Goal: Task Accomplishment & Management: Manage account settings

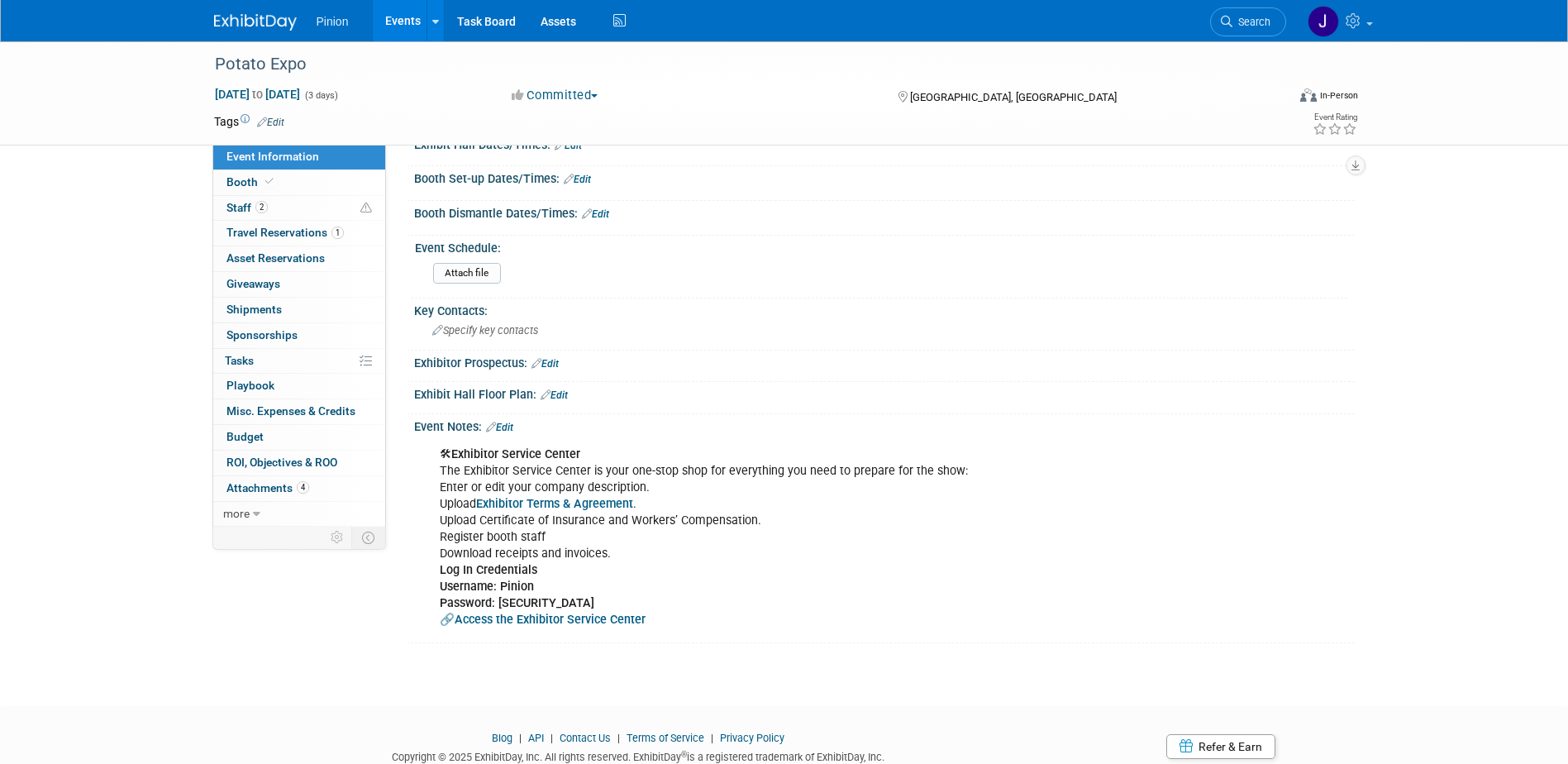
click at [250, 28] on img at bounding box center [255, 22] width 82 height 16
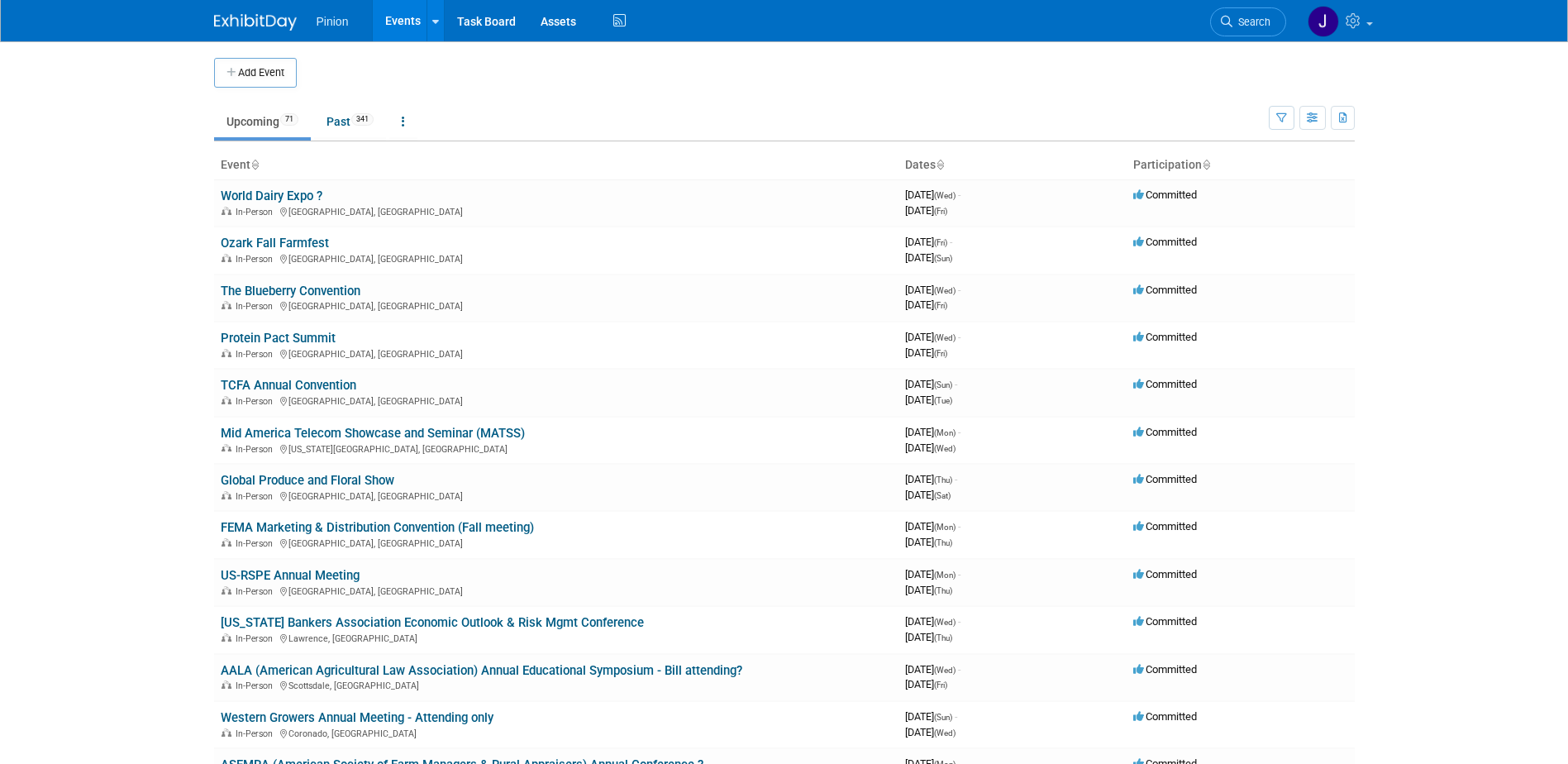
click at [258, 162] on icon at bounding box center [254, 165] width 9 height 11
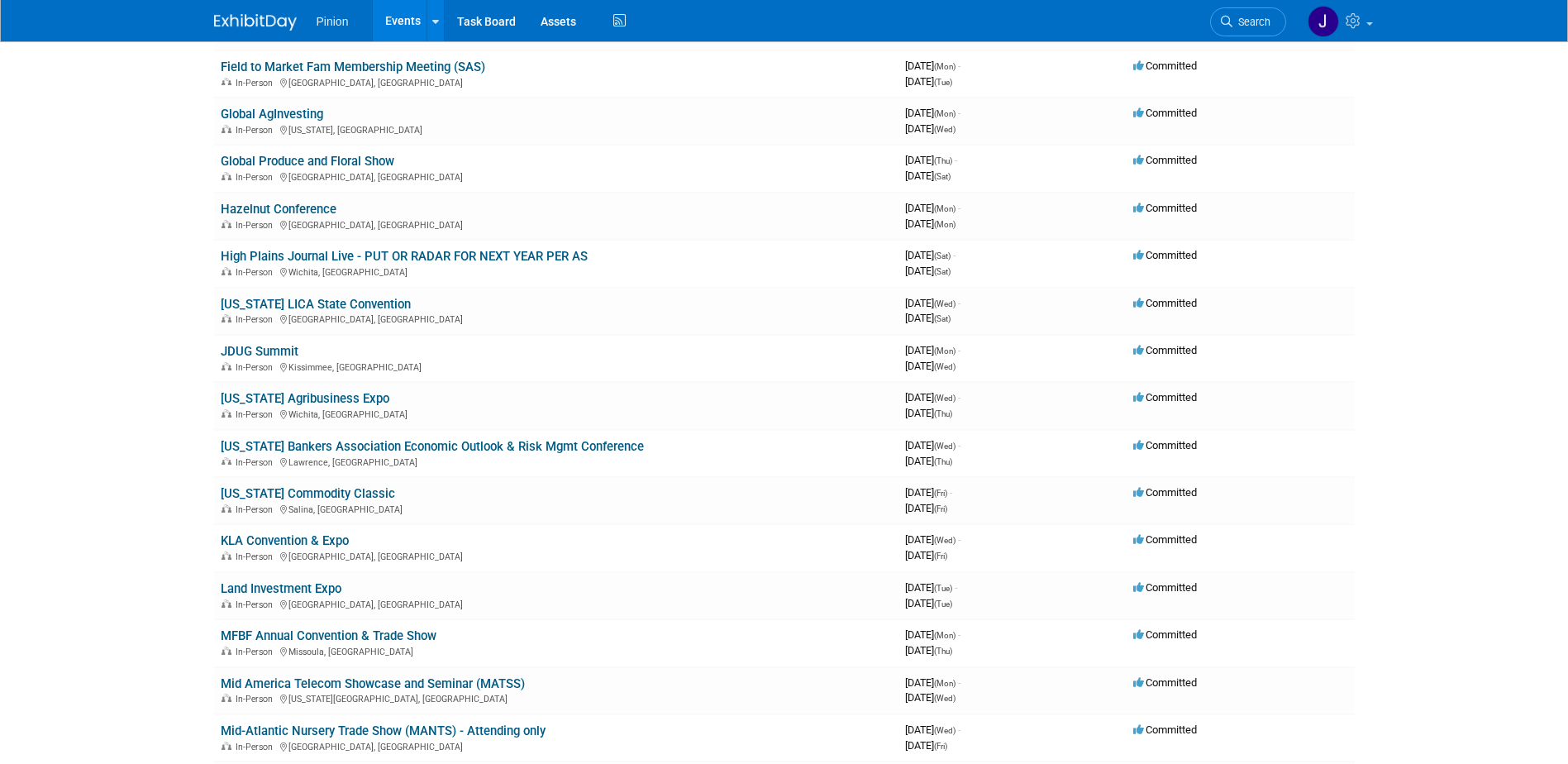
scroll to position [1137, 0]
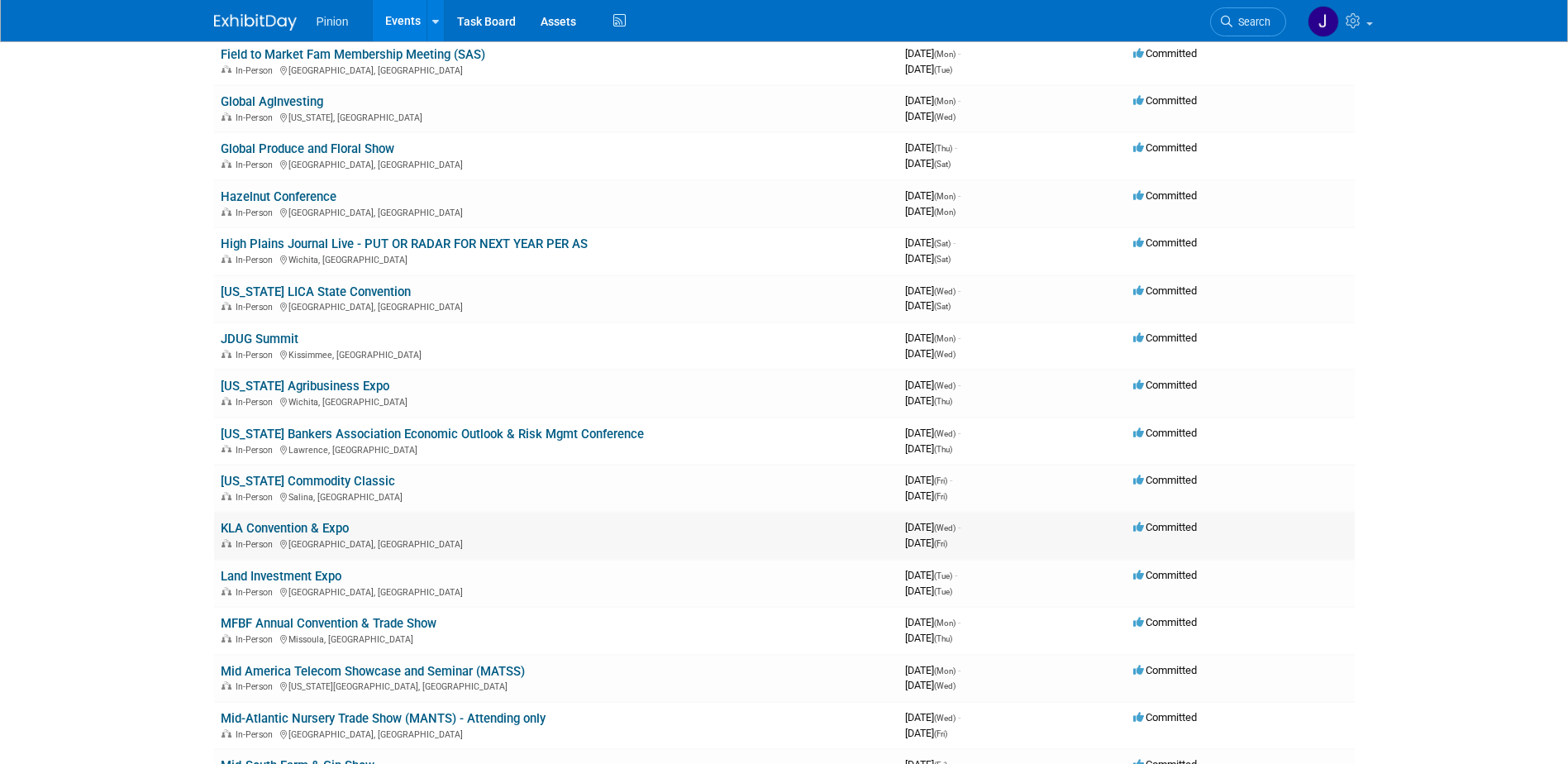
click at [283, 527] on link "KLA Convention & Expo" at bounding box center [285, 528] width 128 height 15
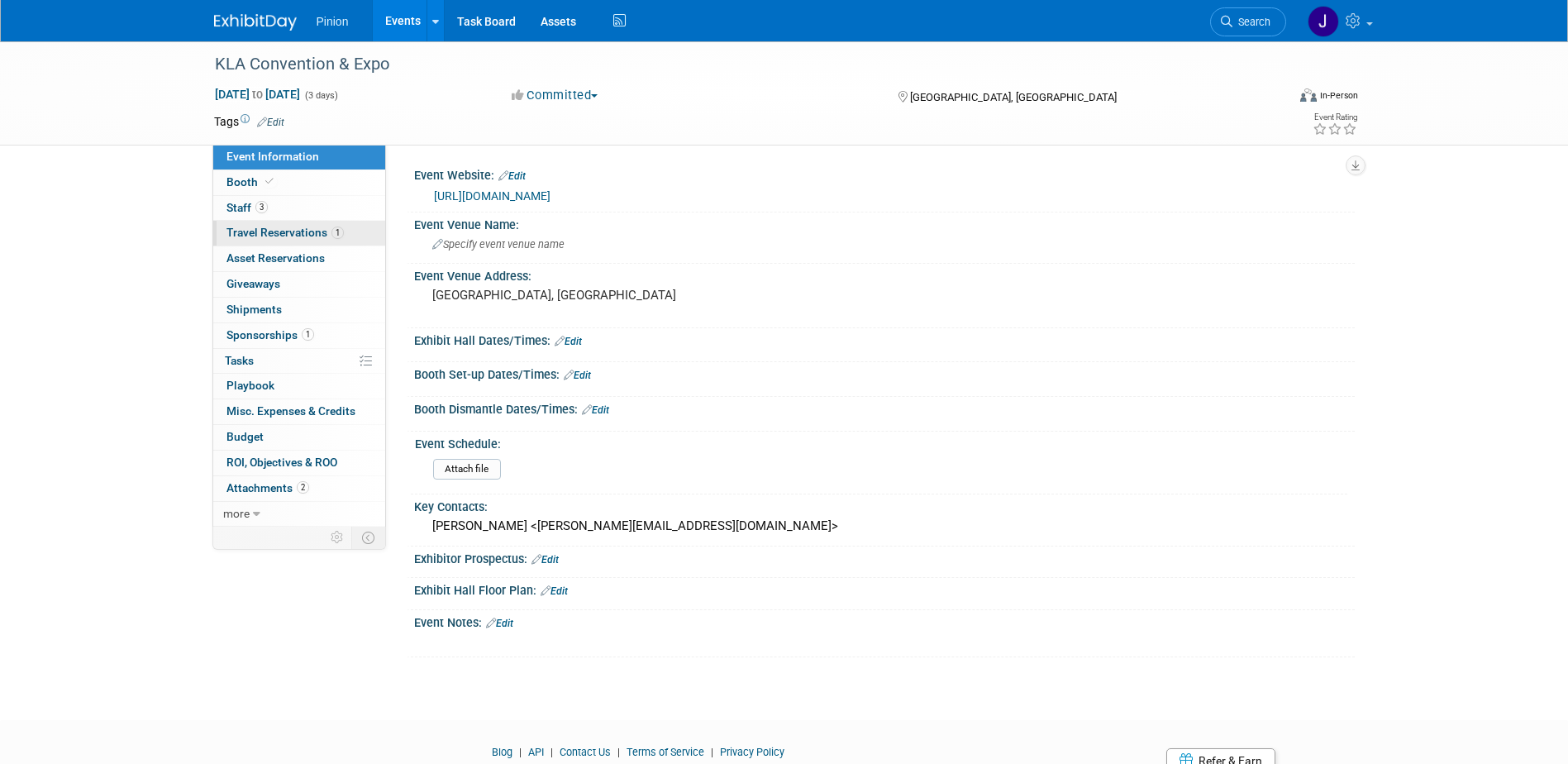
drag, startPoint x: 248, startPoint y: 207, endPoint x: 278, endPoint y: 229, distance: 37.2
click at [248, 207] on span "Staff 3" at bounding box center [247, 207] width 41 height 13
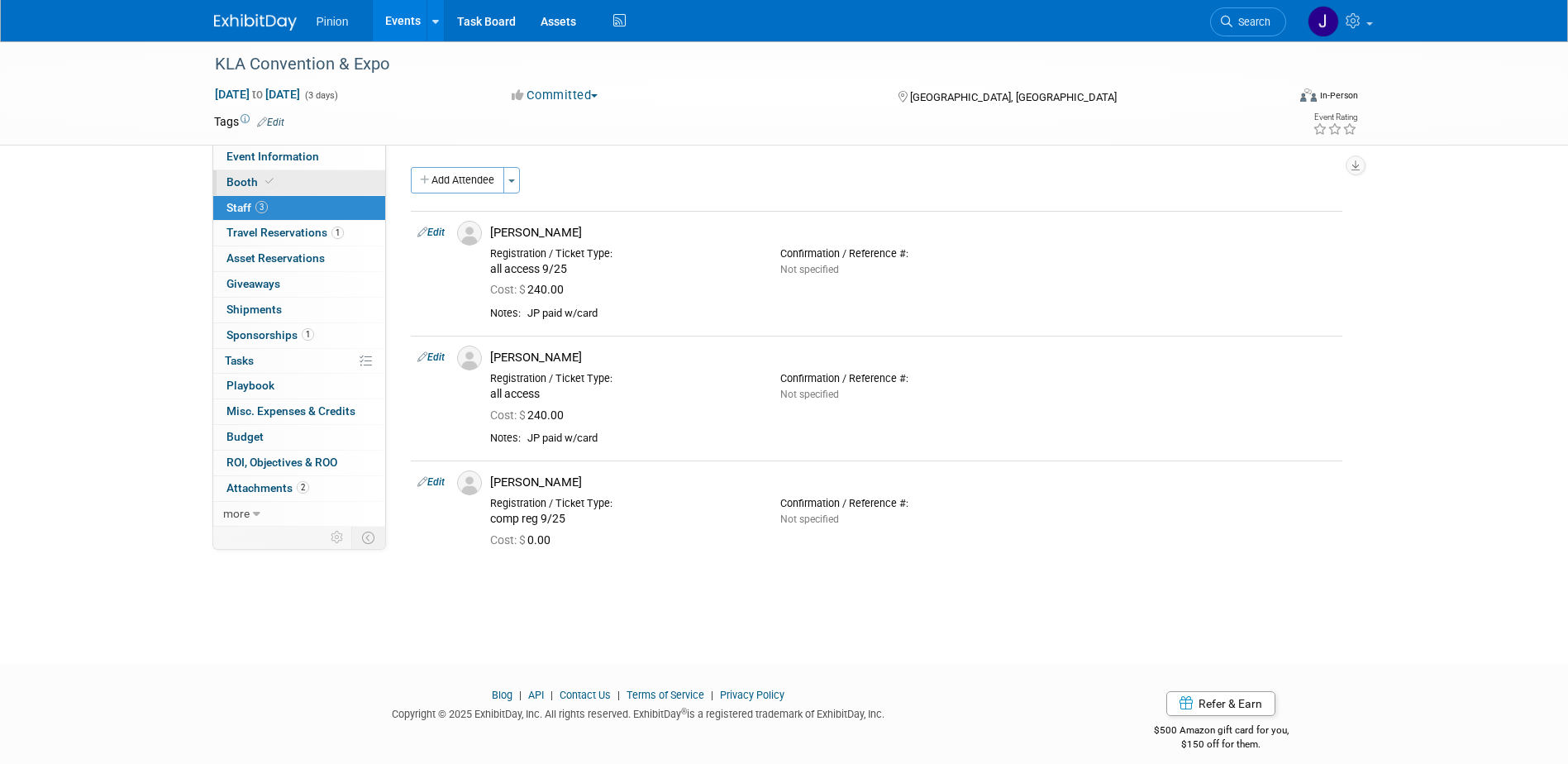
click at [281, 174] on link "Booth" at bounding box center [299, 183] width 172 height 25
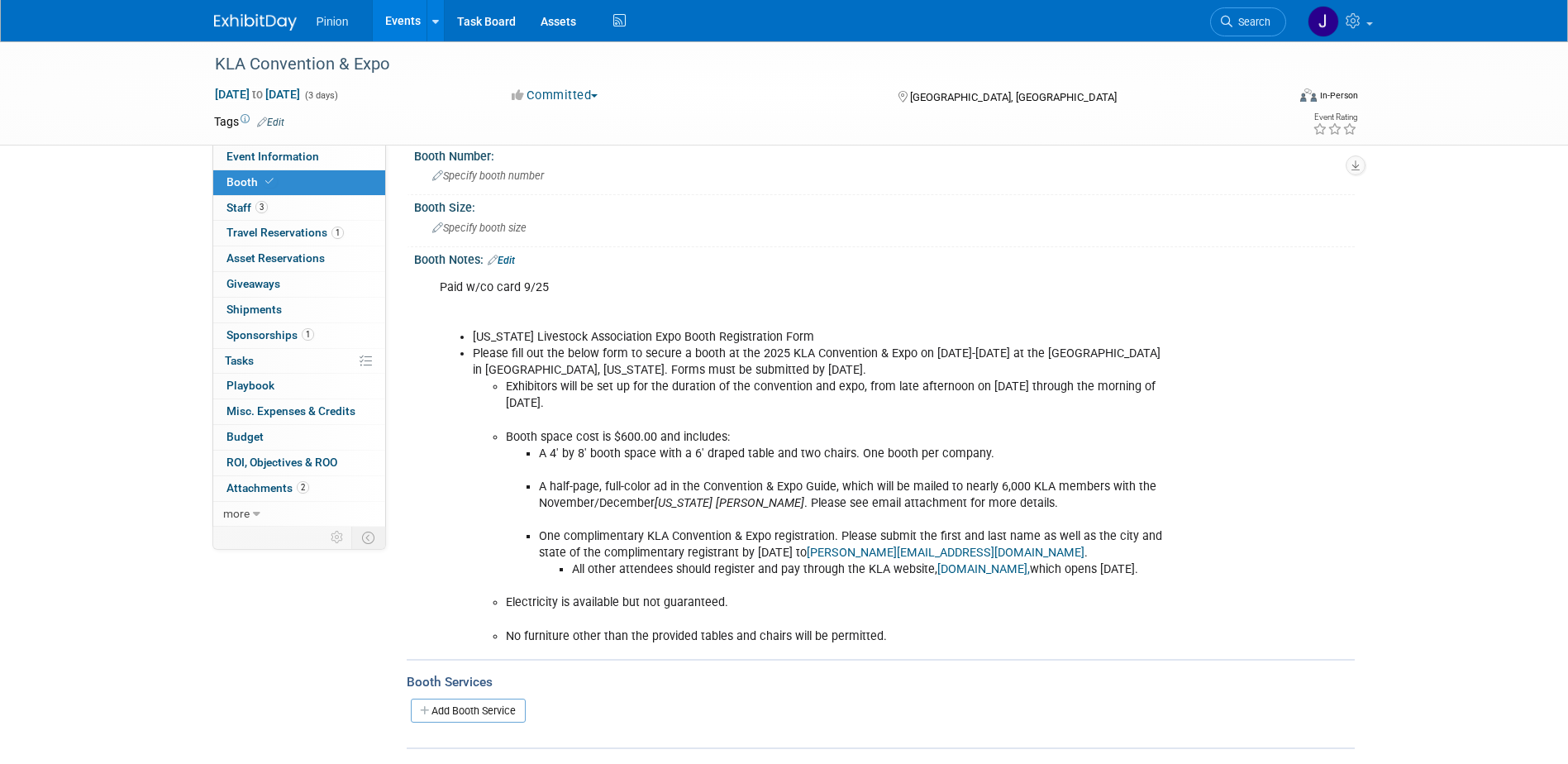
scroll to position [96, 0]
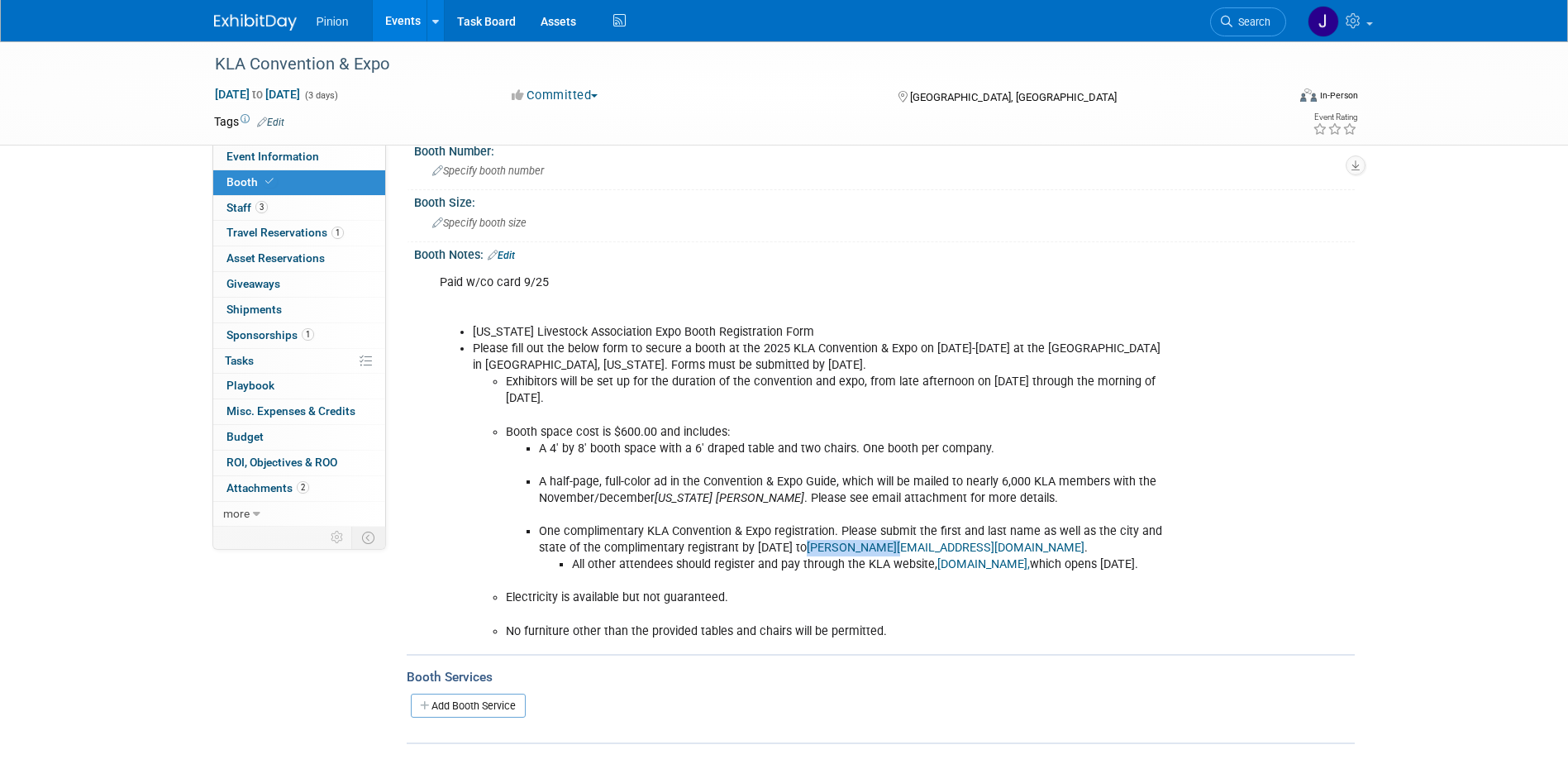
drag, startPoint x: 911, startPoint y: 552, endPoint x: 834, endPoint y: 553, distance: 77.0
click at [834, 553] on li "One complimentary KLA Convention & Expo registration. Please submit the first a…" at bounding box center [850, 556] width 624 height 66
copy link "shelbi@kla.org"
click at [484, 217] on span "Specify booth size" at bounding box center [479, 222] width 95 height 12
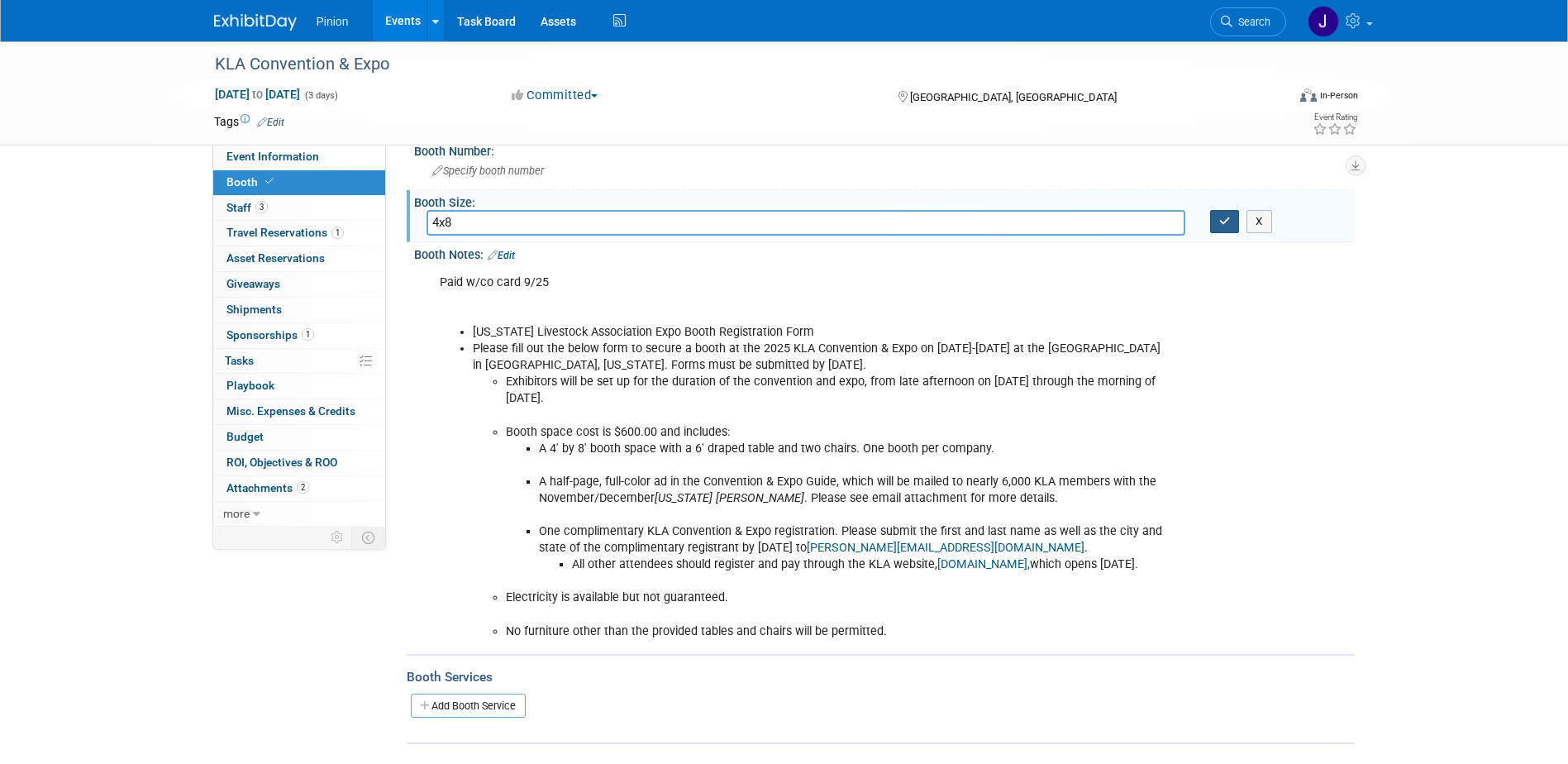
type input "4x8"
click at [1226, 223] on icon "button" at bounding box center [1226, 221] width 11 height 11
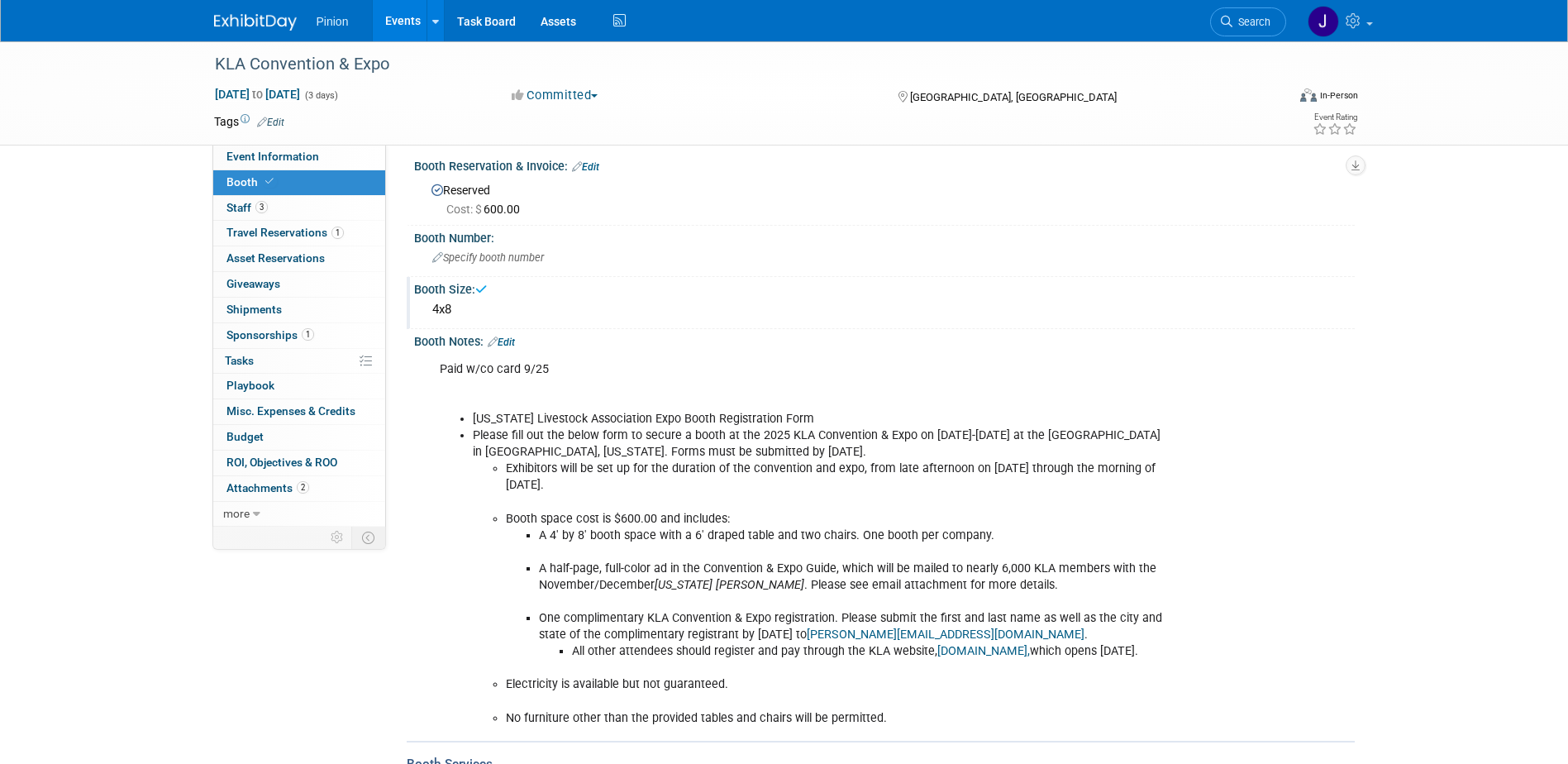
scroll to position [0, 0]
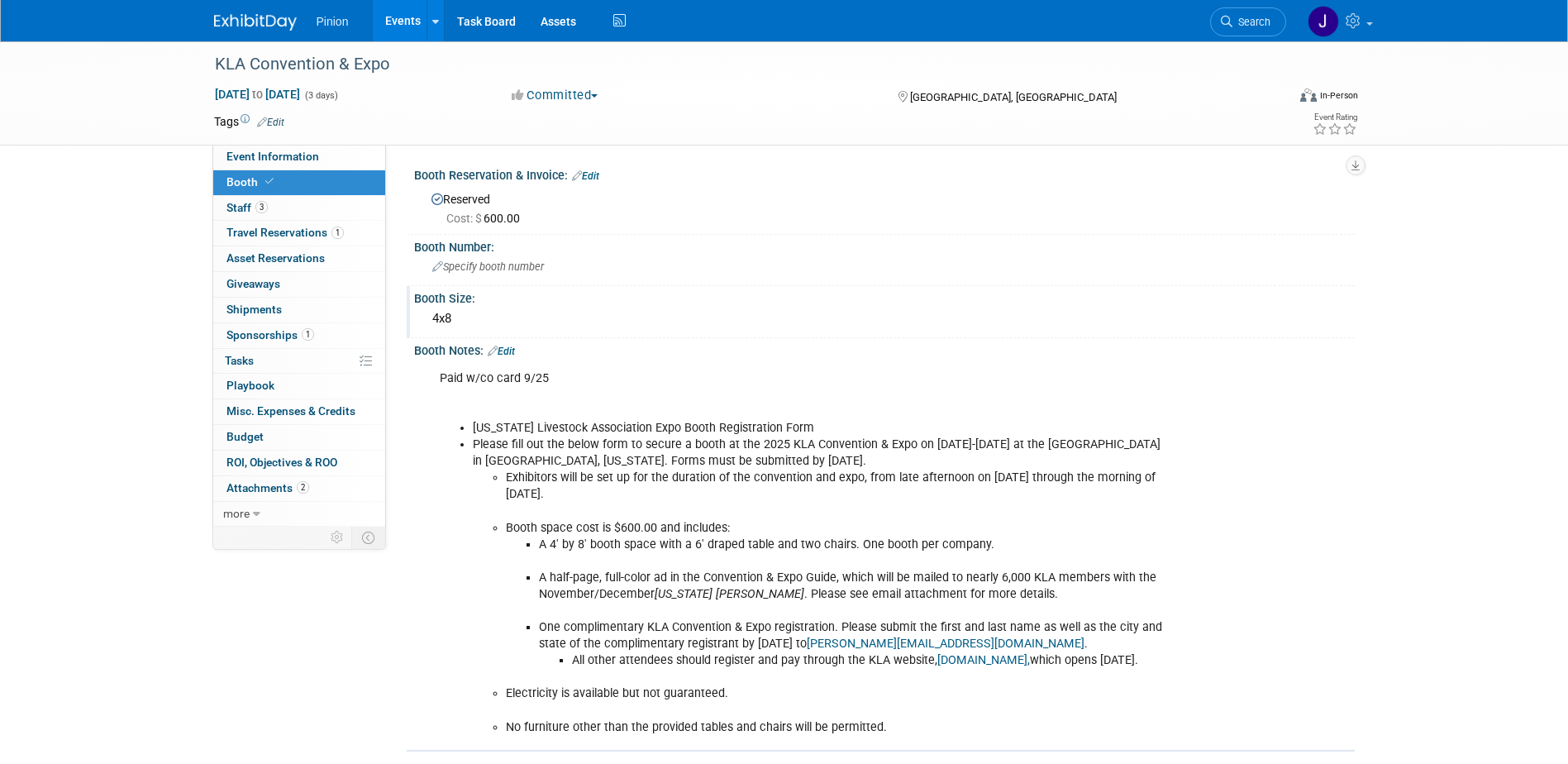
click at [512, 350] on link "Edit" at bounding box center [501, 351] width 28 height 11
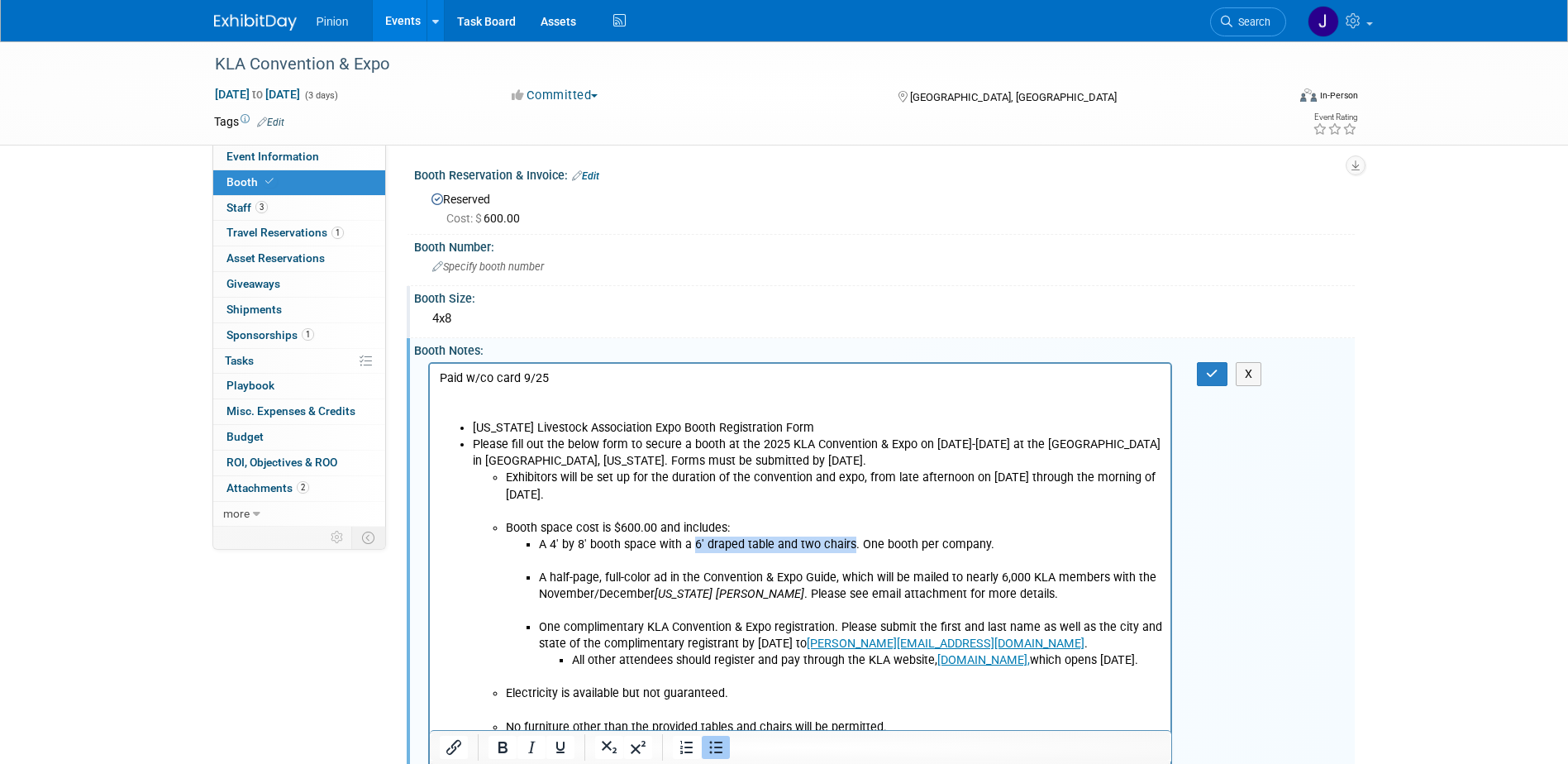
drag, startPoint x: 845, startPoint y: 545, endPoint x: 692, endPoint y: 540, distance: 153.1
click at [692, 540] on li "A 4' by 8' booth space with a 6' draped table and two chairs. One booth per com…" at bounding box center [850, 552] width 624 height 33
copy li "6' draped table and two chairs"
click at [436, 375] on html "Paid w/co card 9/25 Kansas Livestock Association Expo Booth Registration Form P…" at bounding box center [800, 548] width 741 height 372
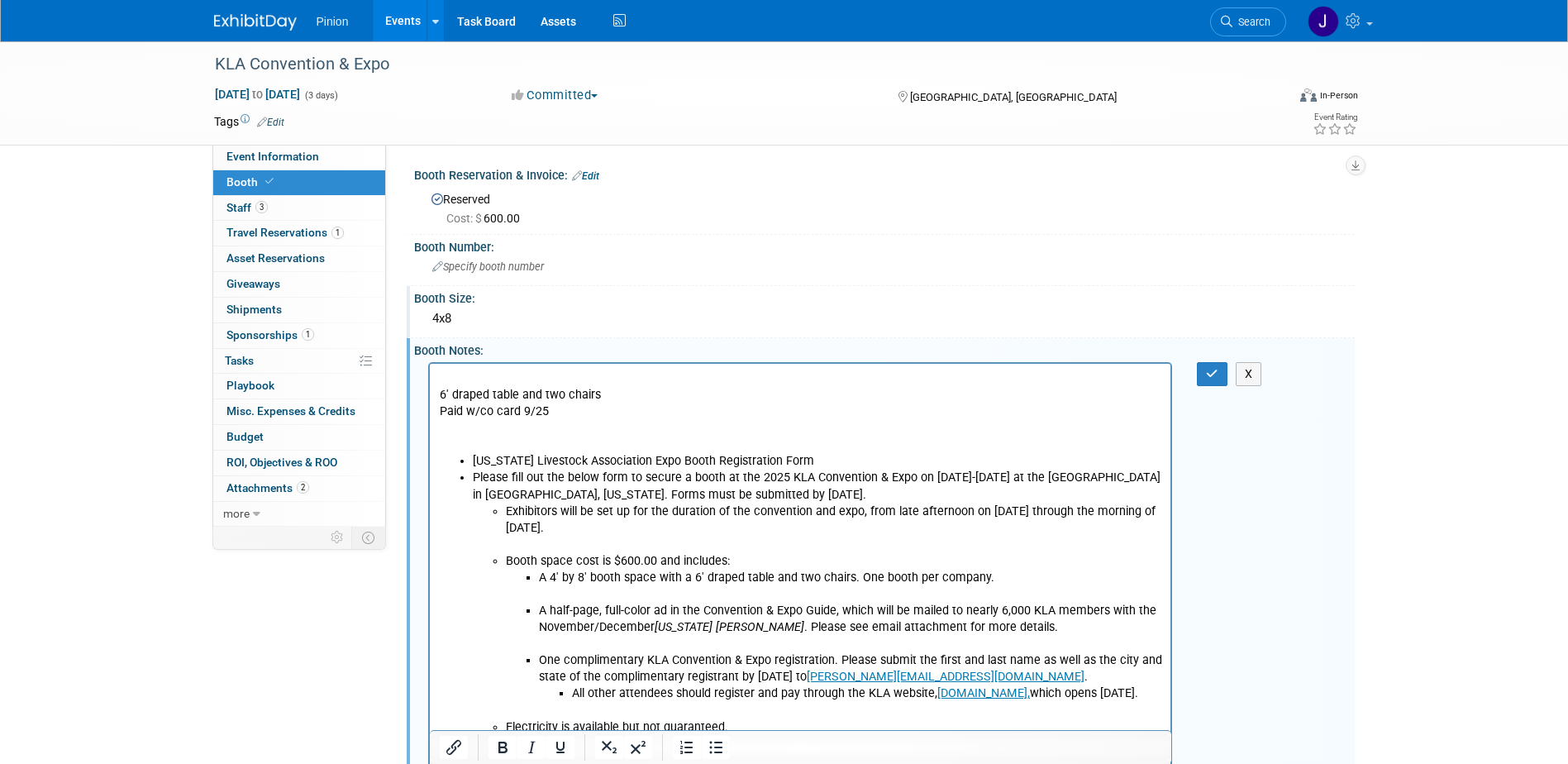
click at [449, 372] on p "Rich Text Area. Press ALT-0 for help." at bounding box center [800, 377] width 722 height 16
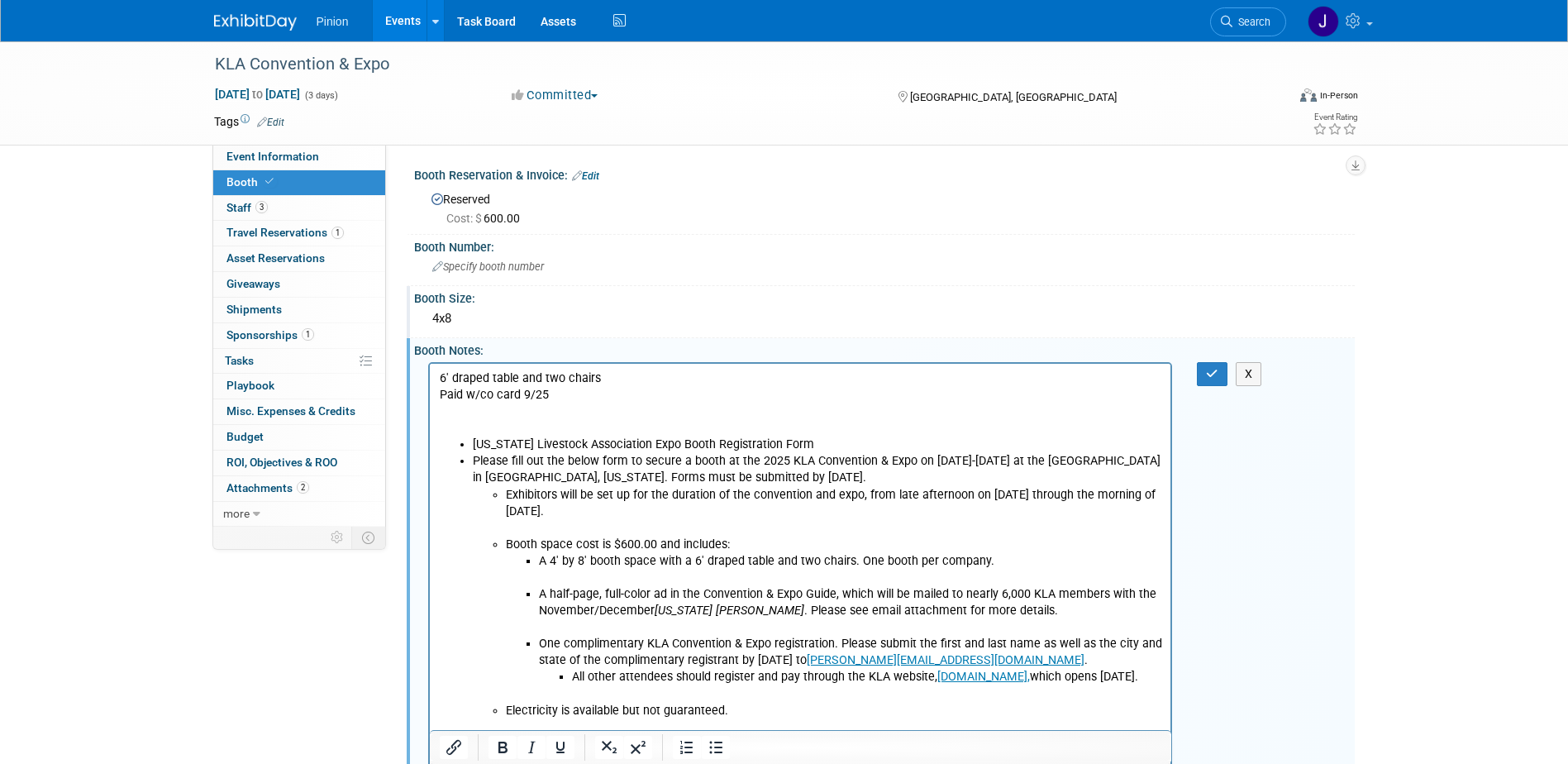
click at [605, 378] on p "6' draped table and two chairs" at bounding box center [800, 377] width 722 height 16
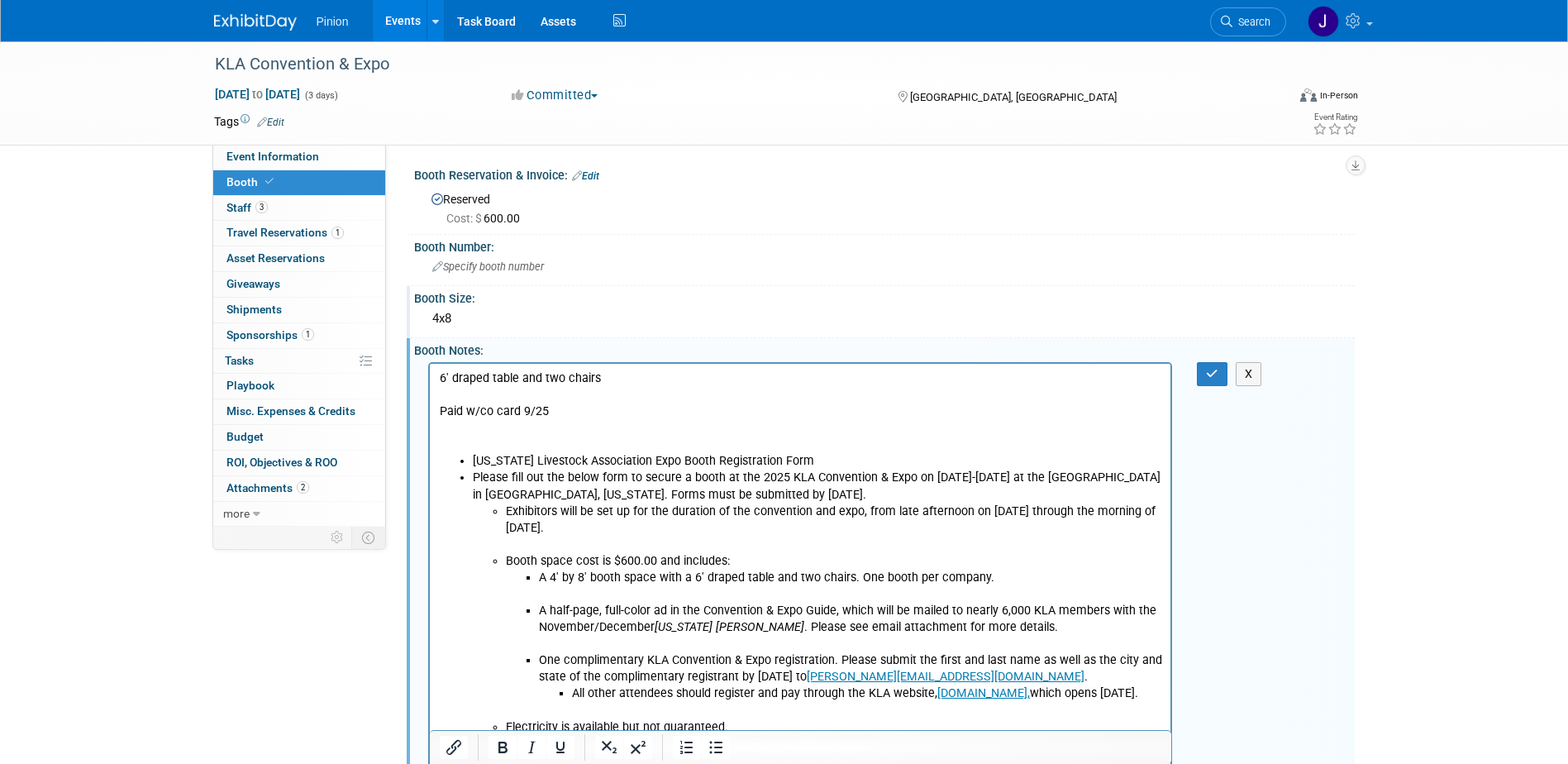
click at [432, 374] on html "6' draped table and two chairs Paid w/co card 9/25 Kansas Livestock Association…" at bounding box center [800, 564] width 741 height 404
click at [483, 430] on p "Paid w/co card 9/25" at bounding box center [800, 427] width 722 height 50
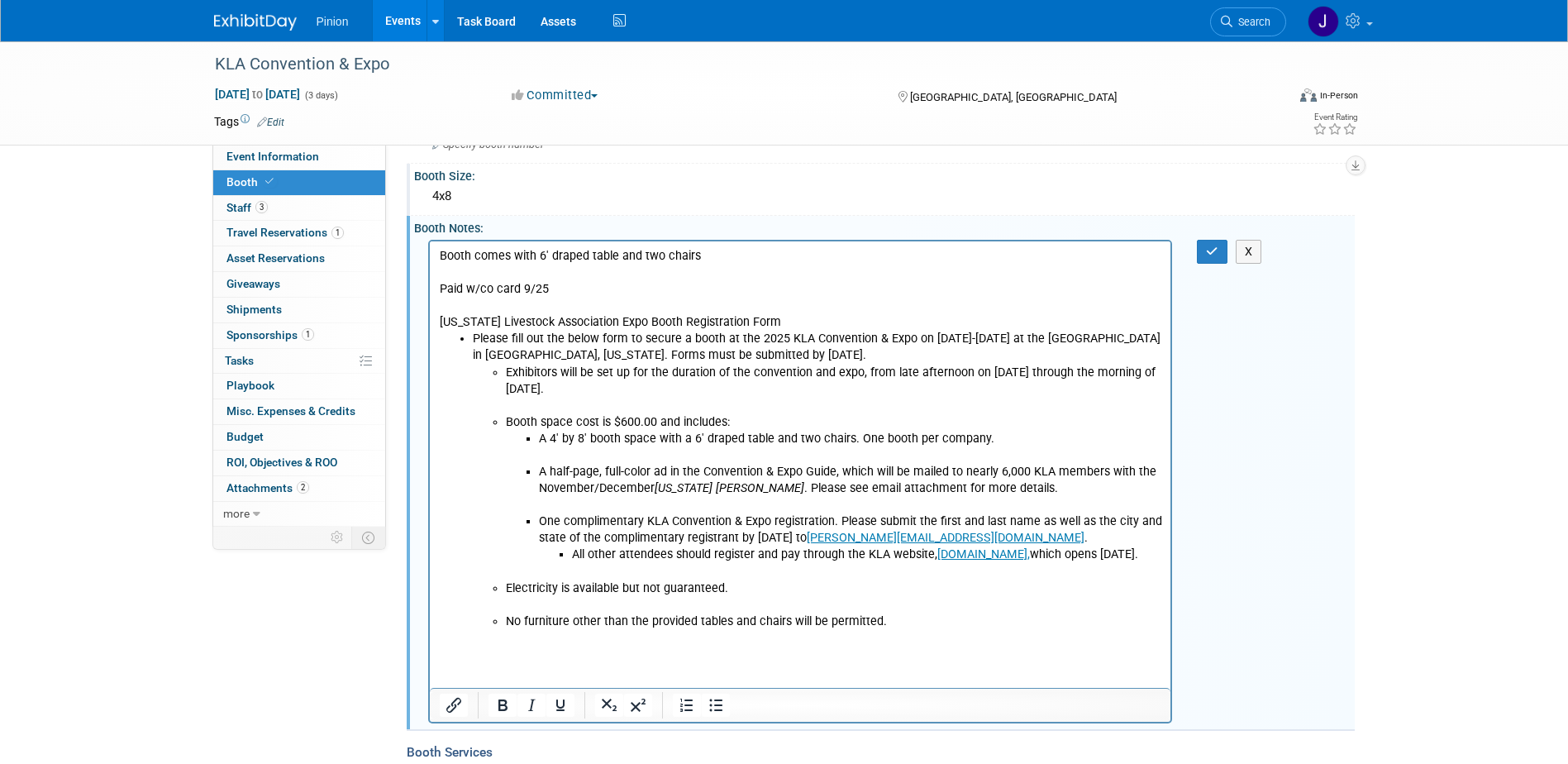
scroll to position [121, 0]
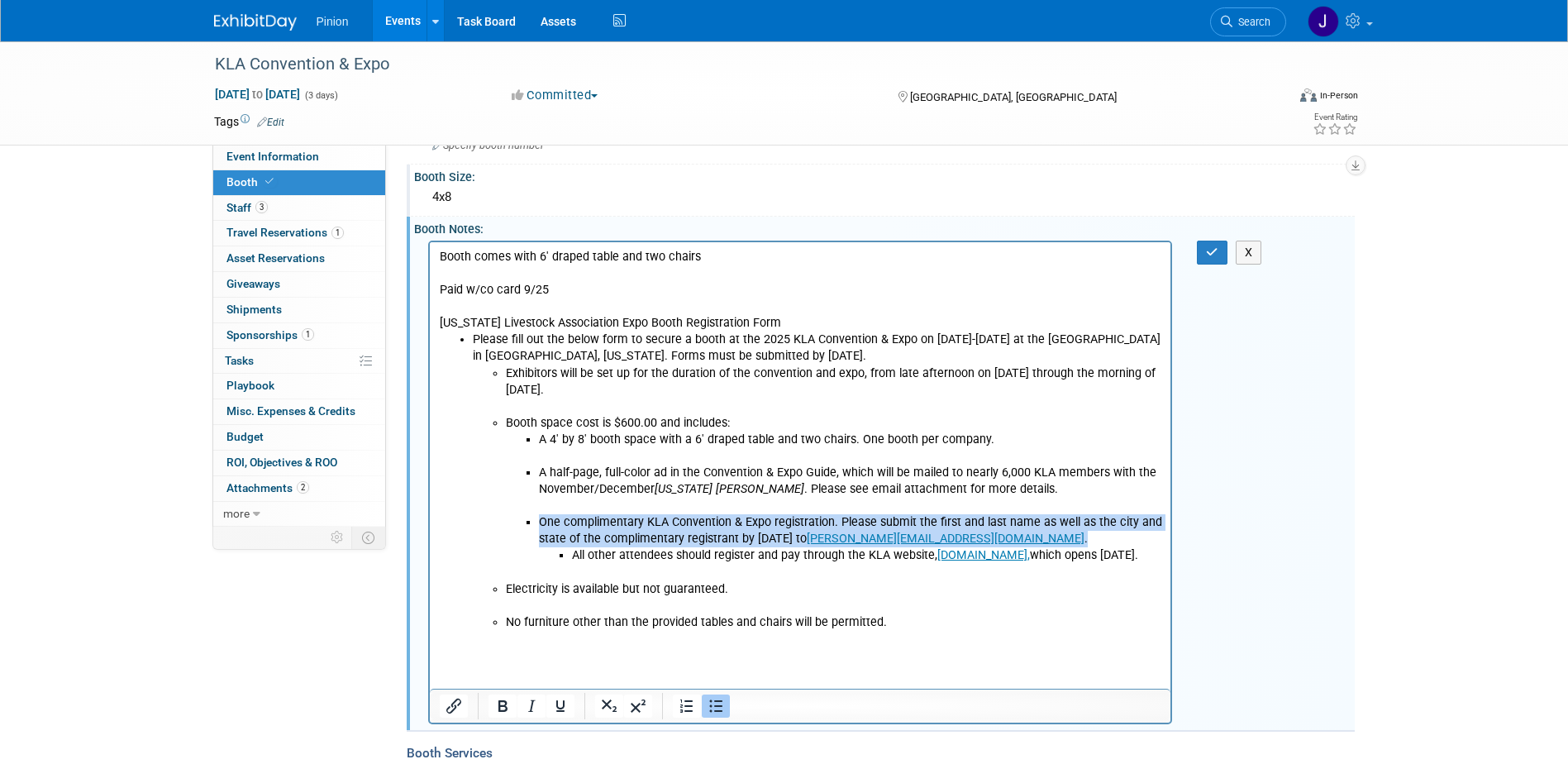
drag, startPoint x: 921, startPoint y: 538, endPoint x: 538, endPoint y: 519, distance: 383.5
click at [539, 519] on li "One complimentary KLA Convention & Expo registration. Please submit the first a…" at bounding box center [850, 546] width 624 height 66
copy li "One complimentary KLA Convention & Expo registration. Please submit the first a…"
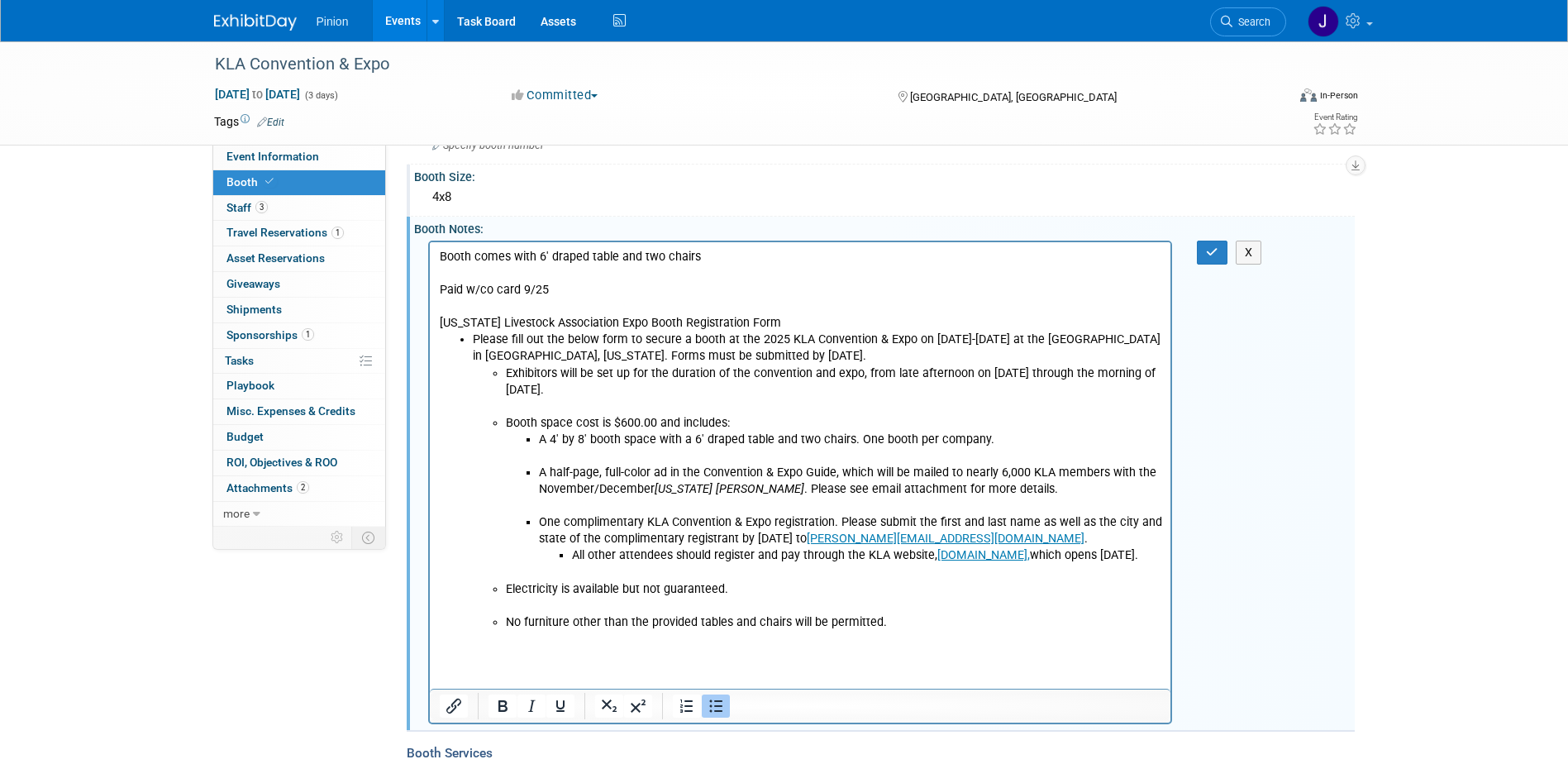
click at [811, 289] on p "Paid w/co card 9/25 Kansas Livestock Association Expo Booth Registration Form" at bounding box center [800, 306] width 722 height 50
click at [439, 322] on p "Paid w/co card 9/25 Kansas Livestock Association Expo Booth Registration Form" at bounding box center [800, 306] width 722 height 50
click at [515, 471] on ul "A 4' by 8' booth space with a 6' draped table and two chairs. One booth per com…" at bounding box center [833, 505] width 656 height 149
click at [509, 471] on ul "A 4' by 8' booth space with a 6' draped table and two chairs. One booth per com…" at bounding box center [833, 505] width 656 height 149
click at [482, 319] on p "Paid w/co card 9/25 DONE - Kansas Livestock Association Expo Booth Registration…" at bounding box center [800, 306] width 722 height 50
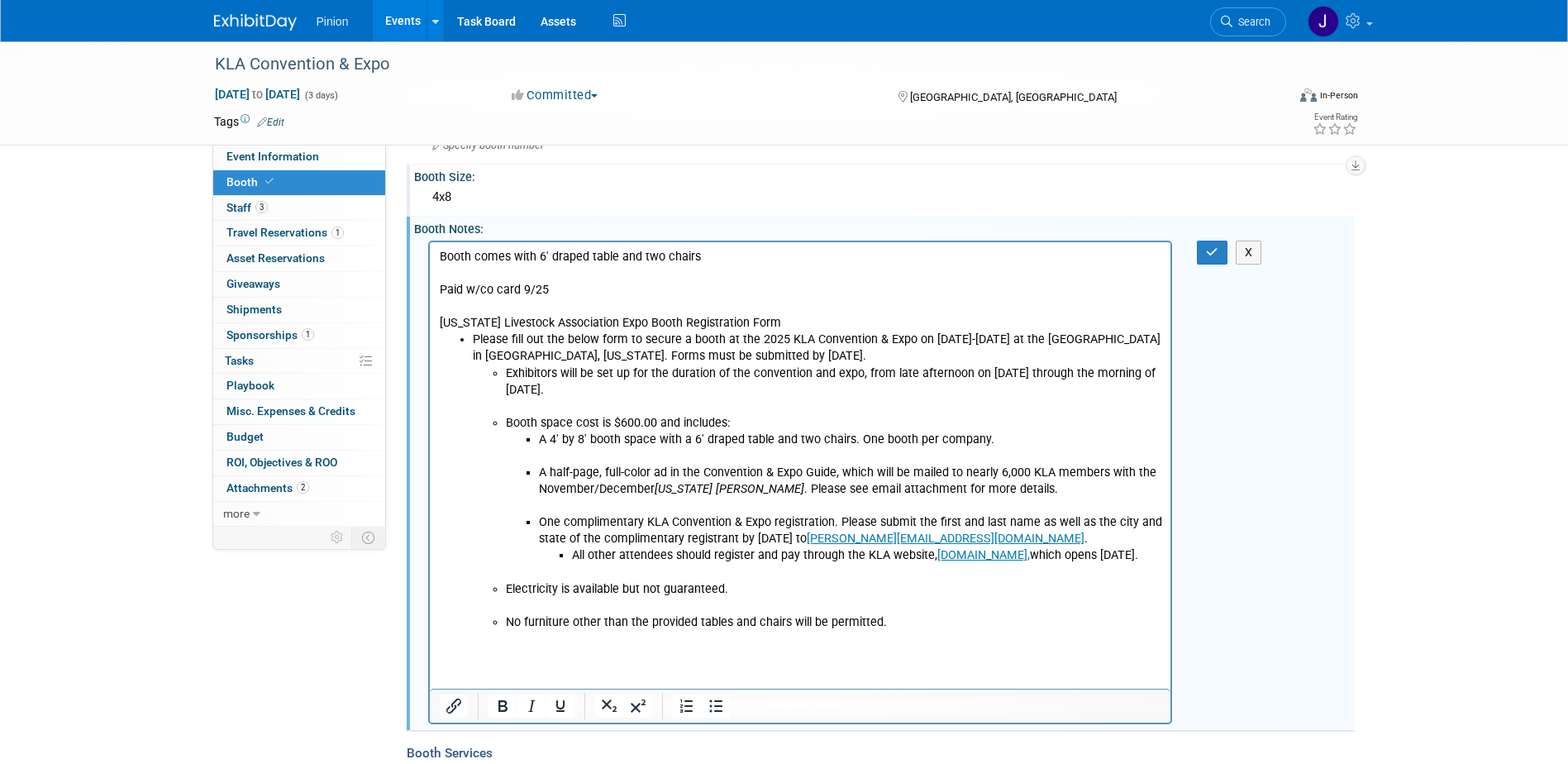
click at [439, 290] on p "Paid w/co card 9/25 Kansas Livestock Association Expo Booth Registration Form" at bounding box center [800, 306] width 722 height 50
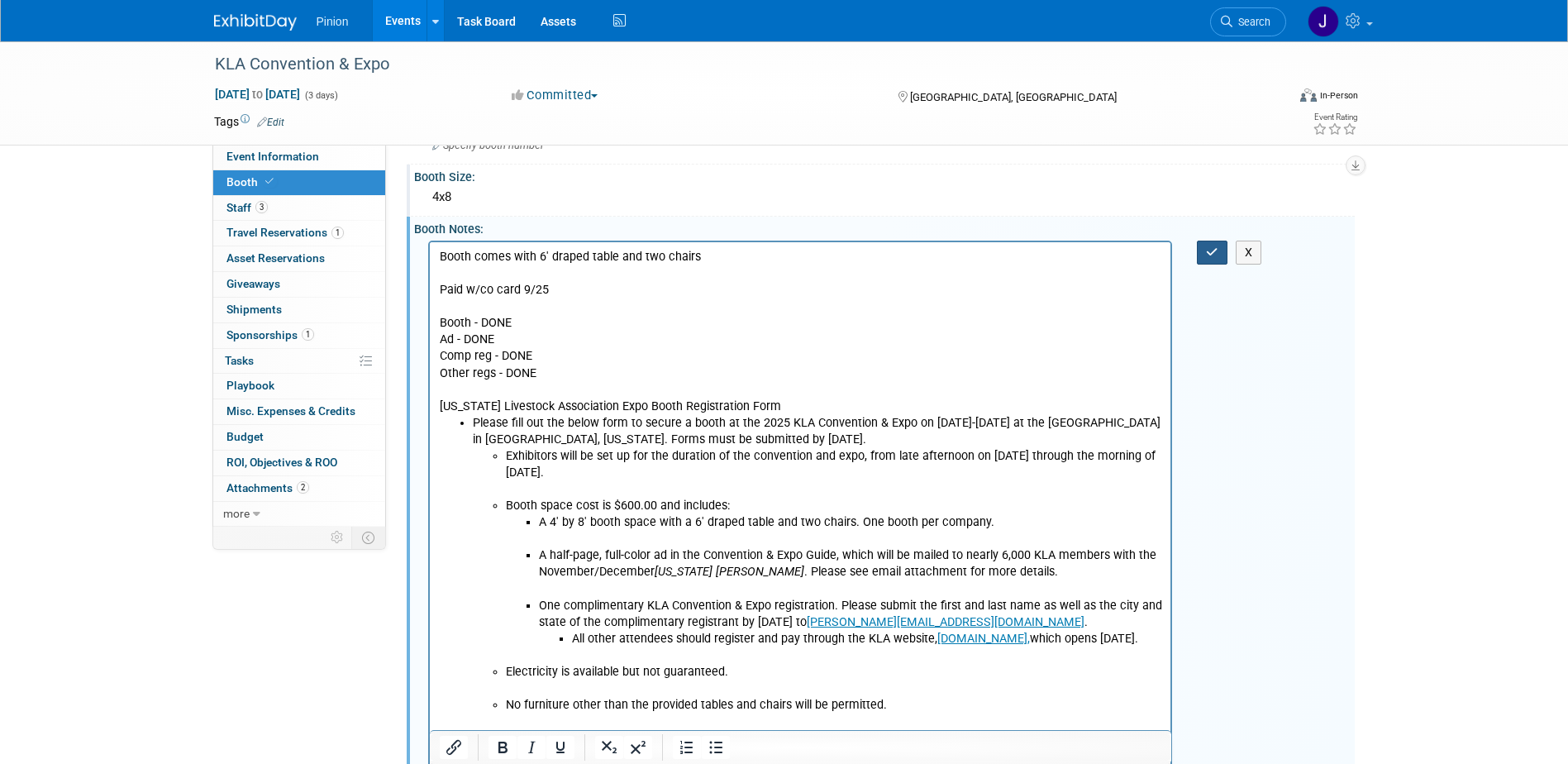
click at [1218, 252] on icon "button" at bounding box center [1212, 252] width 12 height 11
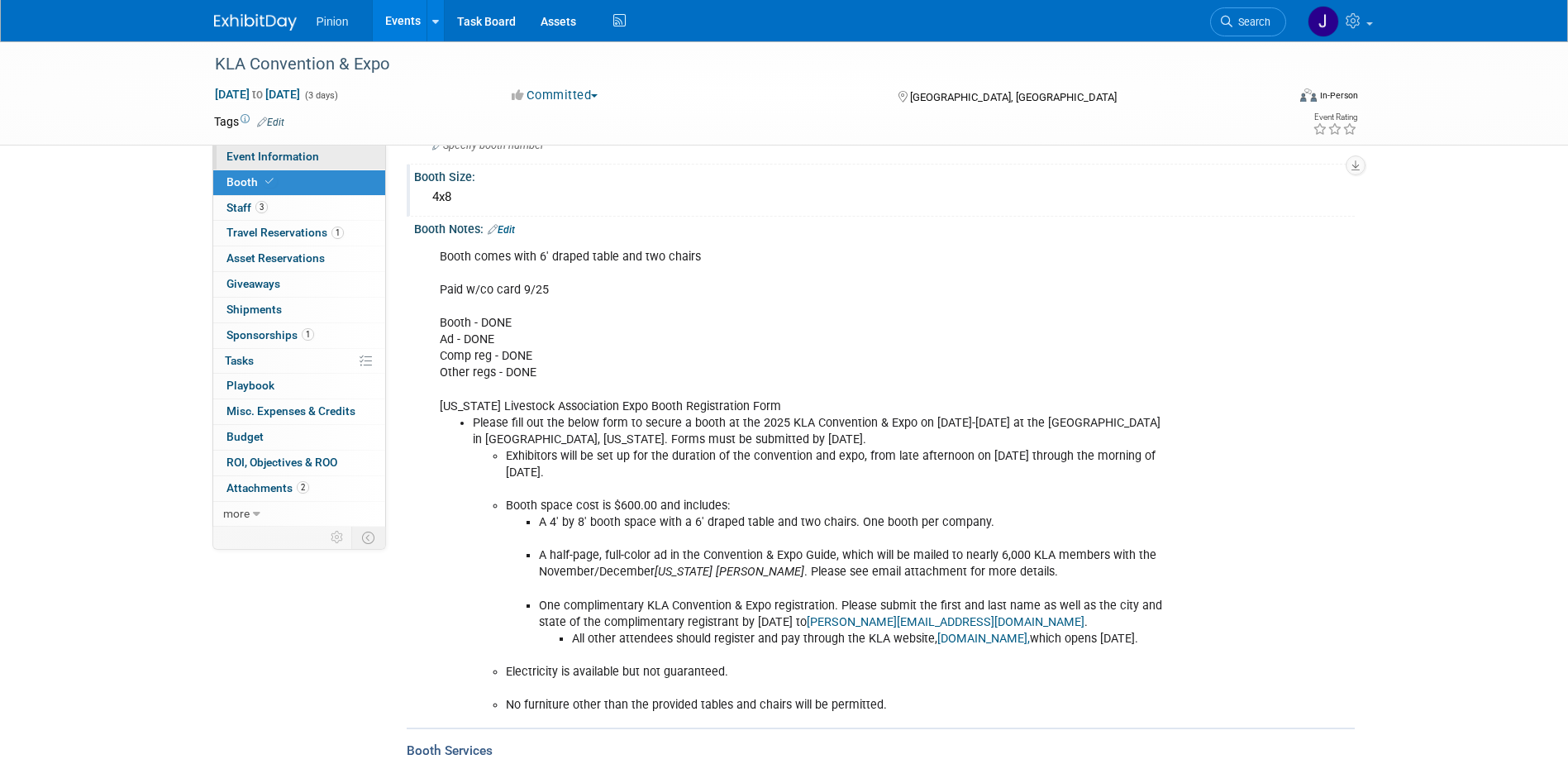
click at [301, 153] on span "Event Information" at bounding box center [273, 156] width 93 height 13
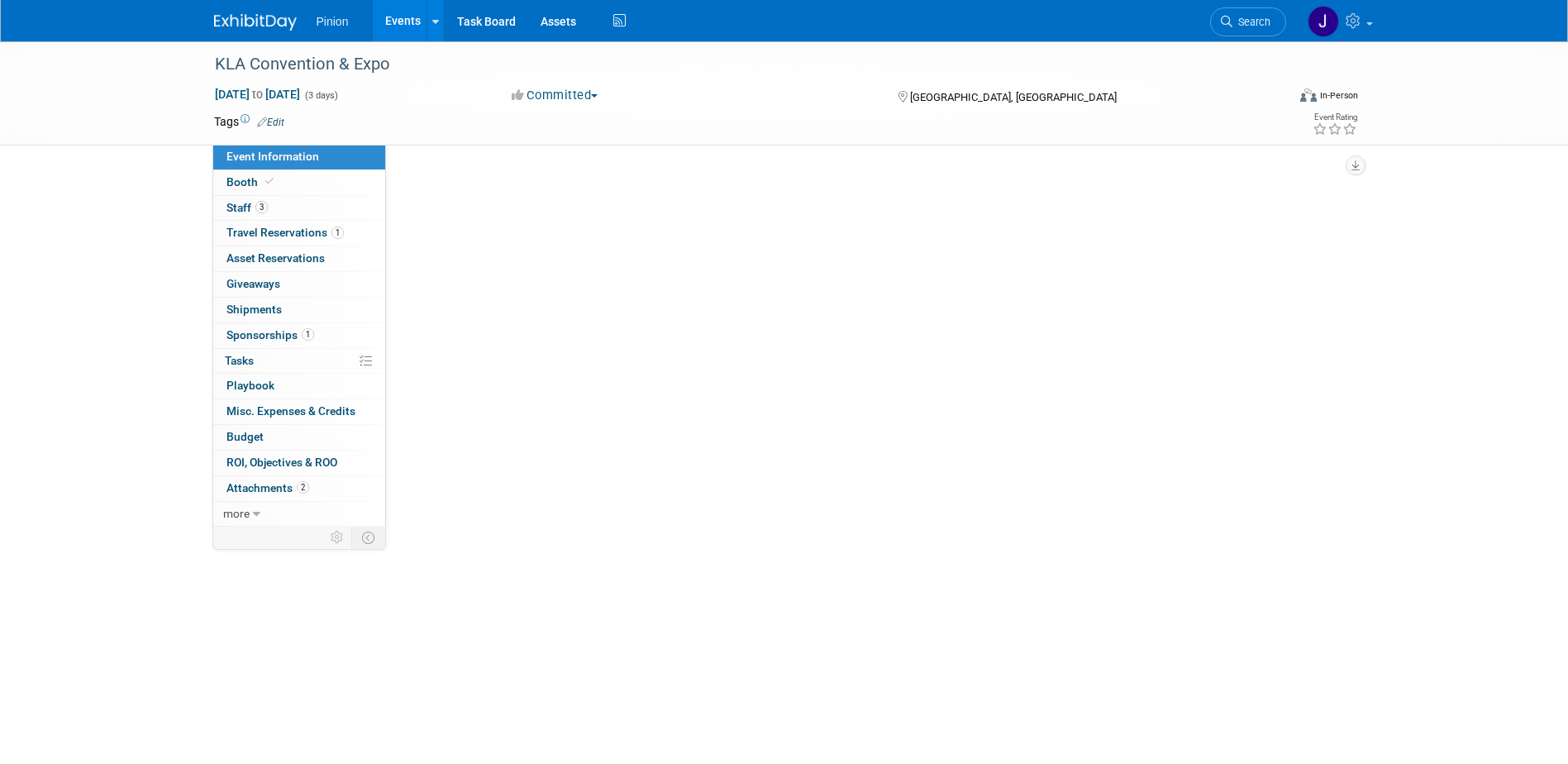
scroll to position [0, 0]
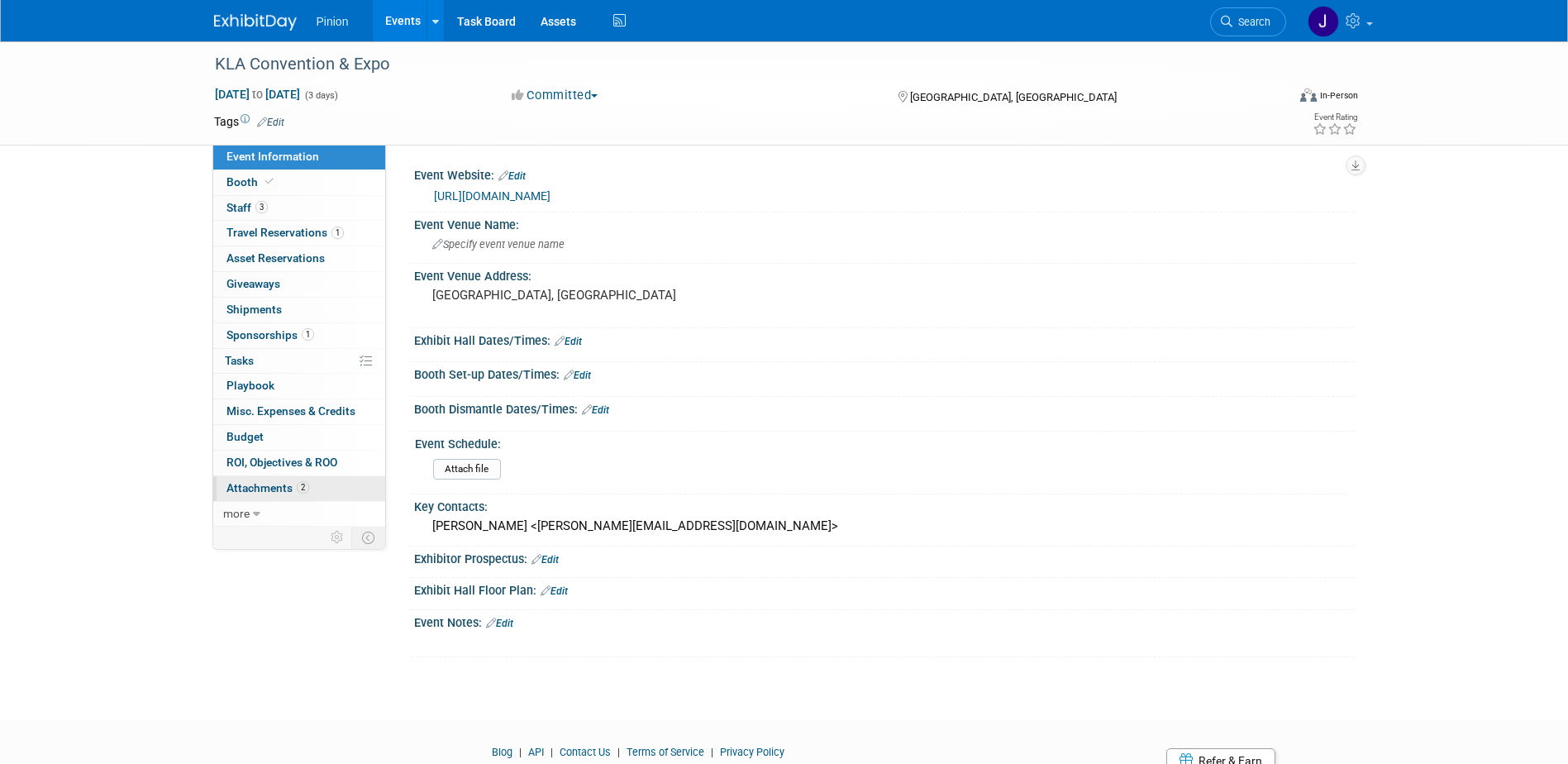
click at [283, 490] on span "Attachments 2" at bounding box center [268, 488] width 82 height 13
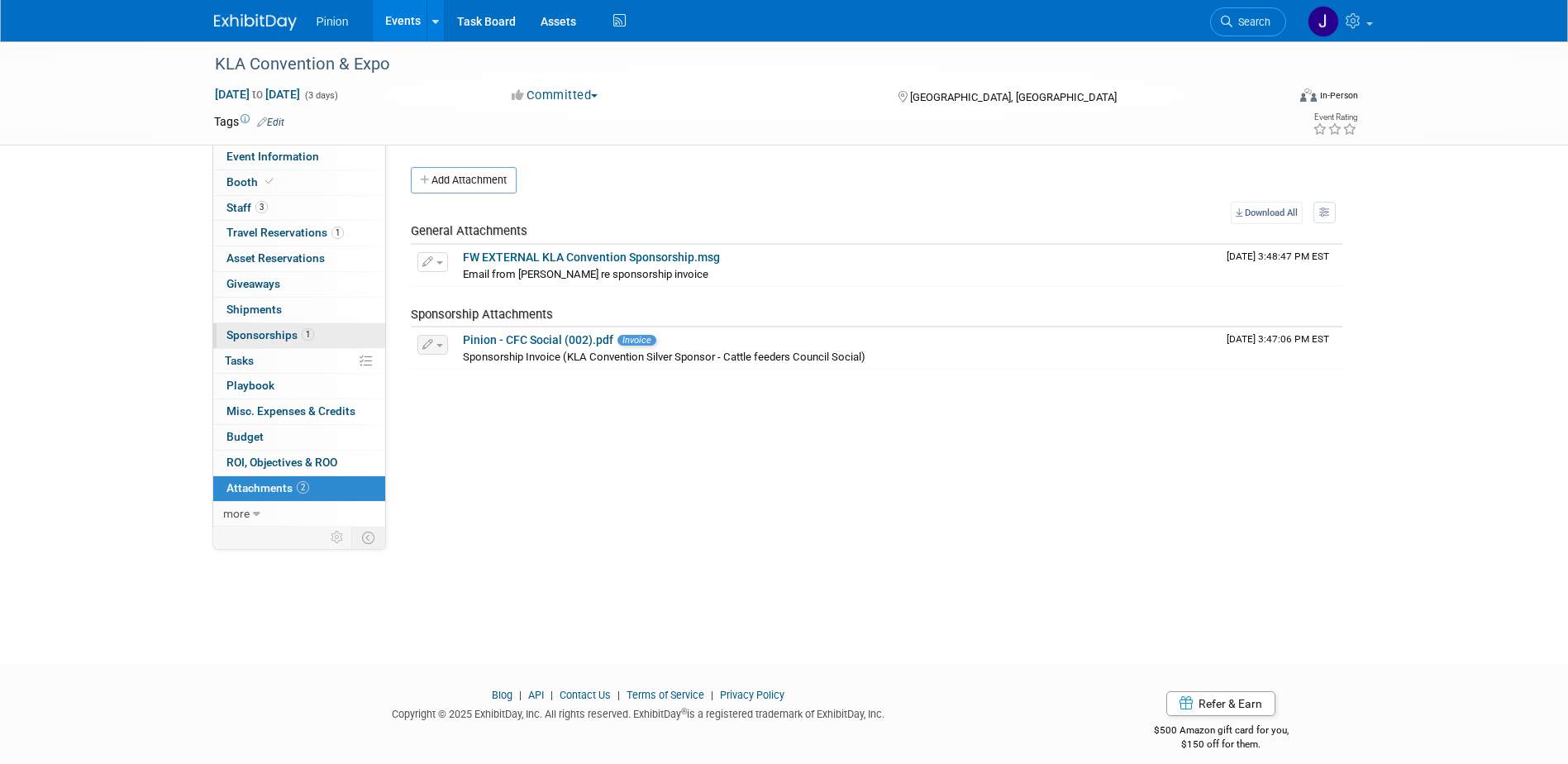
click at [290, 332] on span "Sponsorships 1" at bounding box center [271, 335] width 88 height 13
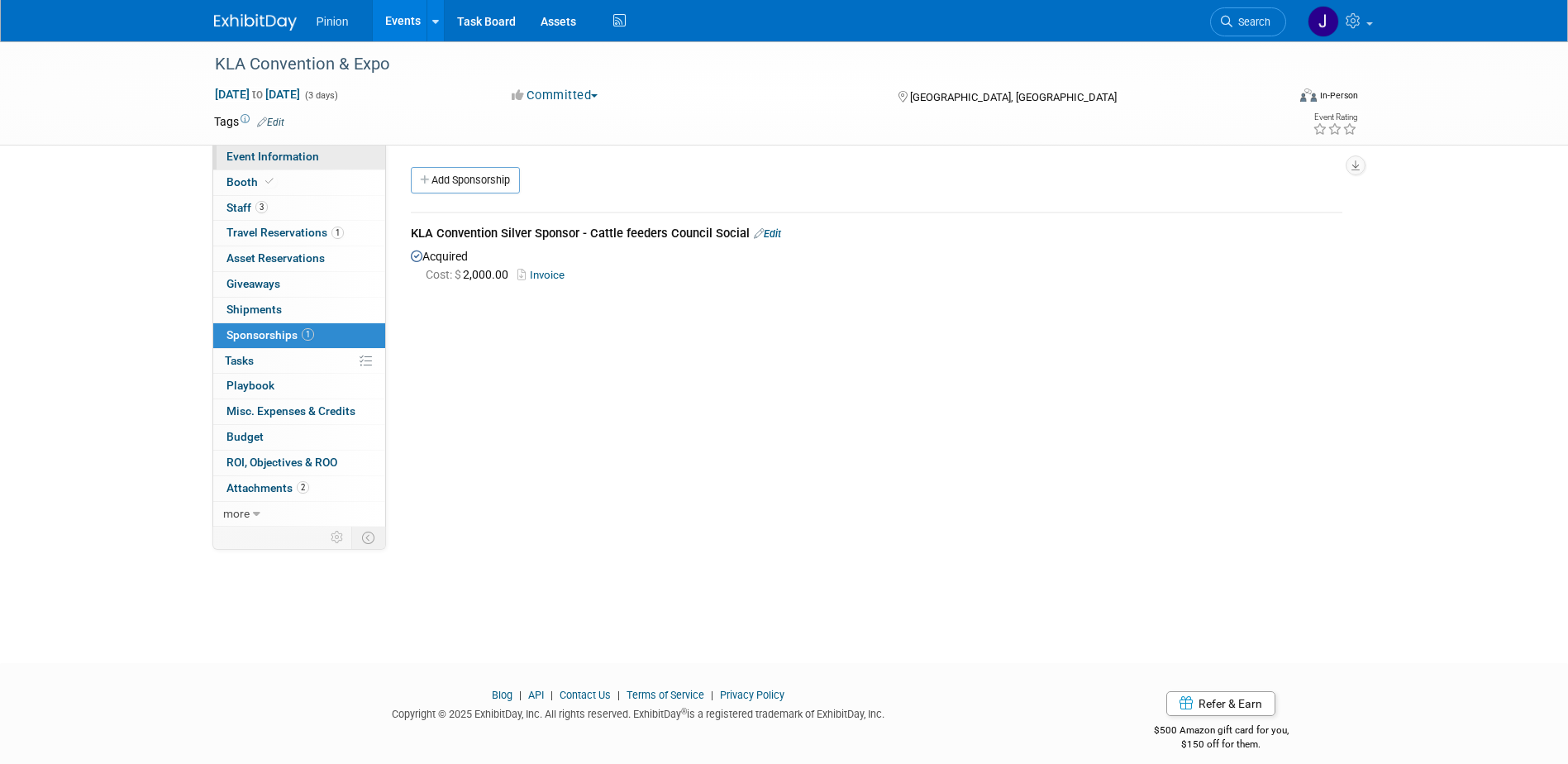
click at [308, 164] on link "Event Information" at bounding box center [299, 157] width 172 height 25
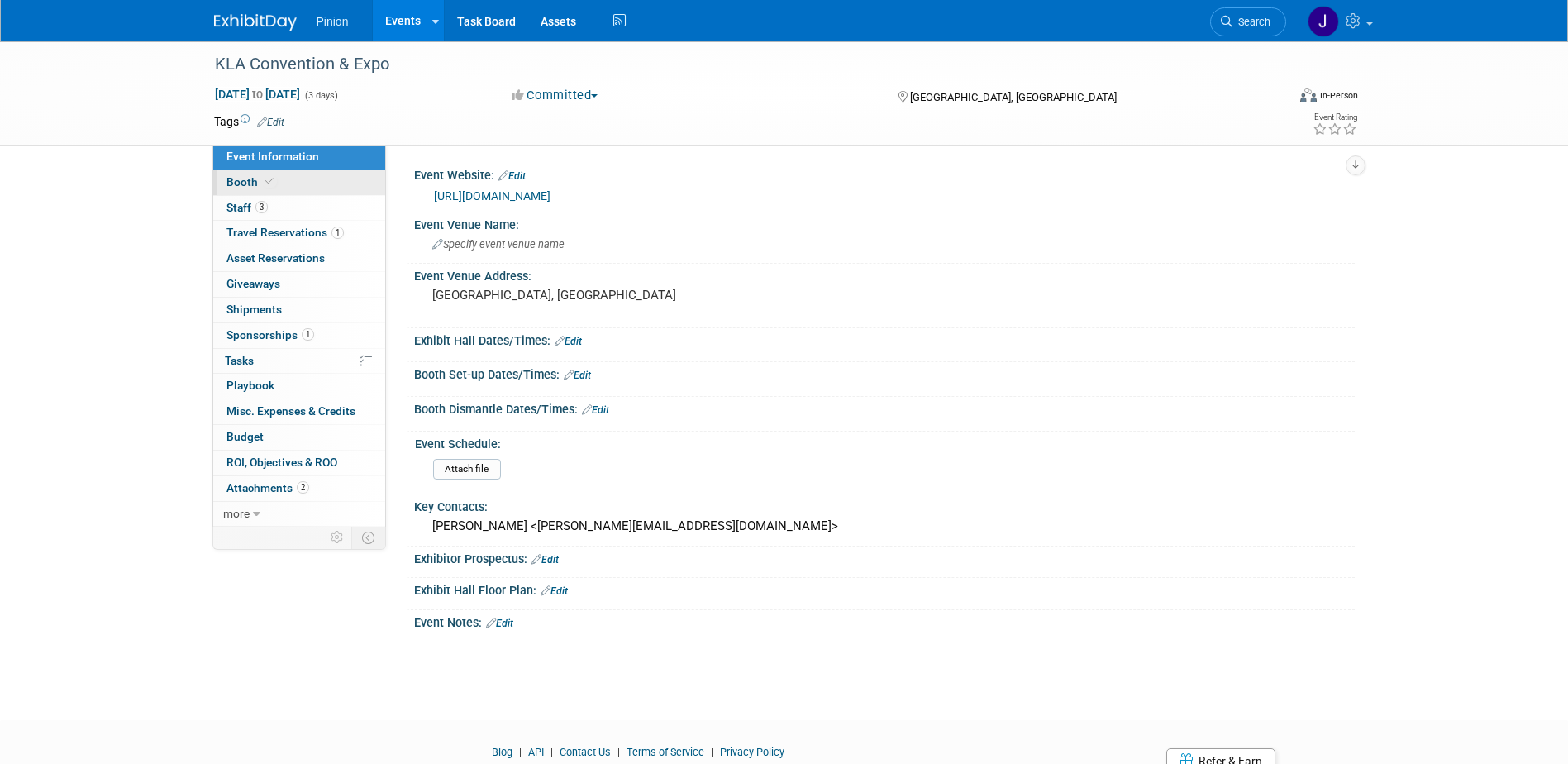
click at [257, 184] on span "Booth" at bounding box center [252, 182] width 51 height 13
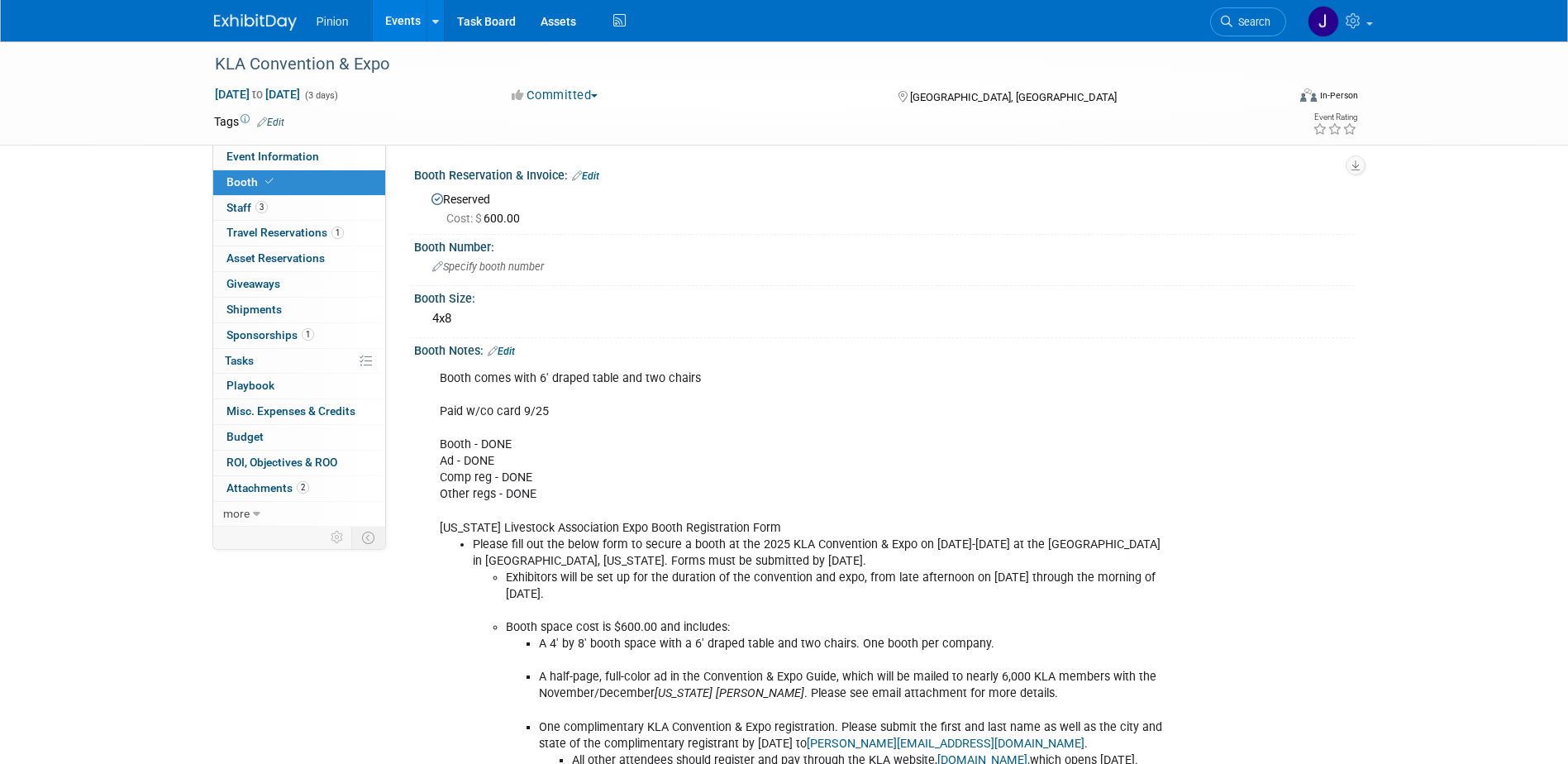
click at [248, 21] on img at bounding box center [255, 22] width 82 height 16
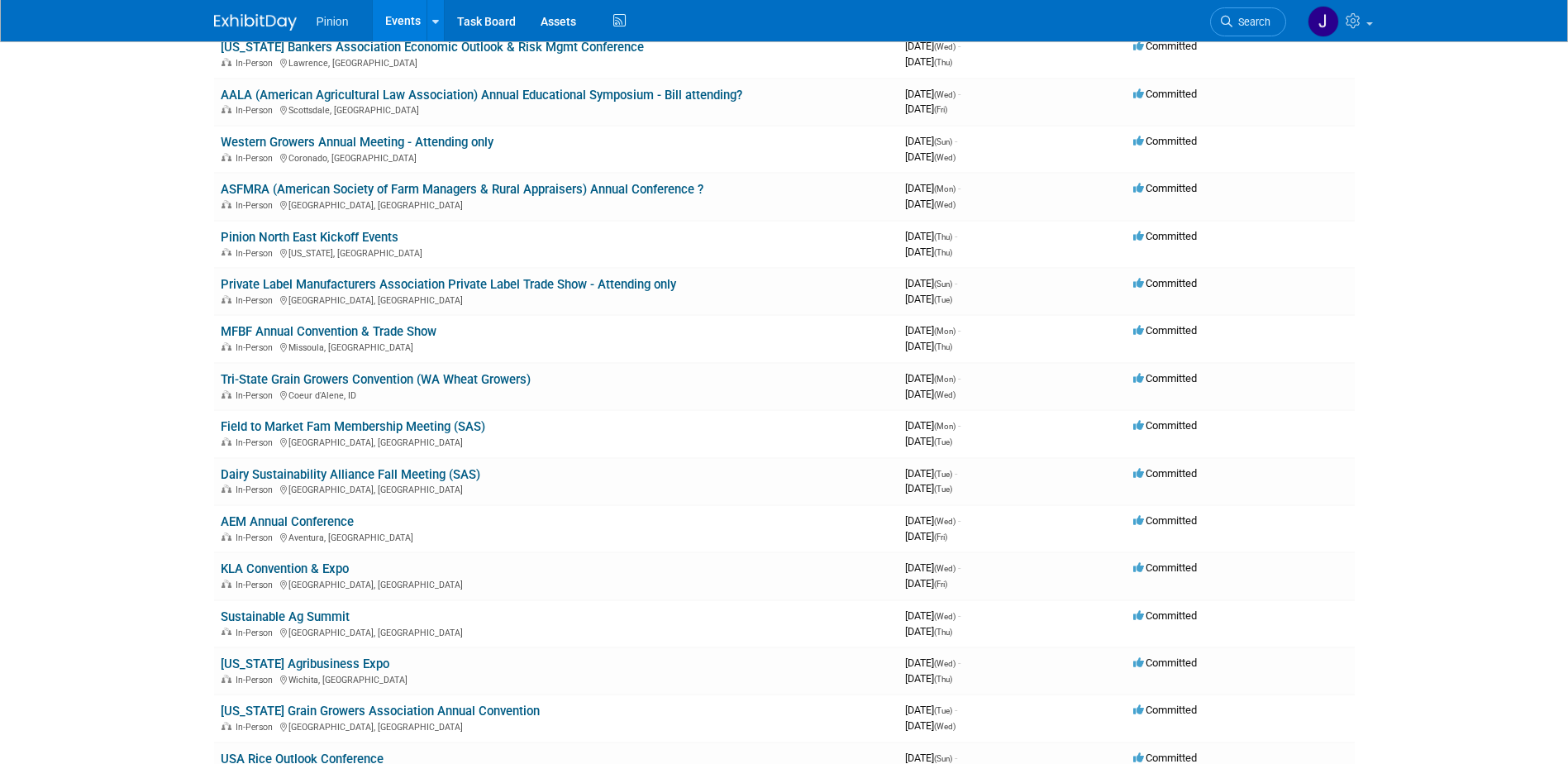
scroll to position [579, 0]
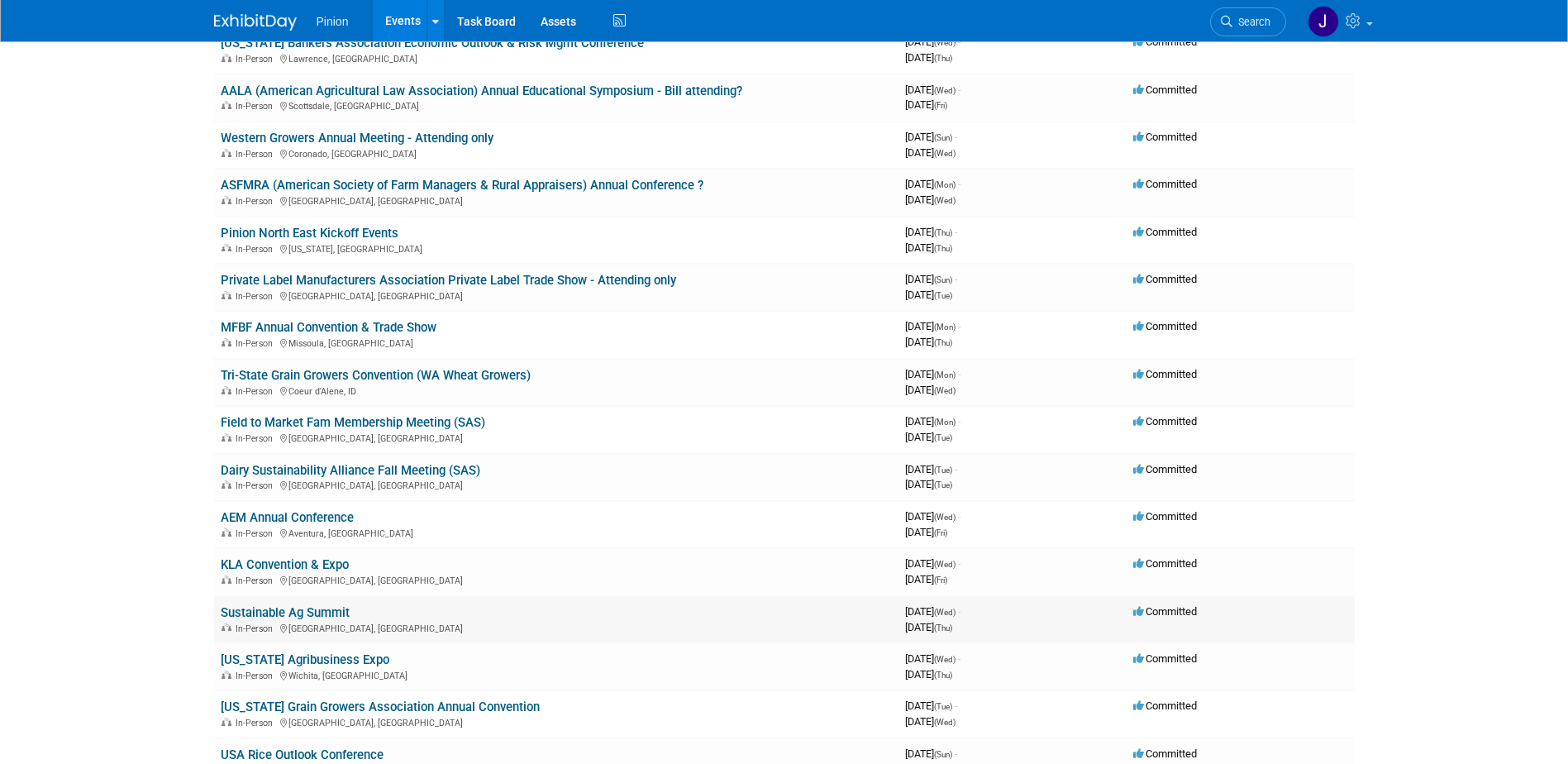
click at [326, 609] on link "Sustainable Ag Summit" at bounding box center [285, 613] width 129 height 15
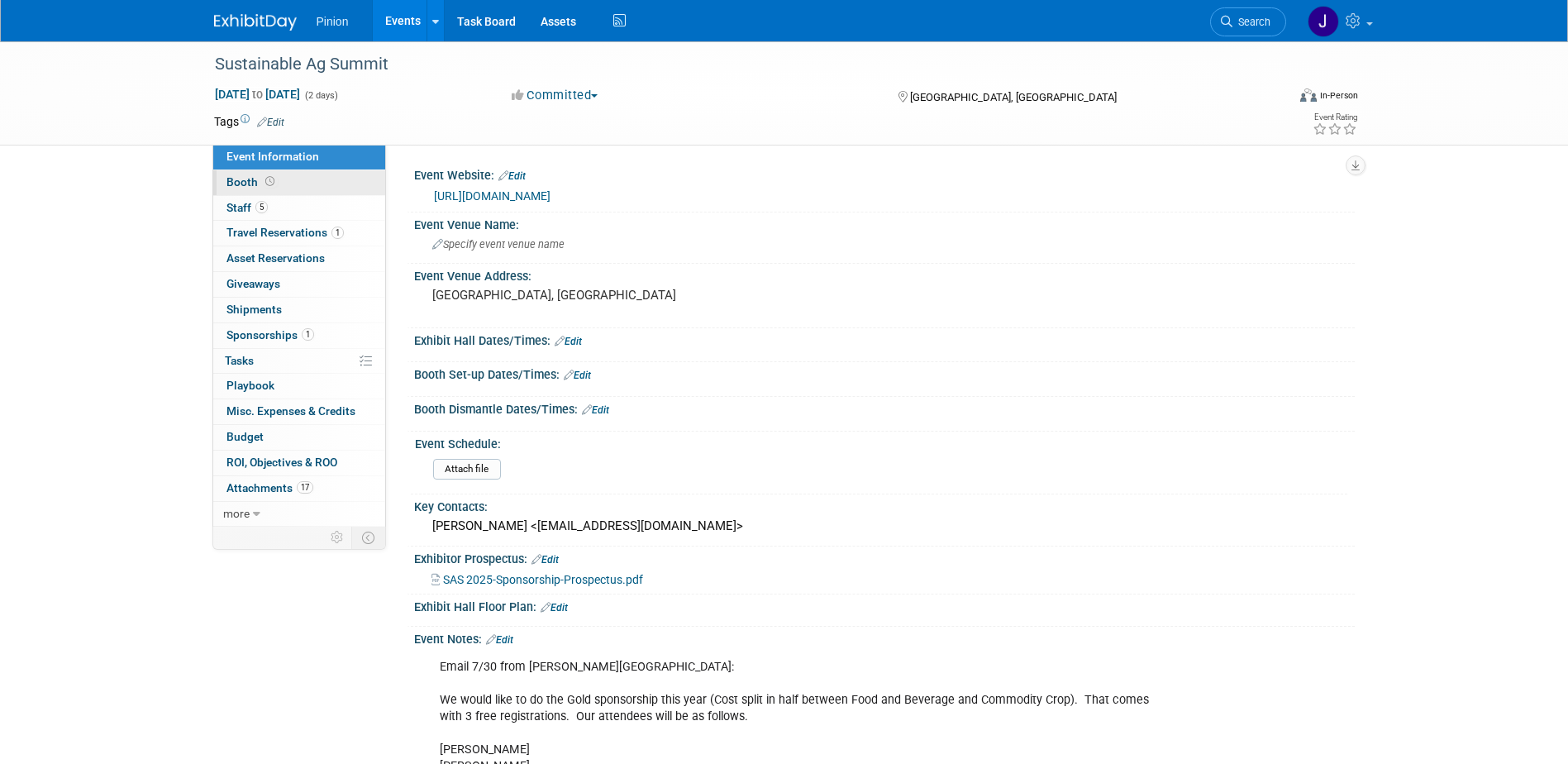
click at [271, 180] on icon at bounding box center [270, 182] width 10 height 10
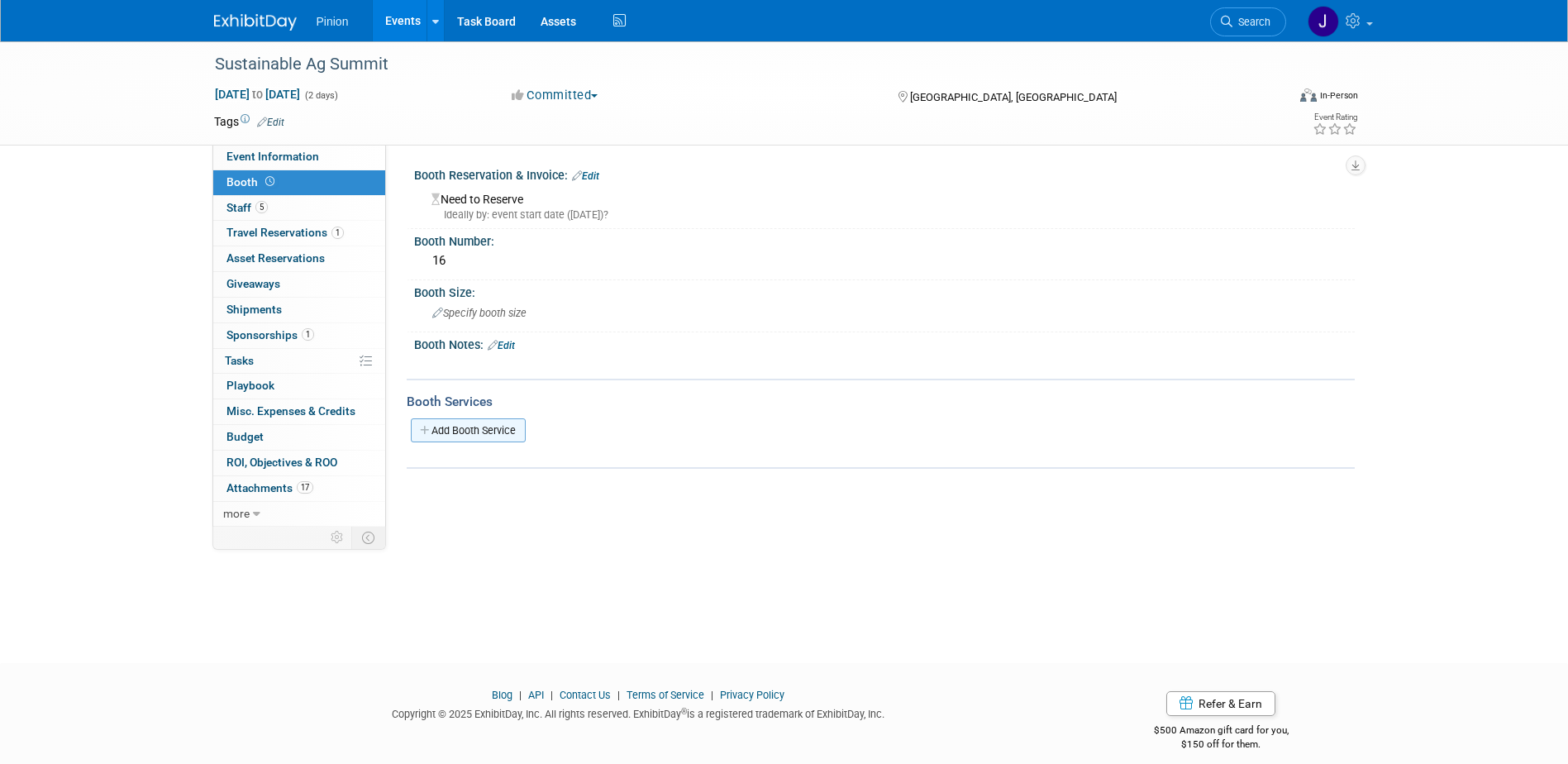
click at [454, 429] on link "Add Booth Service" at bounding box center [469, 429] width 115 height 24
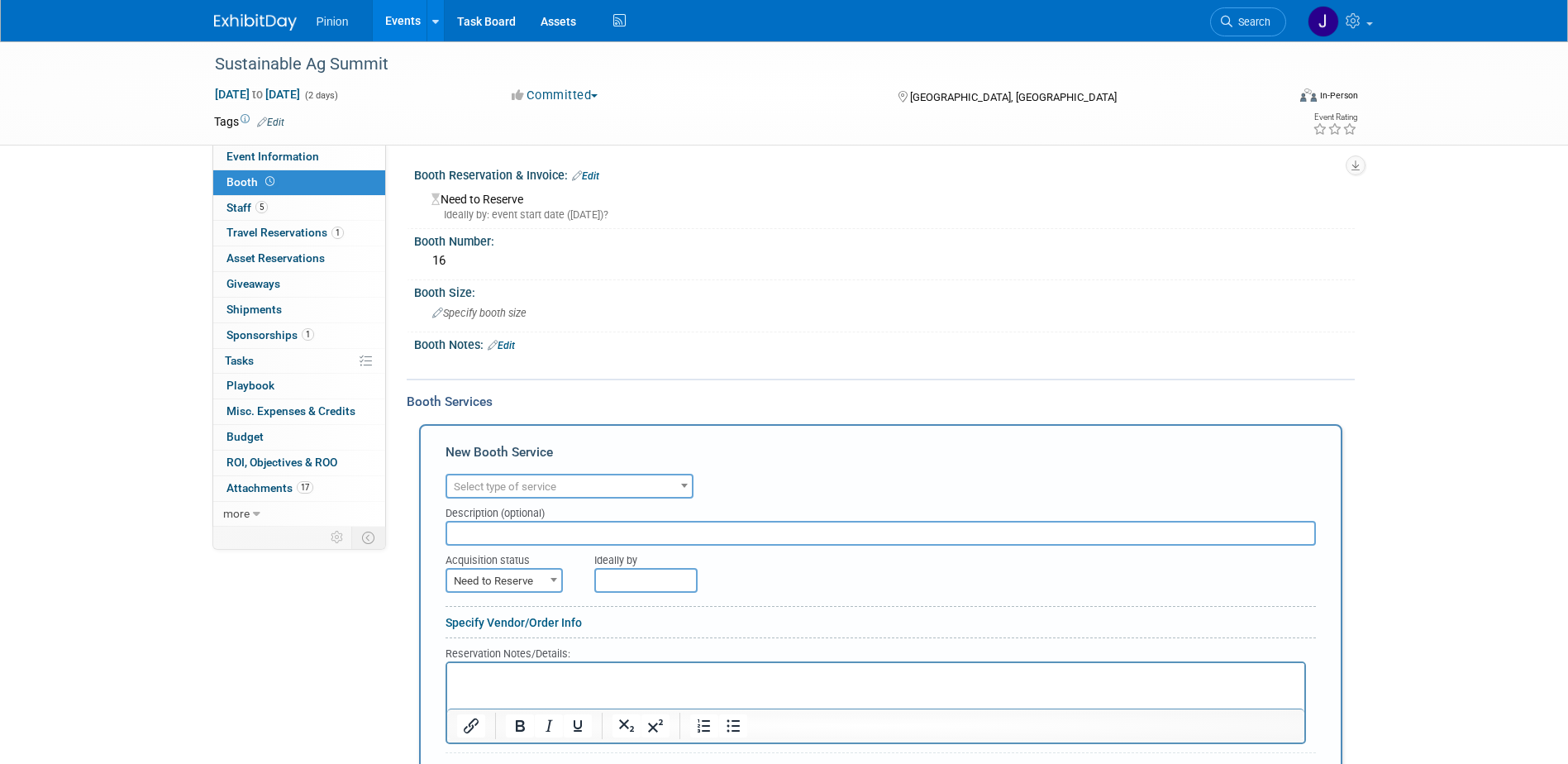
click at [607, 491] on span "Select type of service" at bounding box center [570, 487] width 245 height 23
select select "6"
paste input "Alliance Nationwide Exposition"
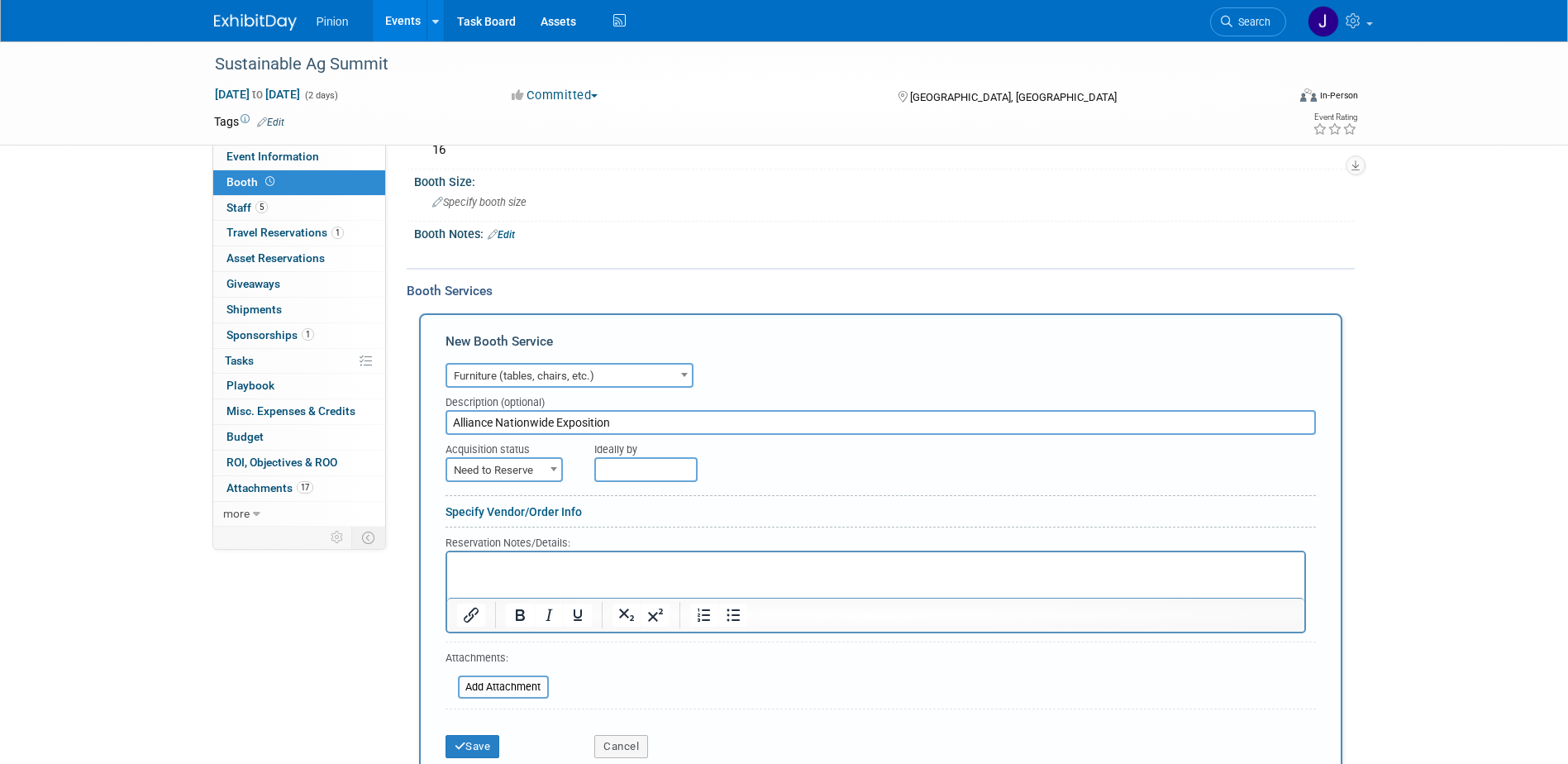
scroll to position [172, 0]
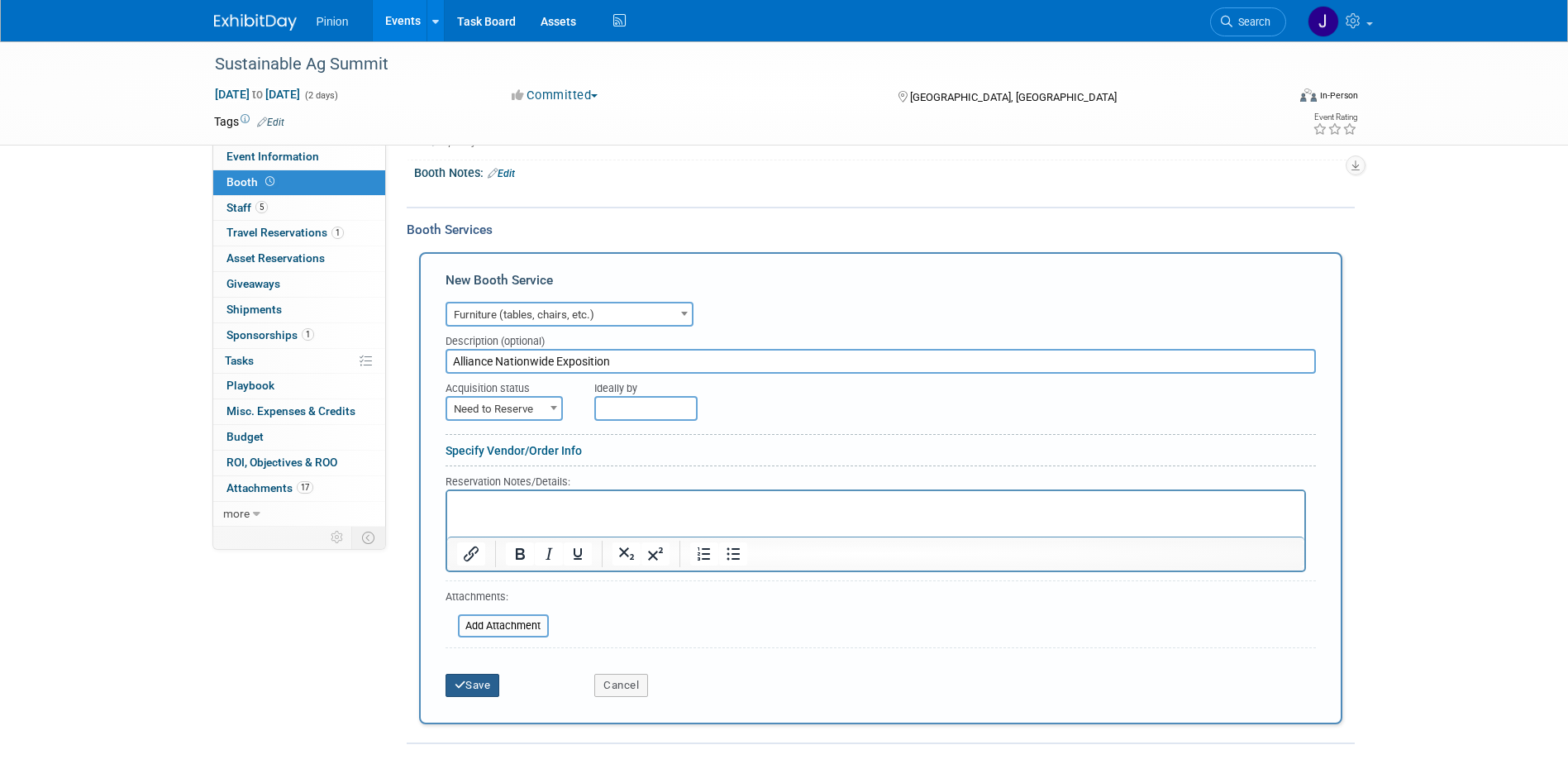
type input "Alliance Nationwide Exposition"
click at [487, 688] on button "Save" at bounding box center [473, 685] width 55 height 23
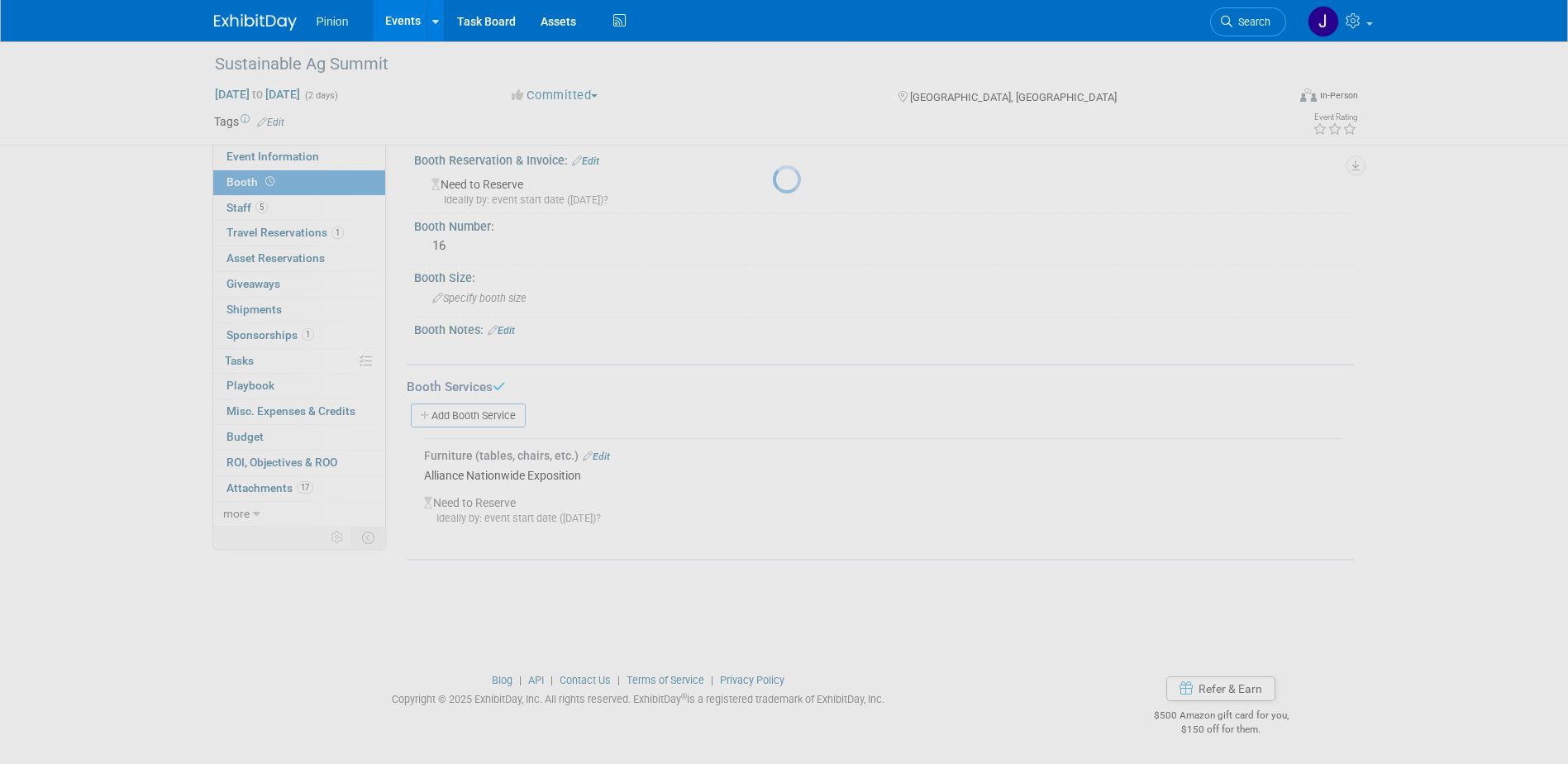
scroll to position [15, 0]
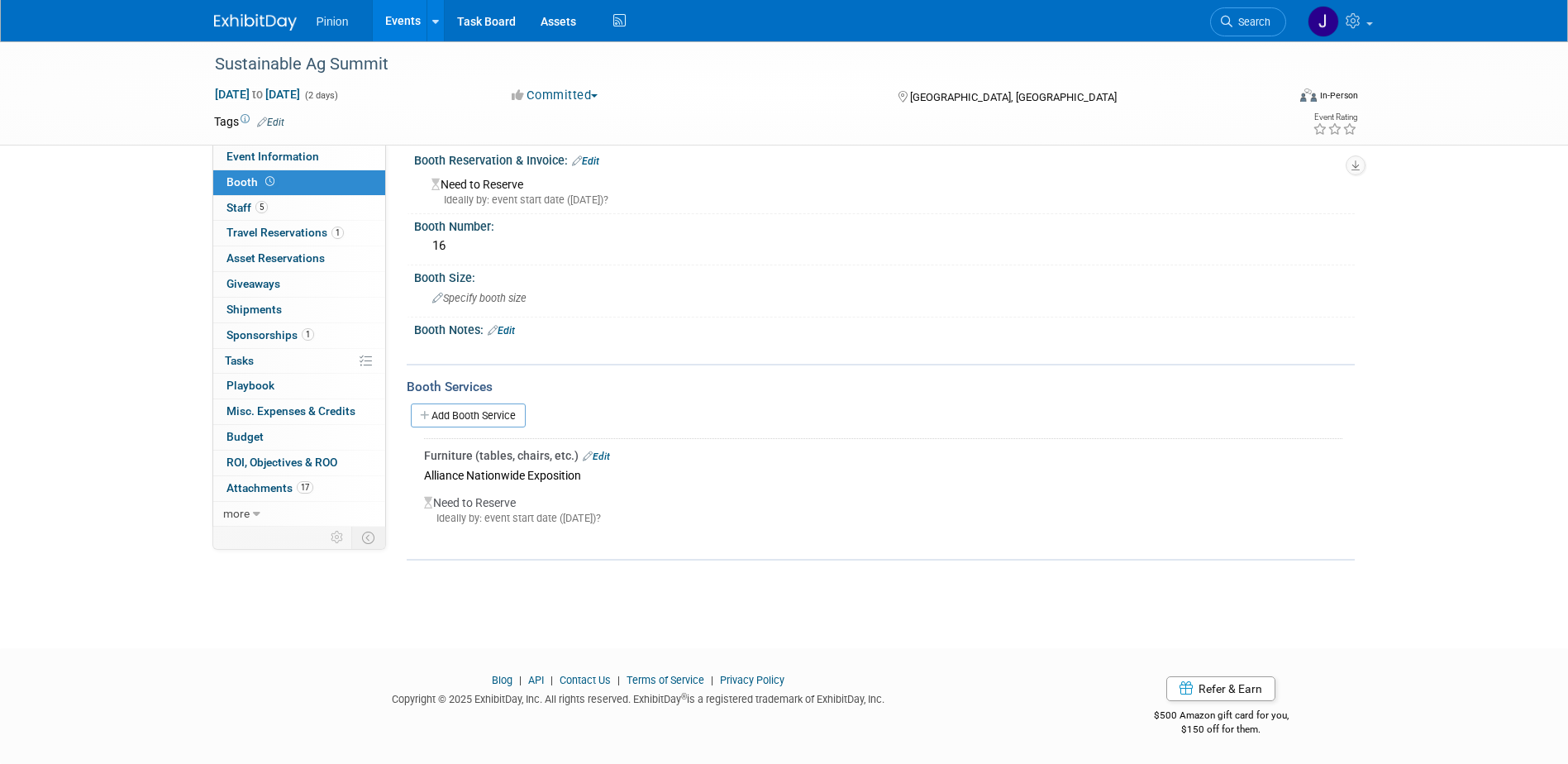
click at [276, 21] on img at bounding box center [255, 22] width 82 height 16
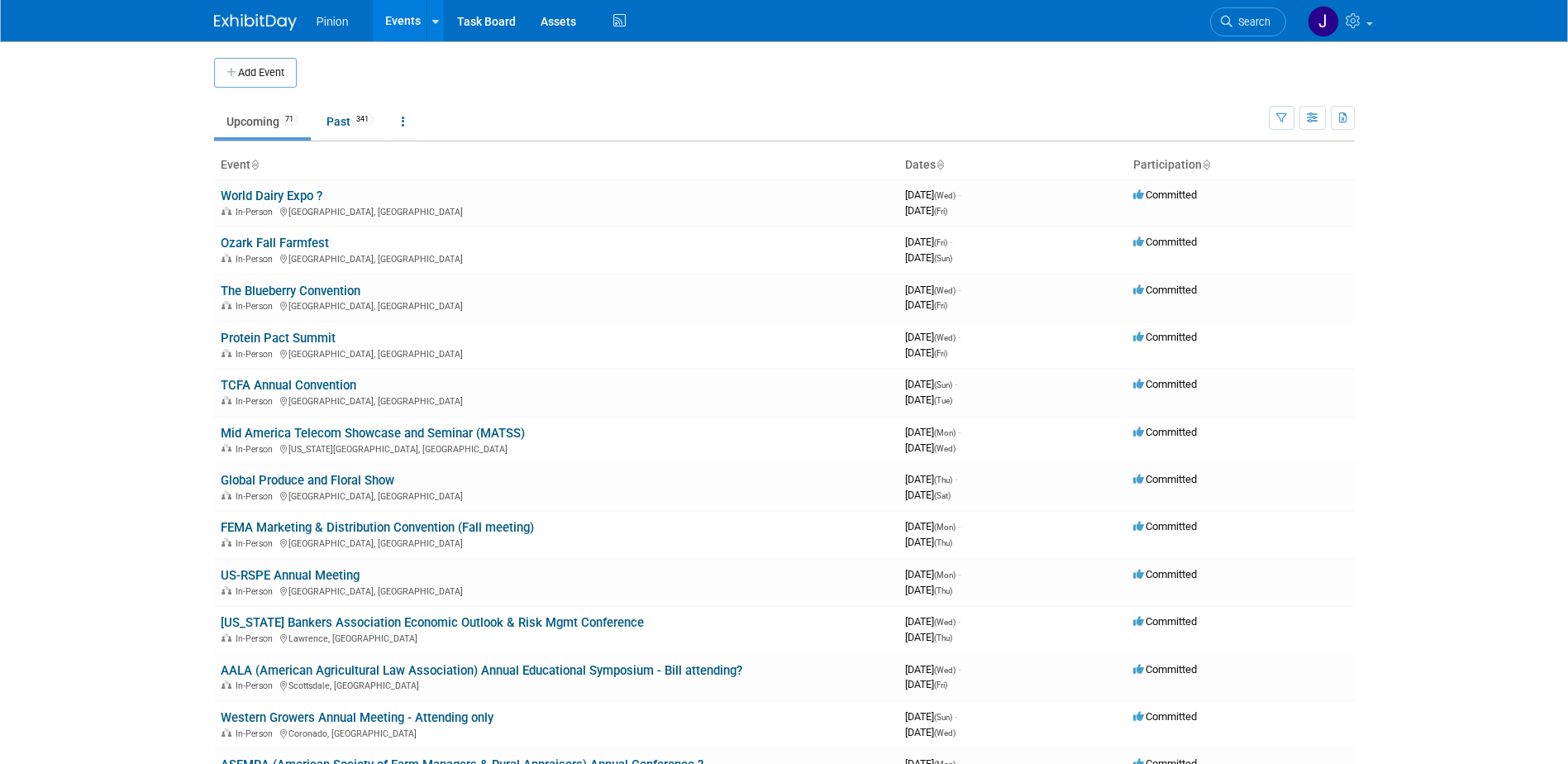
click at [260, 162] on th "Event" at bounding box center [557, 164] width 685 height 28
click at [259, 162] on icon at bounding box center [254, 165] width 9 height 11
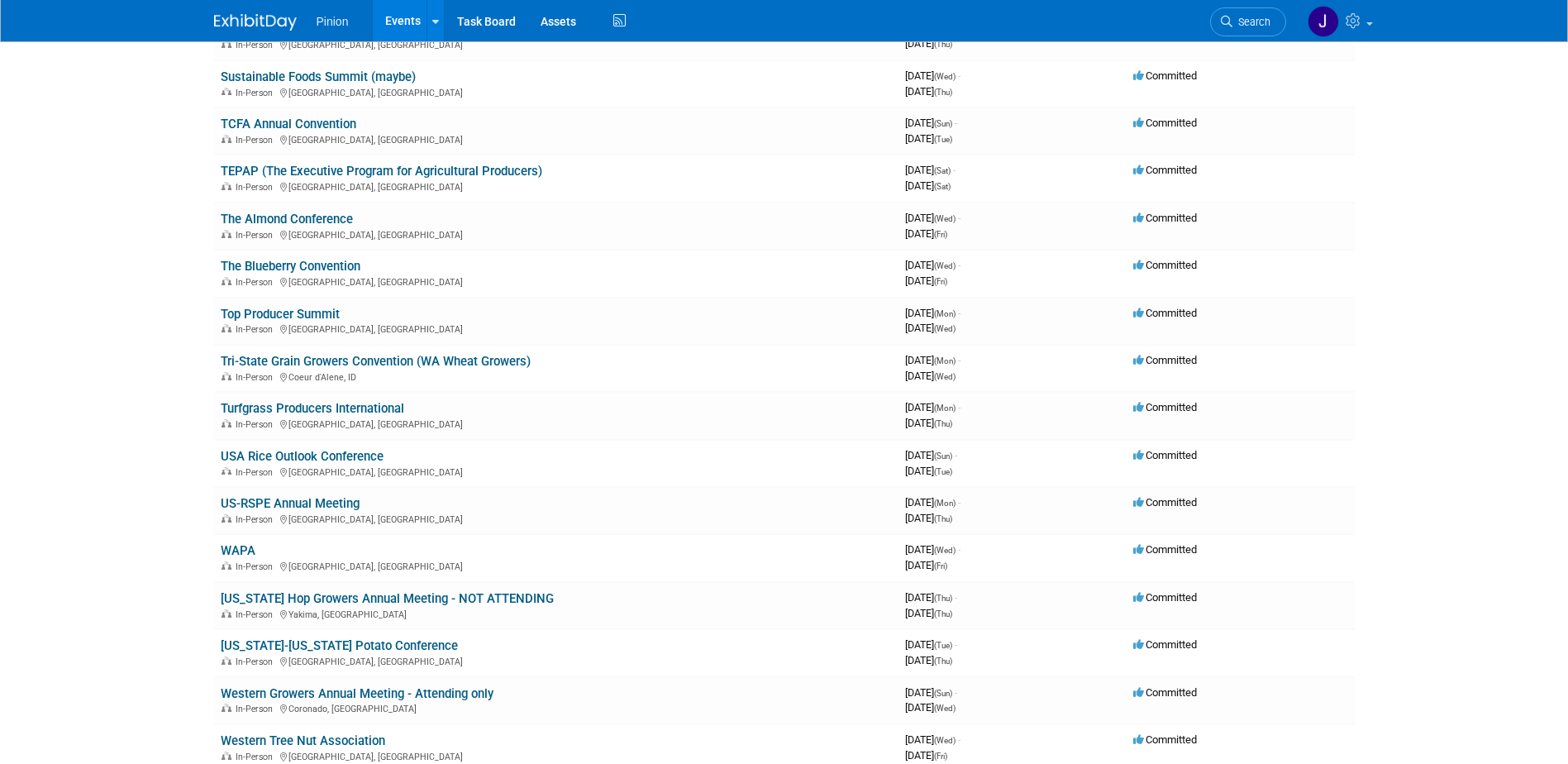
scroll to position [2552, 0]
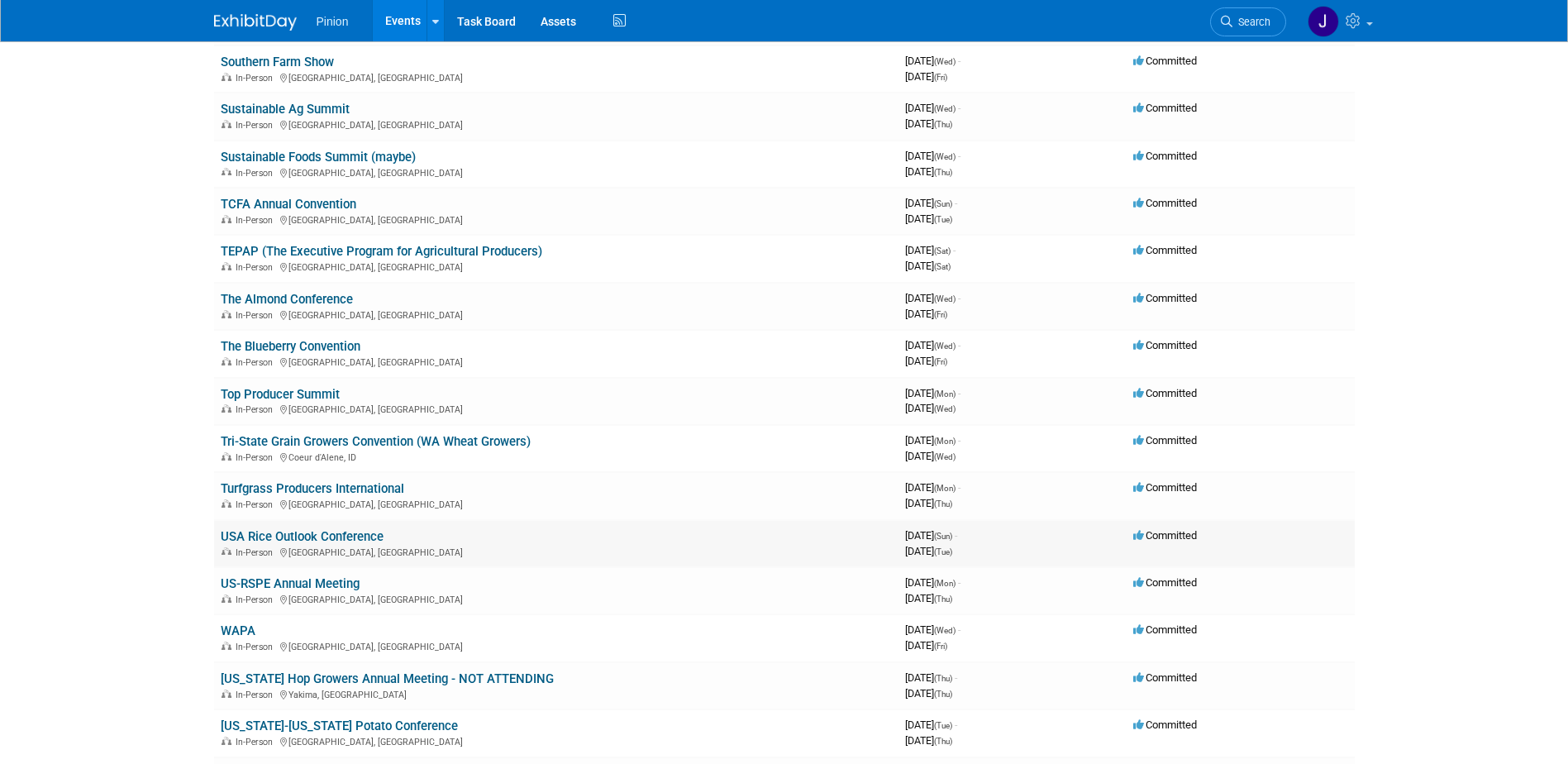
click at [347, 535] on link "USA Rice Outlook Conference" at bounding box center [302, 536] width 163 height 15
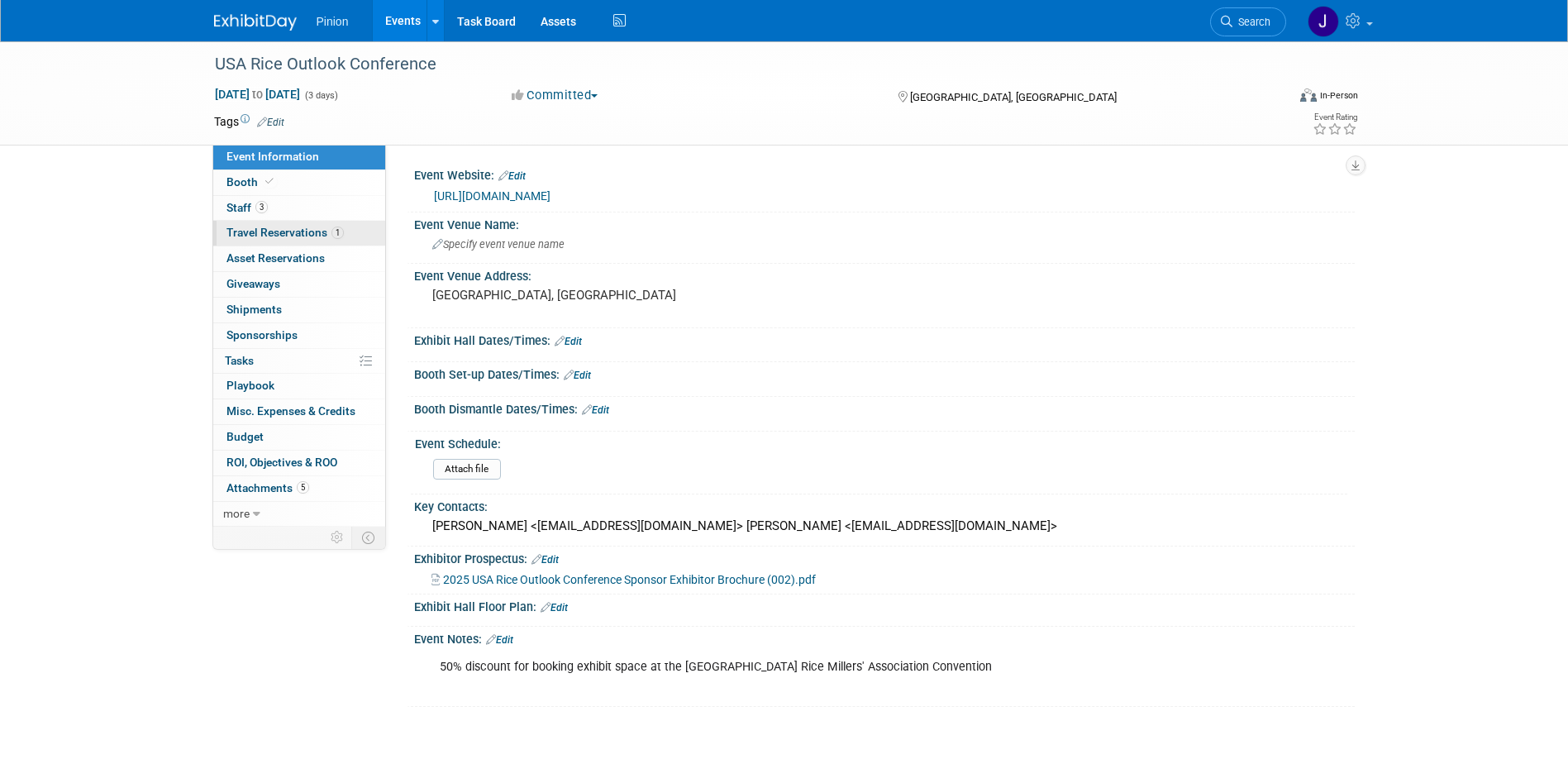
click at [255, 229] on span "Travel Reservations 1" at bounding box center [285, 232] width 118 height 13
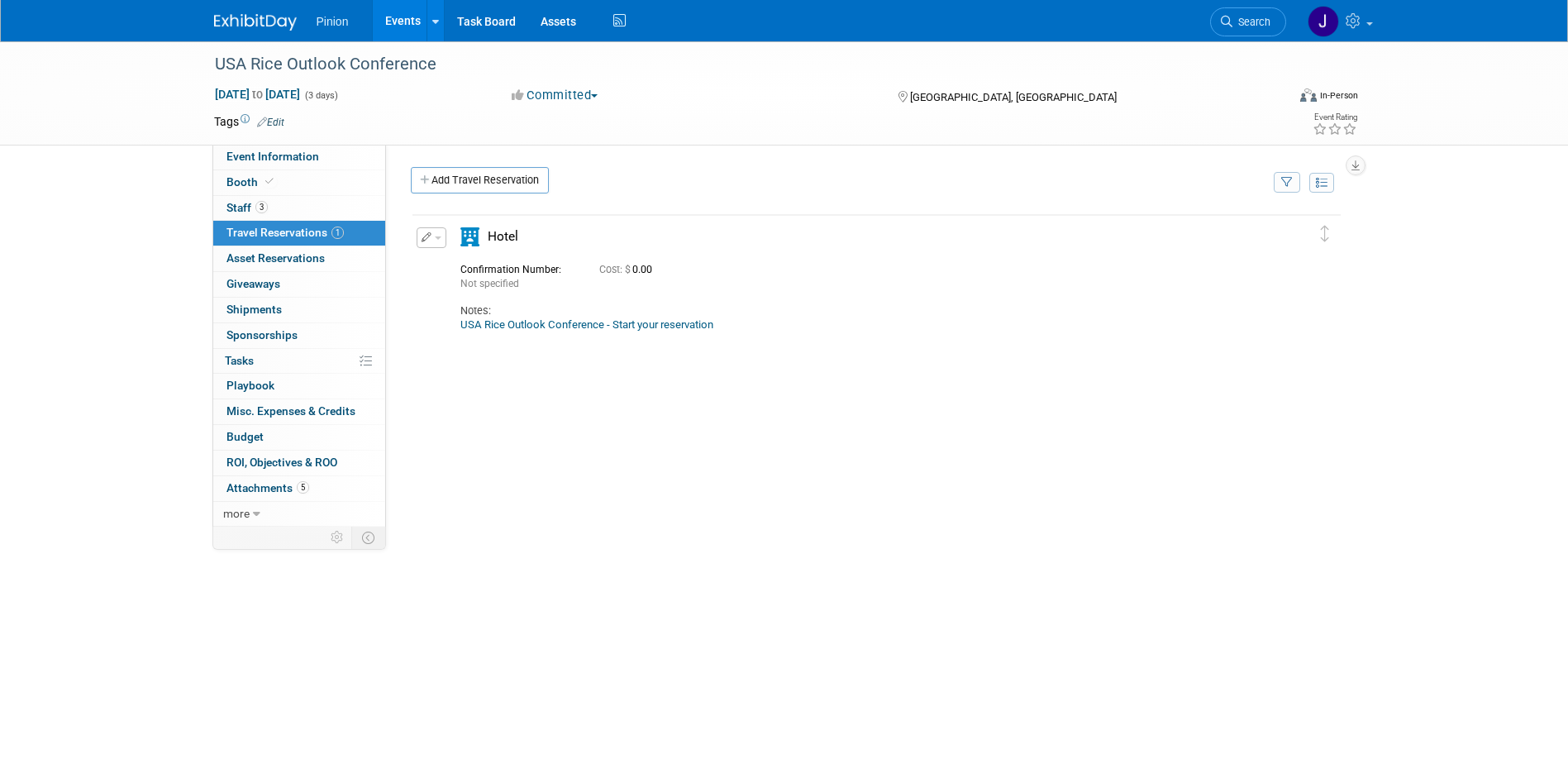
click at [443, 243] on button "button" at bounding box center [431, 238] width 30 height 21
click at [468, 262] on button "Edit Reservation" at bounding box center [487, 266] width 140 height 24
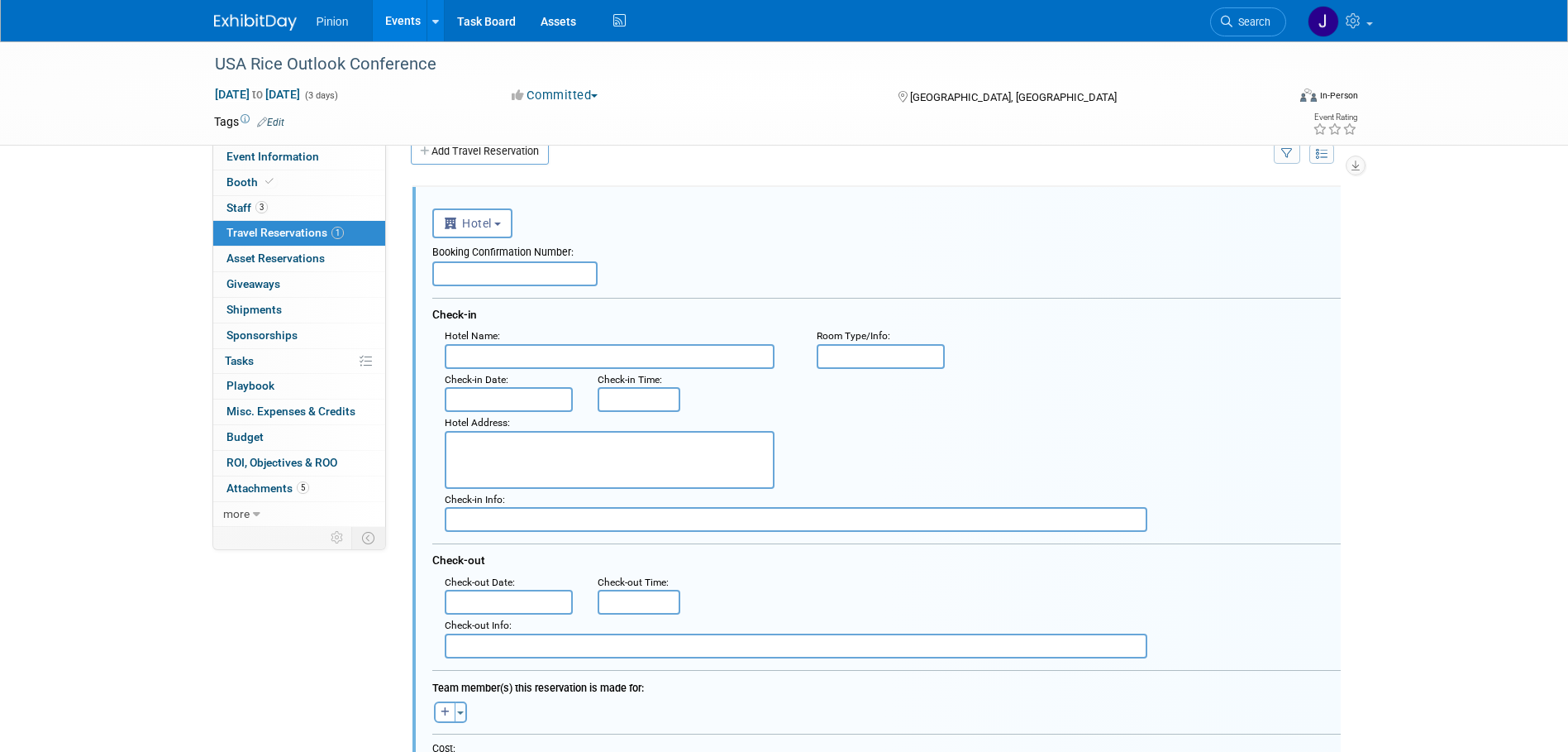
click at [503, 405] on input "text" at bounding box center [509, 399] width 129 height 25
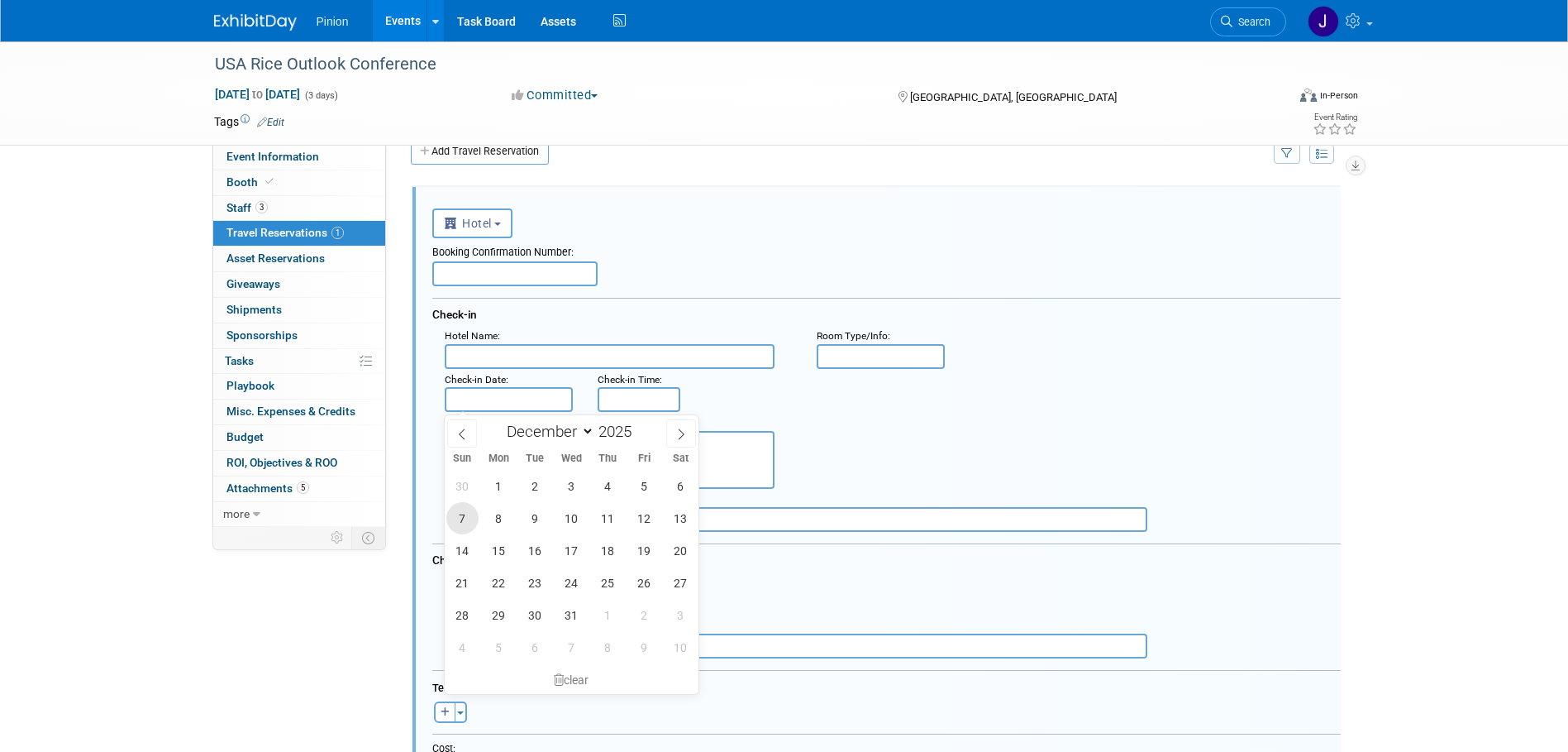
click at [460, 521] on span "7" at bounding box center [463, 519] width 33 height 33
type input "Dec 7, 2025"
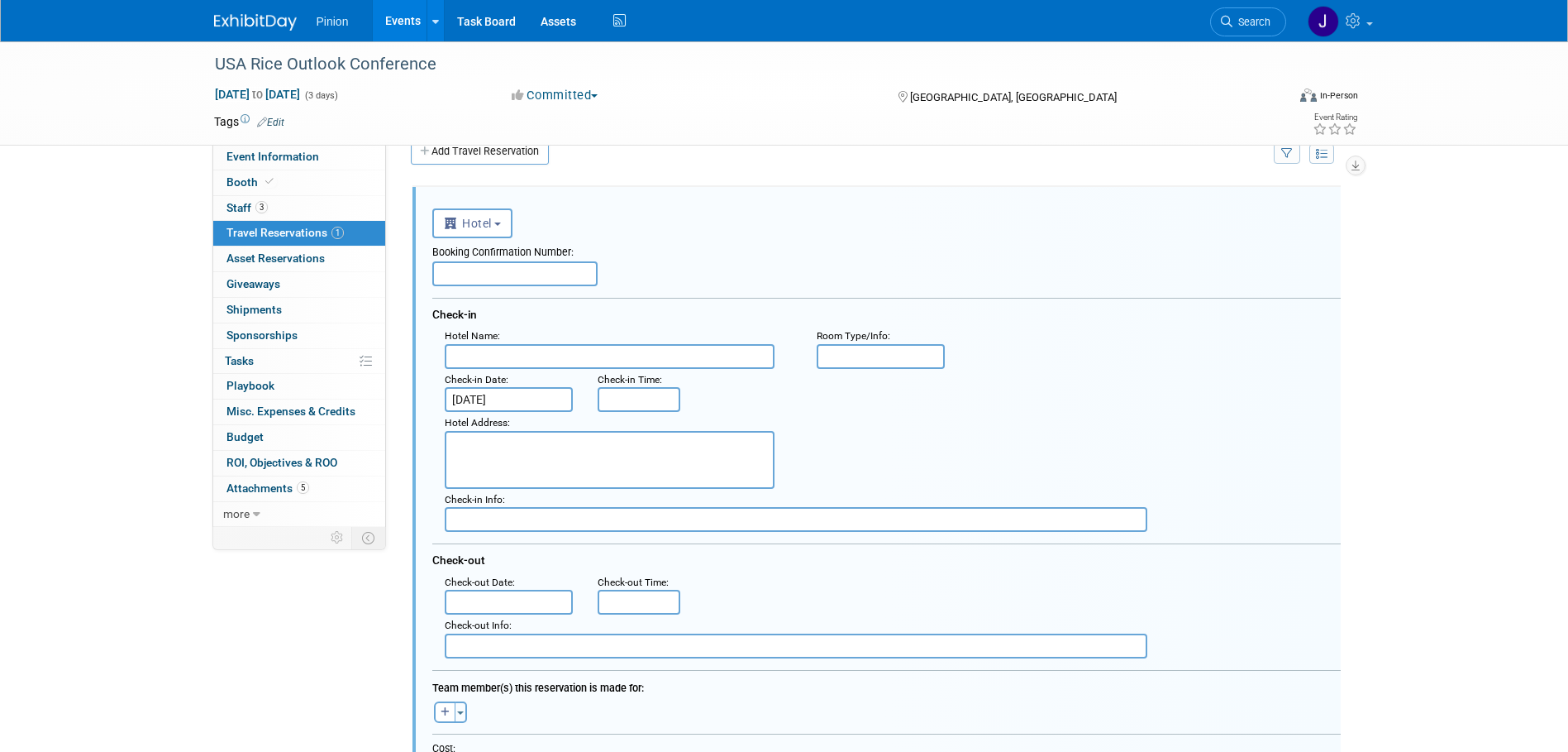
click at [502, 603] on input "text" at bounding box center [509, 602] width 129 height 25
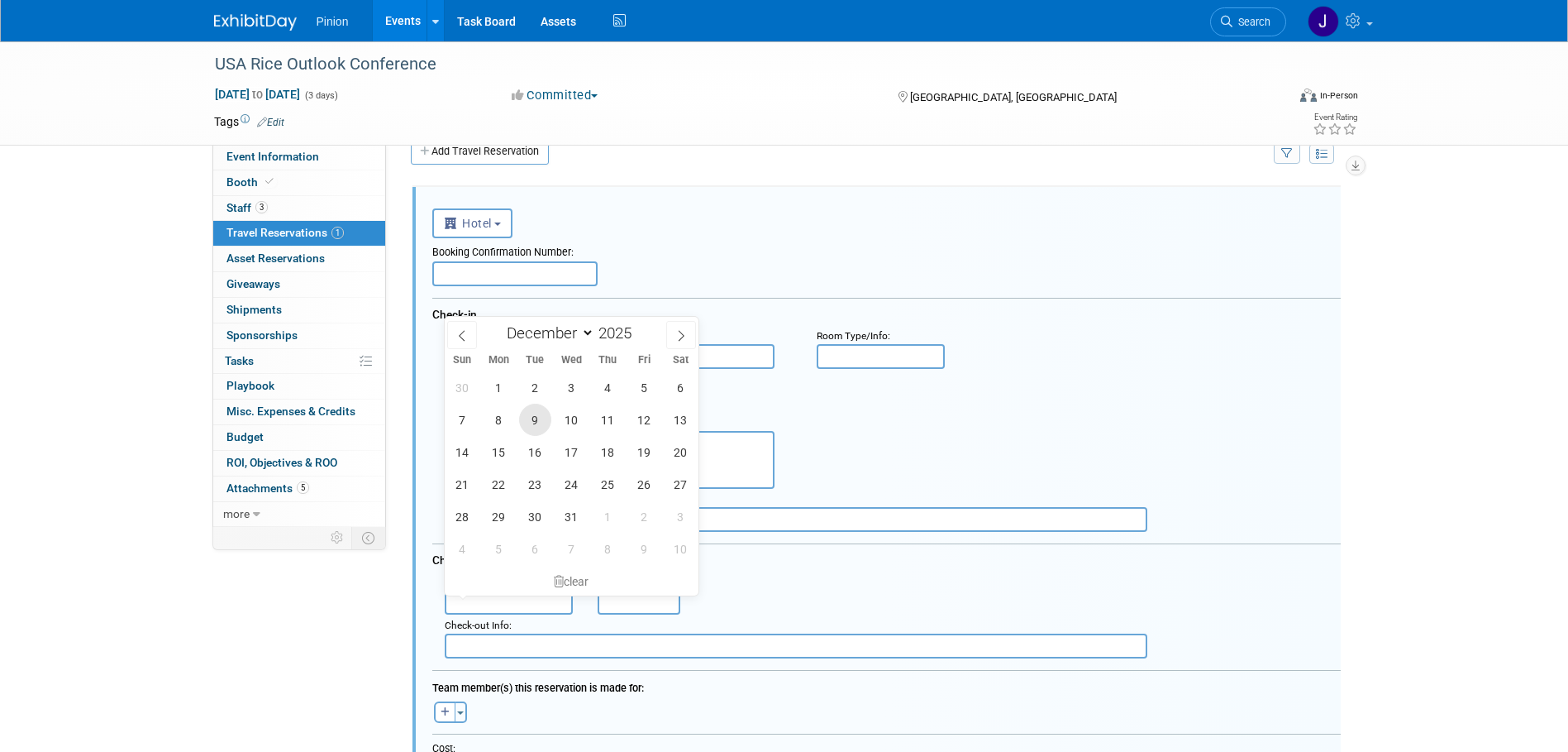
click at [537, 421] on span "9" at bounding box center [536, 420] width 33 height 33
type input "Dec 9, 2025"
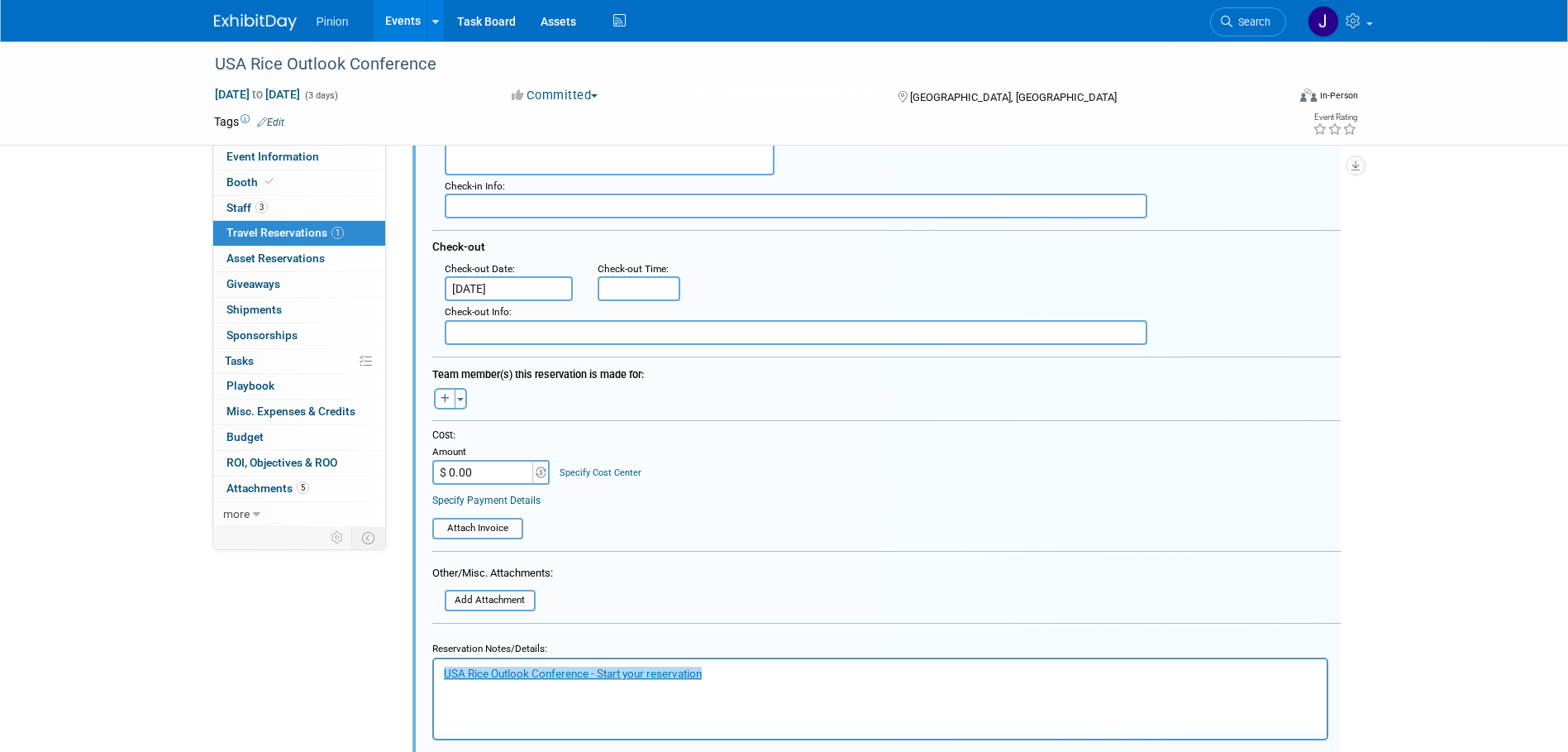
scroll to position [349, 0]
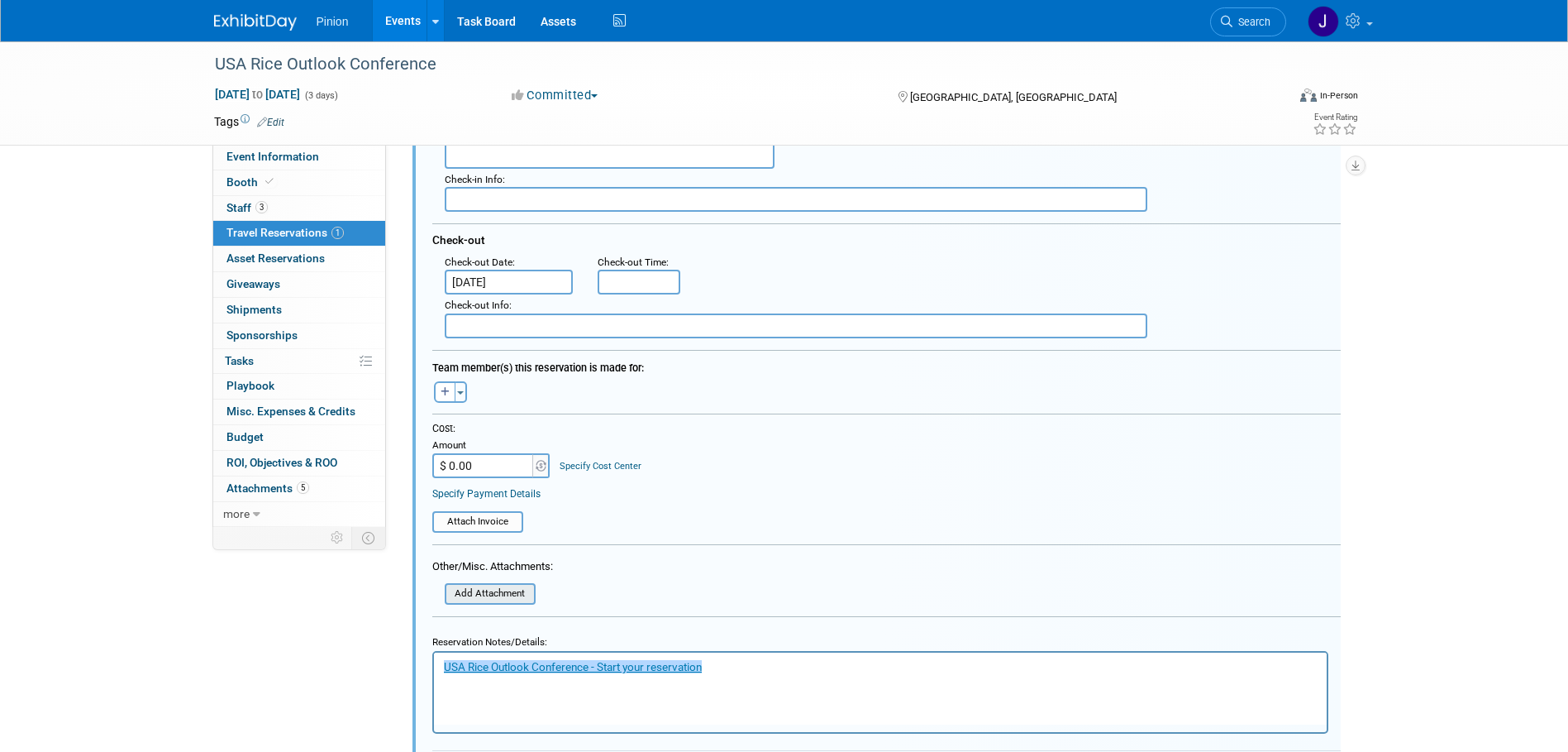
click at [507, 594] on input "file" at bounding box center [436, 593] width 197 height 18
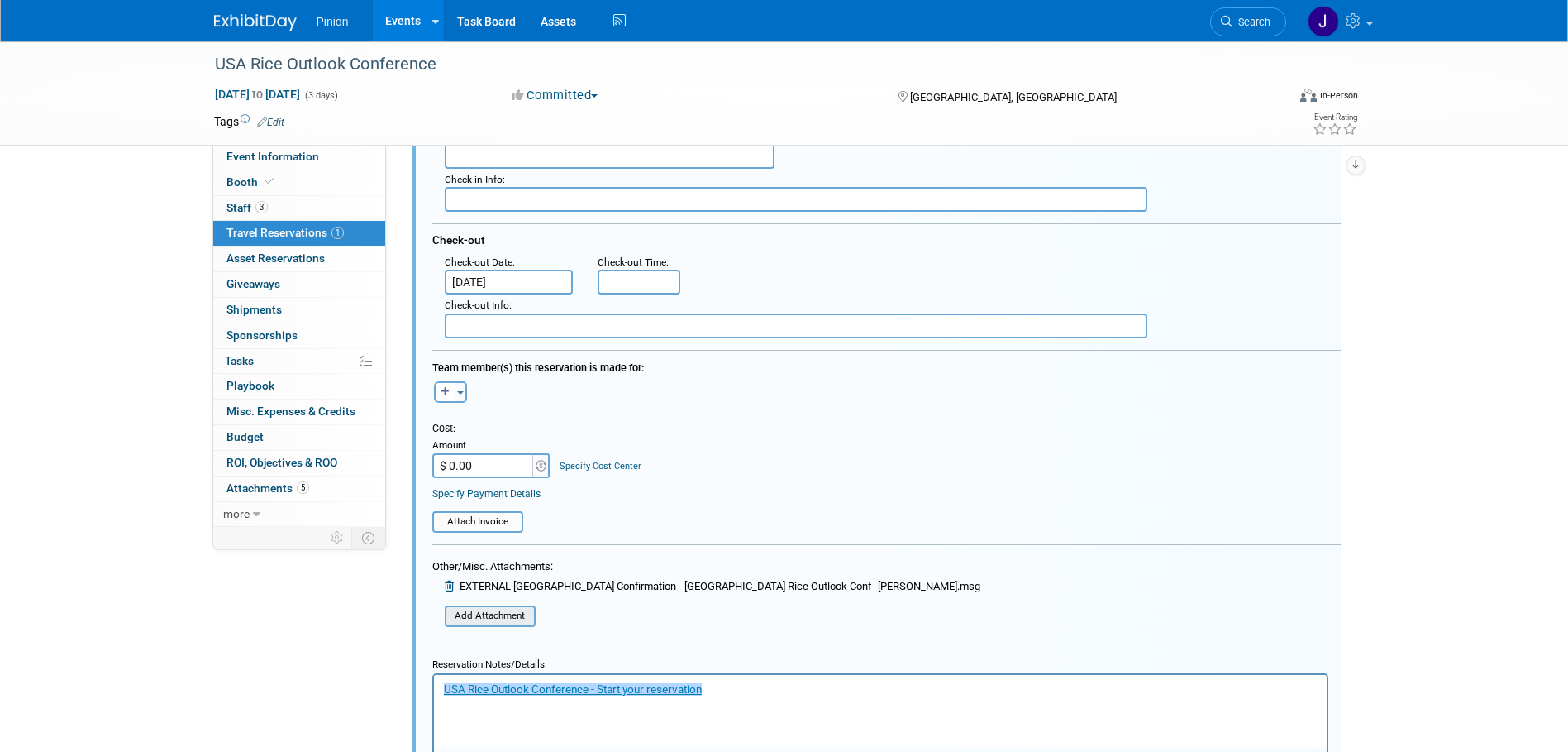
click at [497, 623] on input "file" at bounding box center [436, 615] width 197 height 18
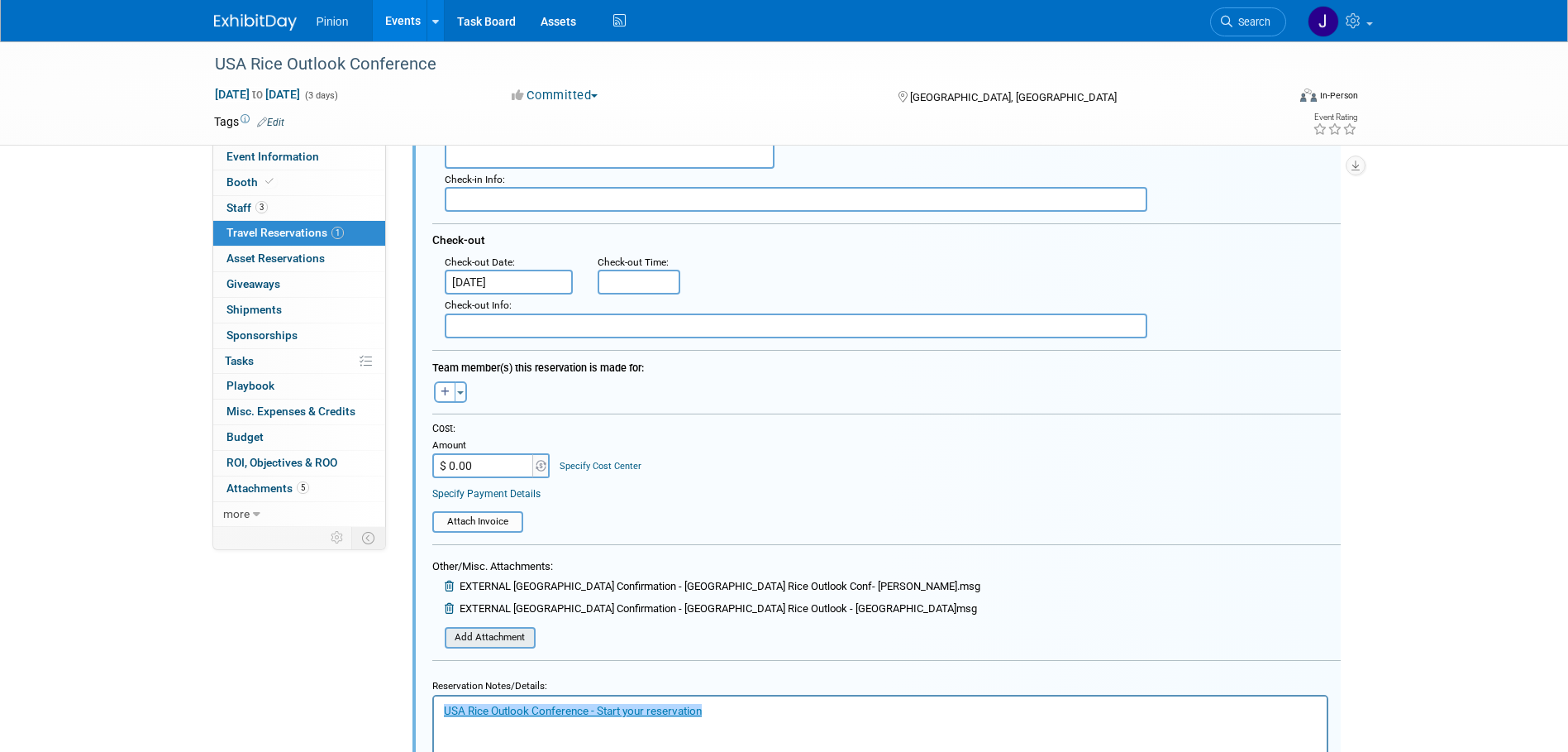
click at [488, 644] on input "file" at bounding box center [436, 637] width 197 height 18
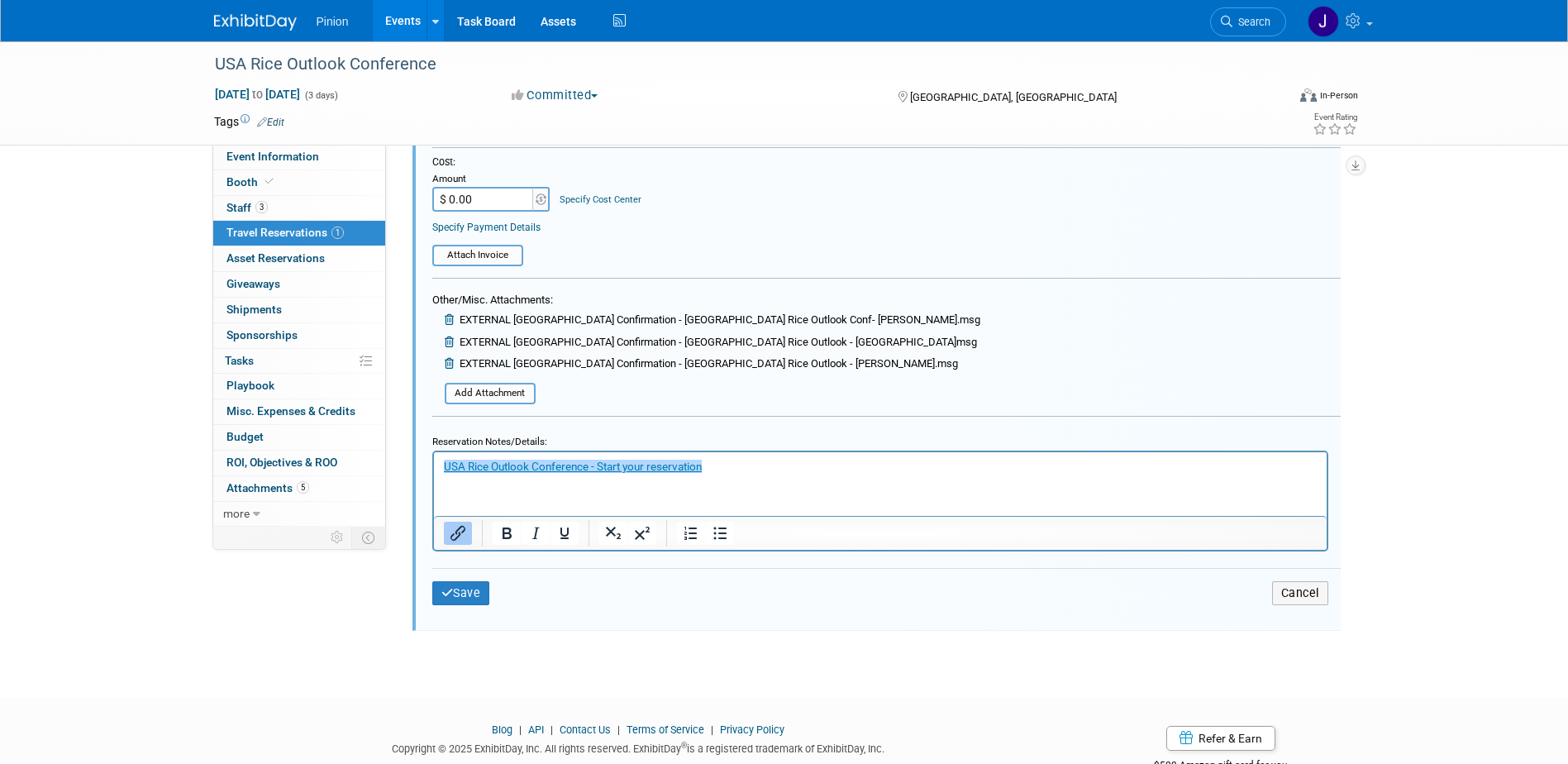
scroll to position [666, 0]
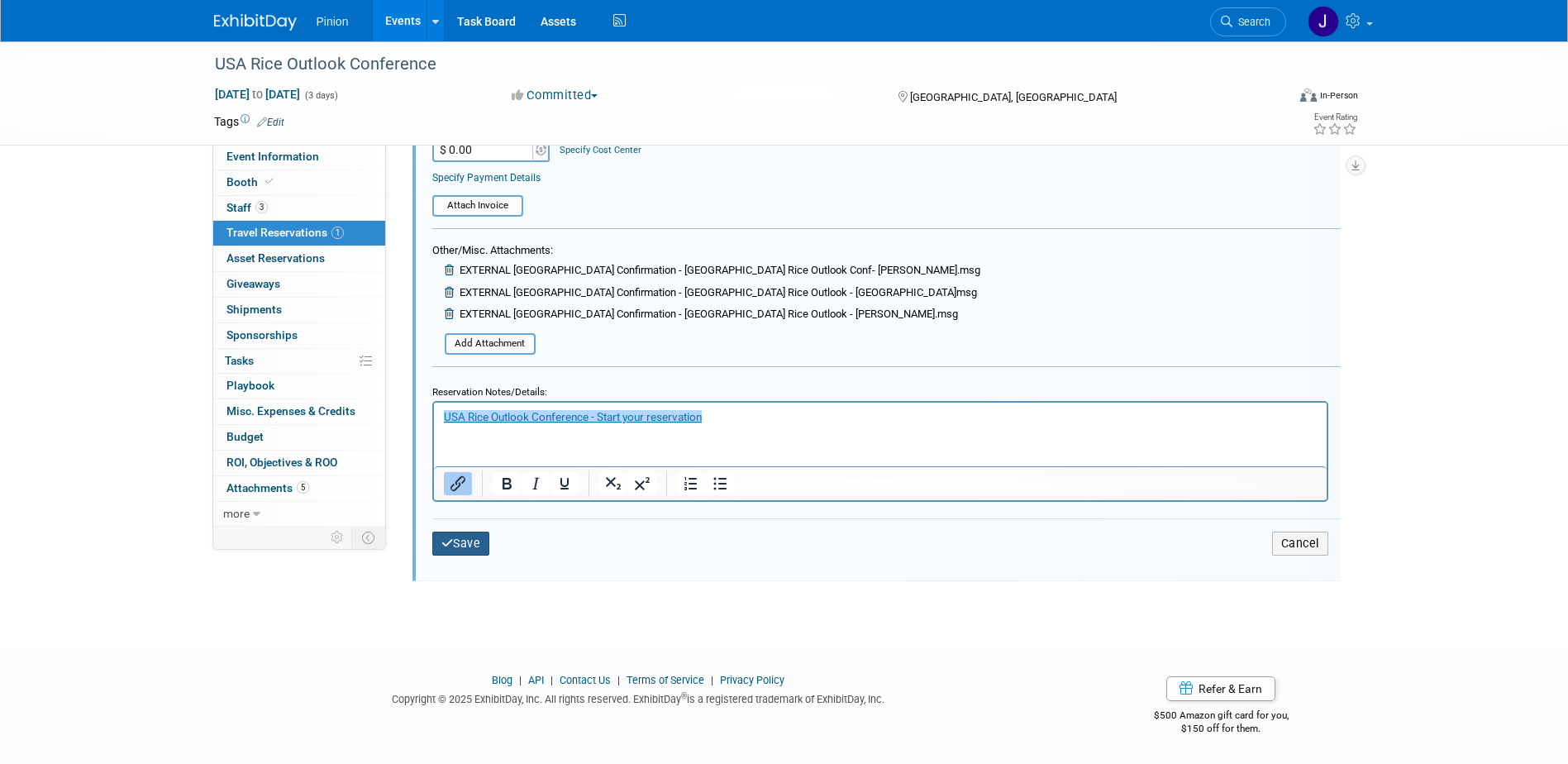
click at [464, 546] on button "Save" at bounding box center [461, 543] width 57 height 24
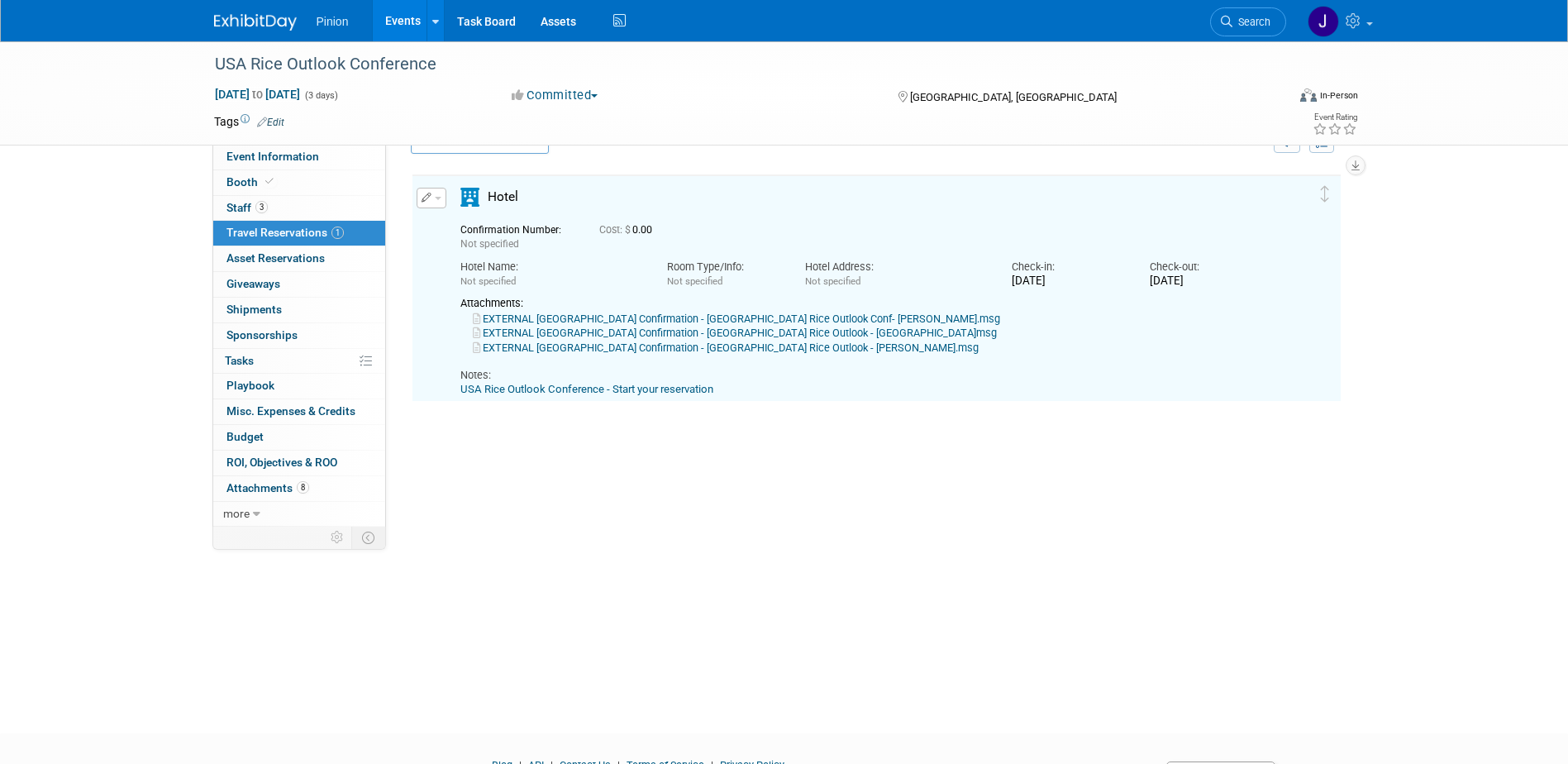
scroll to position [29, 0]
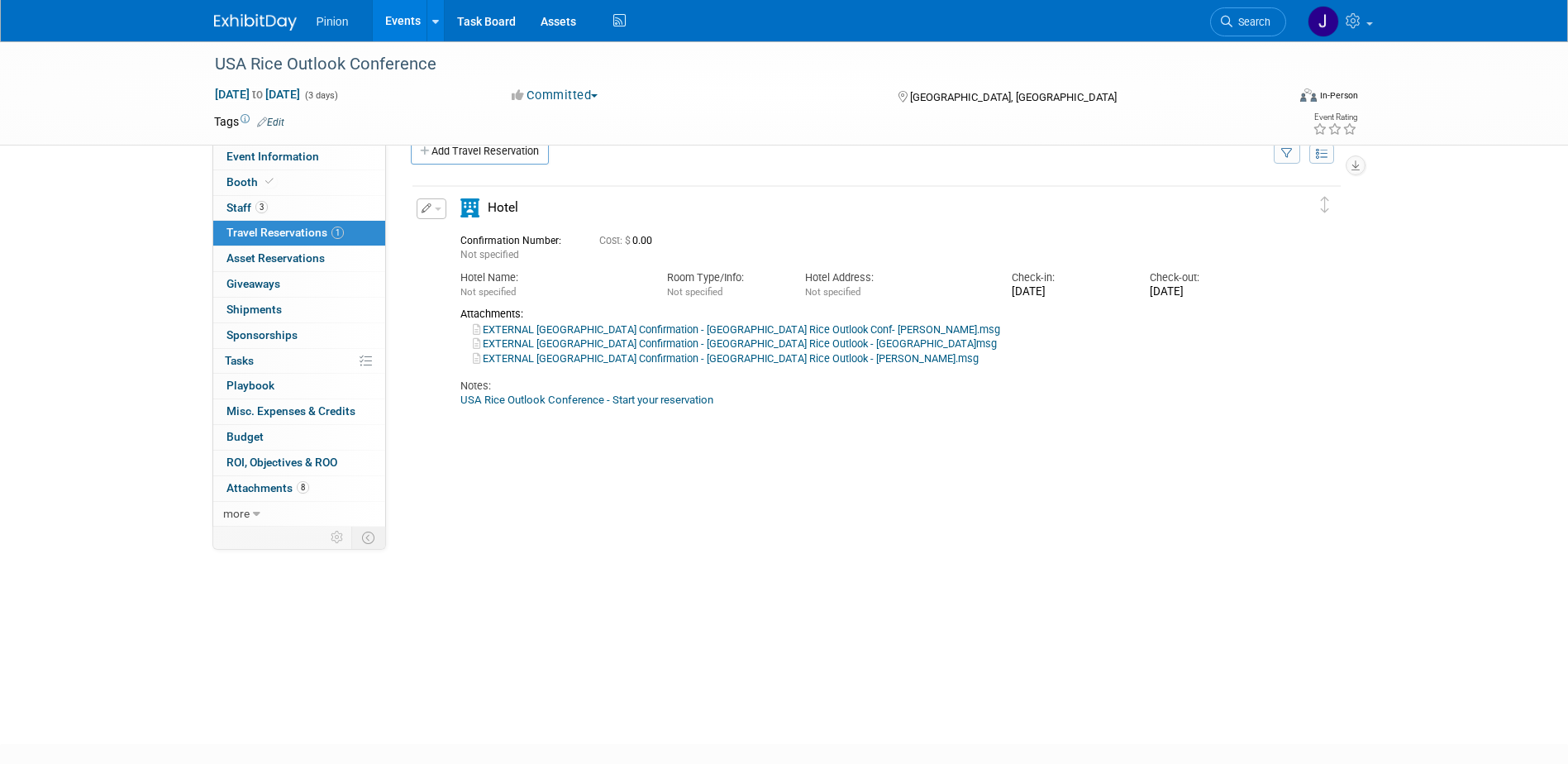
click at [247, 26] on img at bounding box center [255, 22] width 82 height 16
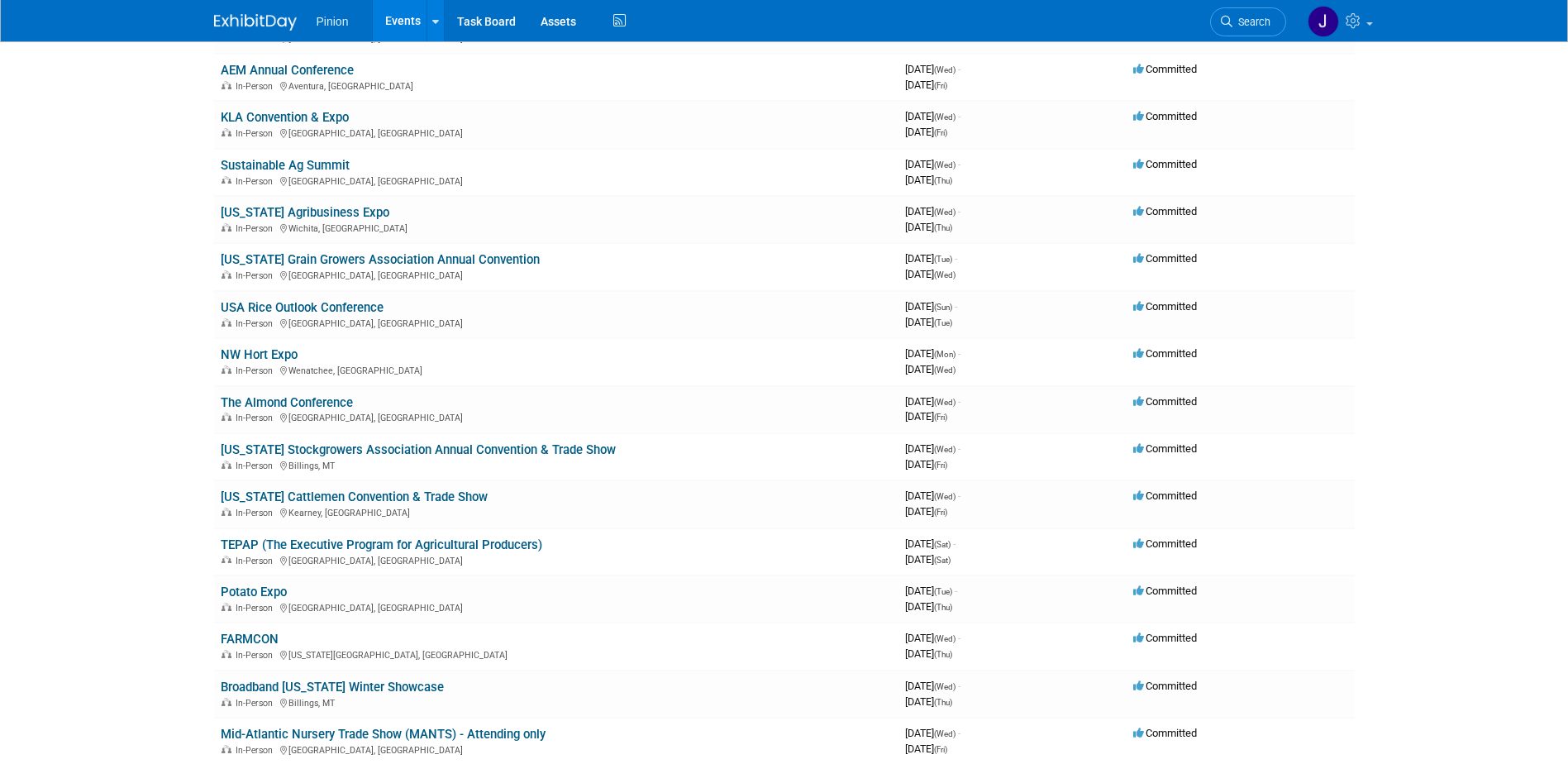
scroll to position [1065, 0]
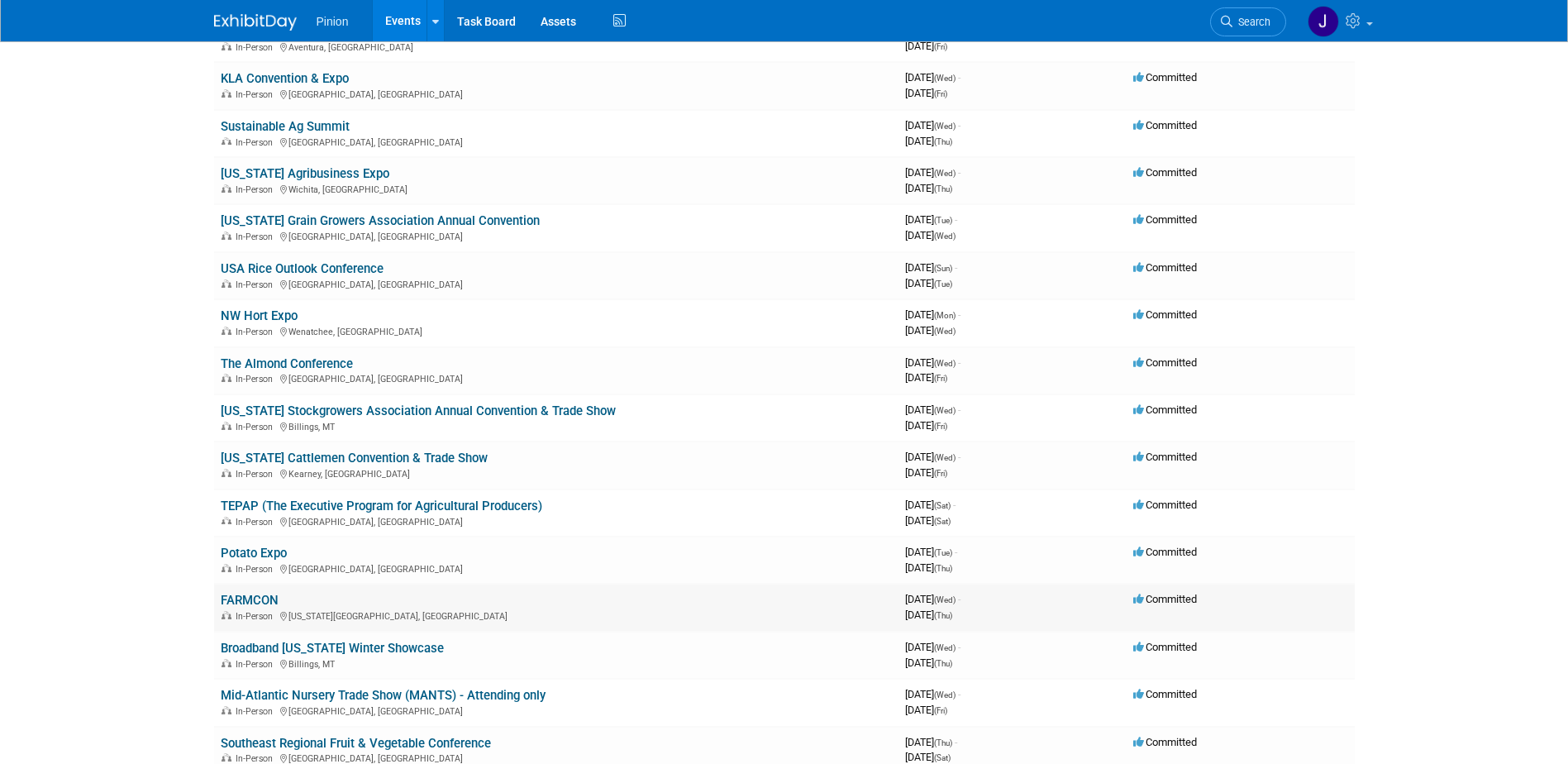
click at [243, 598] on link "FARMCON" at bounding box center [250, 600] width 57 height 15
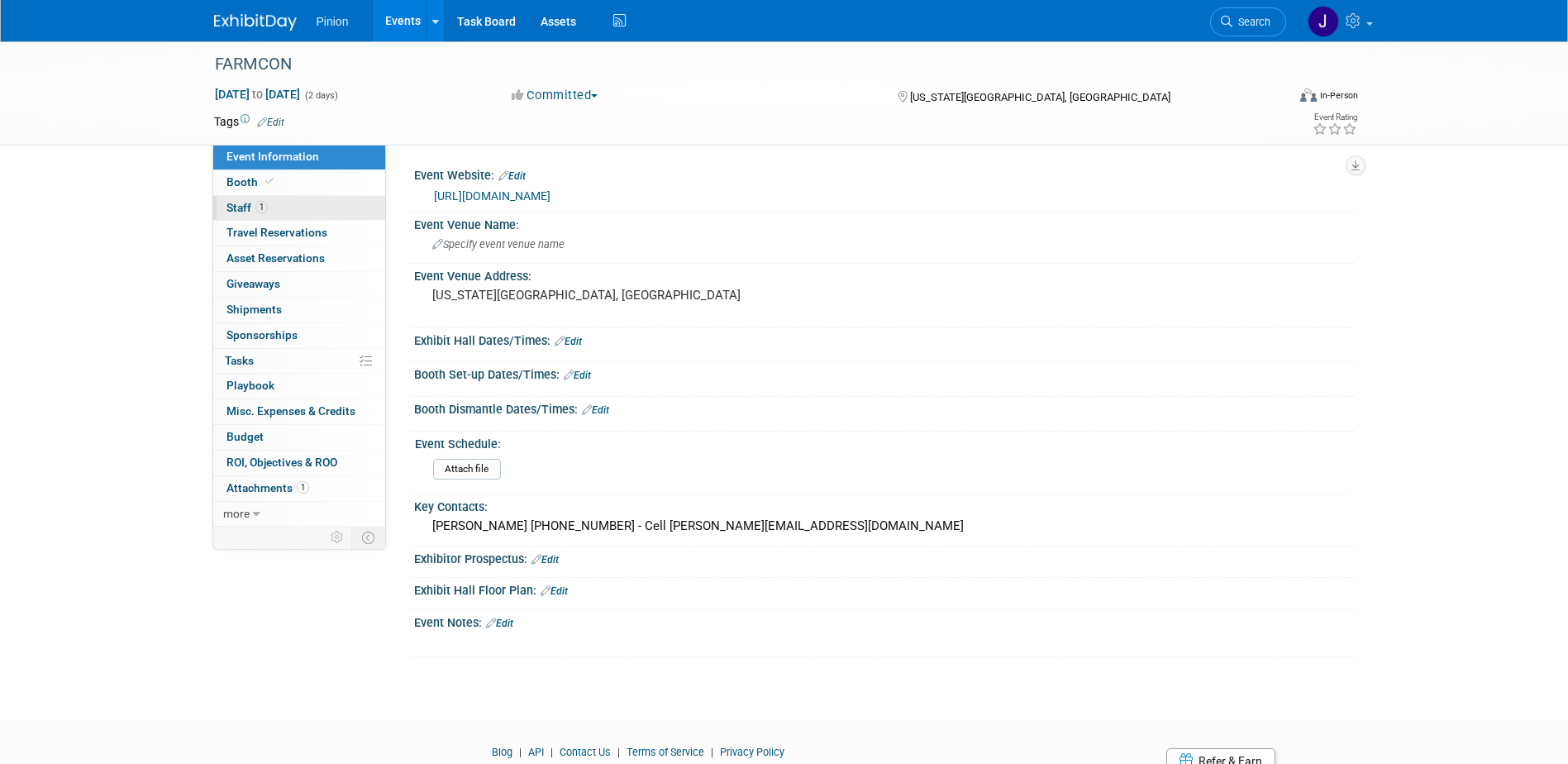
click at [244, 214] on link "1 Staff 1" at bounding box center [299, 208] width 172 height 25
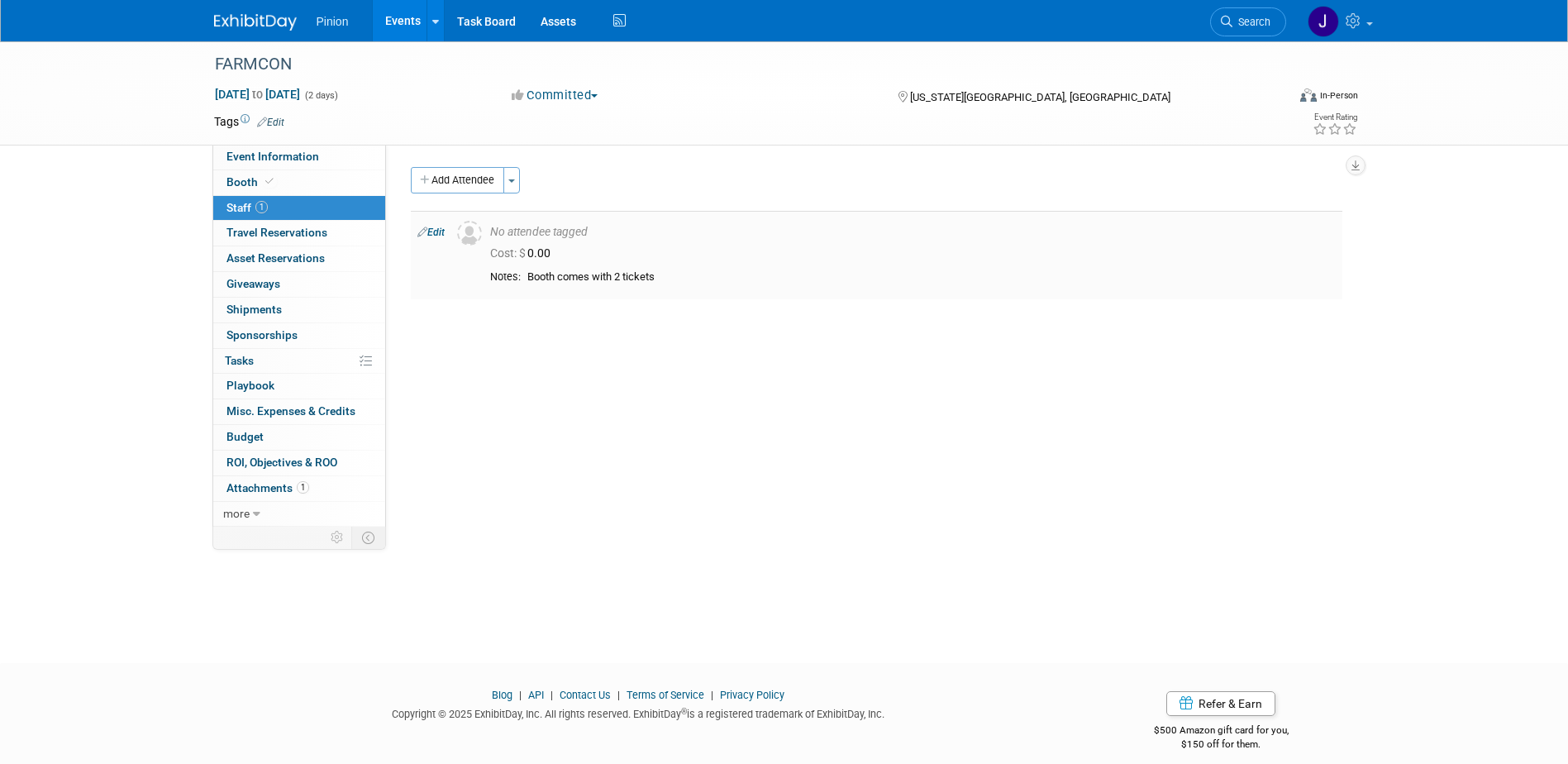
click at [441, 231] on link "Edit" at bounding box center [431, 232] width 28 height 11
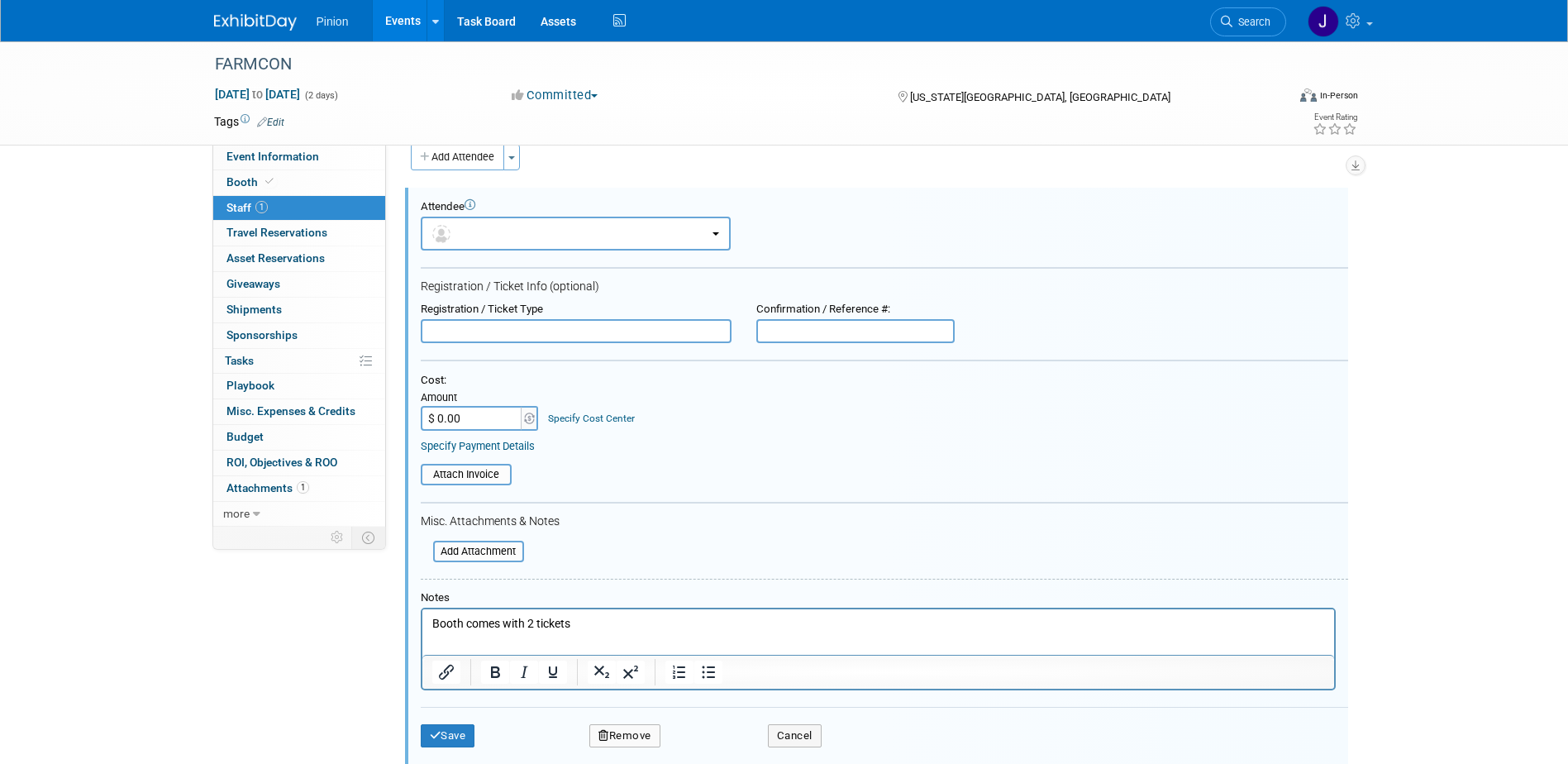
click at [596, 626] on p "Booth comes with 2 tickets" at bounding box center [877, 623] width 893 height 16
drag, startPoint x: 430, startPoint y: 639, endPoint x: 449, endPoint y: 653, distance: 23.6
click at [449, 648] on html "Booth comes with 2 tickets" at bounding box center [877, 628] width 912 height 39
click at [445, 643] on p "Rich Text Area. Press ALT-0 for help." at bounding box center [877, 640] width 893 height 16
click at [460, 733] on button "Save" at bounding box center [448, 735] width 55 height 23
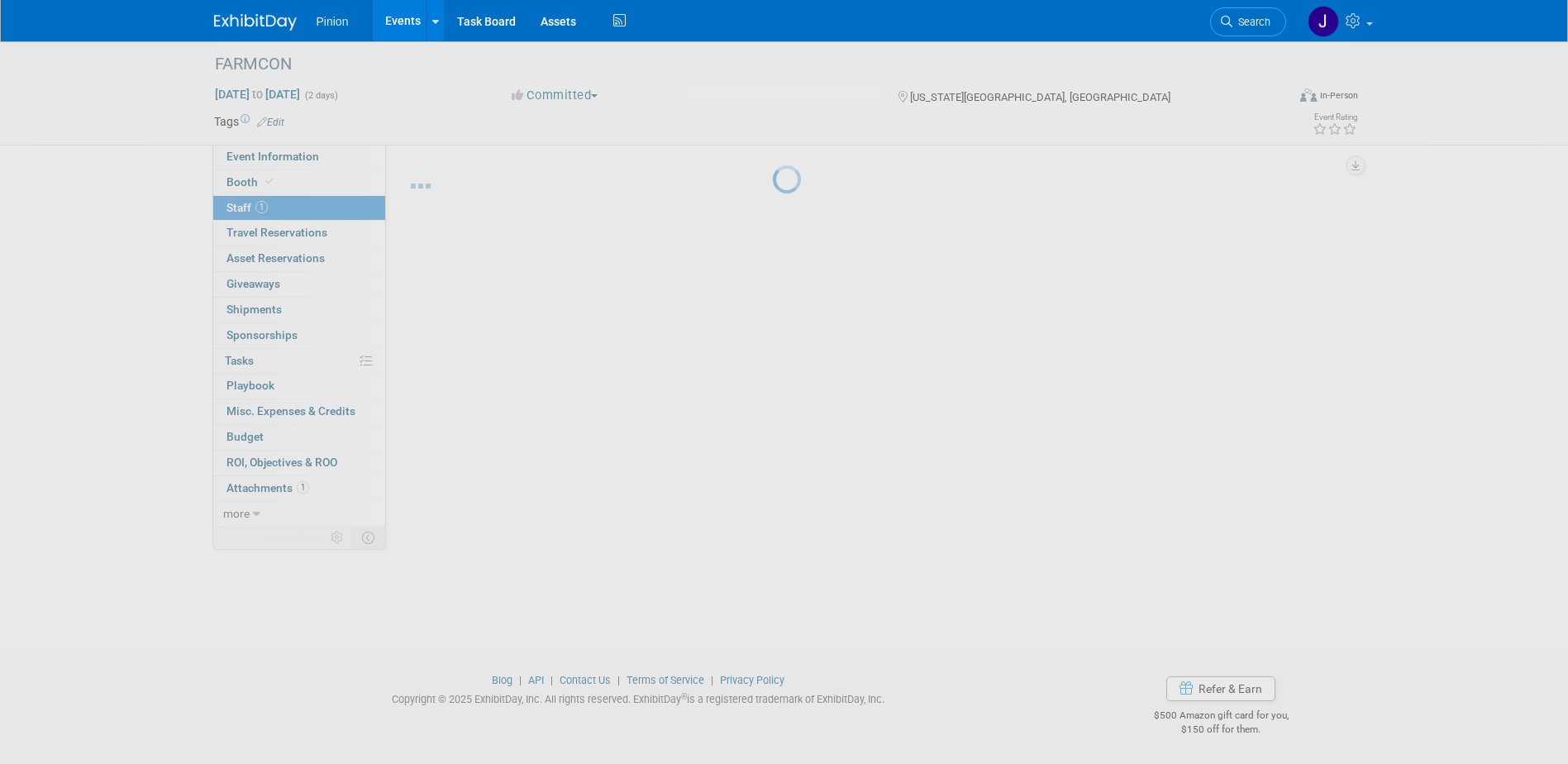
scroll to position [15, 0]
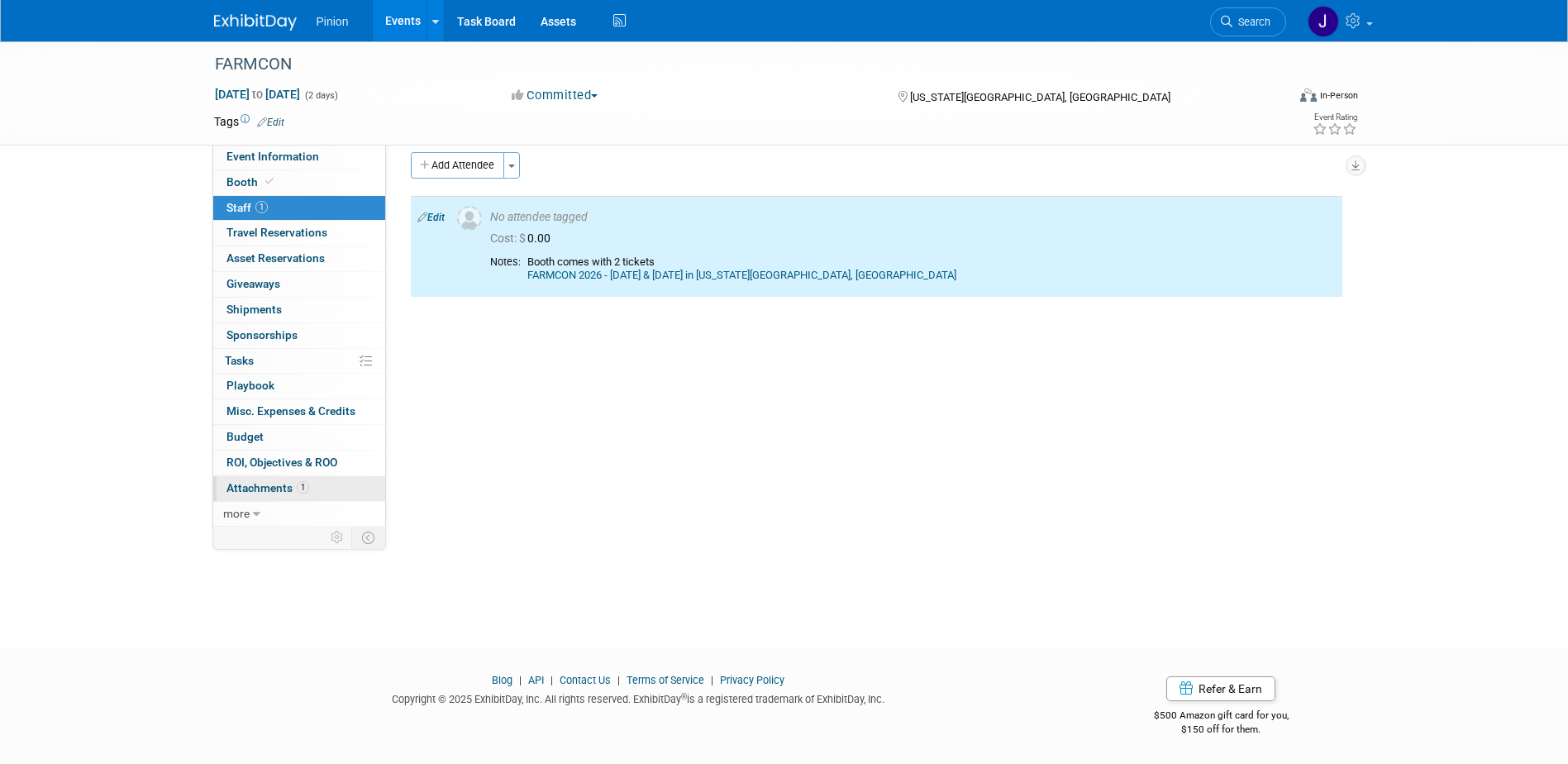
click at [304, 492] on span "1" at bounding box center [302, 487] width 12 height 12
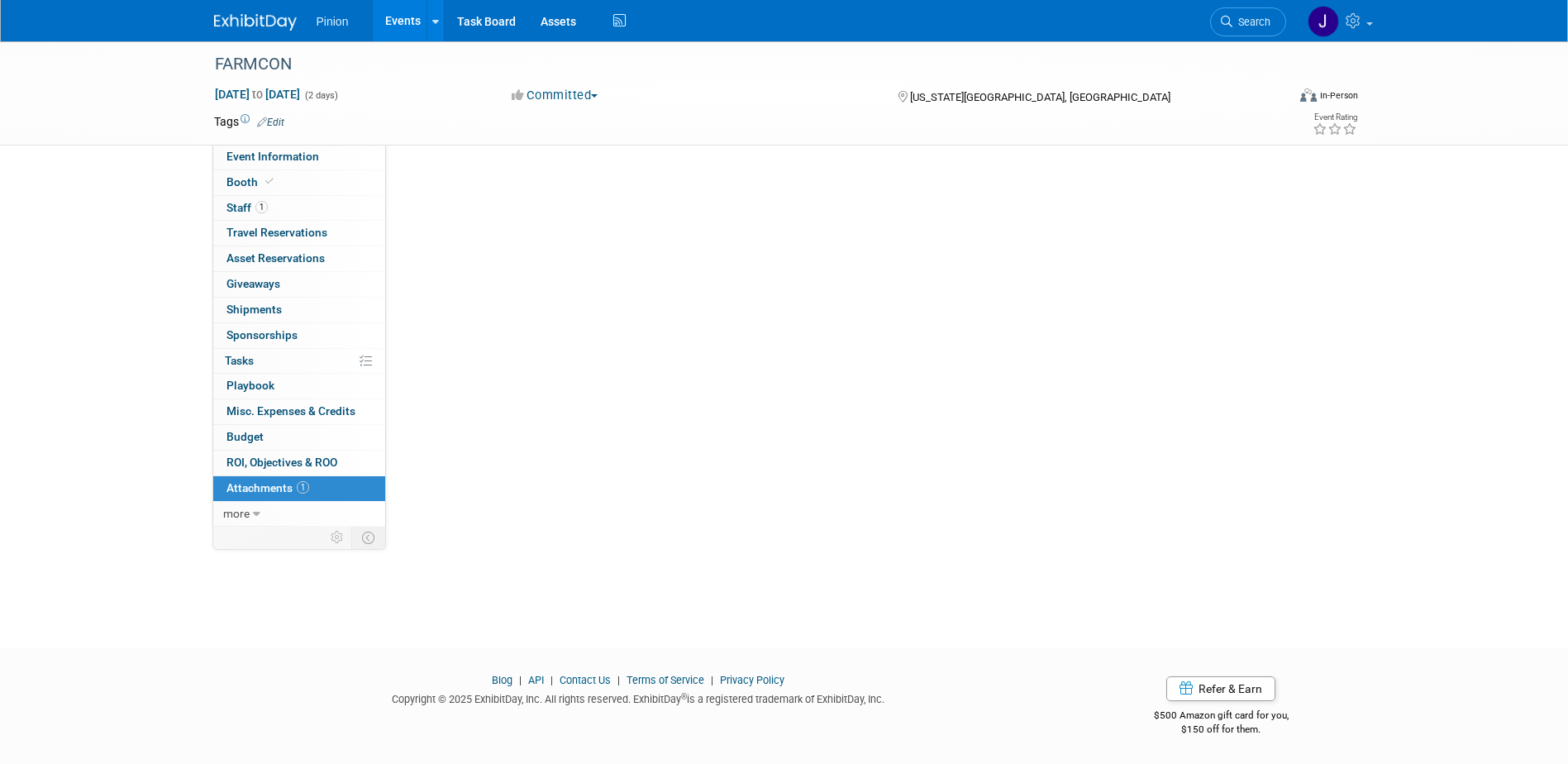
scroll to position [0, 0]
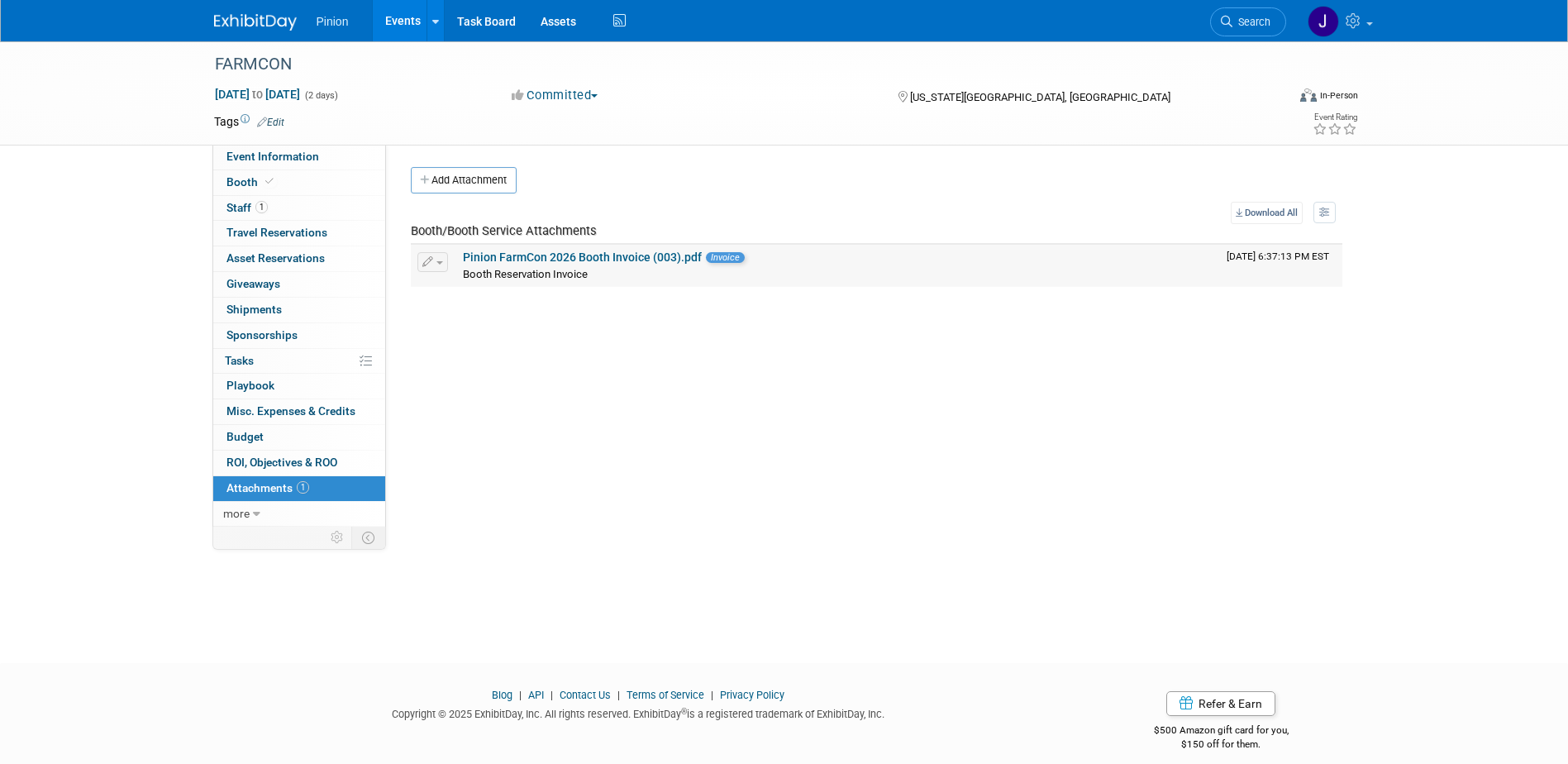
click at [508, 252] on link "Pinion FarmCon 2026 Booth Invoice (003).pdf" at bounding box center [583, 257] width 239 height 13
drag, startPoint x: 254, startPoint y: 185, endPoint x: 311, endPoint y: 194, distance: 57.7
click at [254, 184] on span "Booth" at bounding box center [252, 182] width 51 height 13
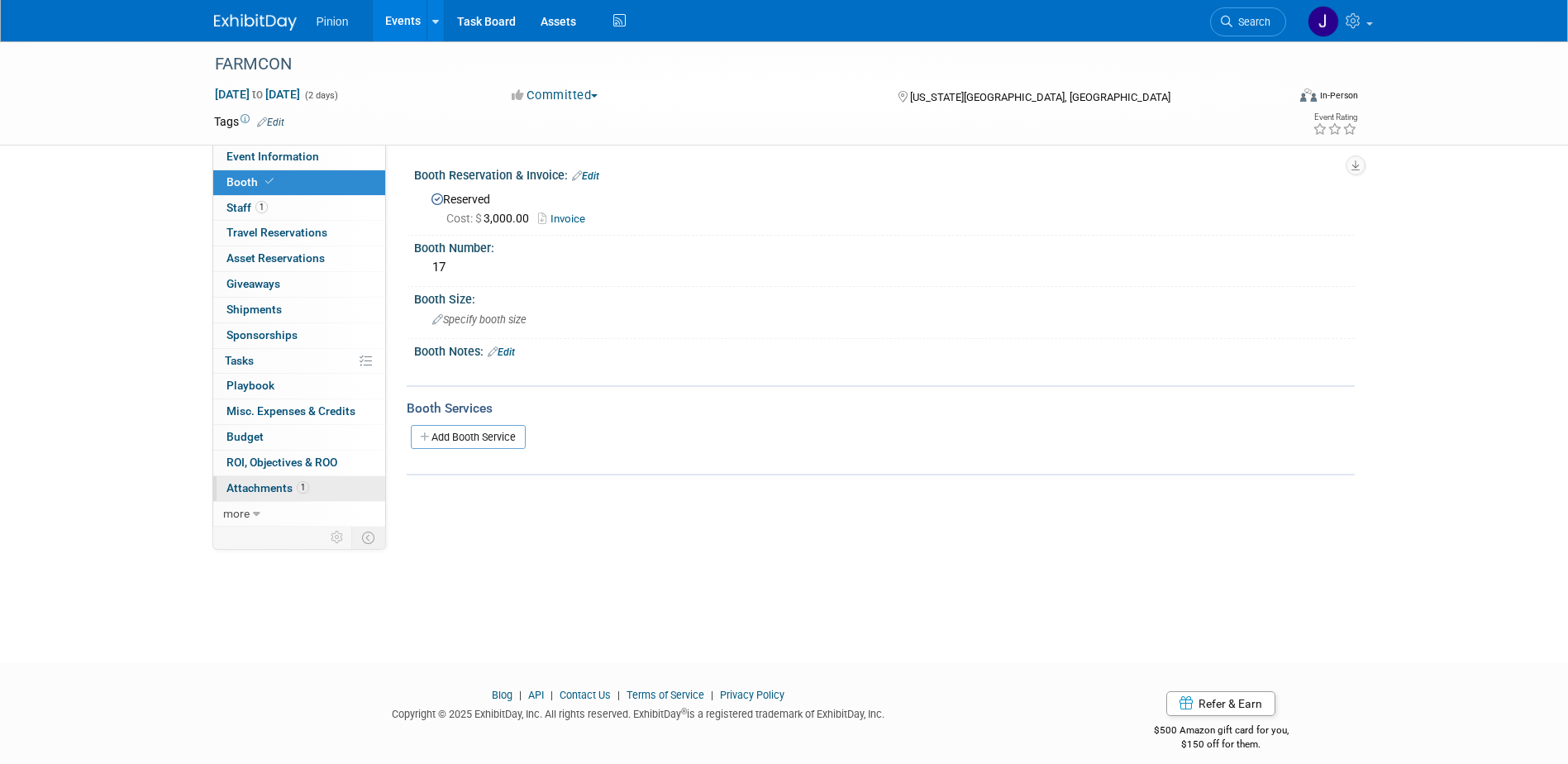
click at [303, 489] on span "1" at bounding box center [302, 487] width 12 height 12
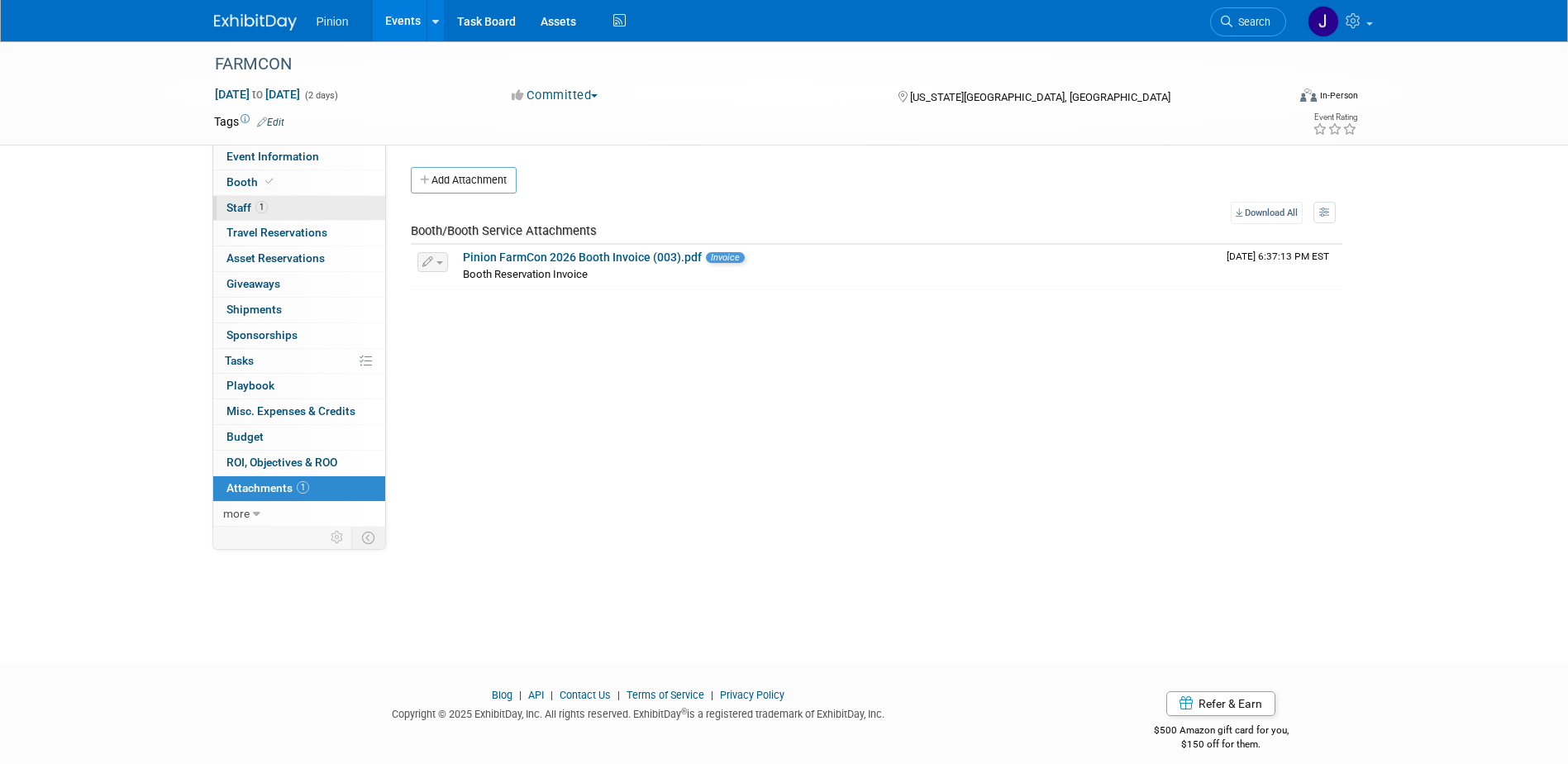
click at [265, 206] on span "1" at bounding box center [261, 207] width 12 height 12
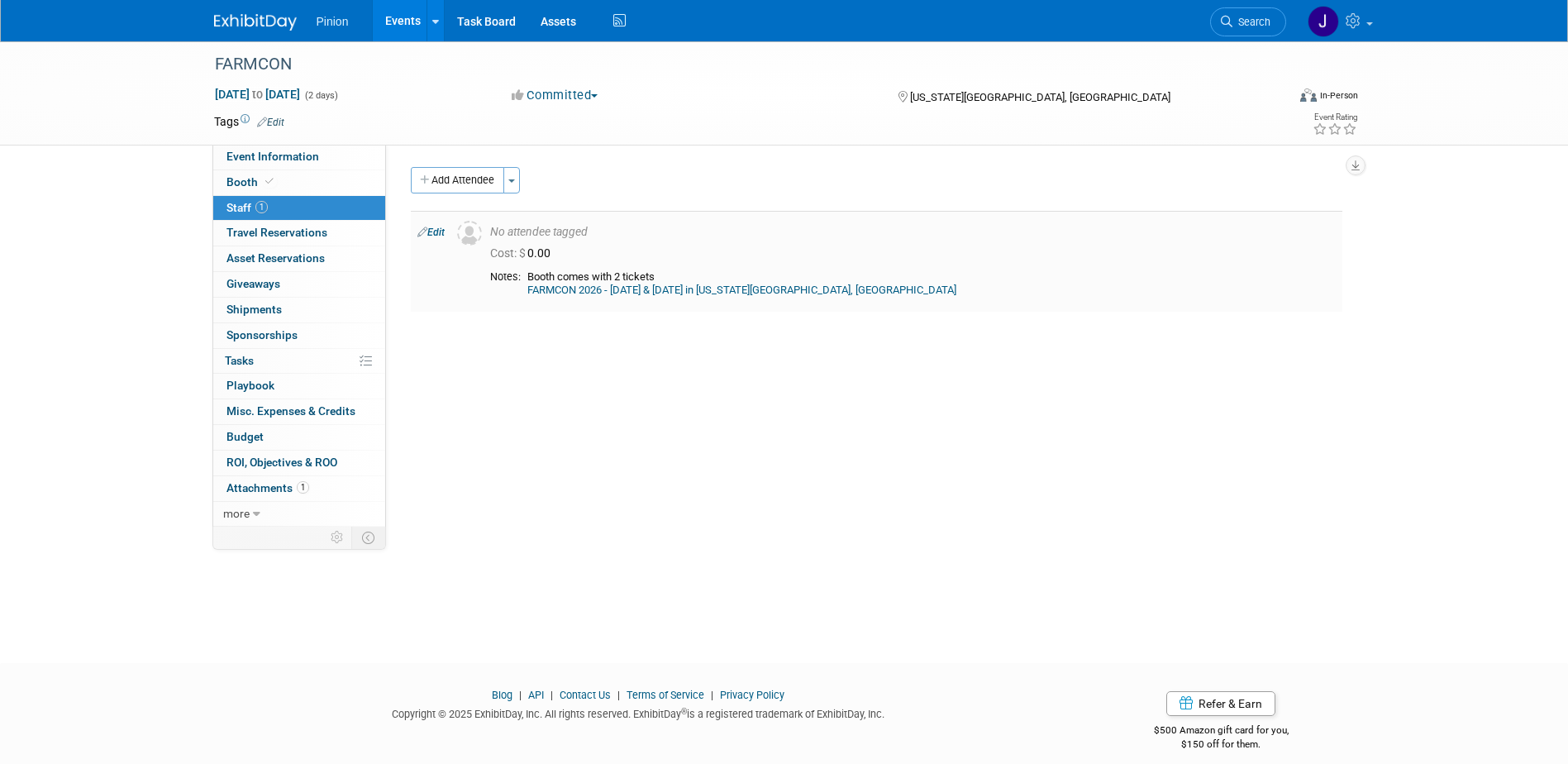
click at [597, 291] on link "FARMCON 2026 - January 7th & 8th 2026 in Kansas City, MO" at bounding box center [741, 289] width 430 height 12
click at [301, 150] on span "Event Information" at bounding box center [273, 156] width 93 height 13
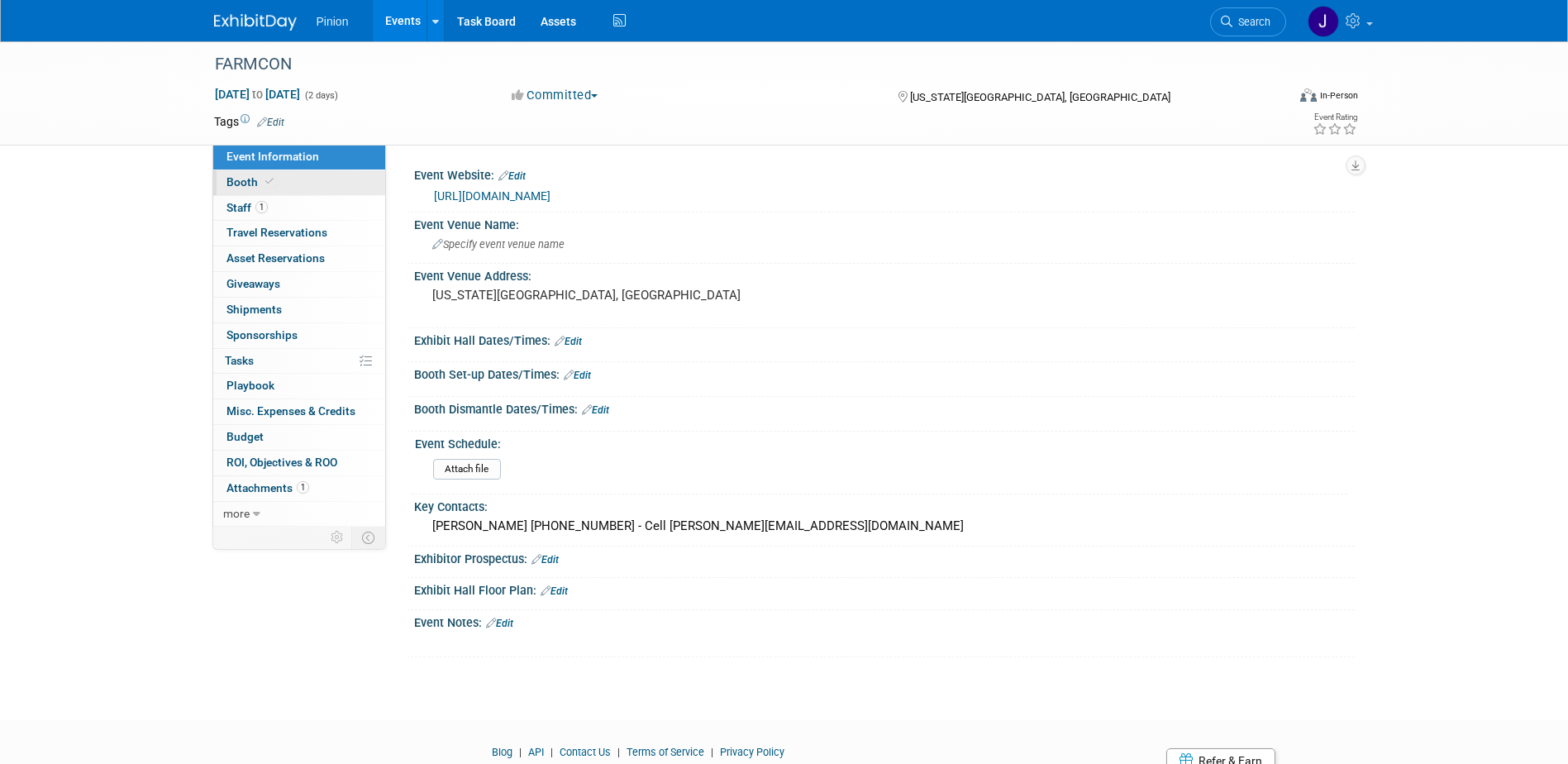
click at [268, 183] on icon at bounding box center [269, 182] width 9 height 10
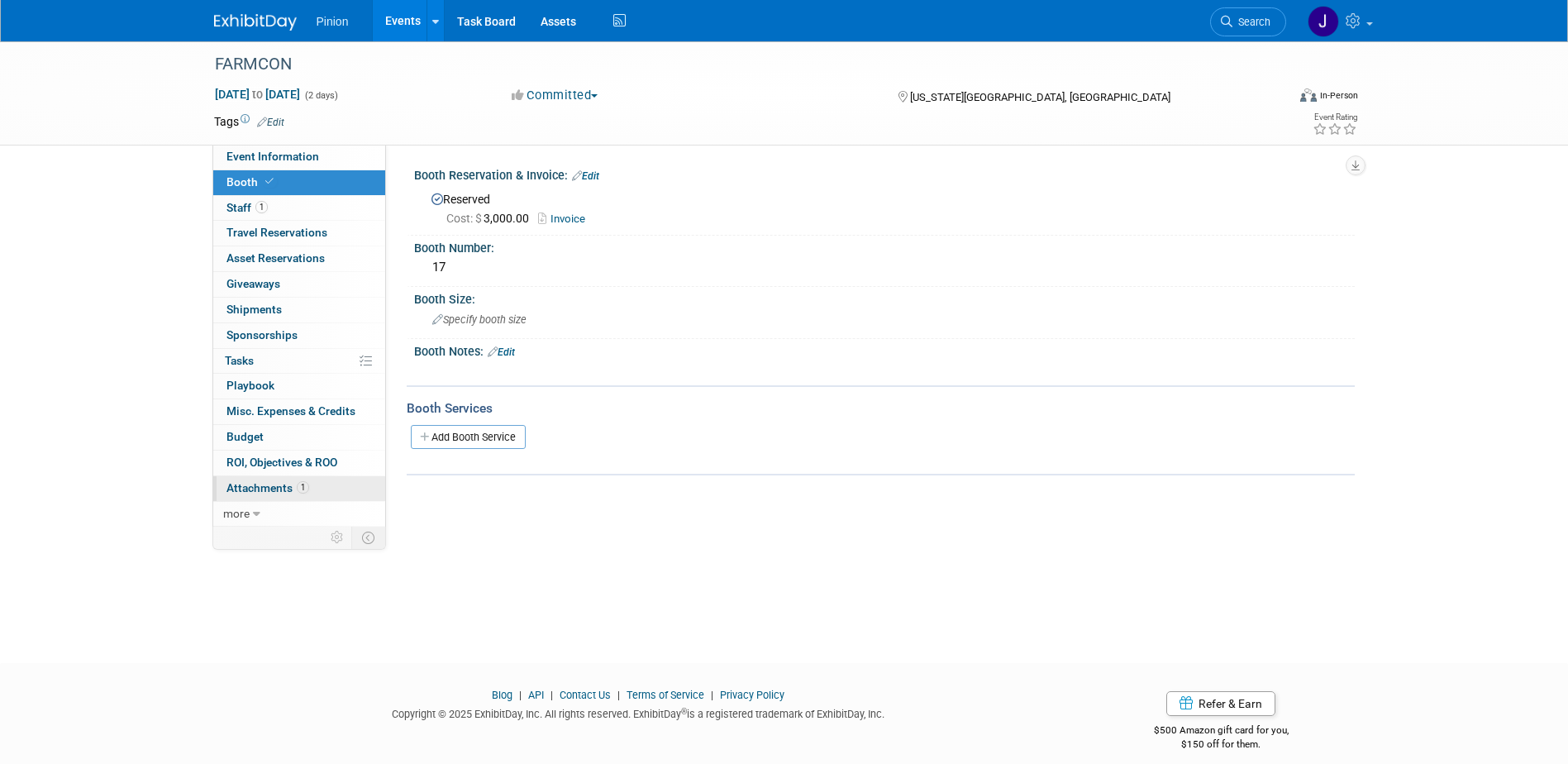
click at [298, 491] on span "1" at bounding box center [302, 487] width 12 height 12
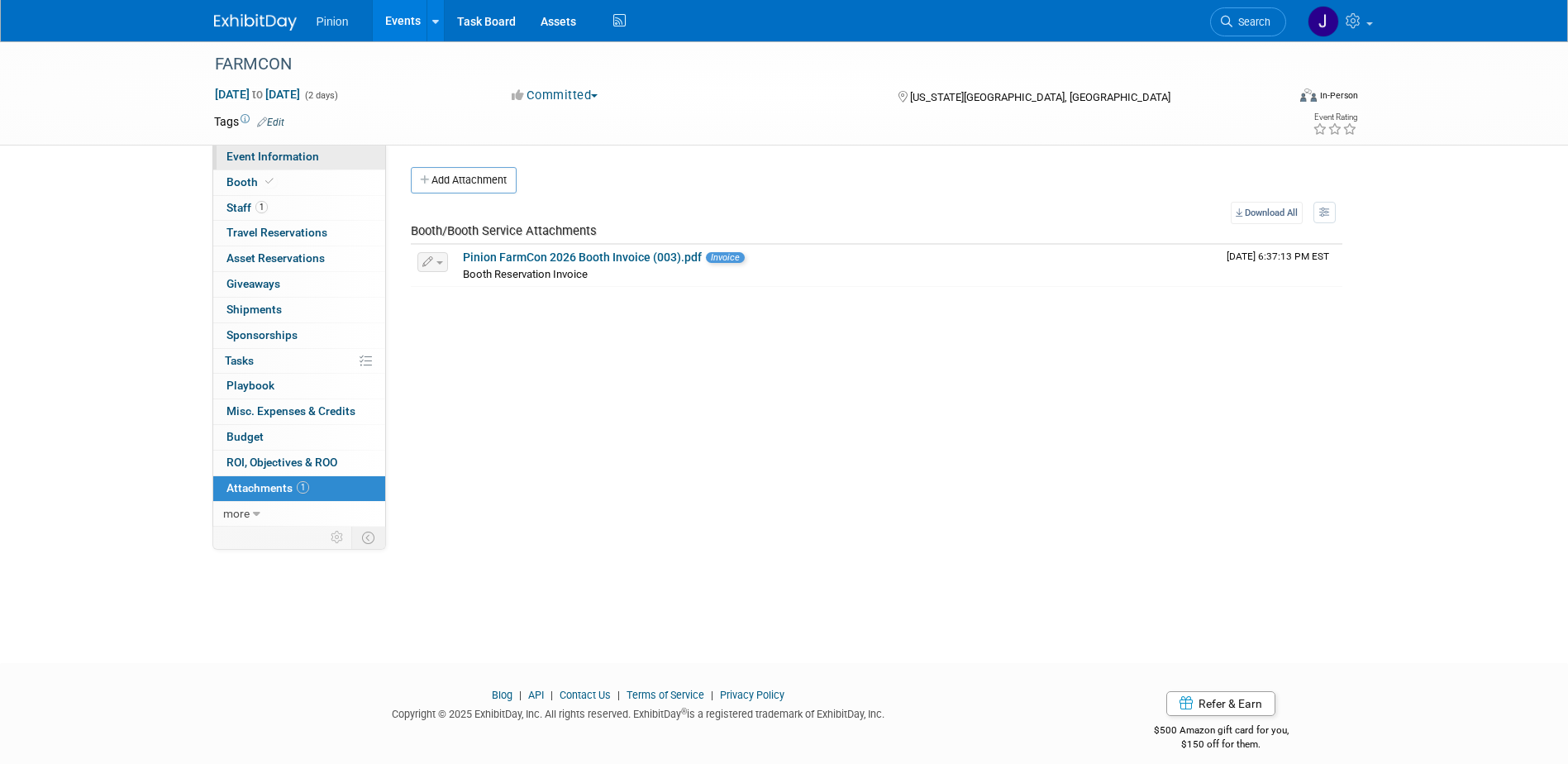
click at [293, 157] on span "Event Information" at bounding box center [273, 156] width 93 height 13
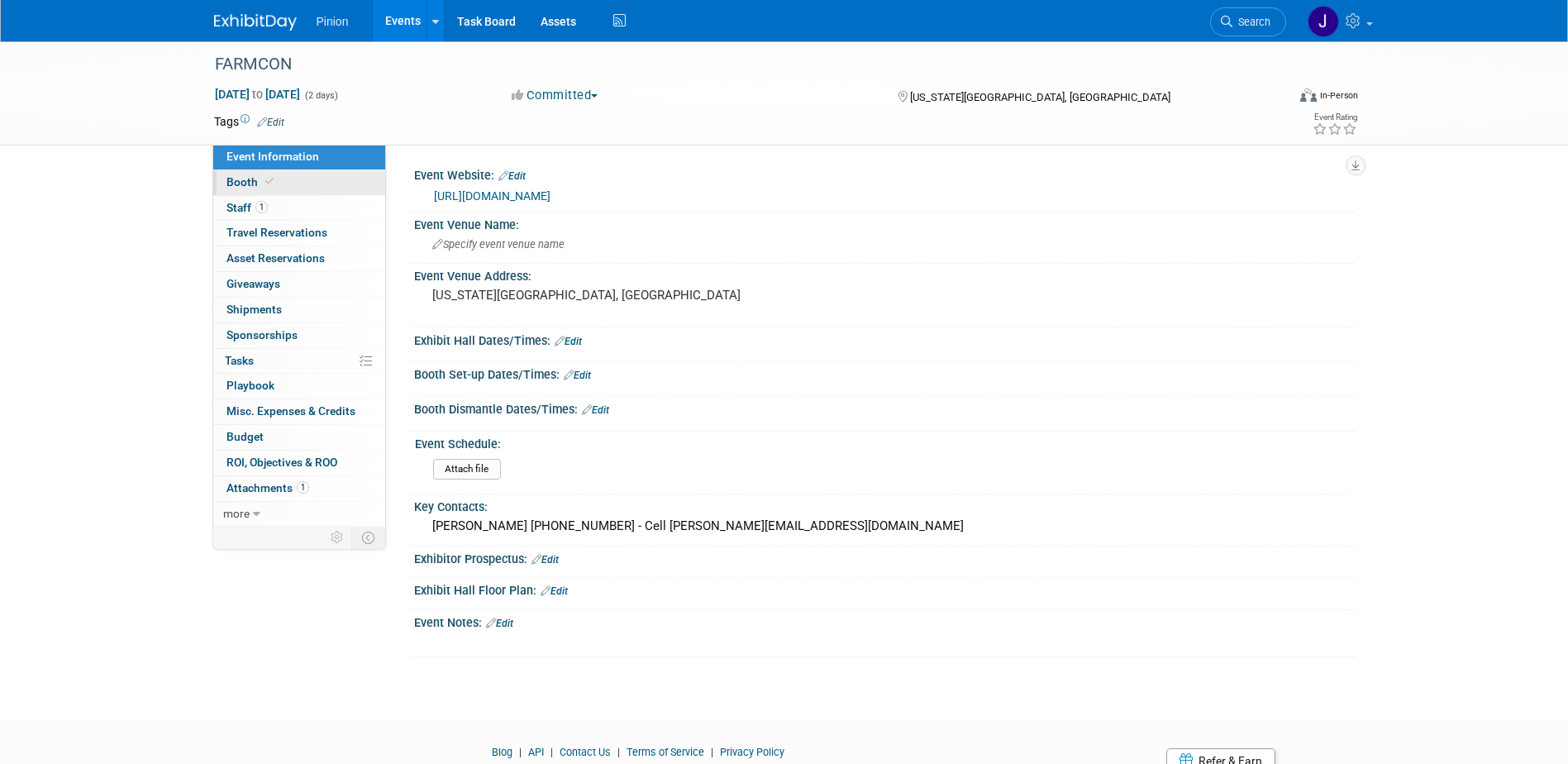
click at [265, 183] on icon at bounding box center [269, 182] width 9 height 10
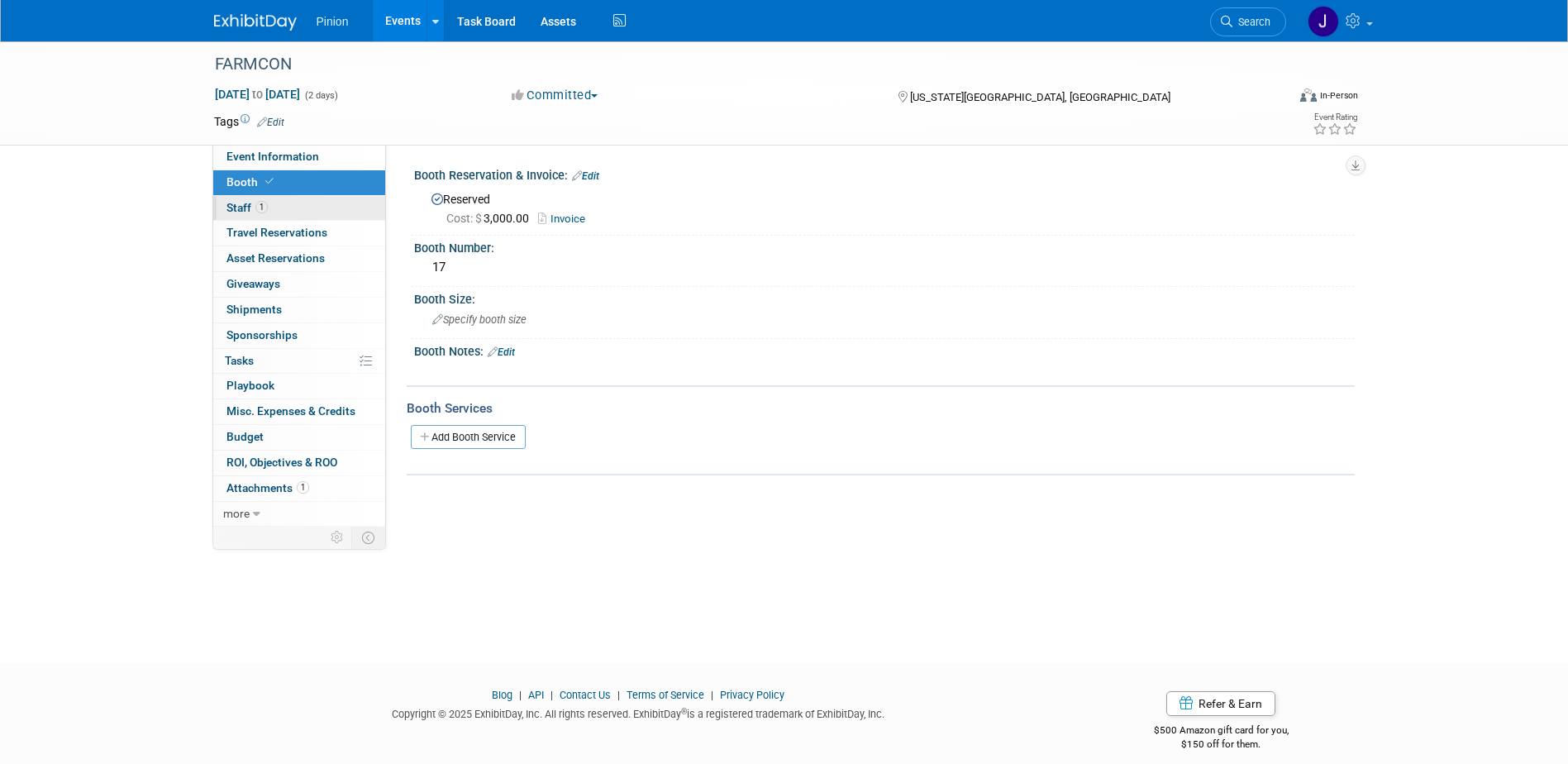
click at [254, 202] on span "Staff 1" at bounding box center [247, 207] width 41 height 13
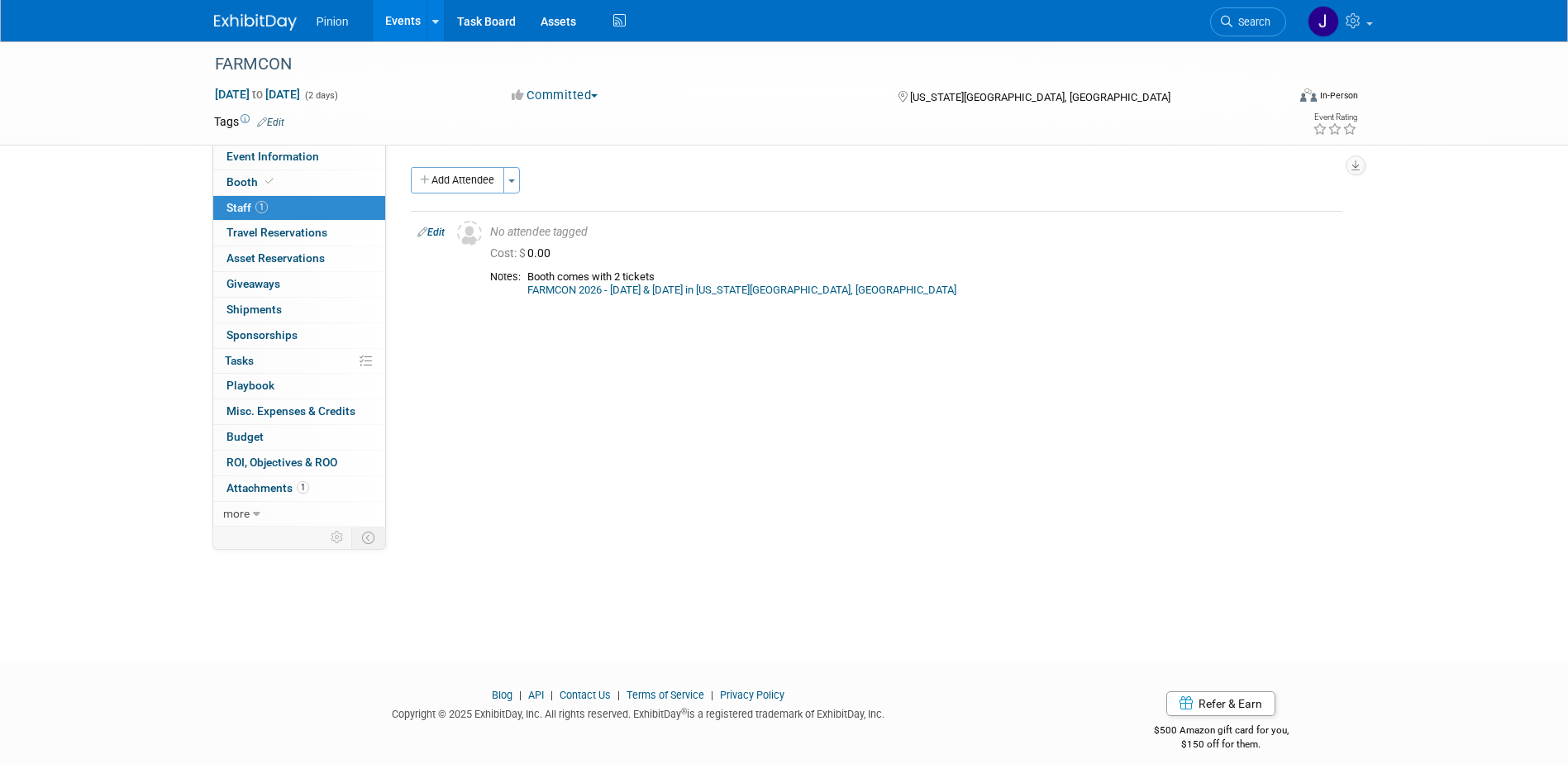
click at [271, 28] on img at bounding box center [255, 22] width 82 height 16
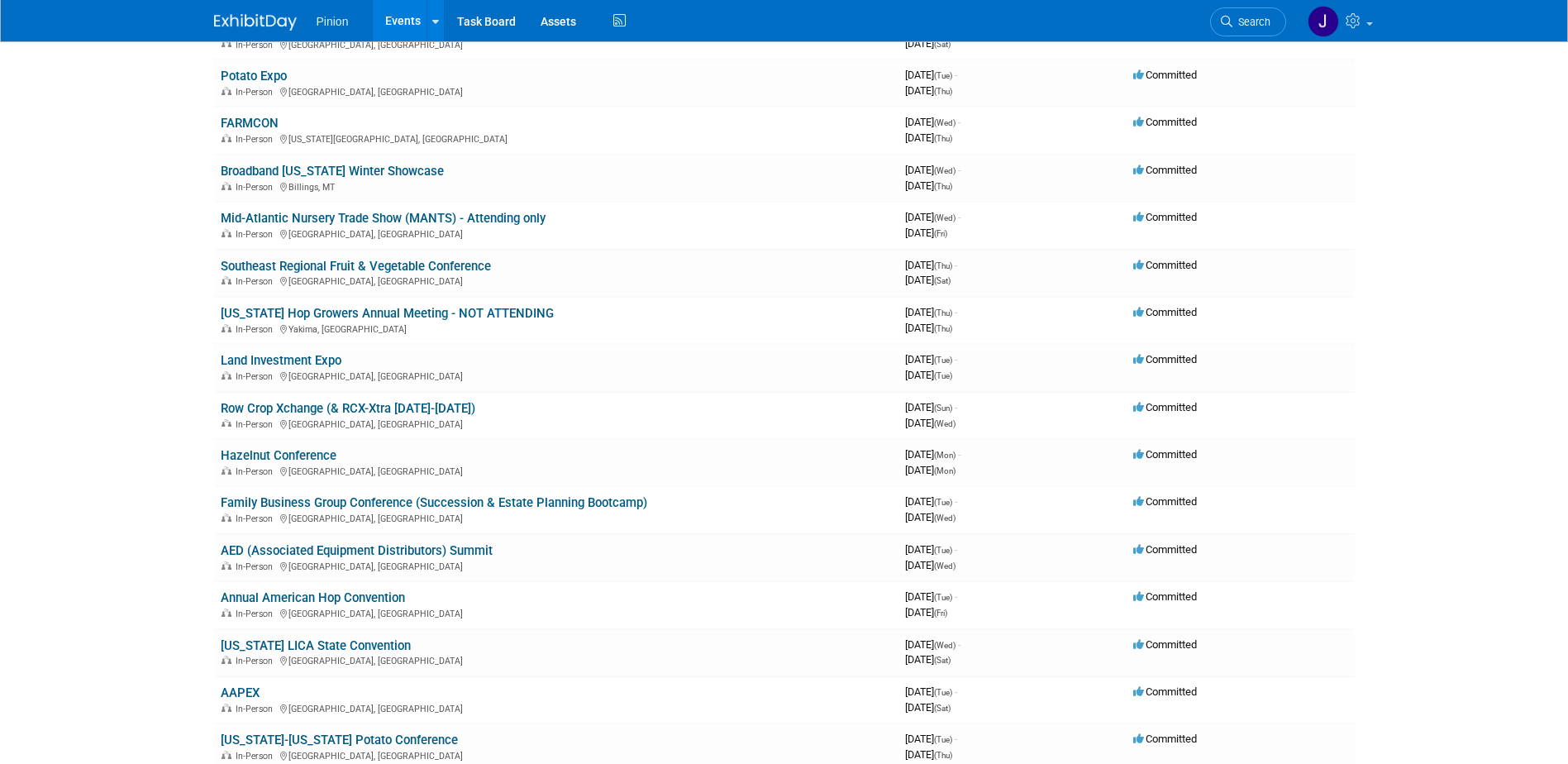
scroll to position [1555, 0]
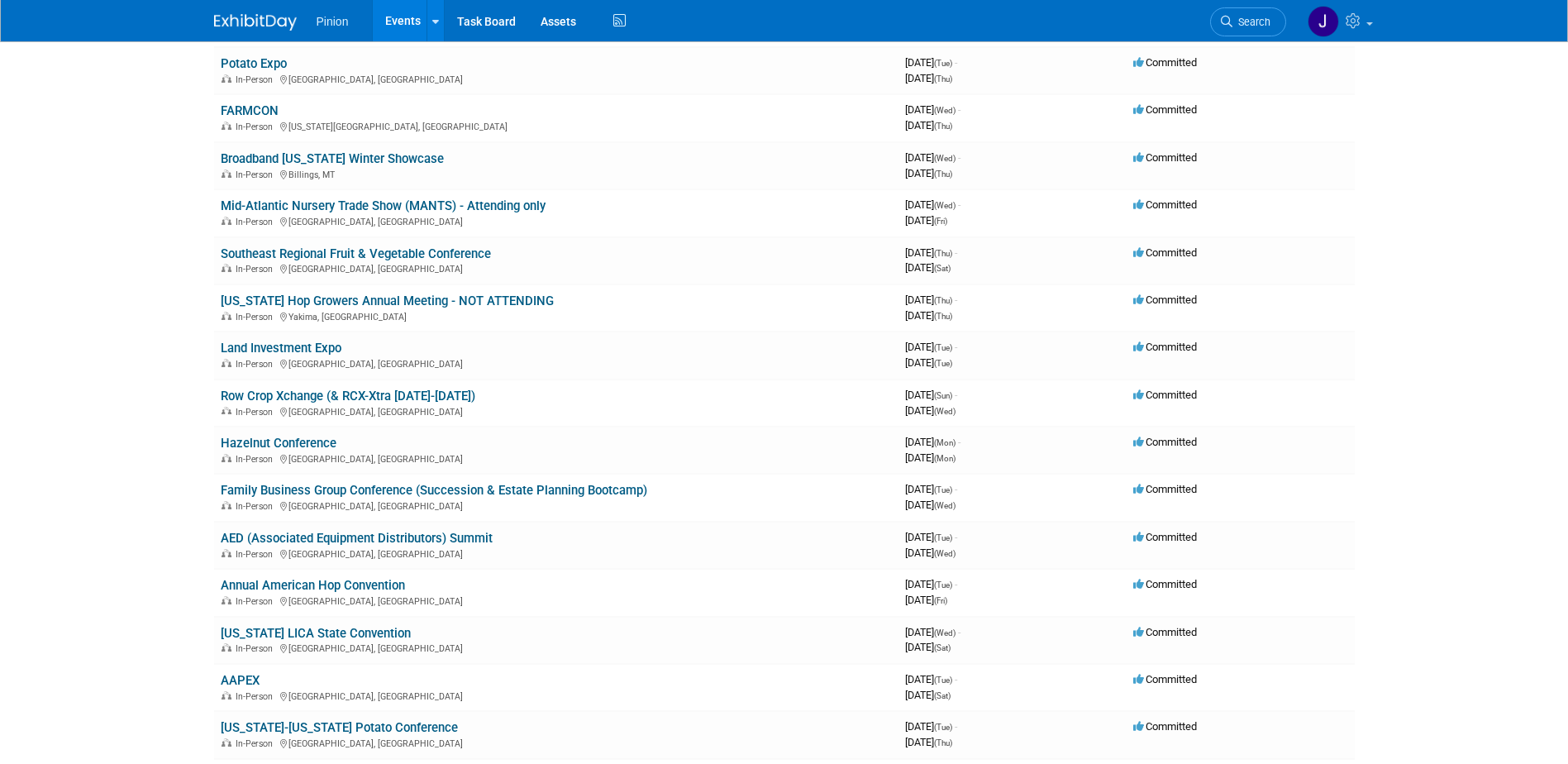
click at [293, 534] on link "AED (Associated Equipment Distributors) Summit" at bounding box center [357, 538] width 272 height 15
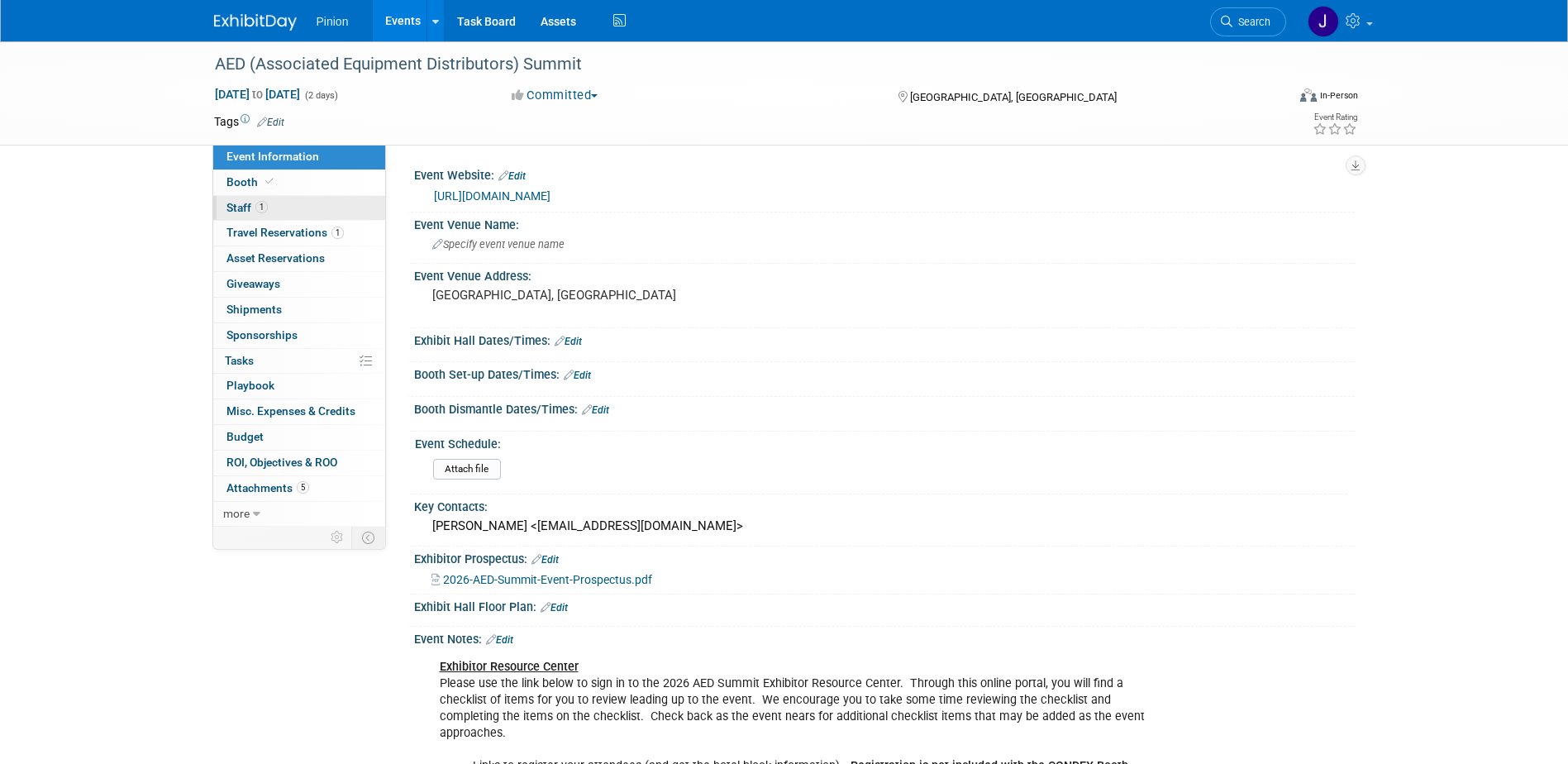
click at [254, 208] on span "Staff 1" at bounding box center [247, 207] width 41 height 13
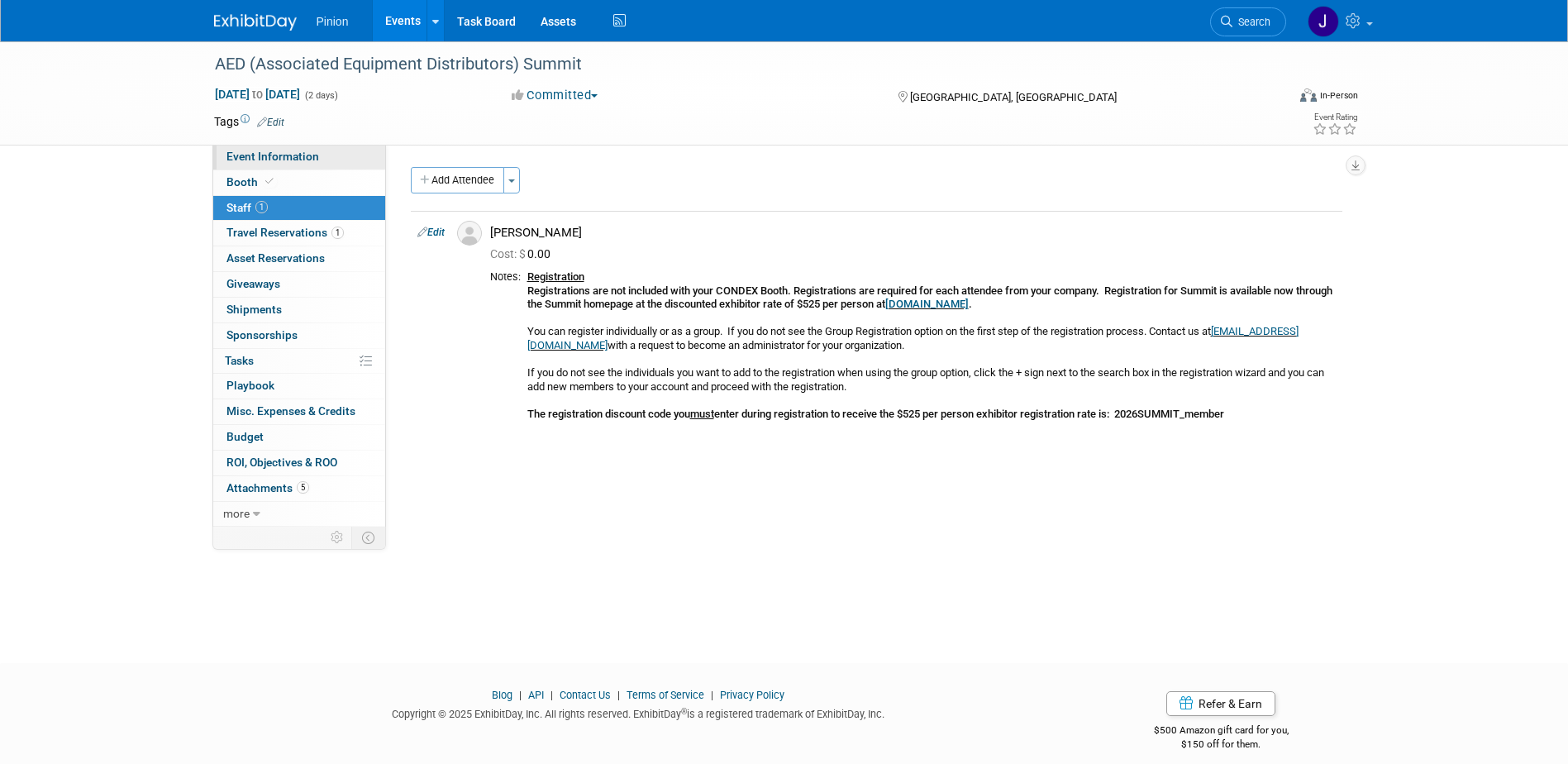
click at [263, 153] on span "Event Information" at bounding box center [273, 156] width 93 height 13
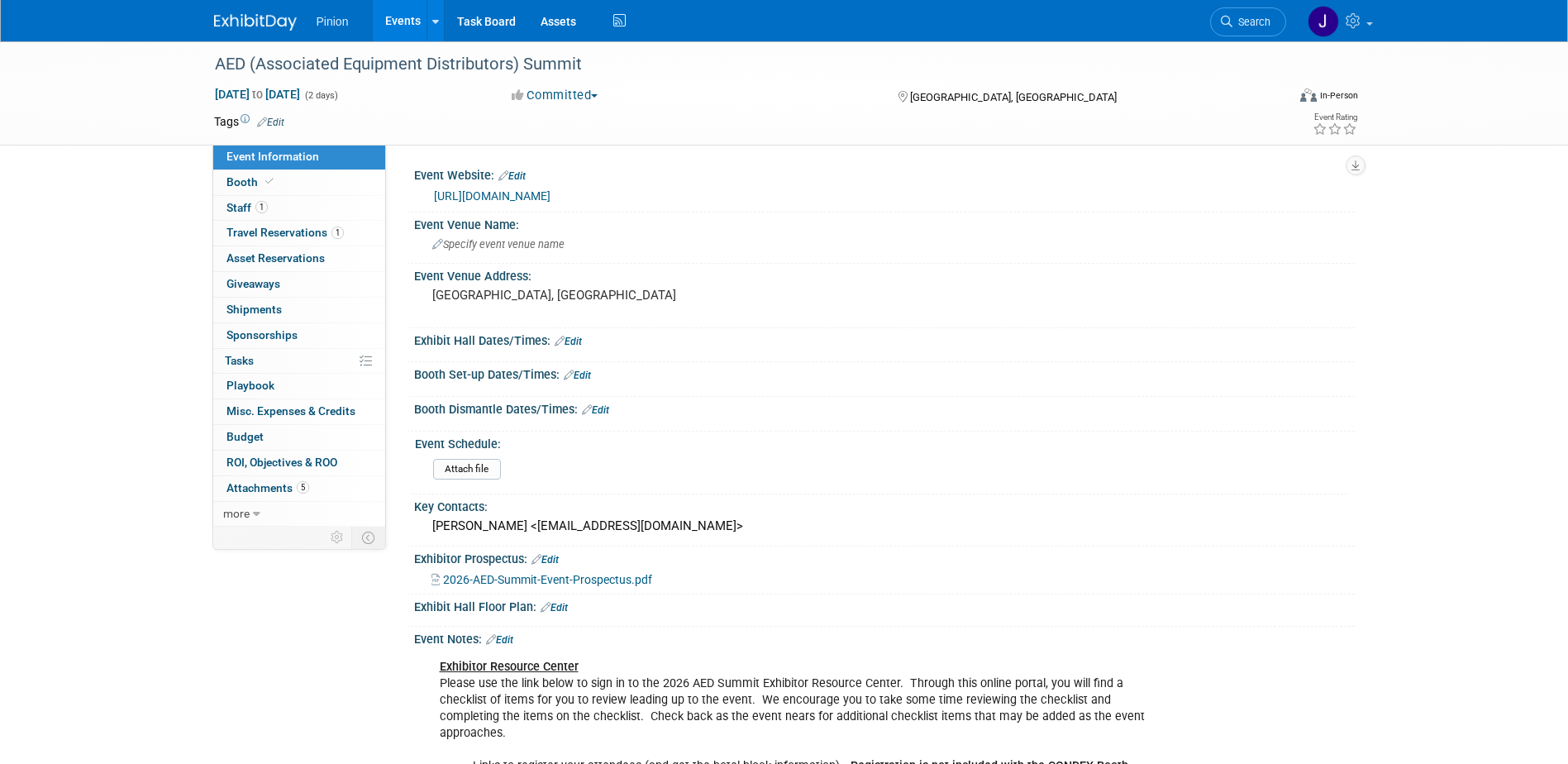
click at [238, 22] on img at bounding box center [255, 22] width 82 height 16
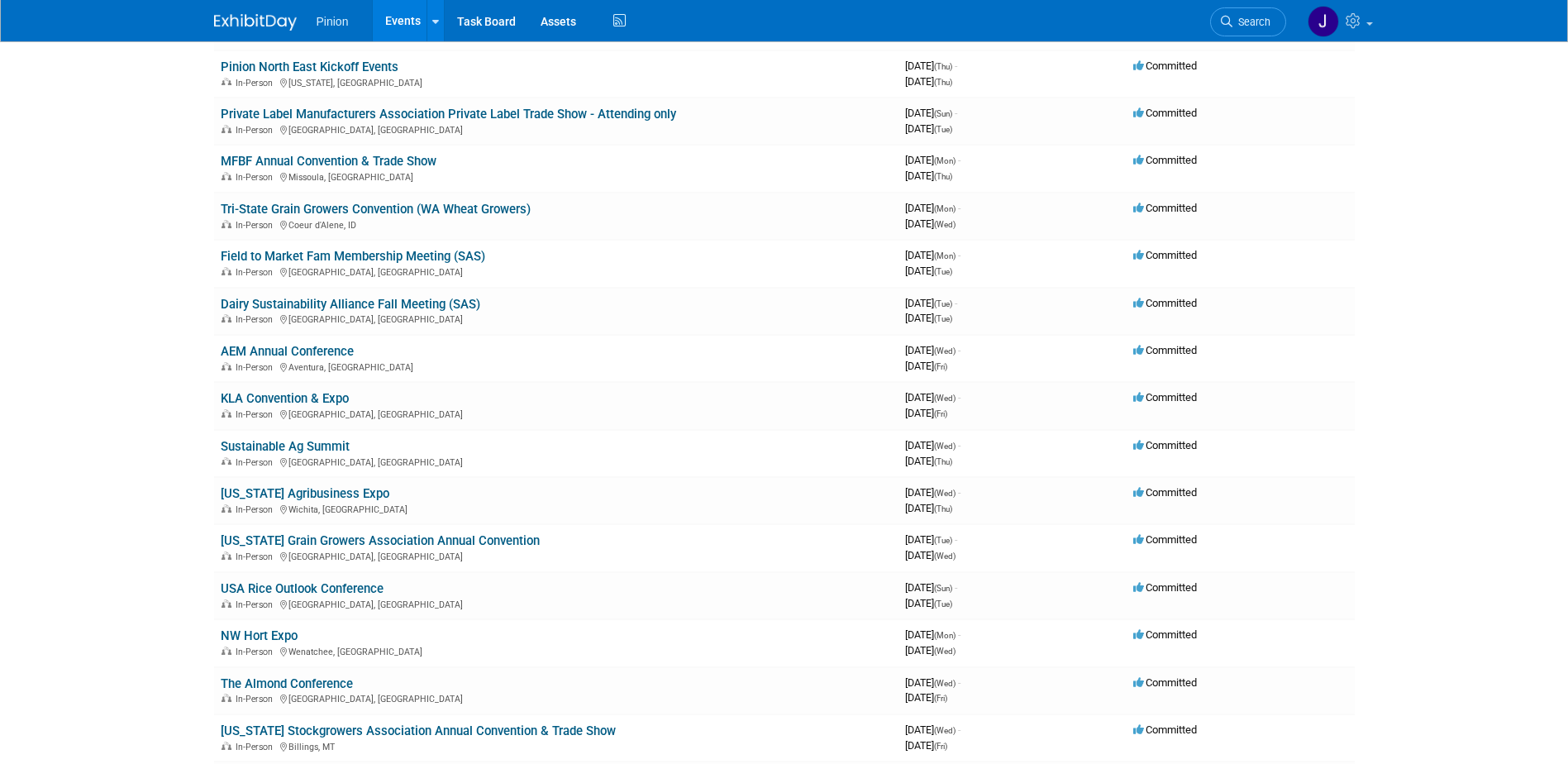
scroll to position [767, 0]
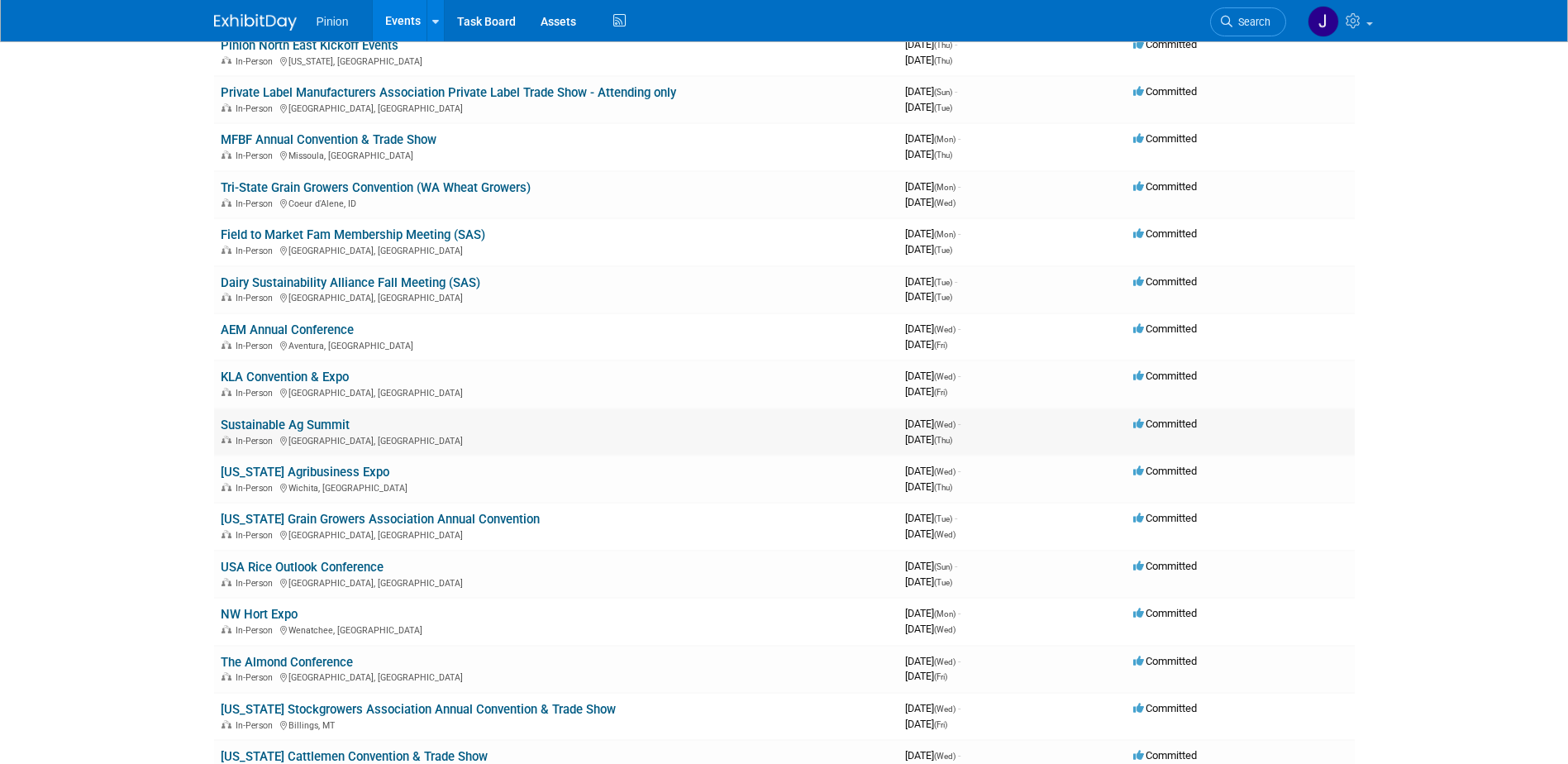
click at [271, 422] on link "Sustainable Ag Summit" at bounding box center [285, 425] width 129 height 15
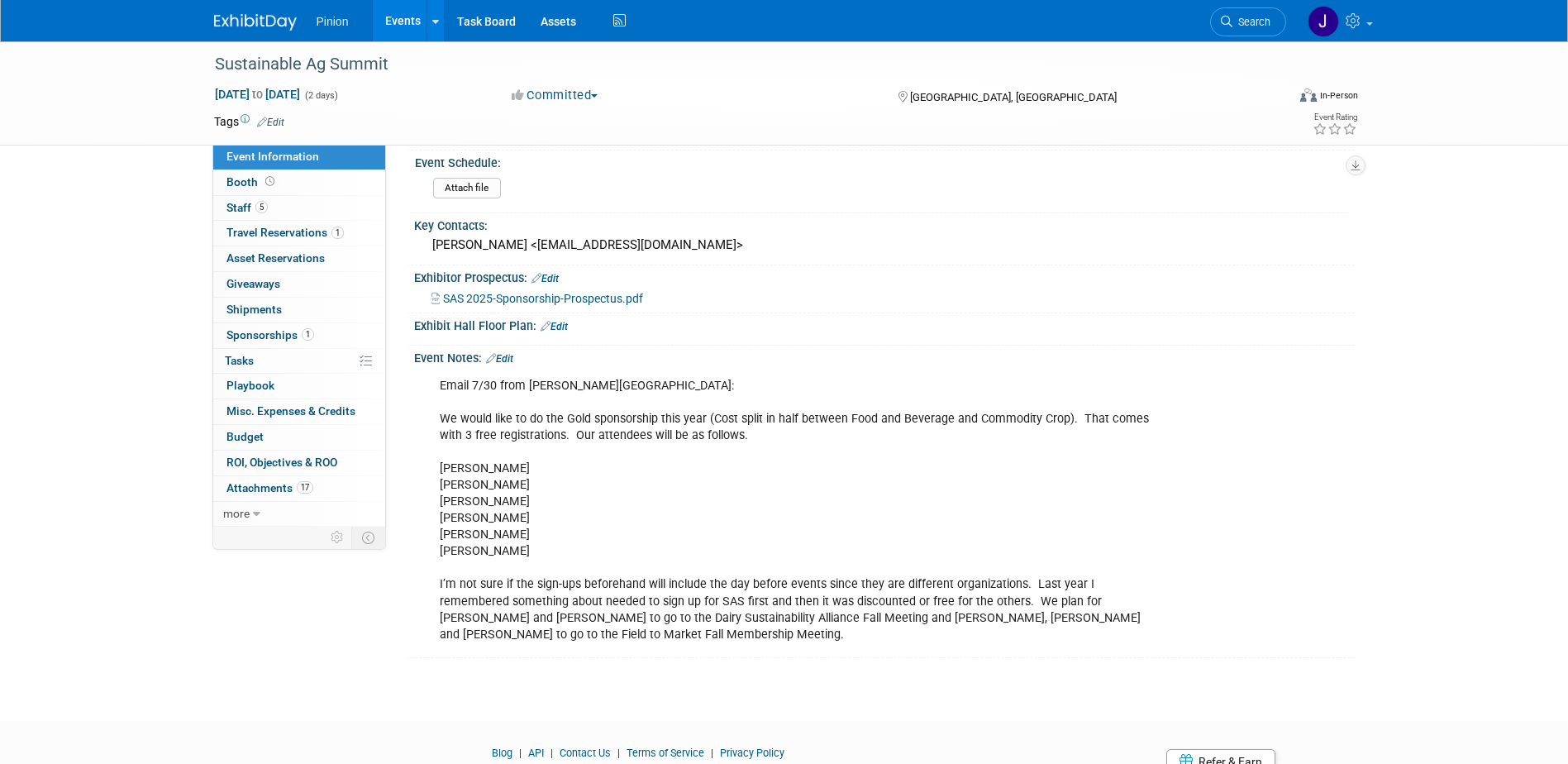
scroll to position [283, 0]
click at [508, 354] on link "Edit" at bounding box center [499, 356] width 28 height 11
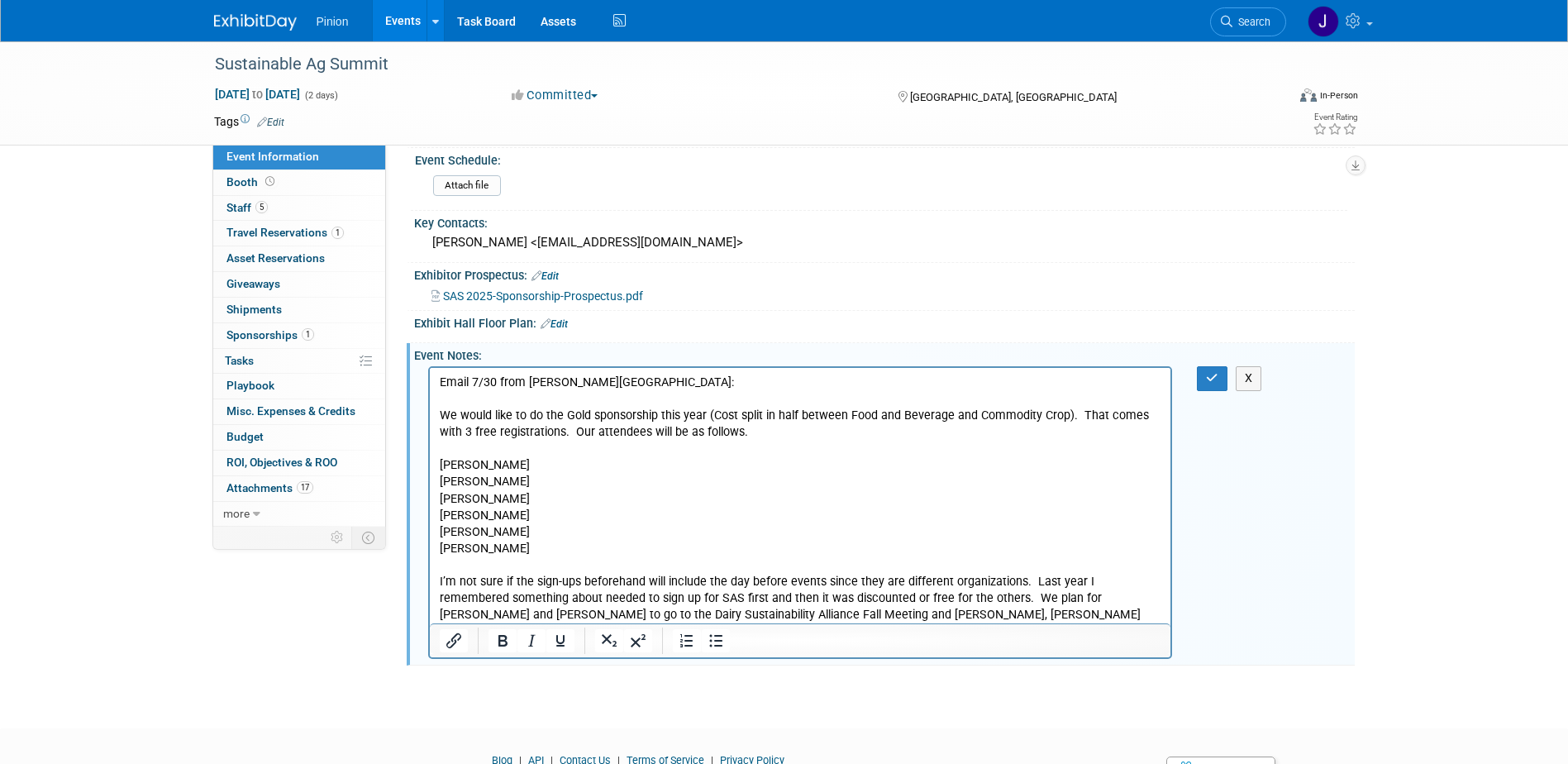
scroll to position [0, 0]
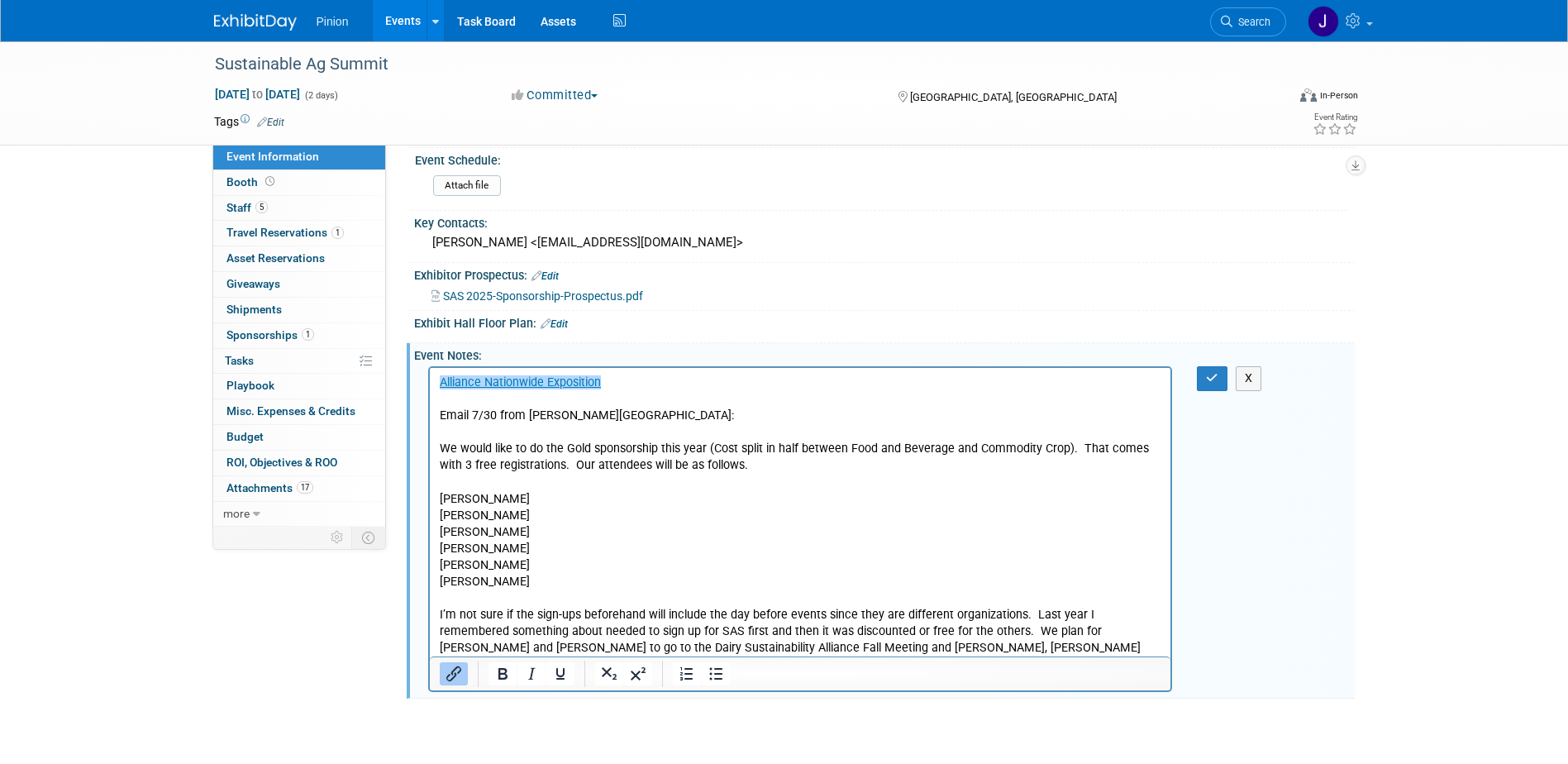
click at [1278, 639] on div "Email 7/30 from Holly Salisbury: We would like to do the Gold sponsorship this …" at bounding box center [884, 528] width 940 height 332
click at [630, 384] on p "﻿Alliance Nationwide Exposition" at bounding box center [800, 382] width 722 height 16
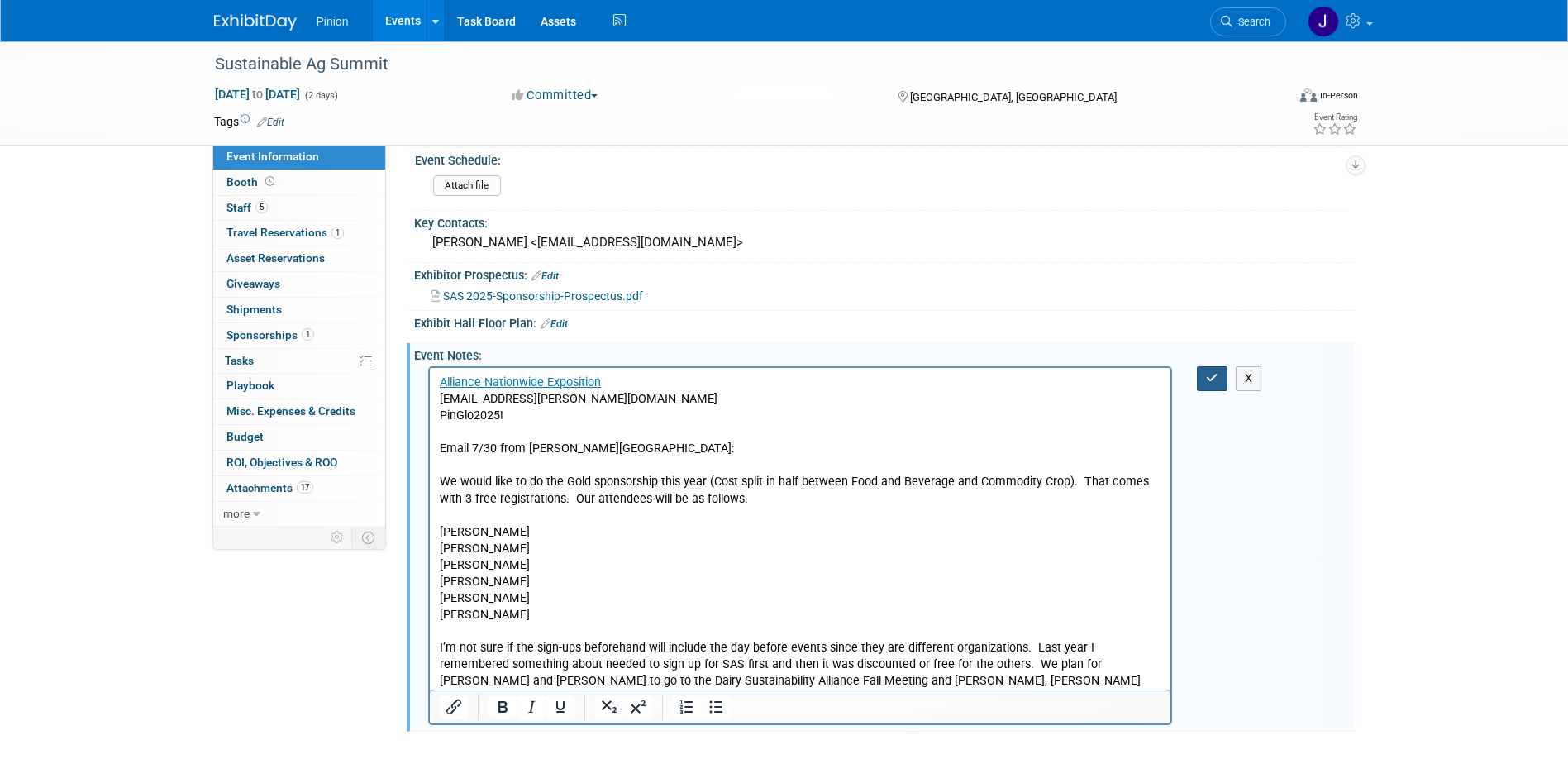
click at [1220, 368] on button "button" at bounding box center [1212, 378] width 31 height 24
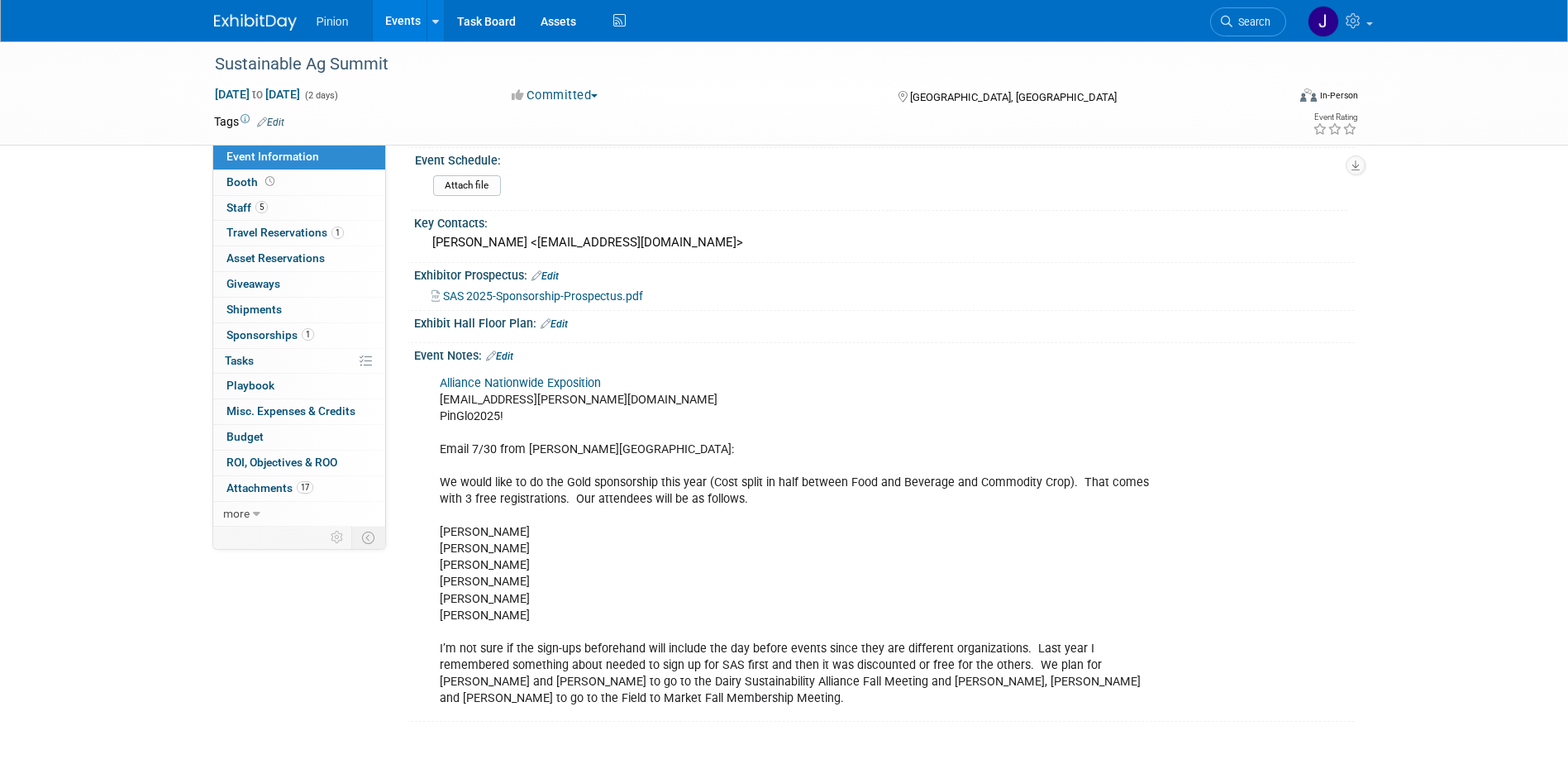
click at [265, 15] on img at bounding box center [255, 22] width 82 height 16
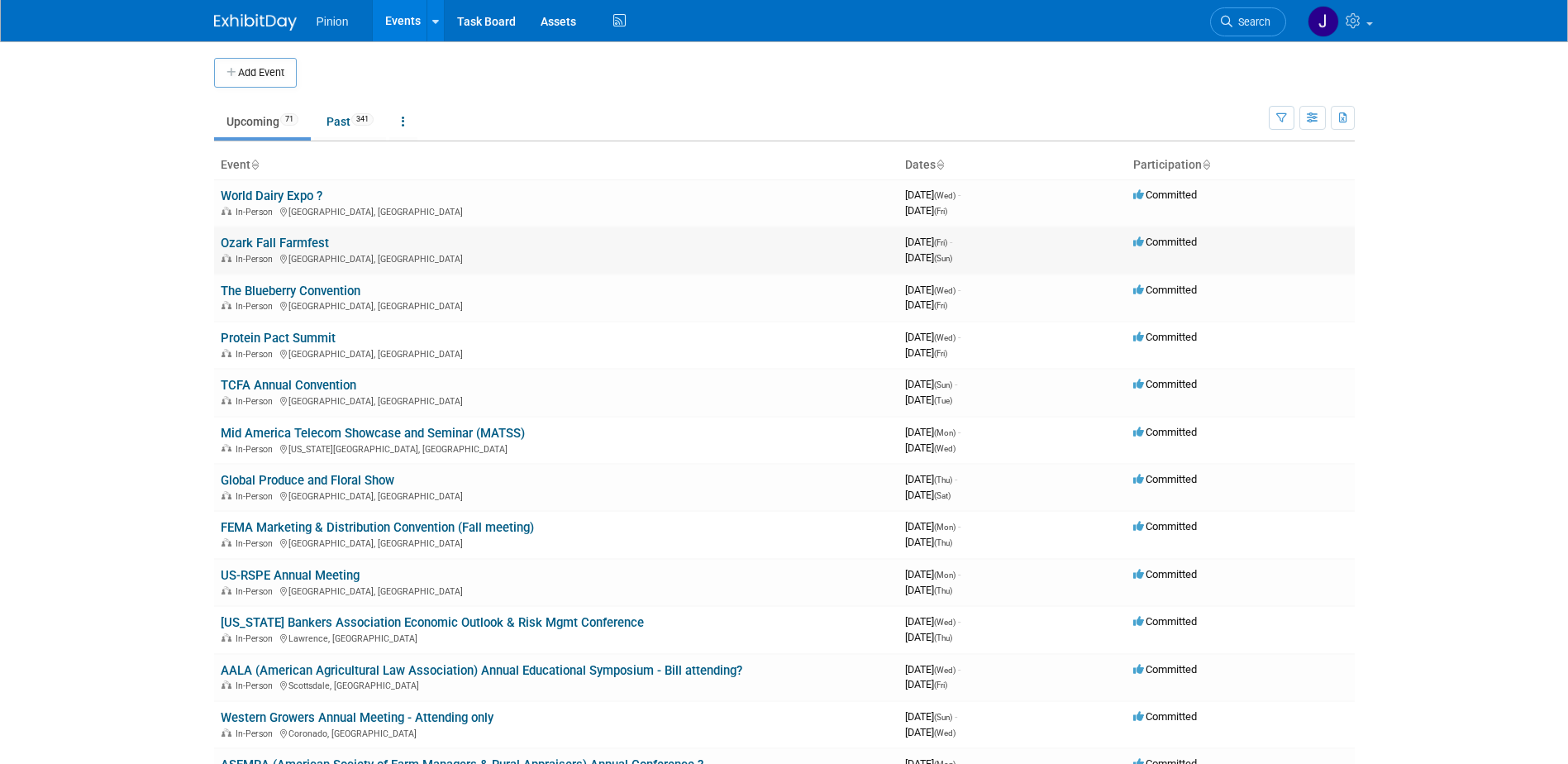
click at [277, 242] on link "Ozark Fall Farmfest" at bounding box center [275, 243] width 108 height 15
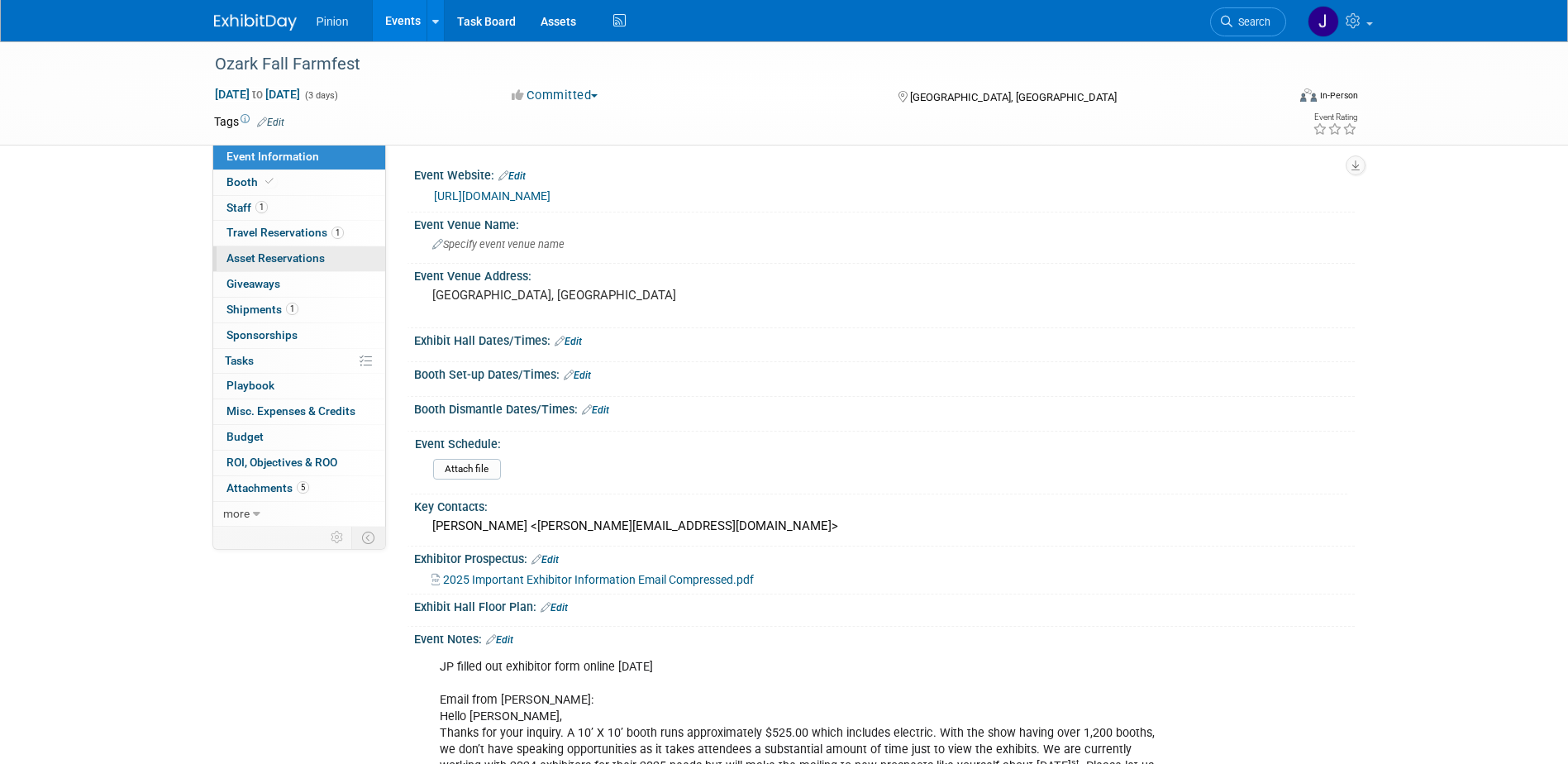
click at [247, 259] on span "Asset Reservations 0" at bounding box center [276, 258] width 99 height 13
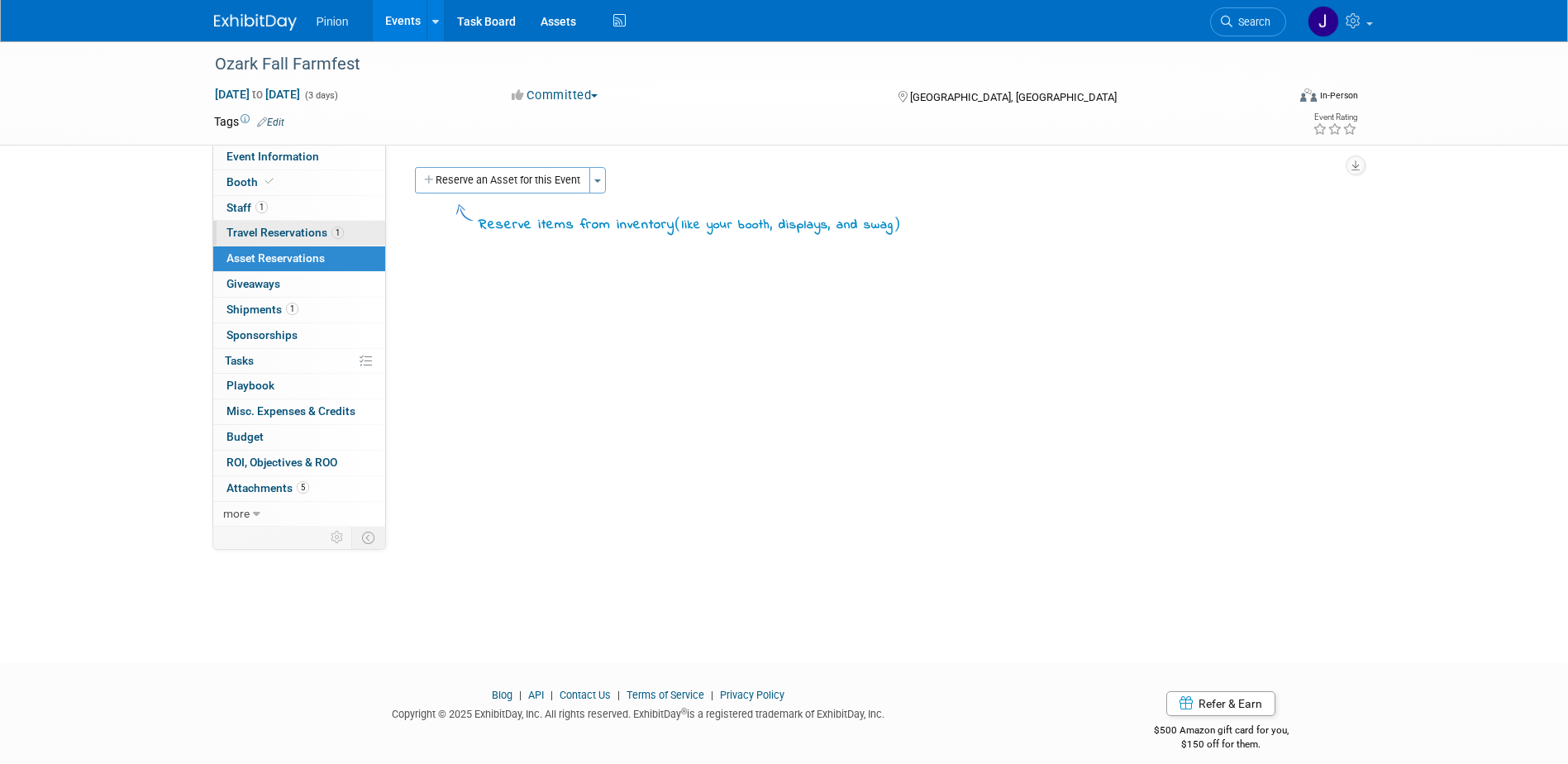
click at [251, 234] on span "Travel Reservations 1" at bounding box center [285, 232] width 118 height 13
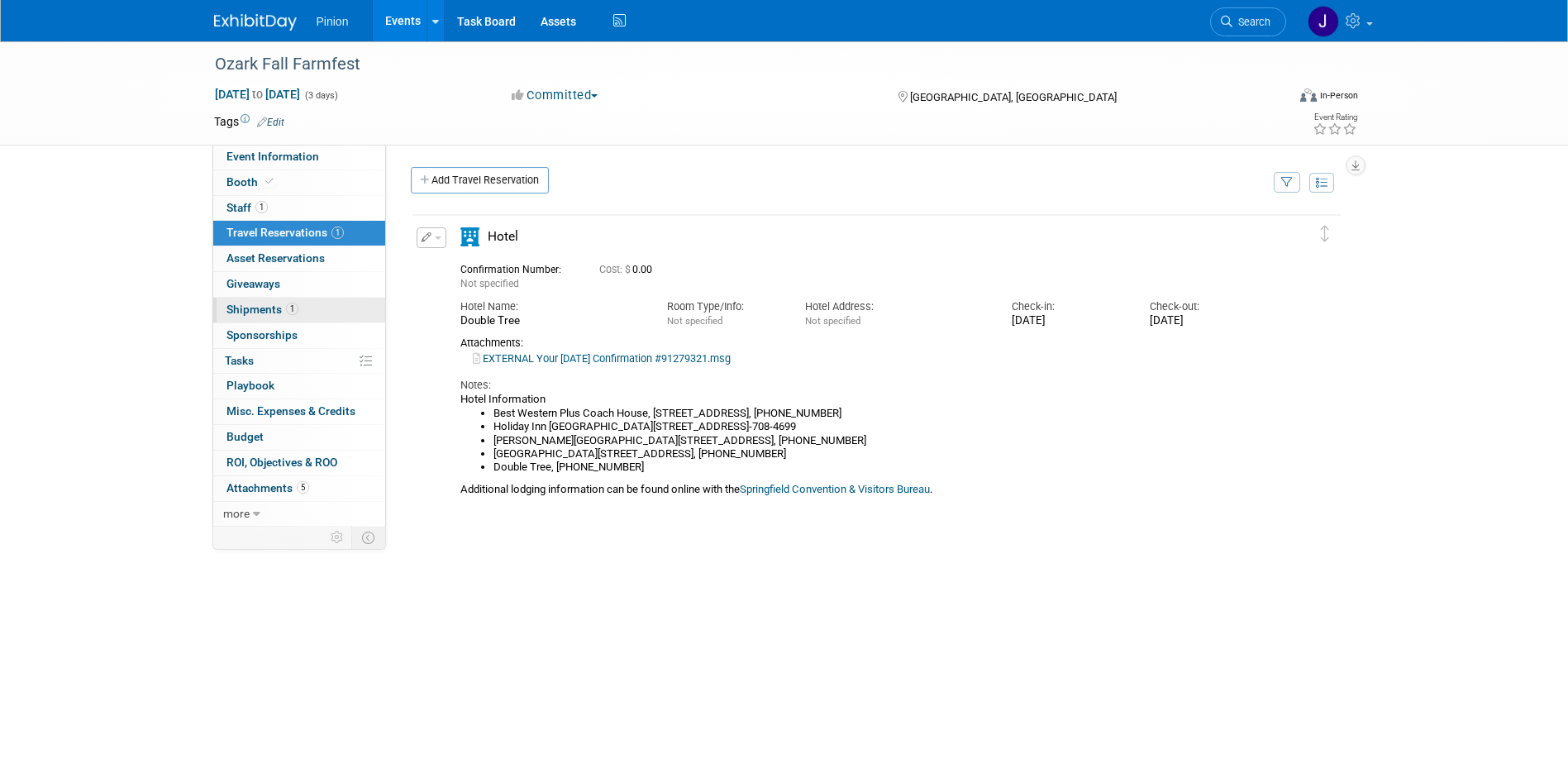
click at [276, 315] on span "Shipments 1" at bounding box center [262, 309] width 72 height 13
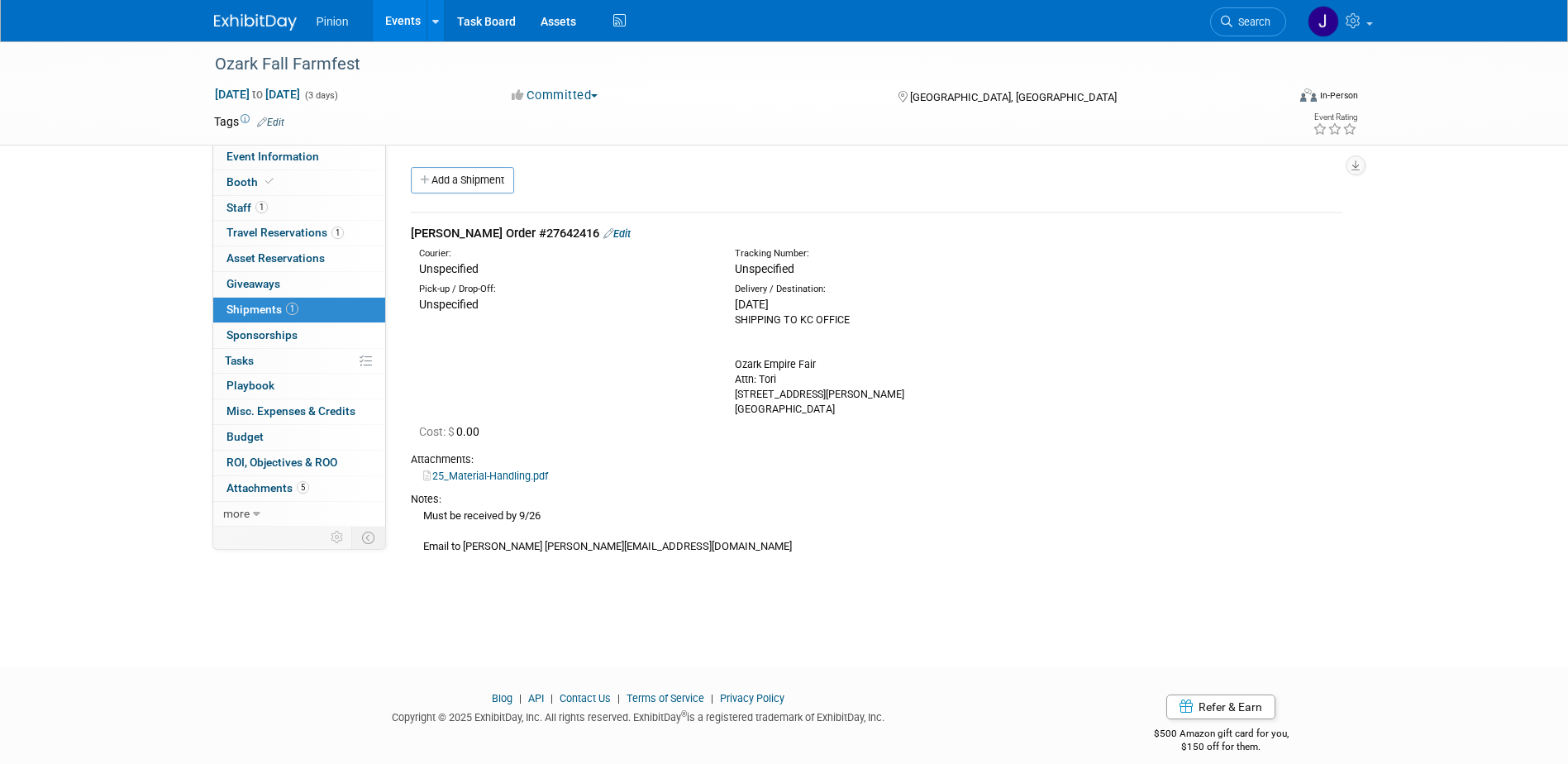
click at [604, 234] on link "Edit" at bounding box center [617, 233] width 28 height 12
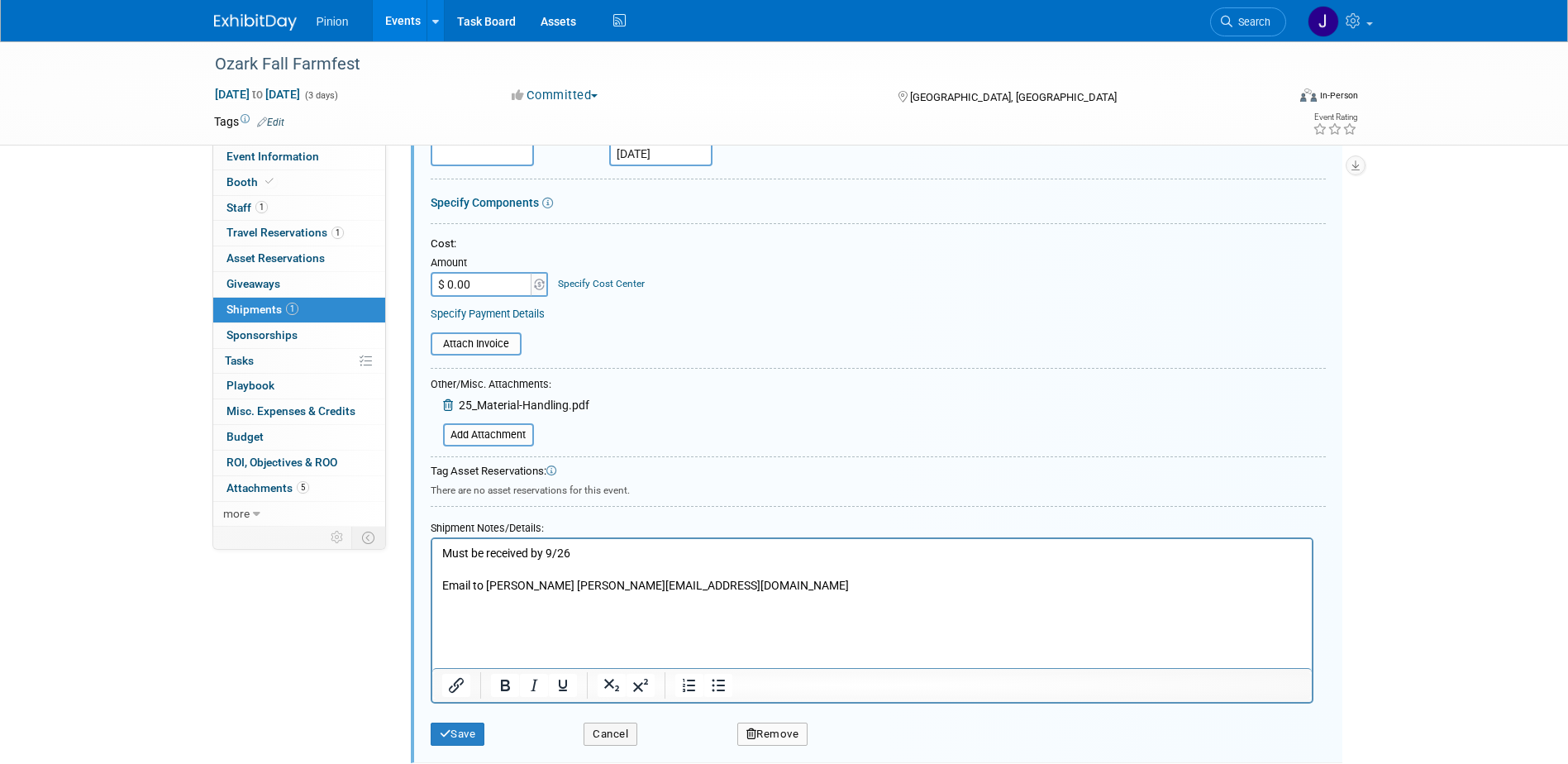
scroll to position [351, 0]
click at [482, 430] on input "file" at bounding box center [434, 431] width 197 height 20
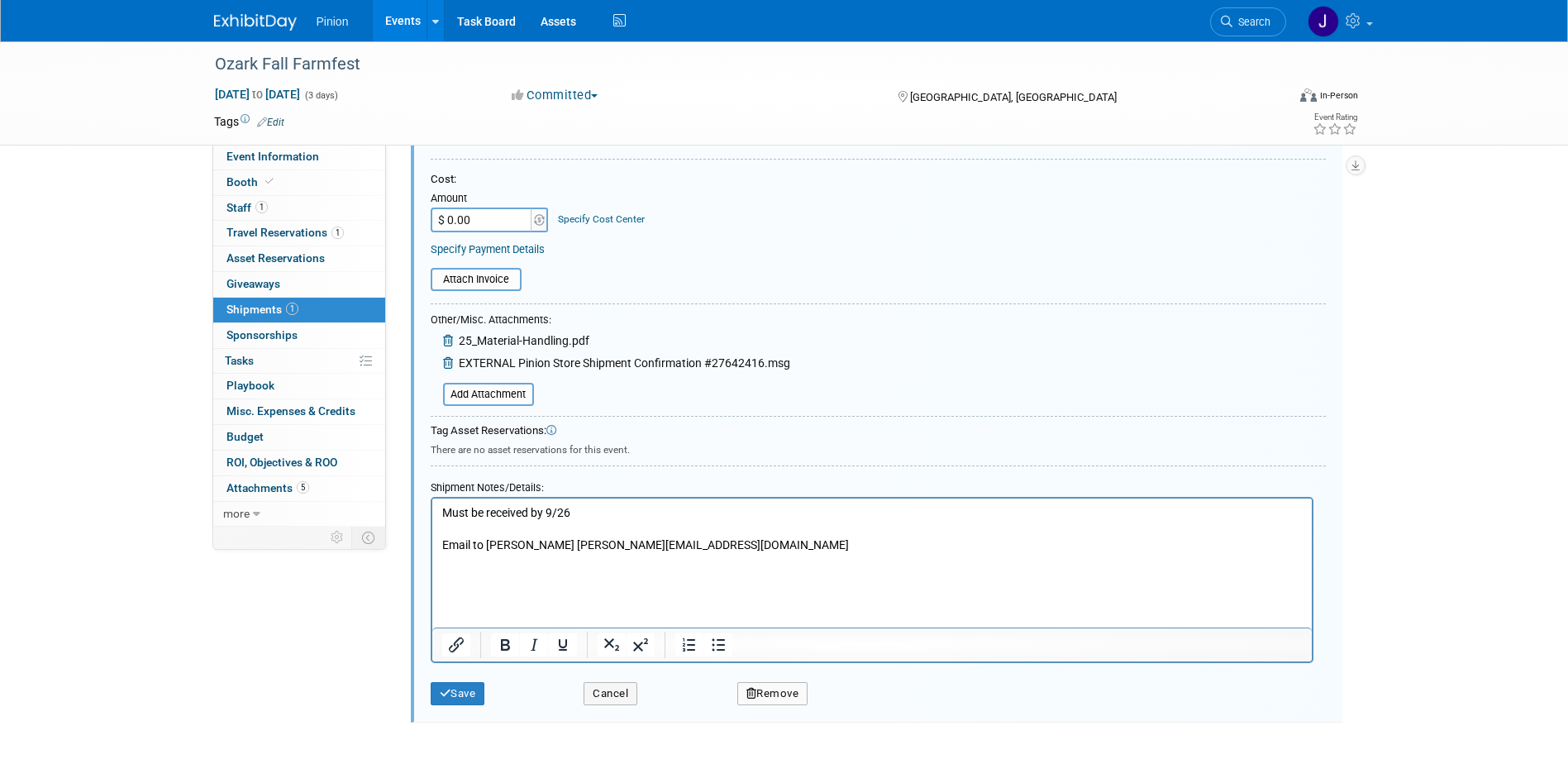
scroll to position [414, 0]
click at [475, 686] on button "Save" at bounding box center [457, 691] width 55 height 23
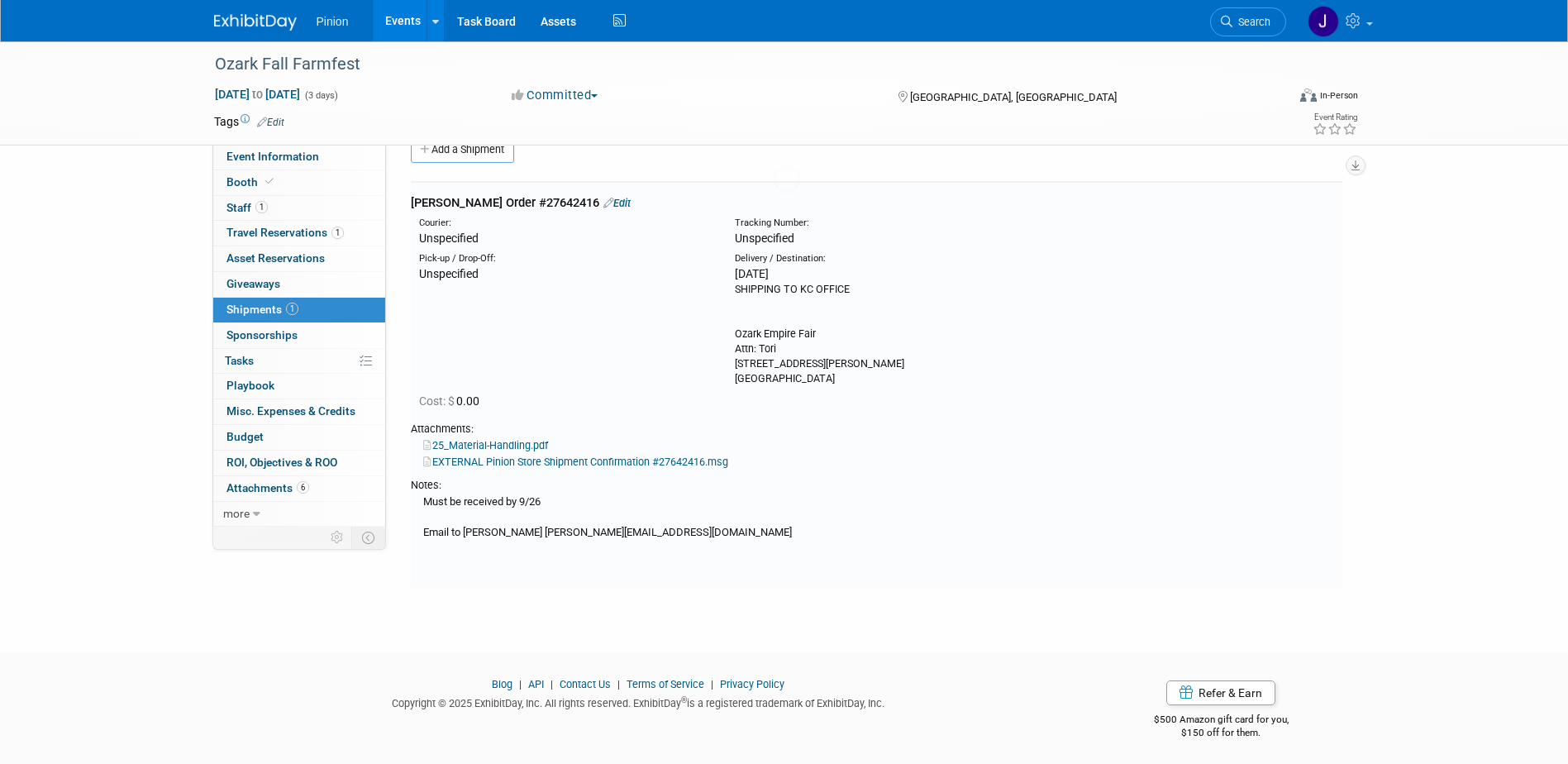
scroll to position [25, 0]
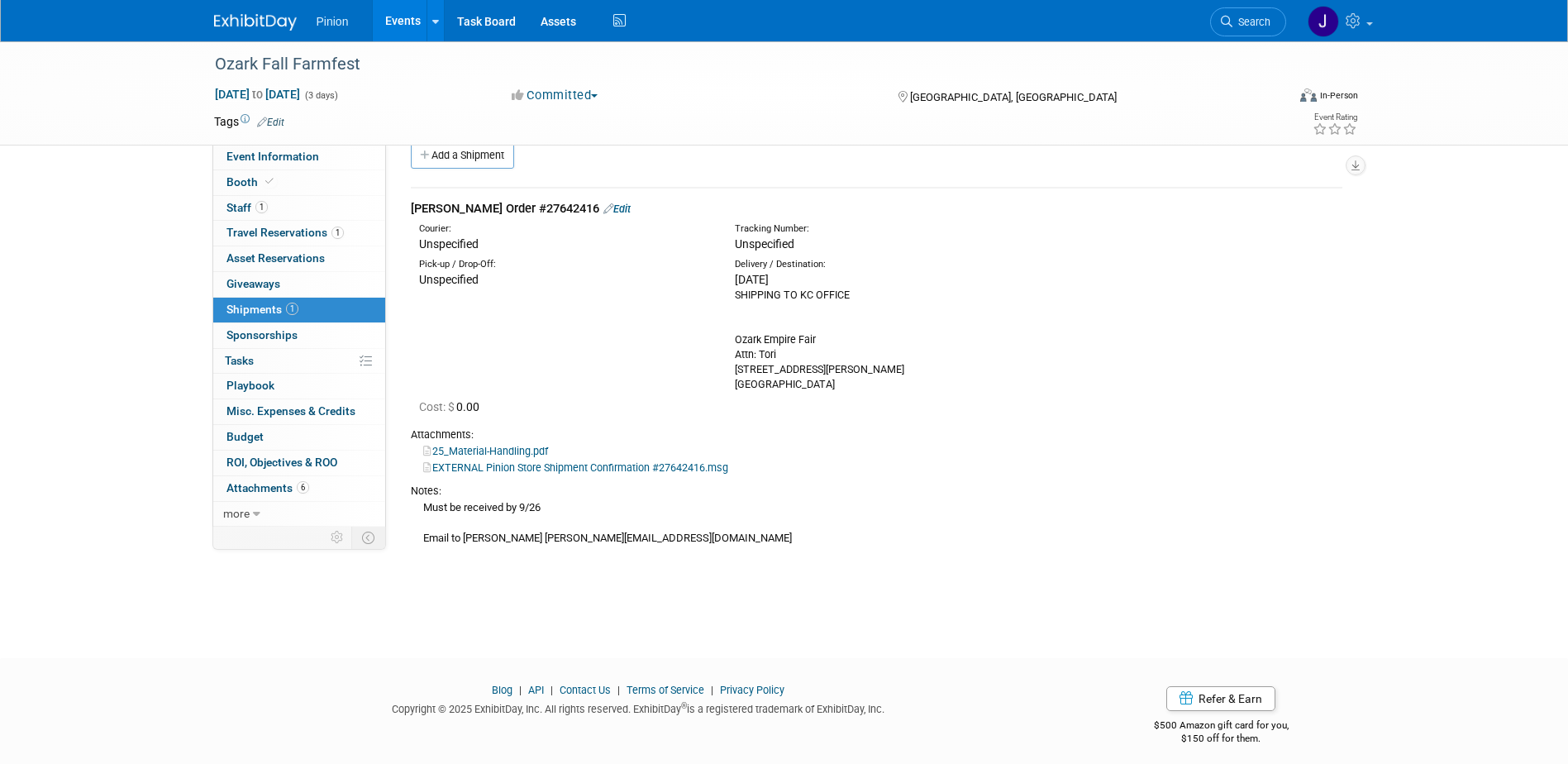
click at [261, 9] on link at bounding box center [265, 14] width 102 height 13
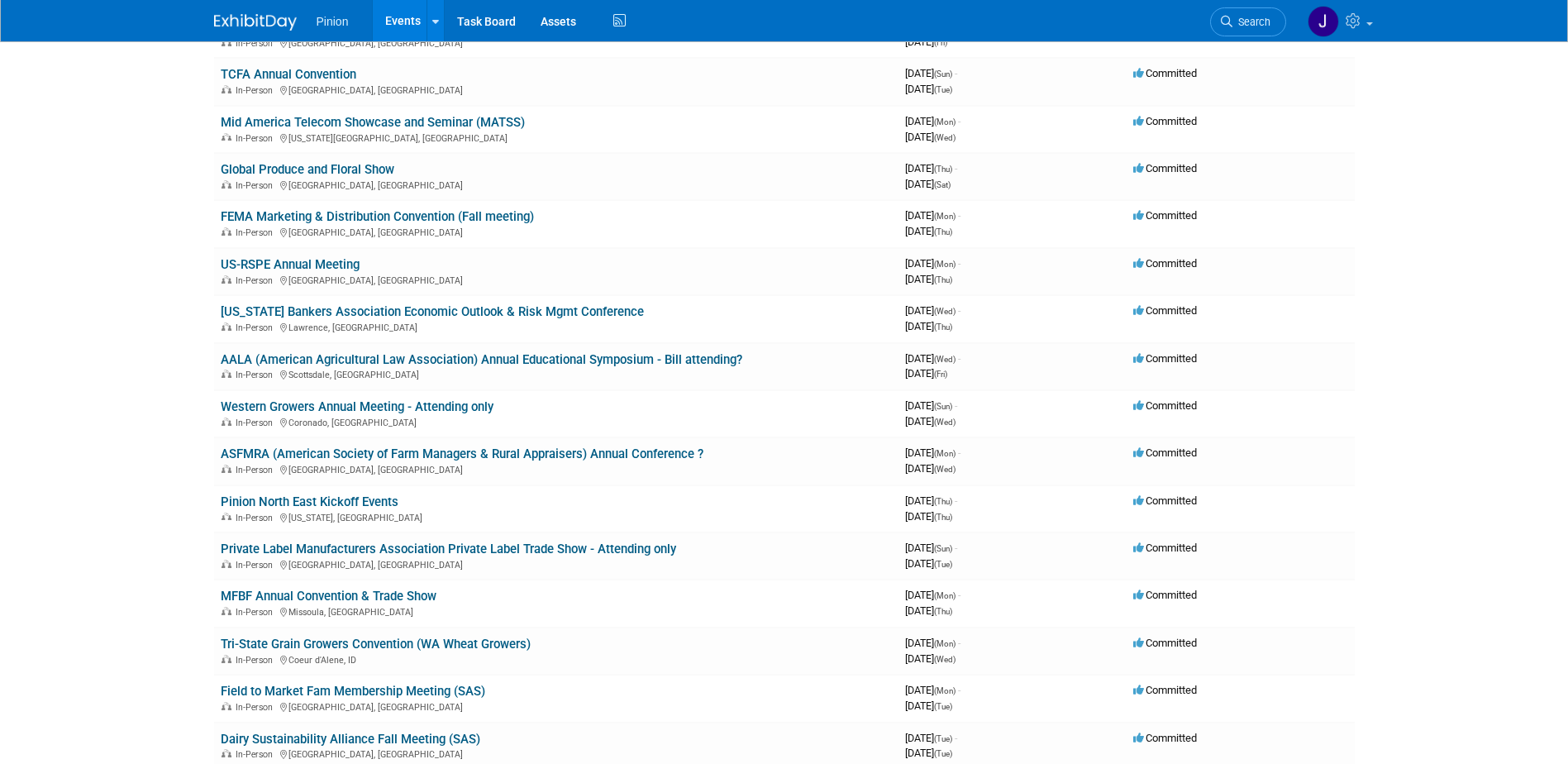
scroll to position [392, 0]
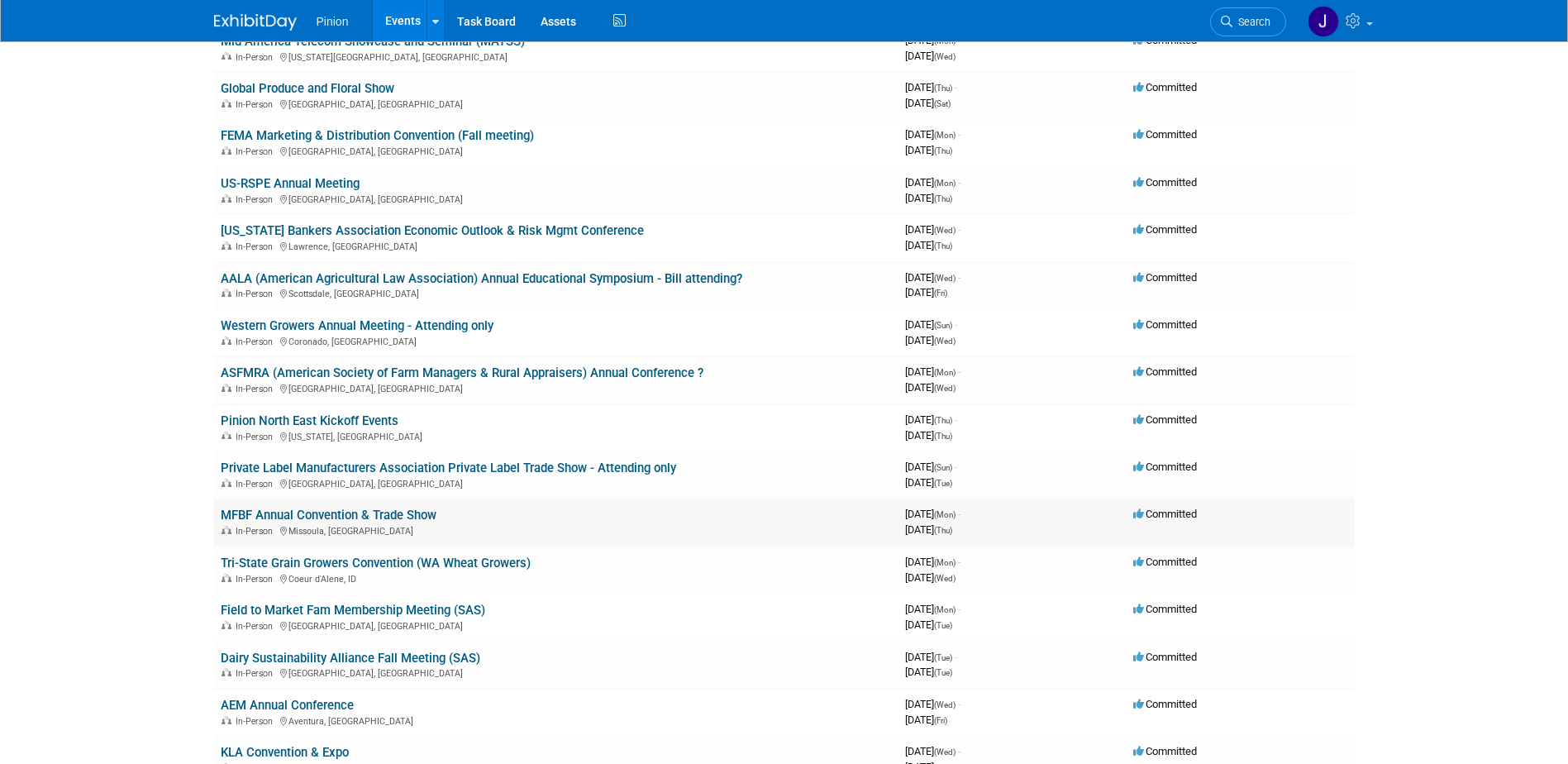
click at [350, 513] on link "MFBF Annual Convention & Trade Show" at bounding box center [329, 515] width 216 height 15
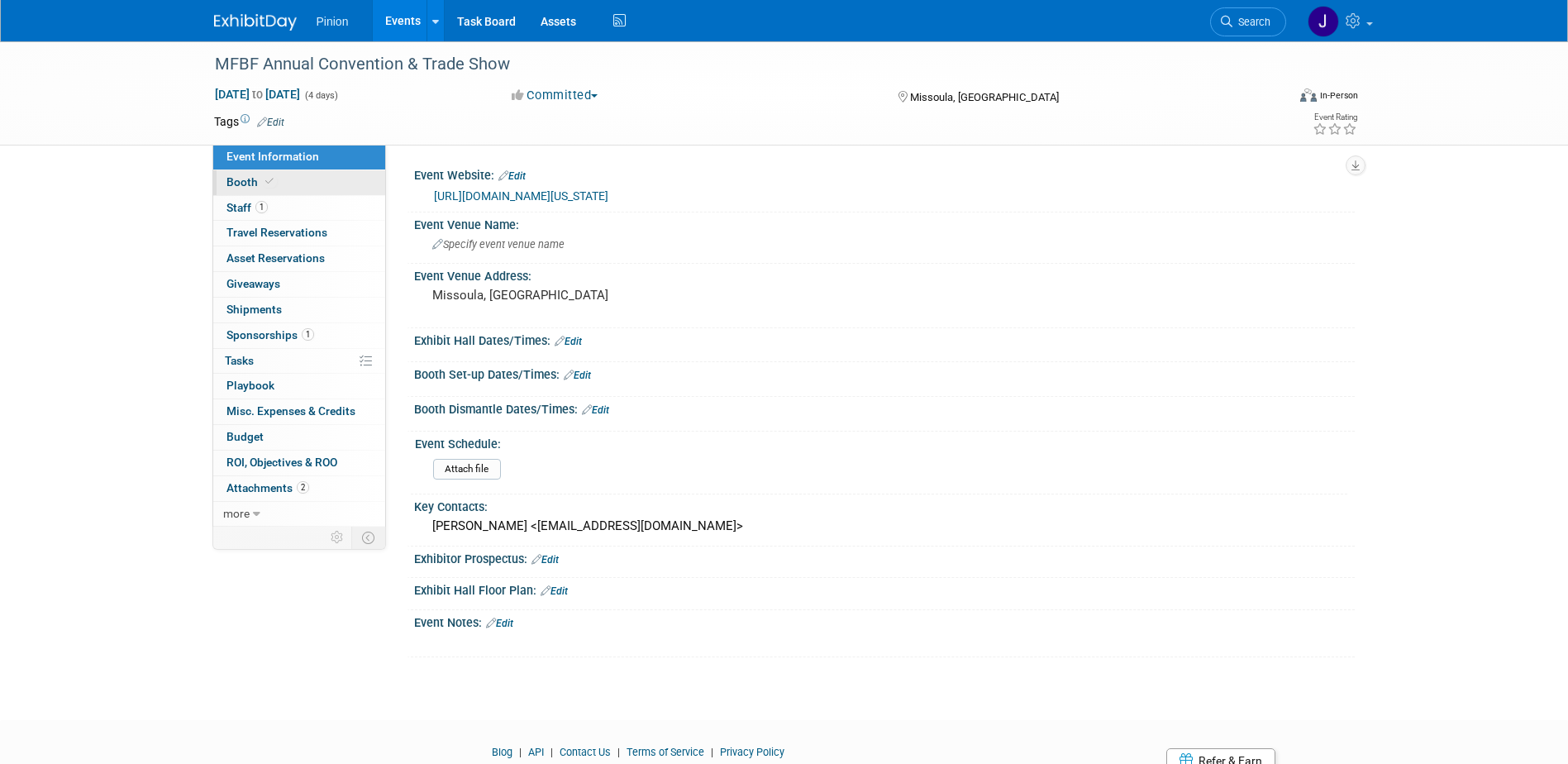
click at [249, 186] on span "Booth" at bounding box center [252, 182] width 51 height 13
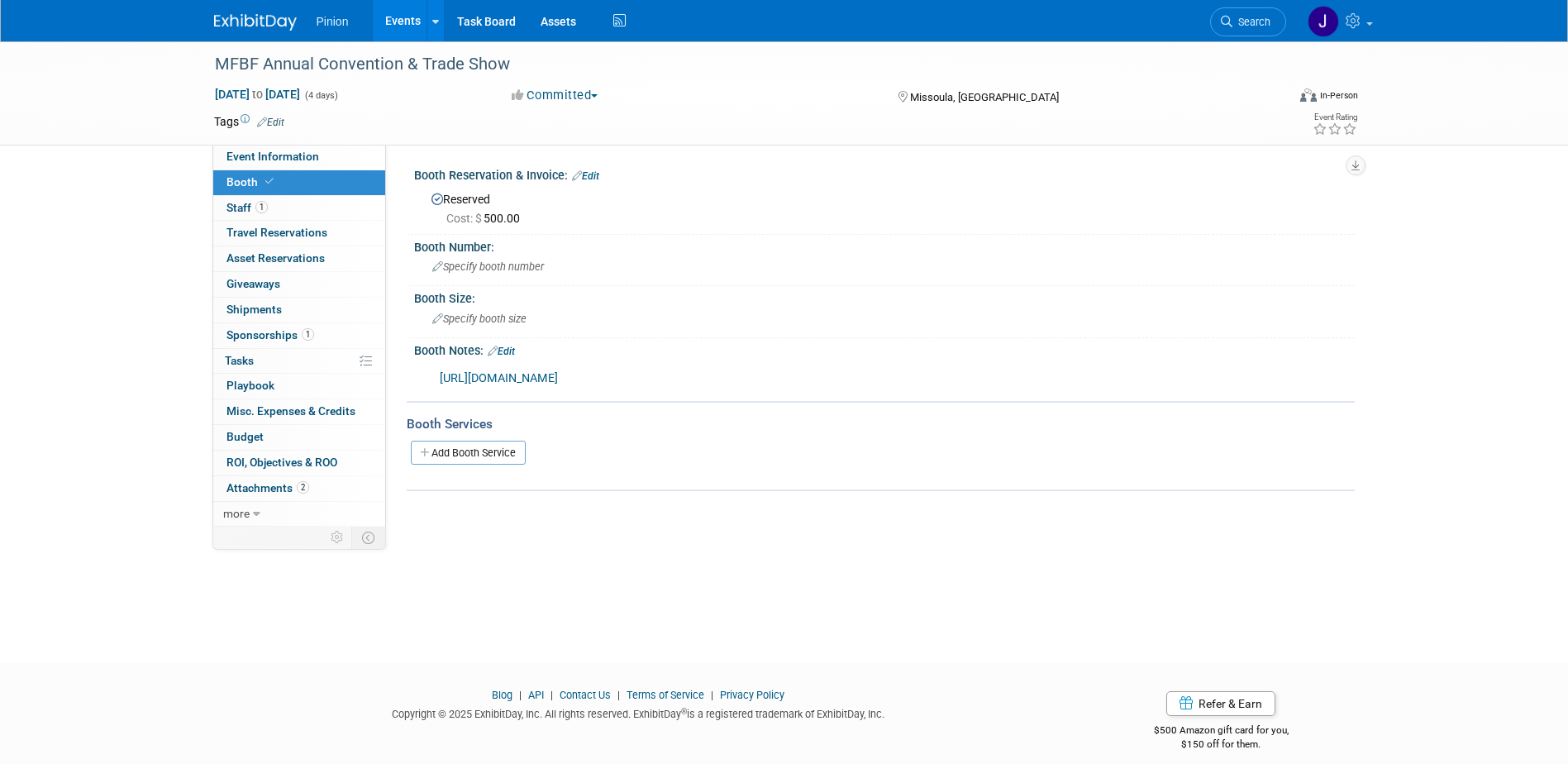
click at [598, 180] on link "Edit" at bounding box center [585, 176] width 28 height 11
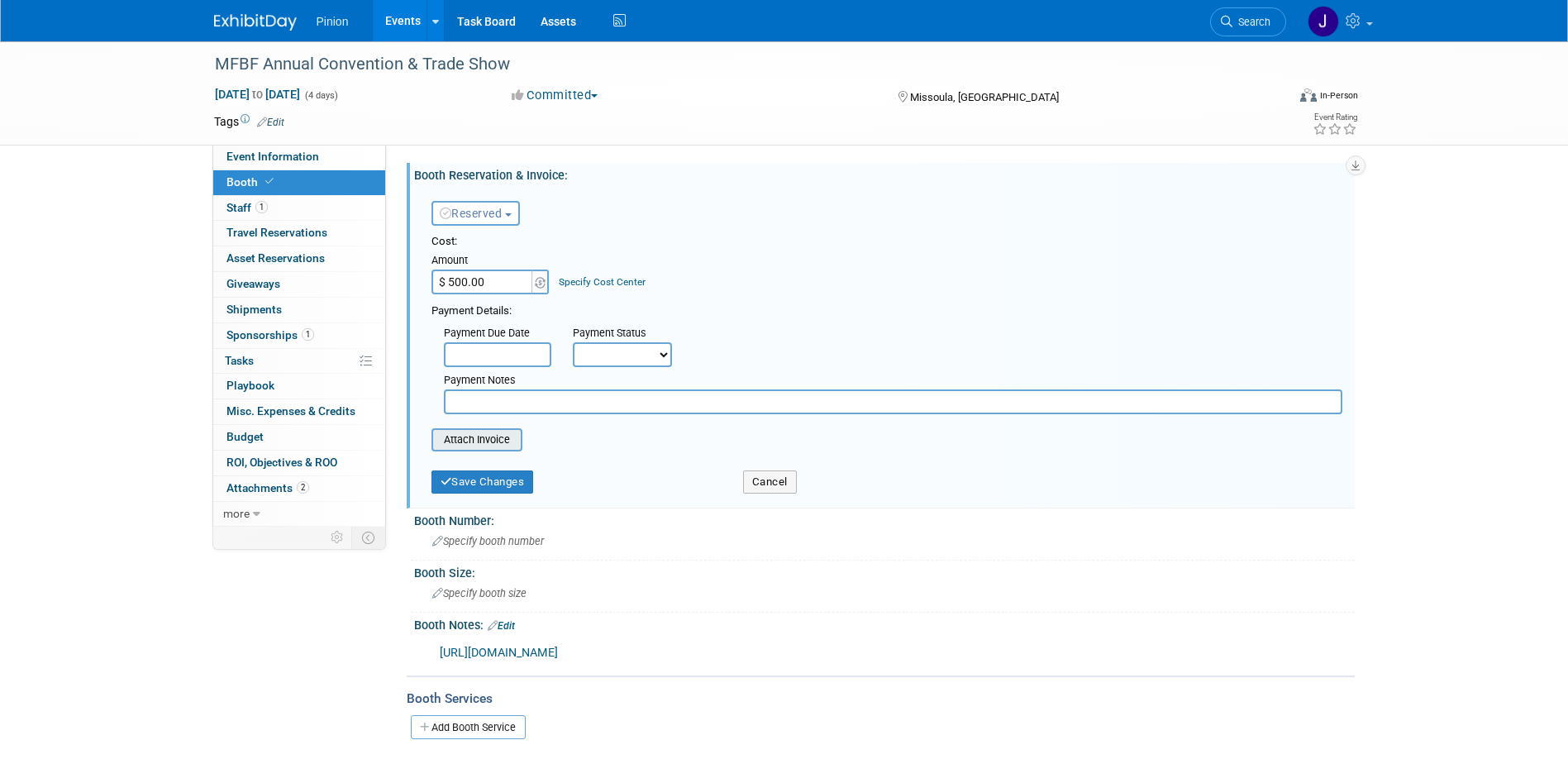
click at [508, 435] on input "file" at bounding box center [423, 439] width 197 height 20
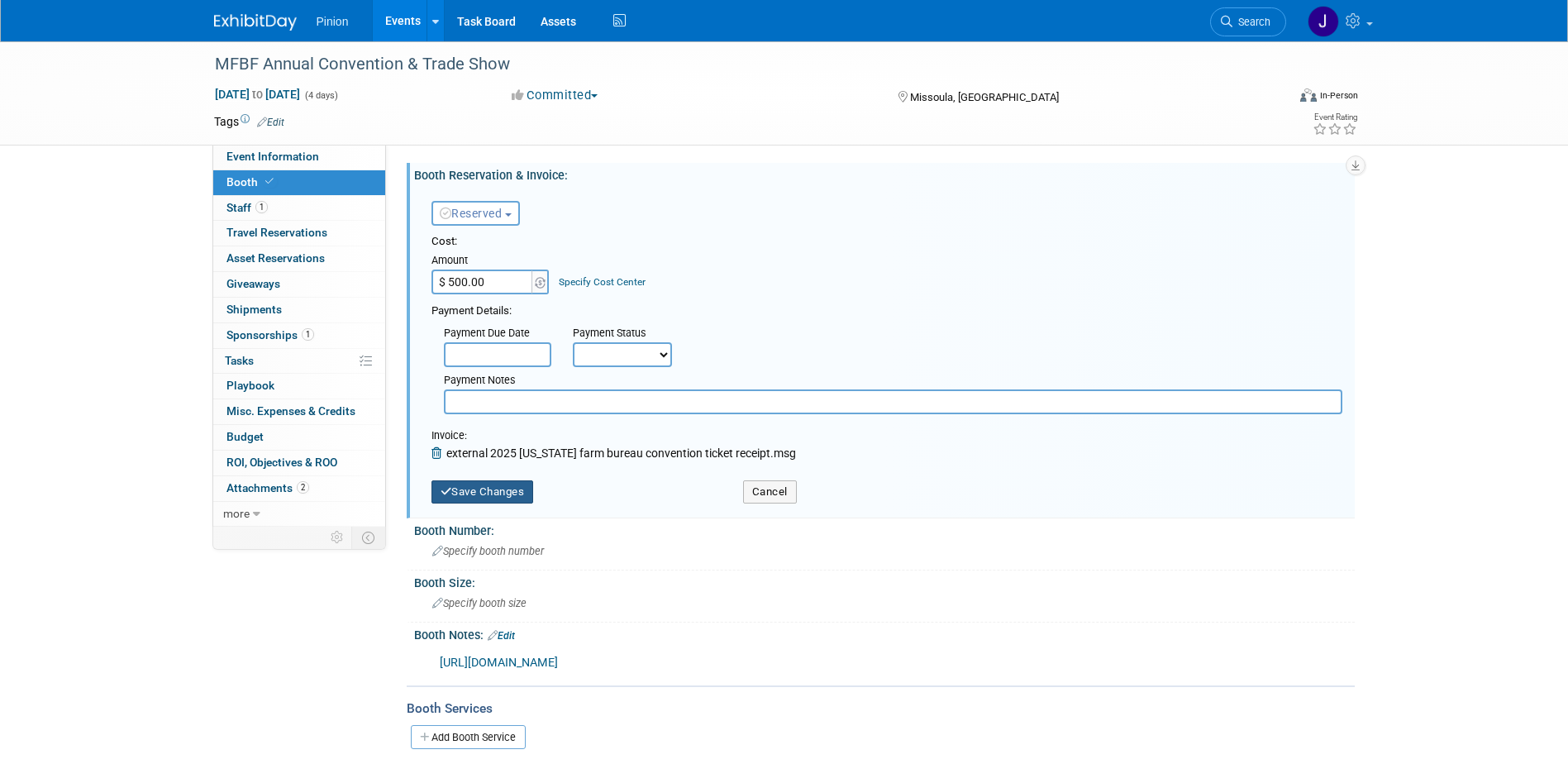
click at [504, 490] on button "Save Changes" at bounding box center [482, 491] width 102 height 23
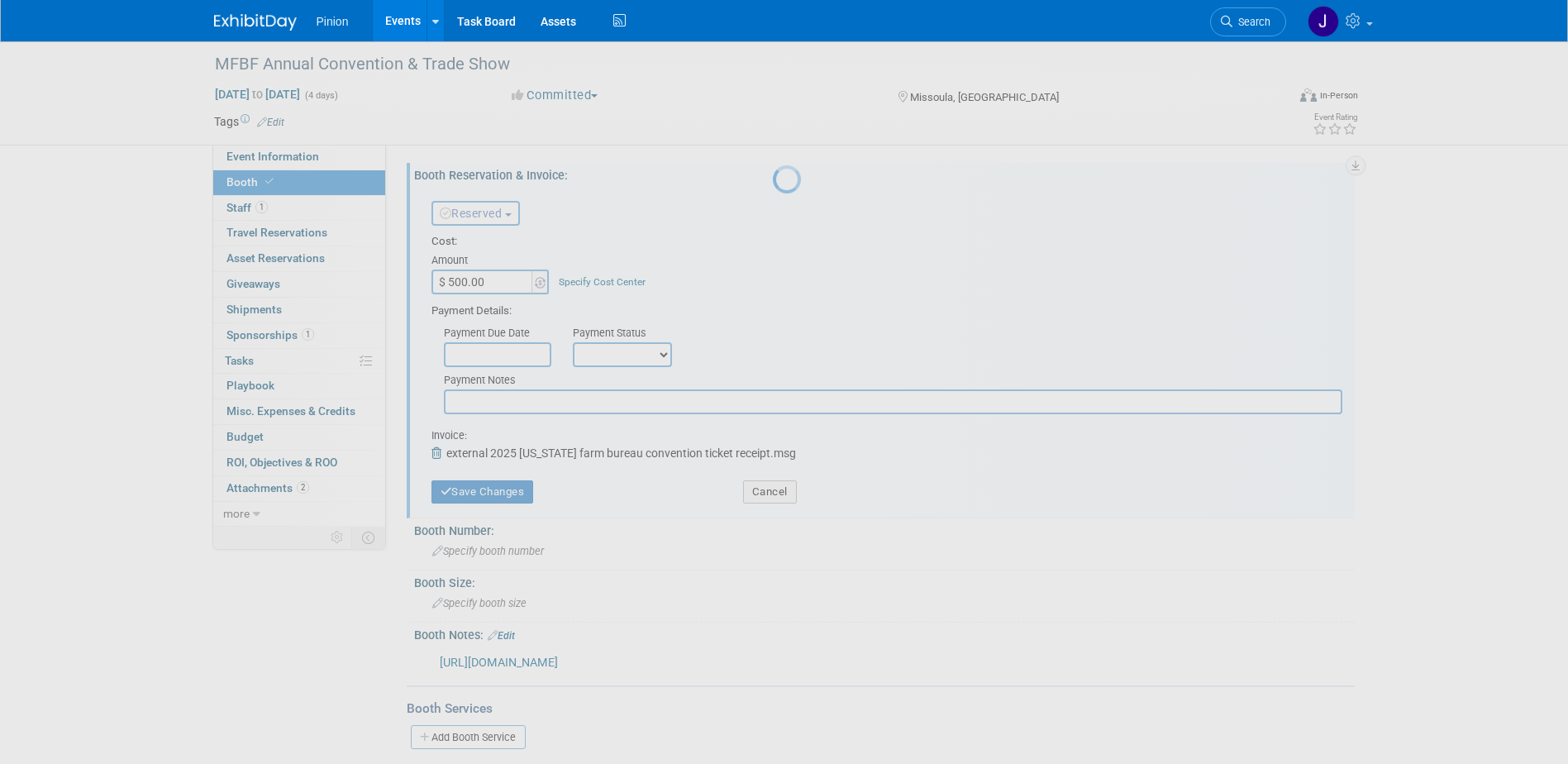
click at [773, 336] on div at bounding box center [784, 382] width 23 height 764
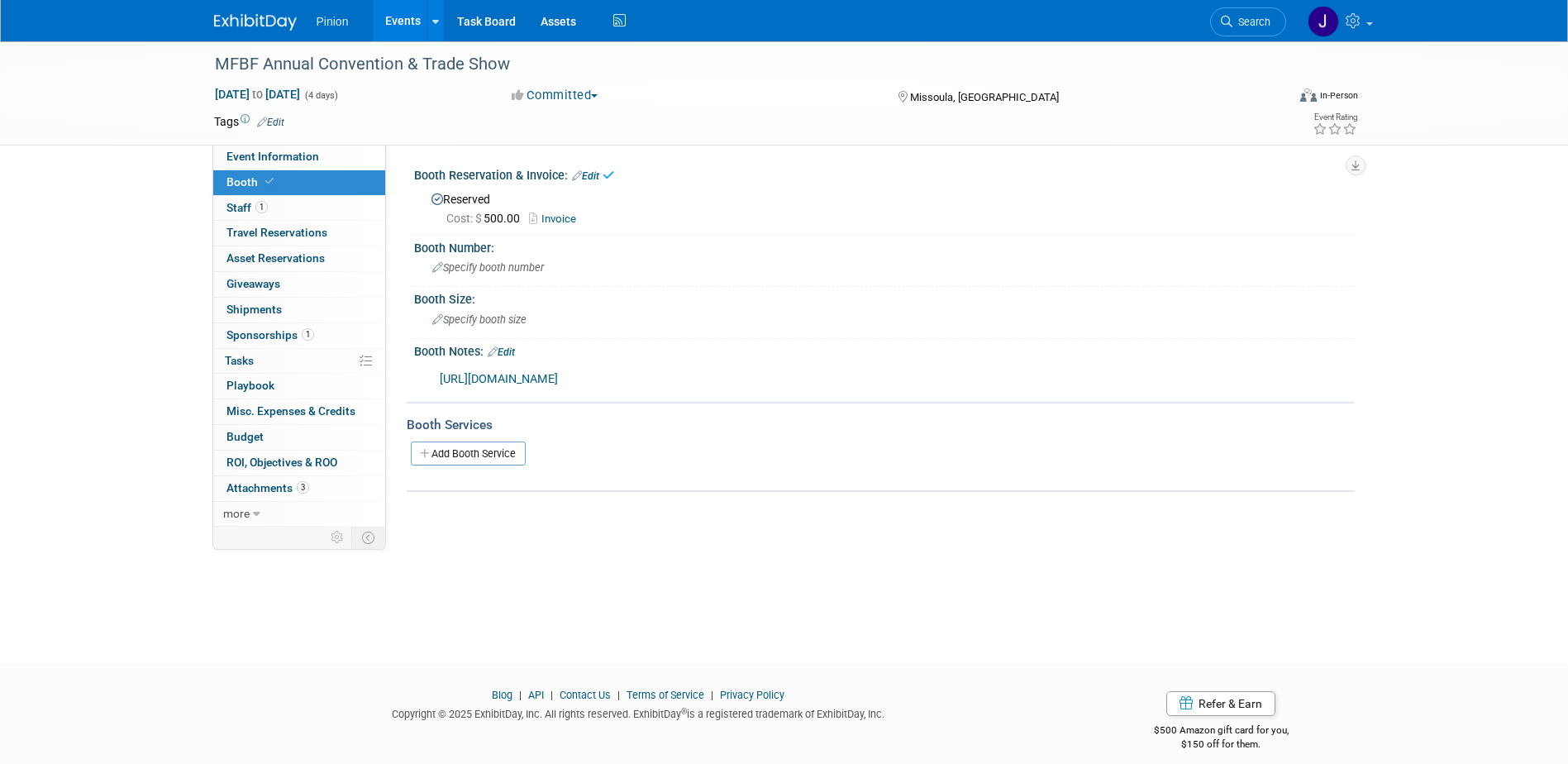
click at [288, 333] on span "Sponsorships 1" at bounding box center [271, 335] width 88 height 13
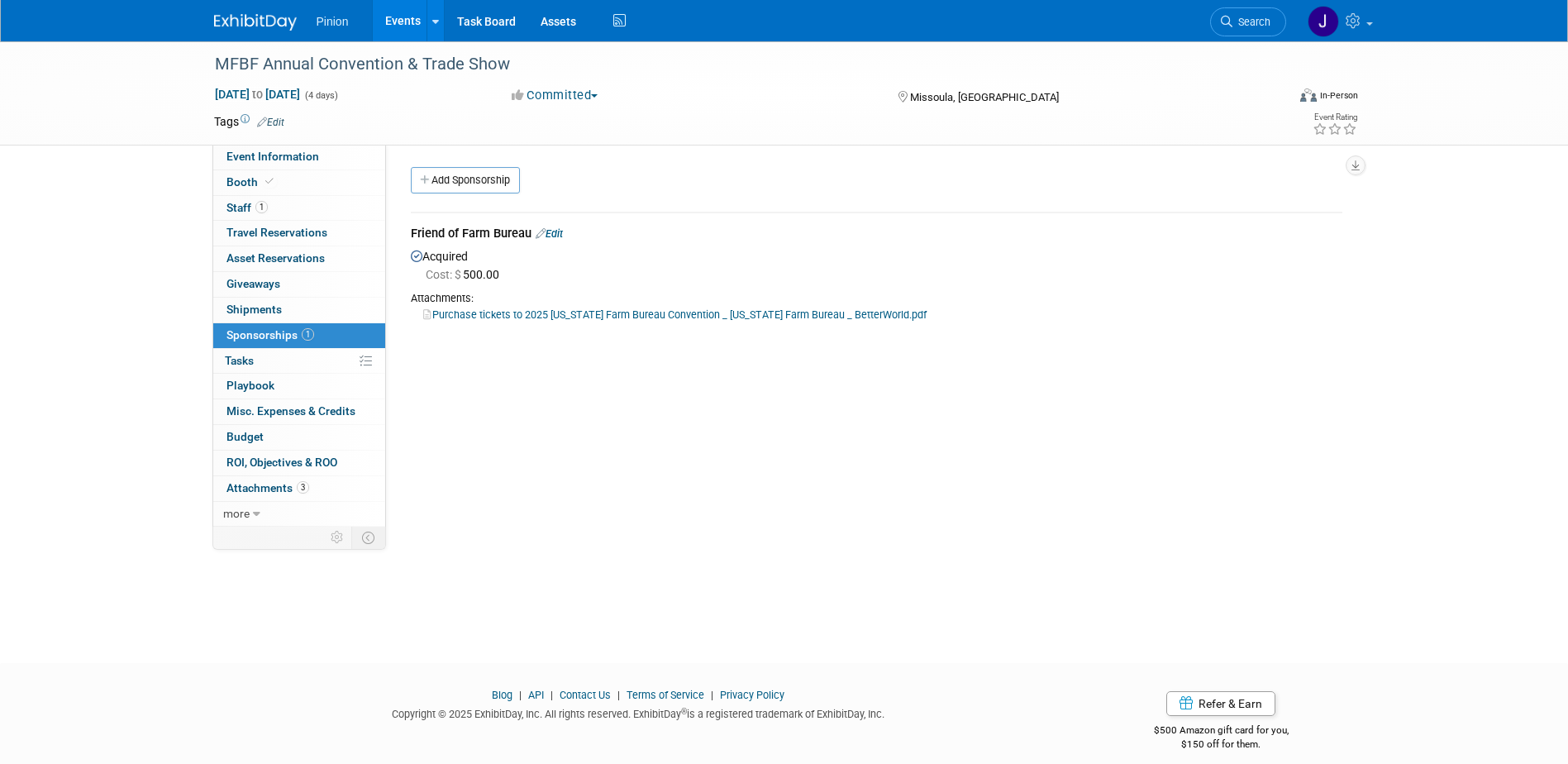
click at [560, 231] on link "Edit" at bounding box center [549, 233] width 28 height 12
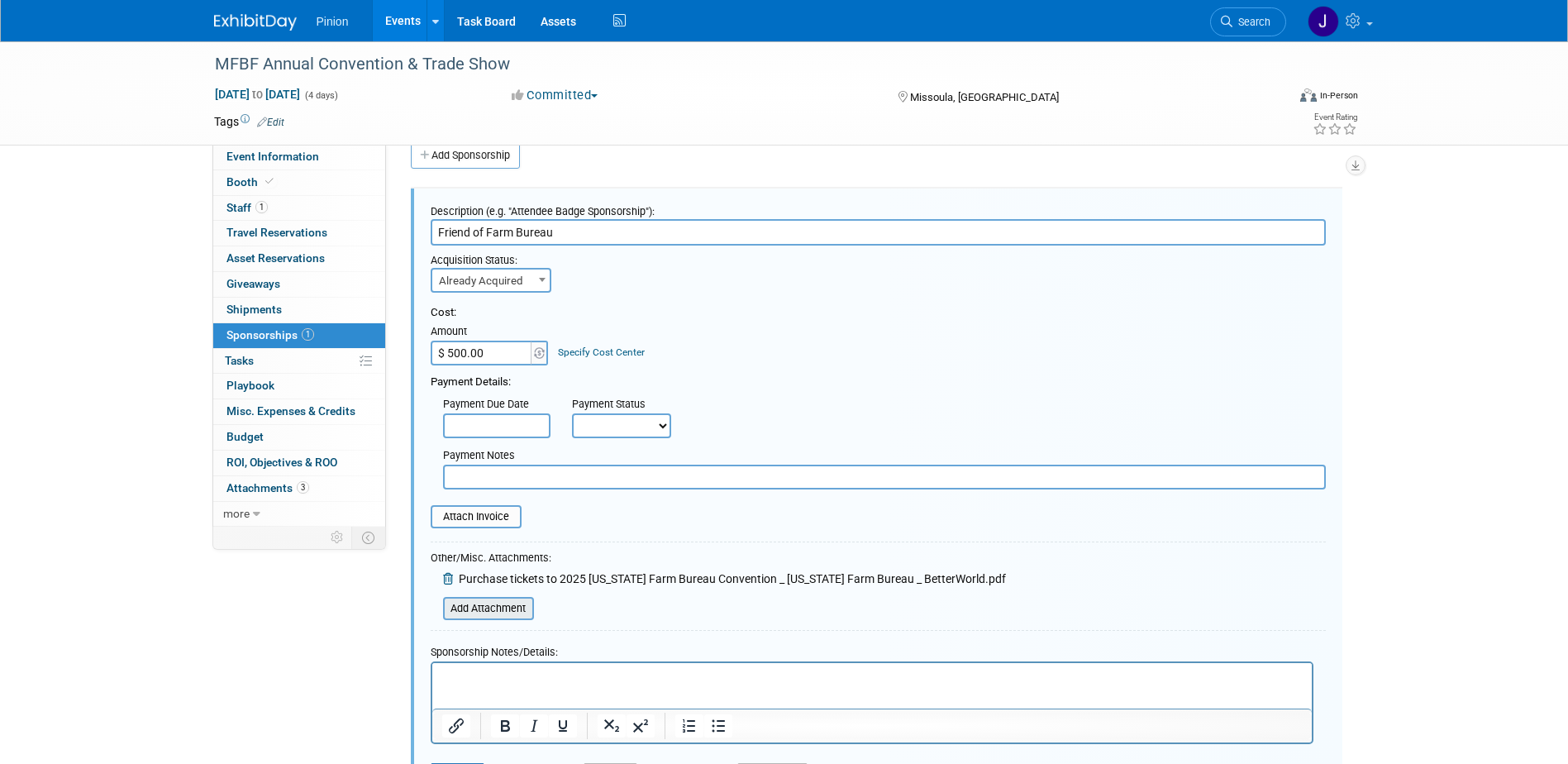
click at [507, 609] on input "file" at bounding box center [434, 608] width 197 height 20
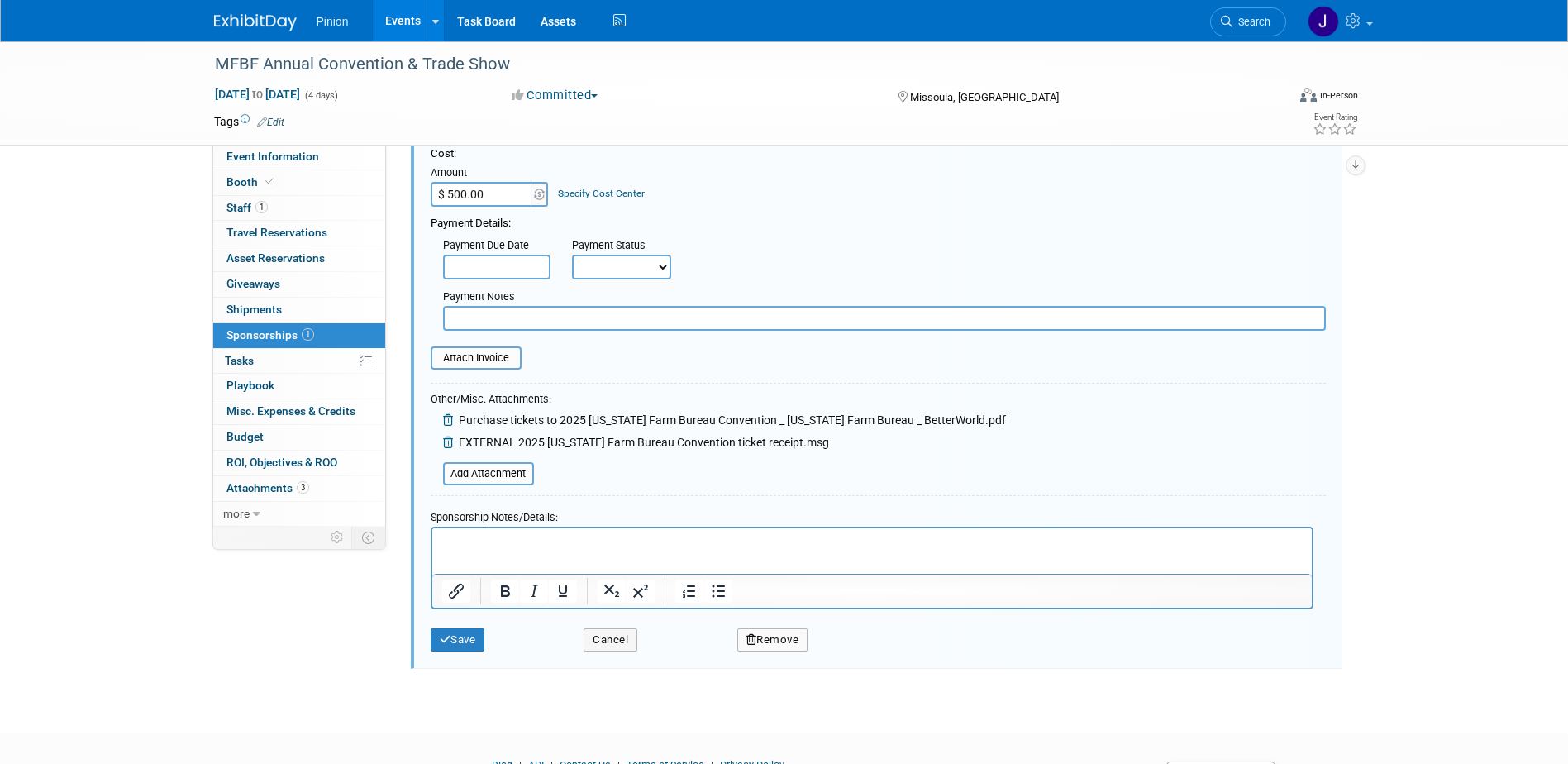
scroll to position [193, 0]
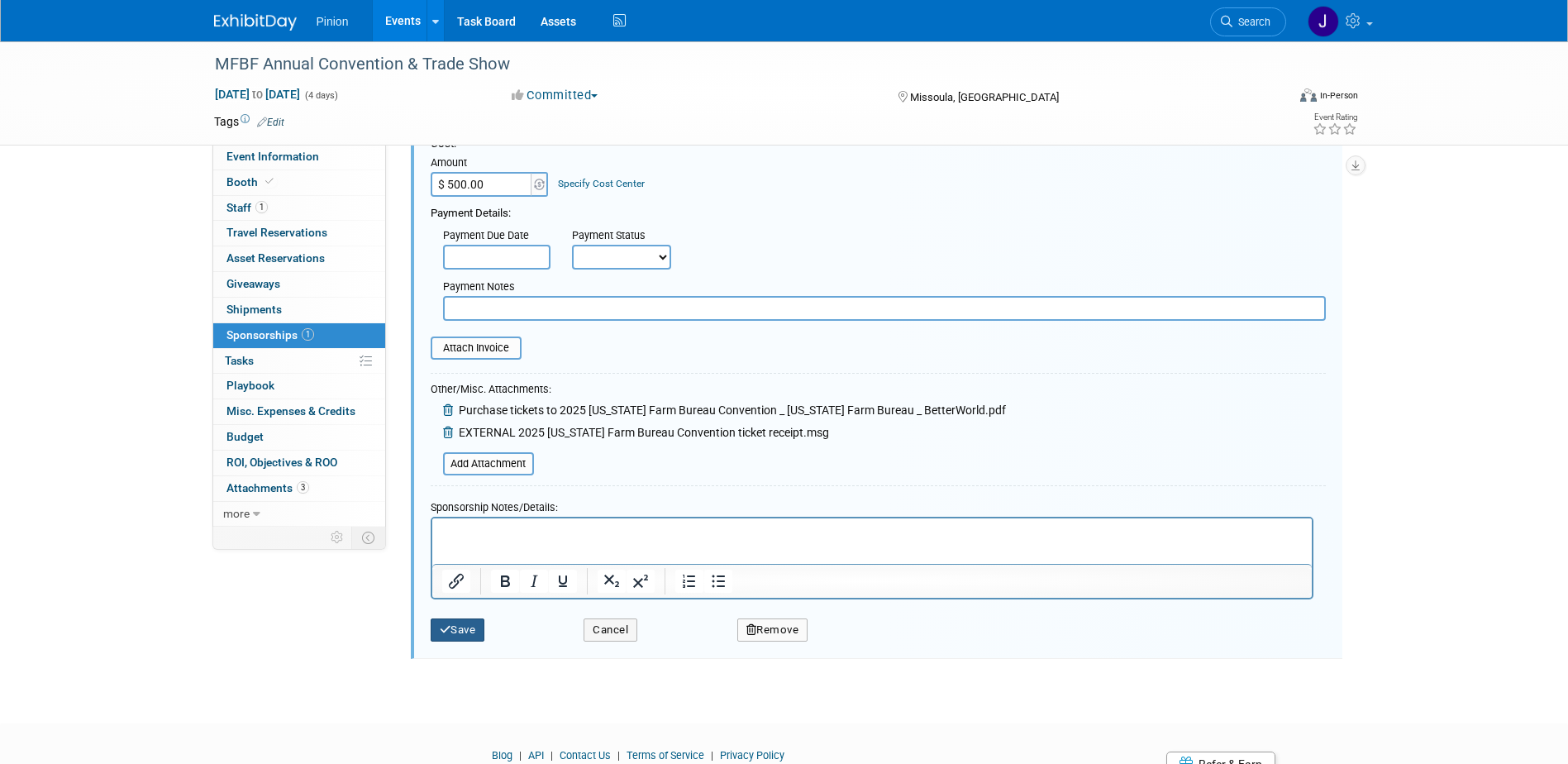
click at [472, 630] on button "Save" at bounding box center [457, 629] width 55 height 23
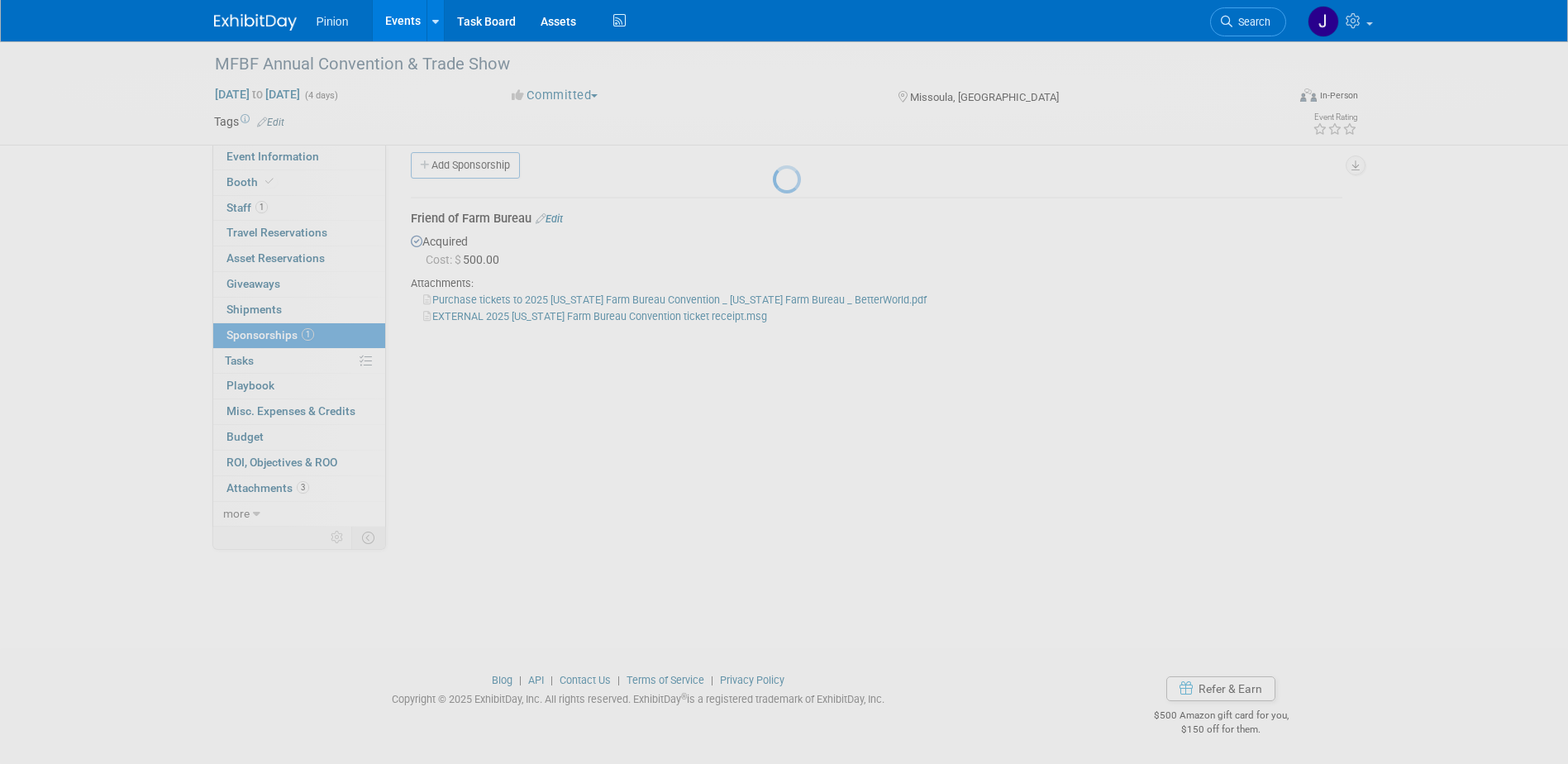
scroll to position [15, 0]
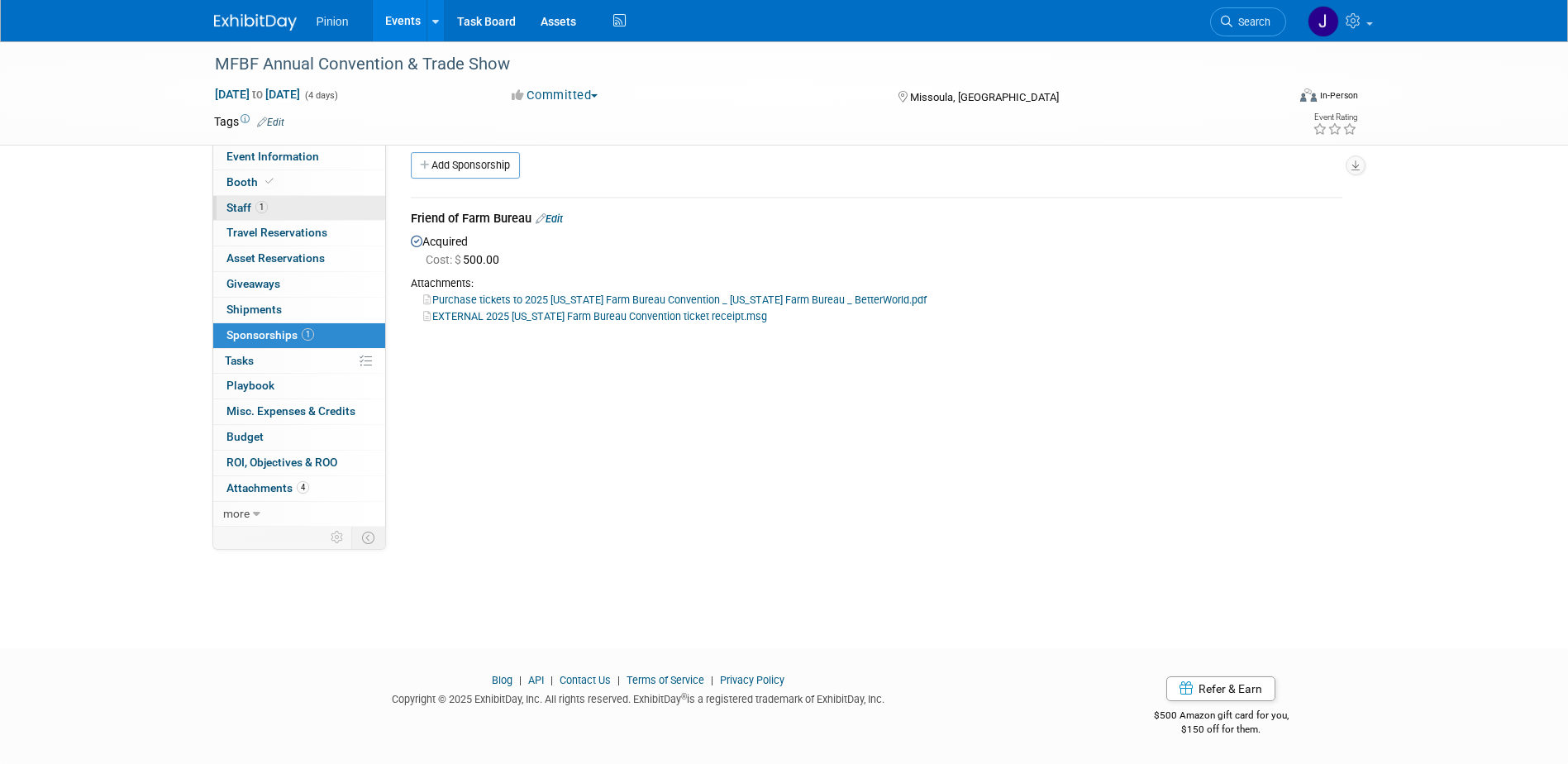
click at [255, 212] on span "Staff 1" at bounding box center [247, 207] width 41 height 13
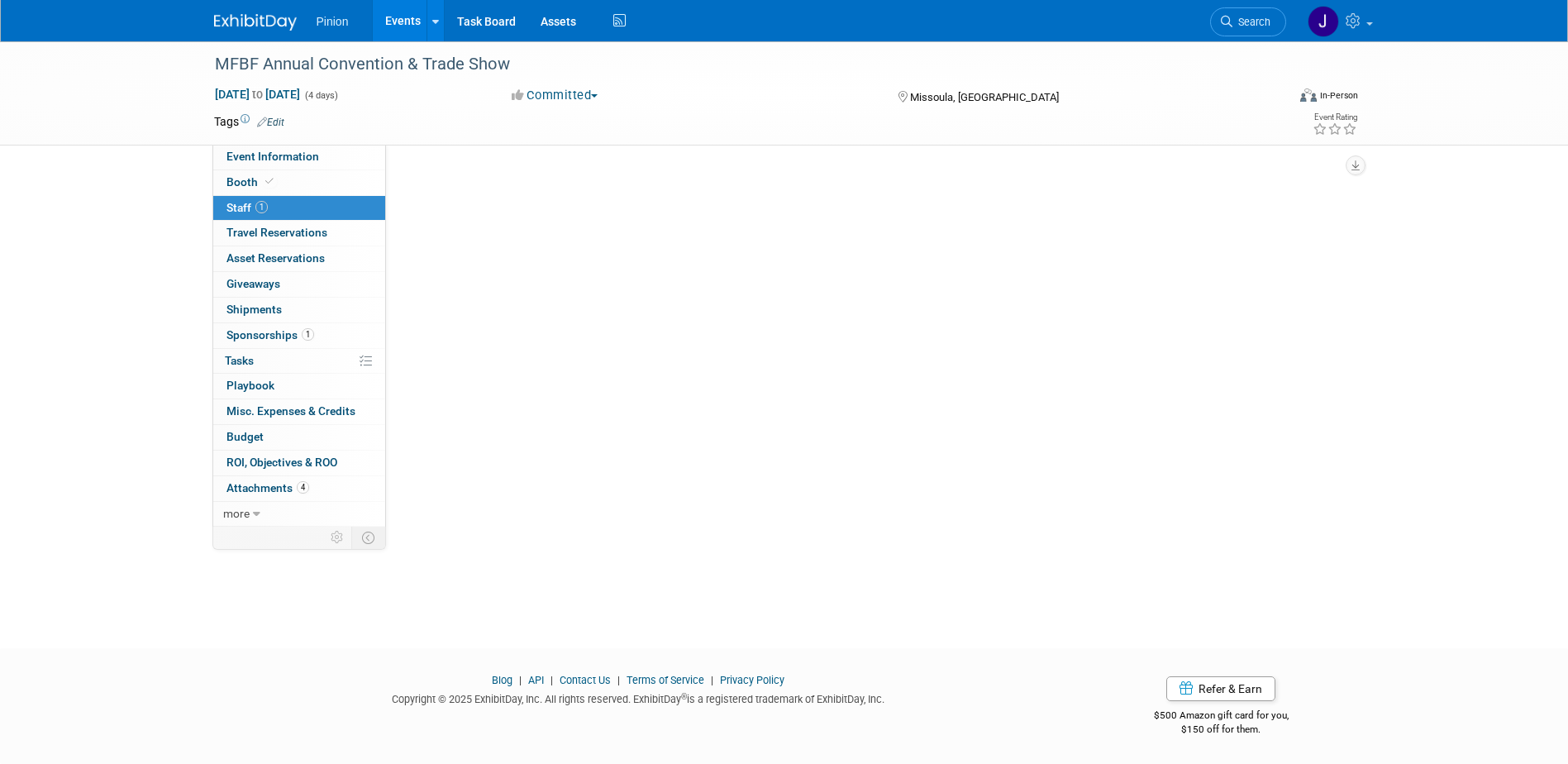
scroll to position [0, 0]
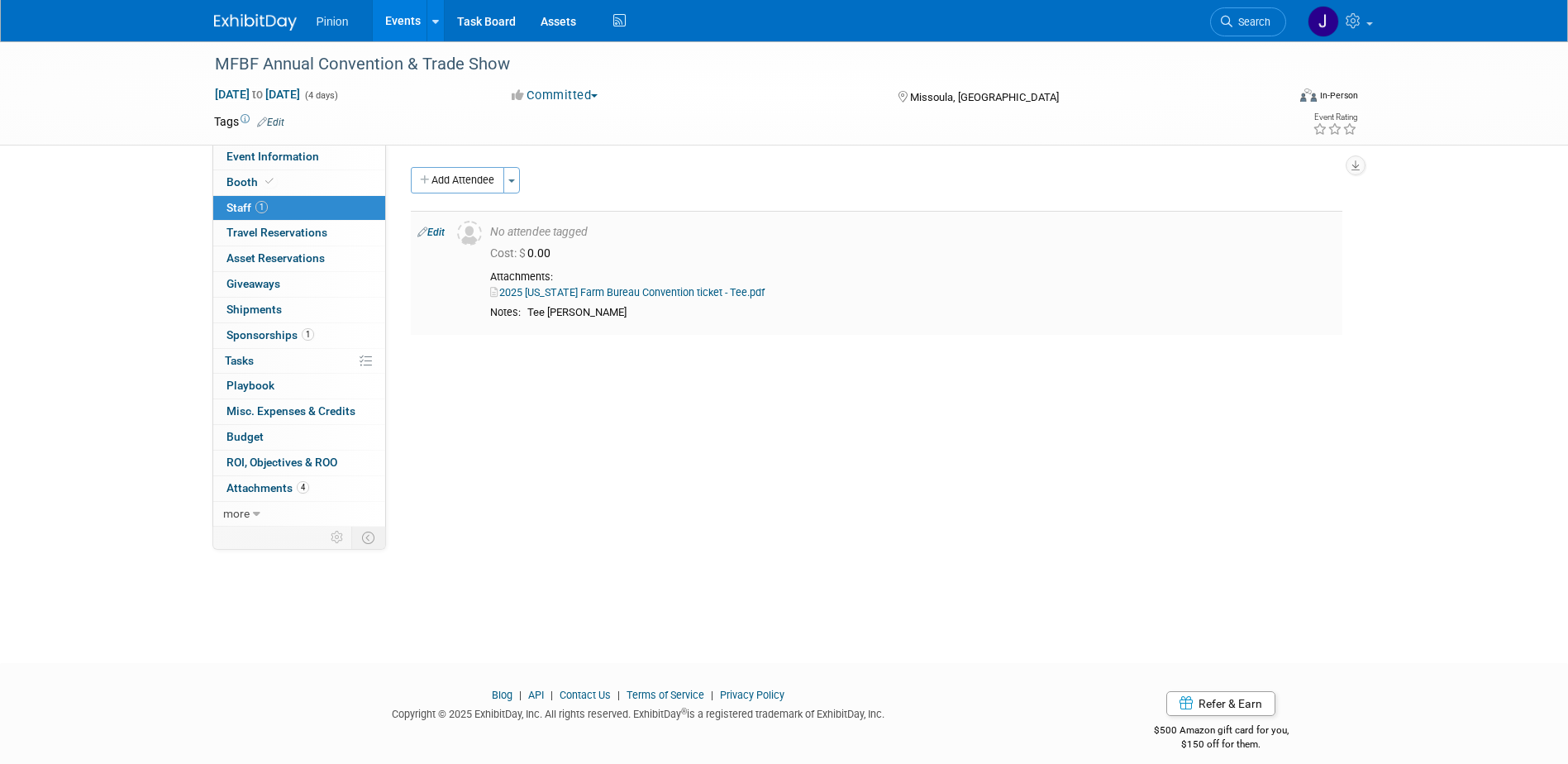
click at [434, 230] on link "Edit" at bounding box center [431, 232] width 28 height 11
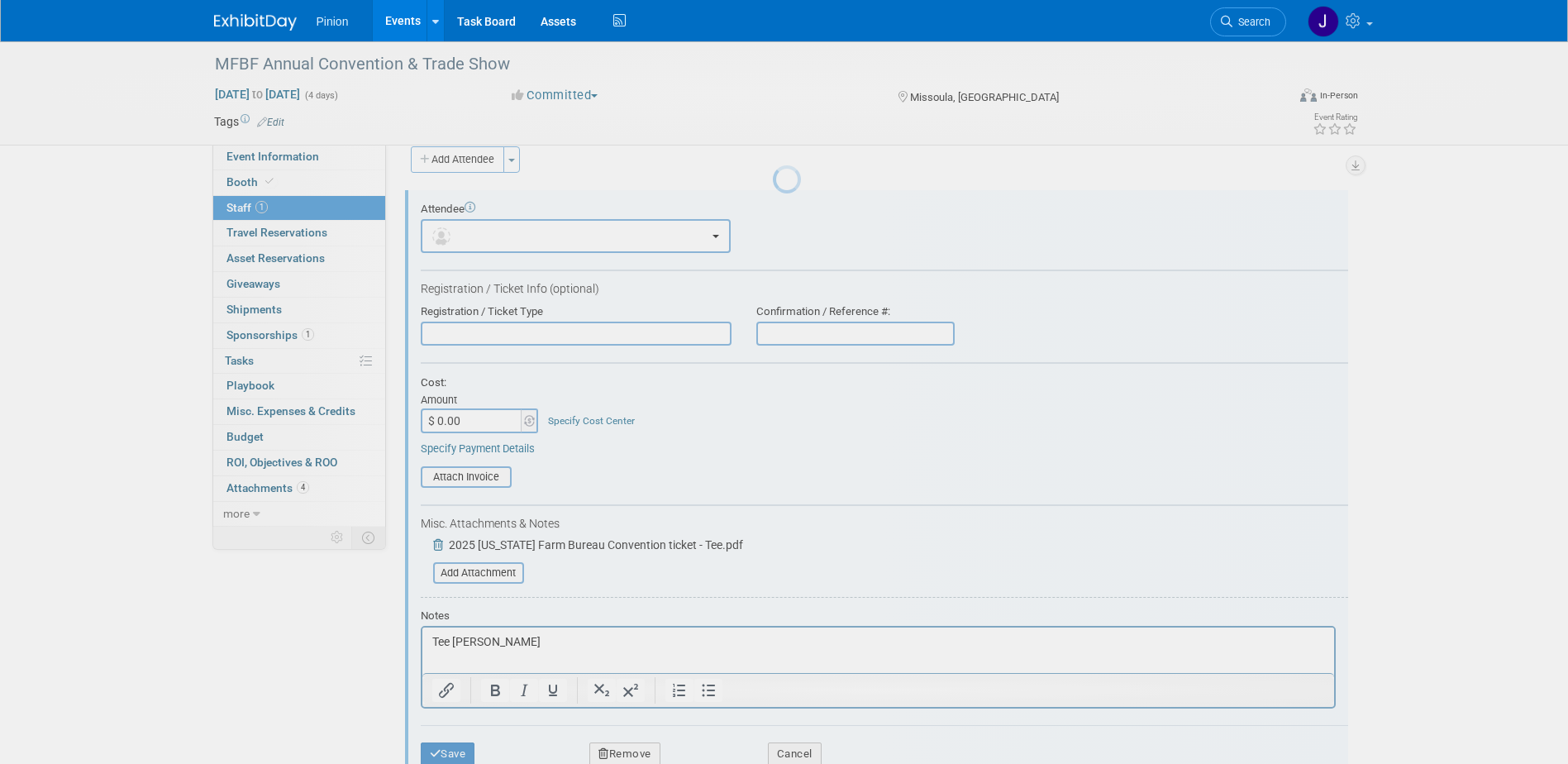
scroll to position [23, 0]
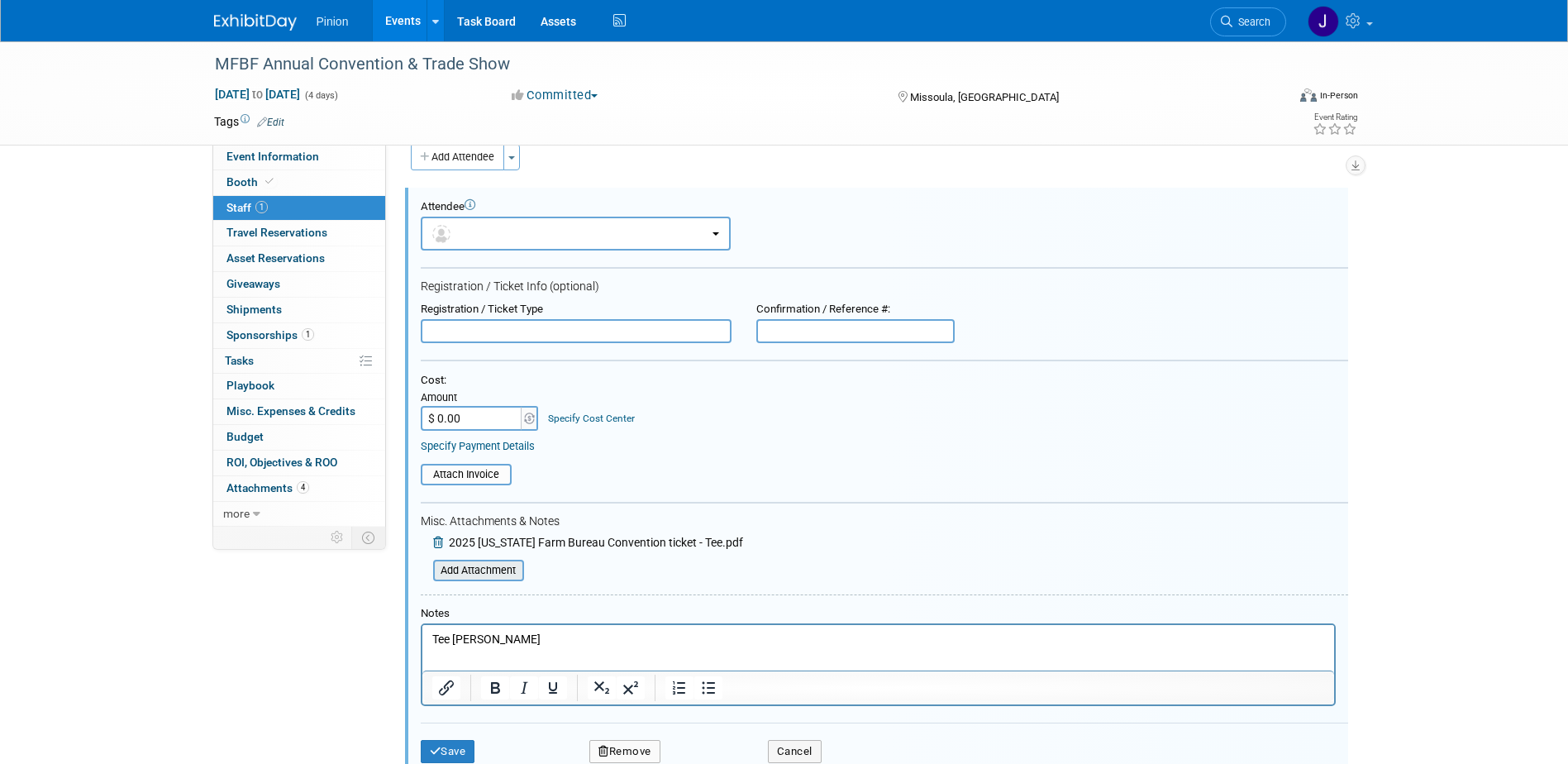
click at [497, 575] on input "file" at bounding box center [425, 570] width 197 height 18
click at [452, 753] on button "Save" at bounding box center [448, 751] width 55 height 23
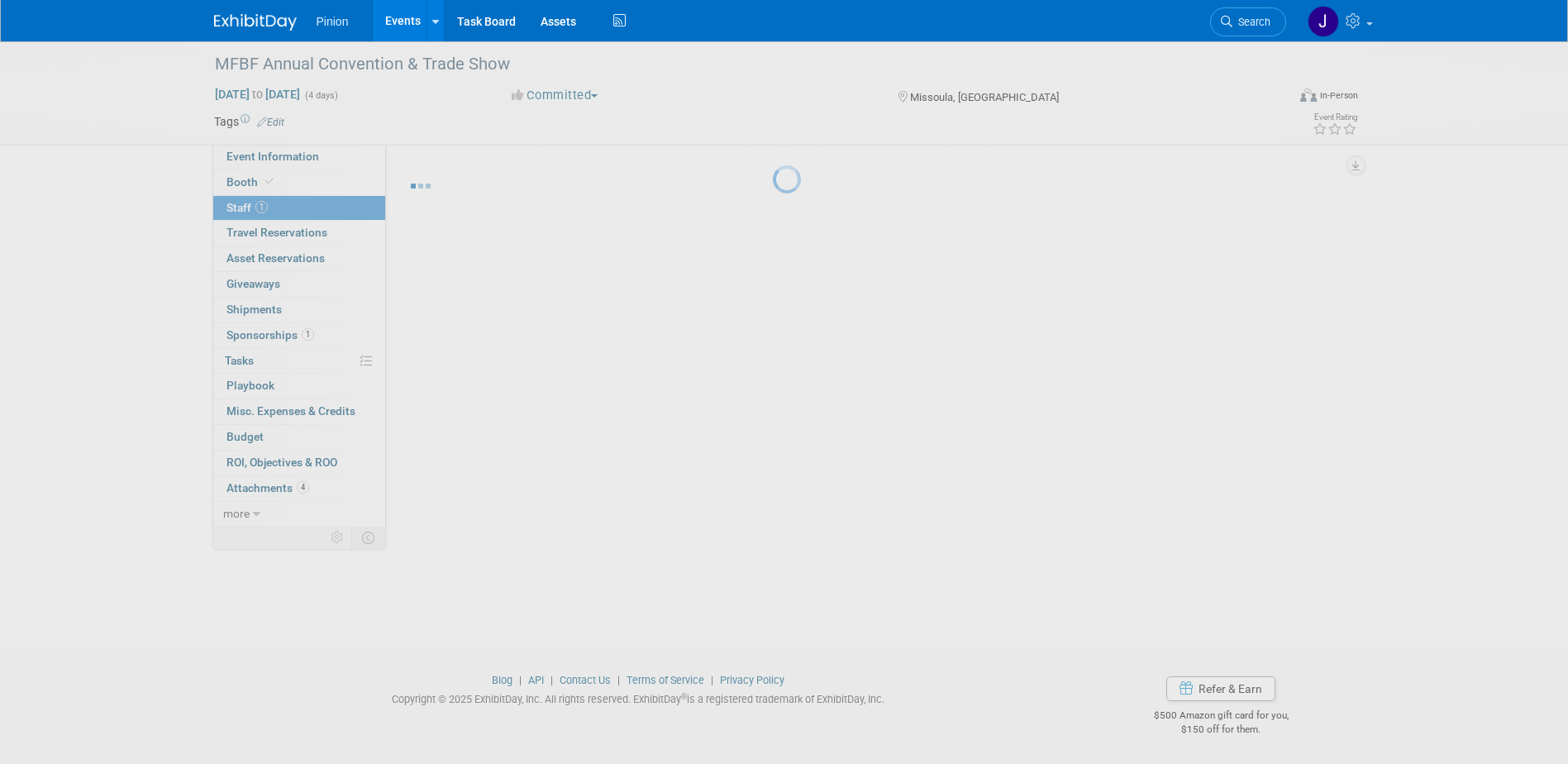
scroll to position [15, 0]
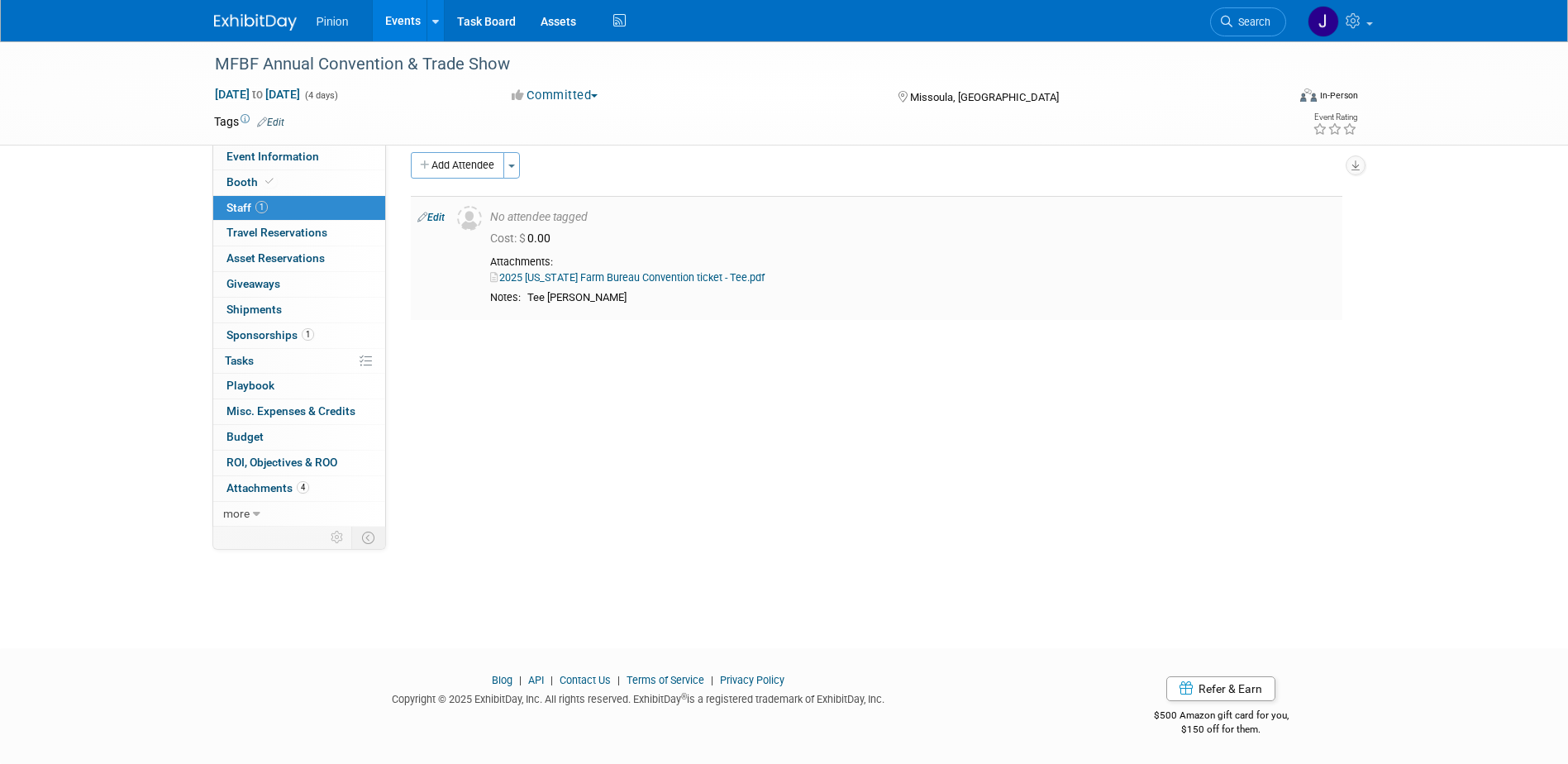
click at [628, 273] on link "2025 Montana Farm Bureau Convention ticket - Tee.pdf" at bounding box center [627, 276] width 275 height 12
click at [231, 20] on img at bounding box center [255, 22] width 82 height 16
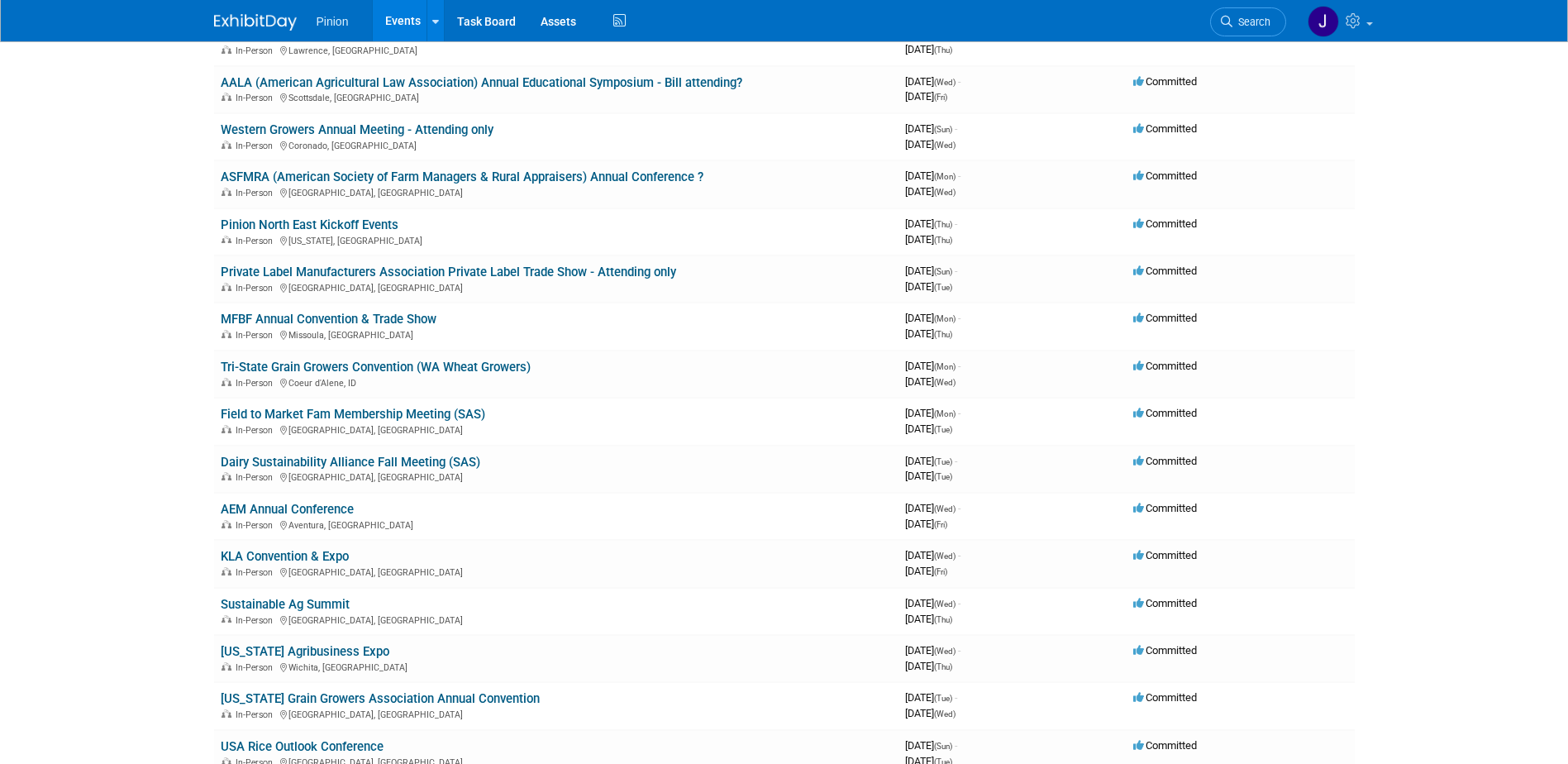
scroll to position [592, 0]
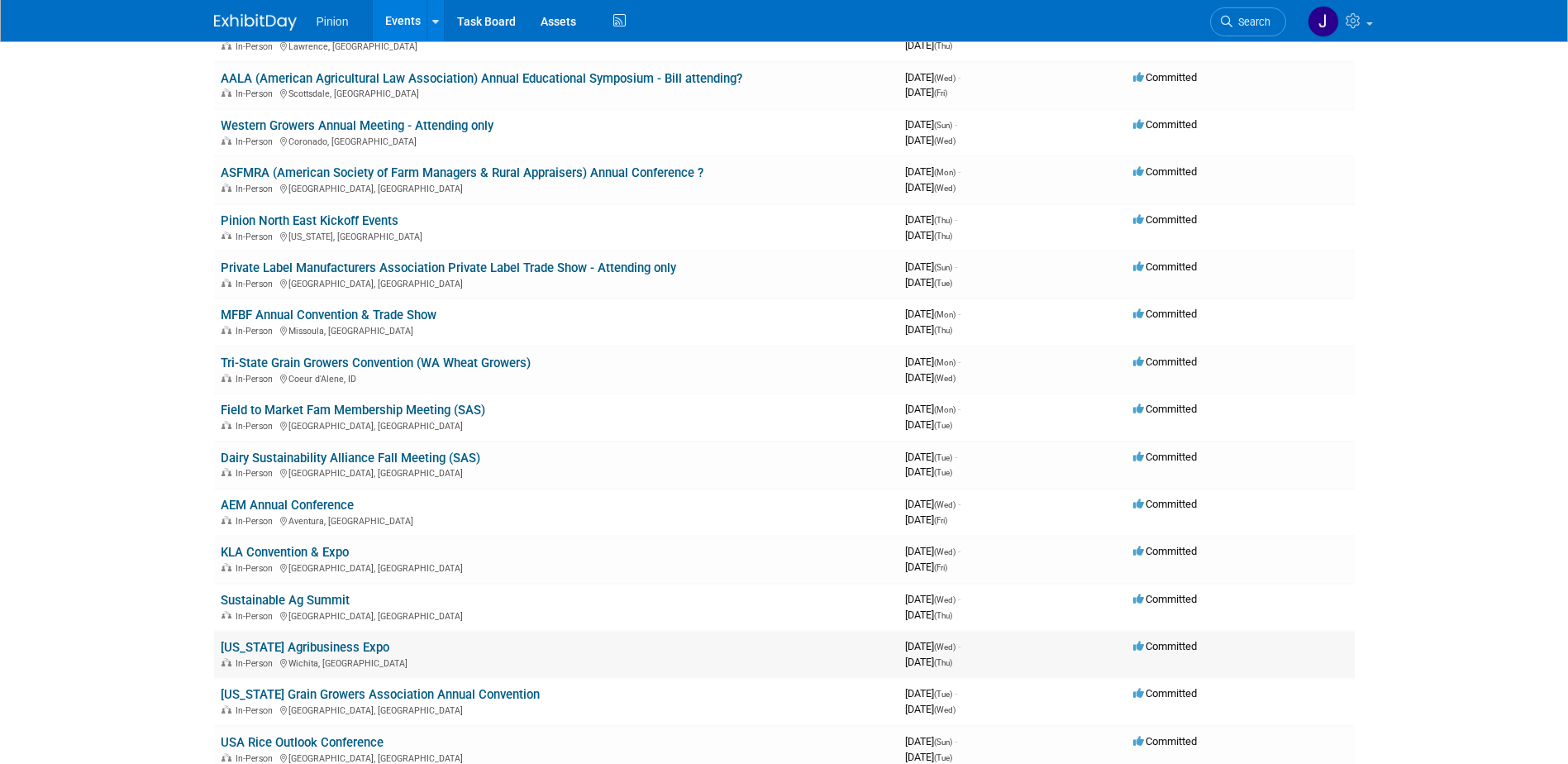
click at [333, 644] on link "[US_STATE] Agribusiness Expo" at bounding box center [305, 647] width 168 height 15
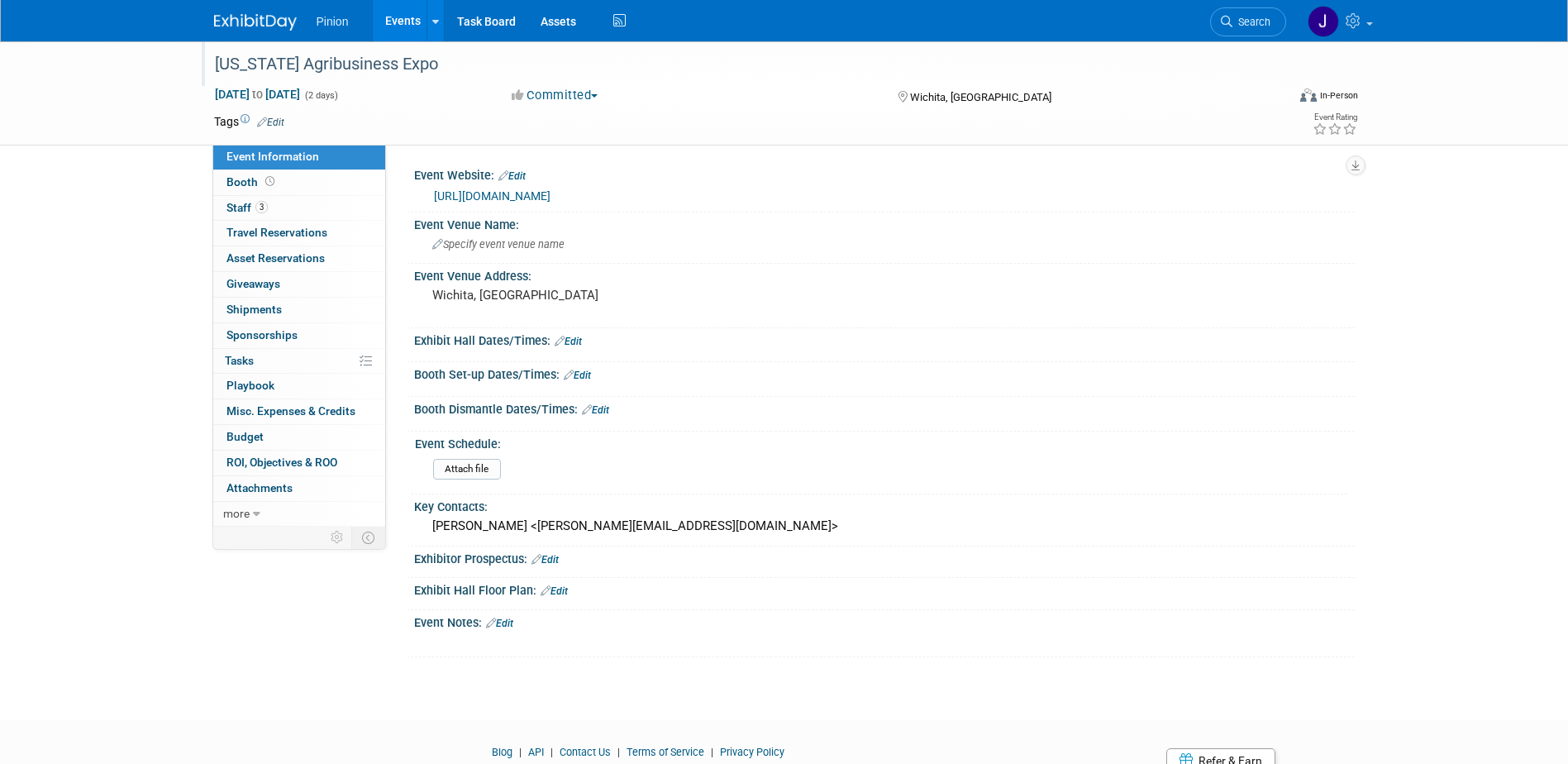
click at [417, 67] on div "[US_STATE] Agribusiness Expo" at bounding box center [736, 64] width 1052 height 30
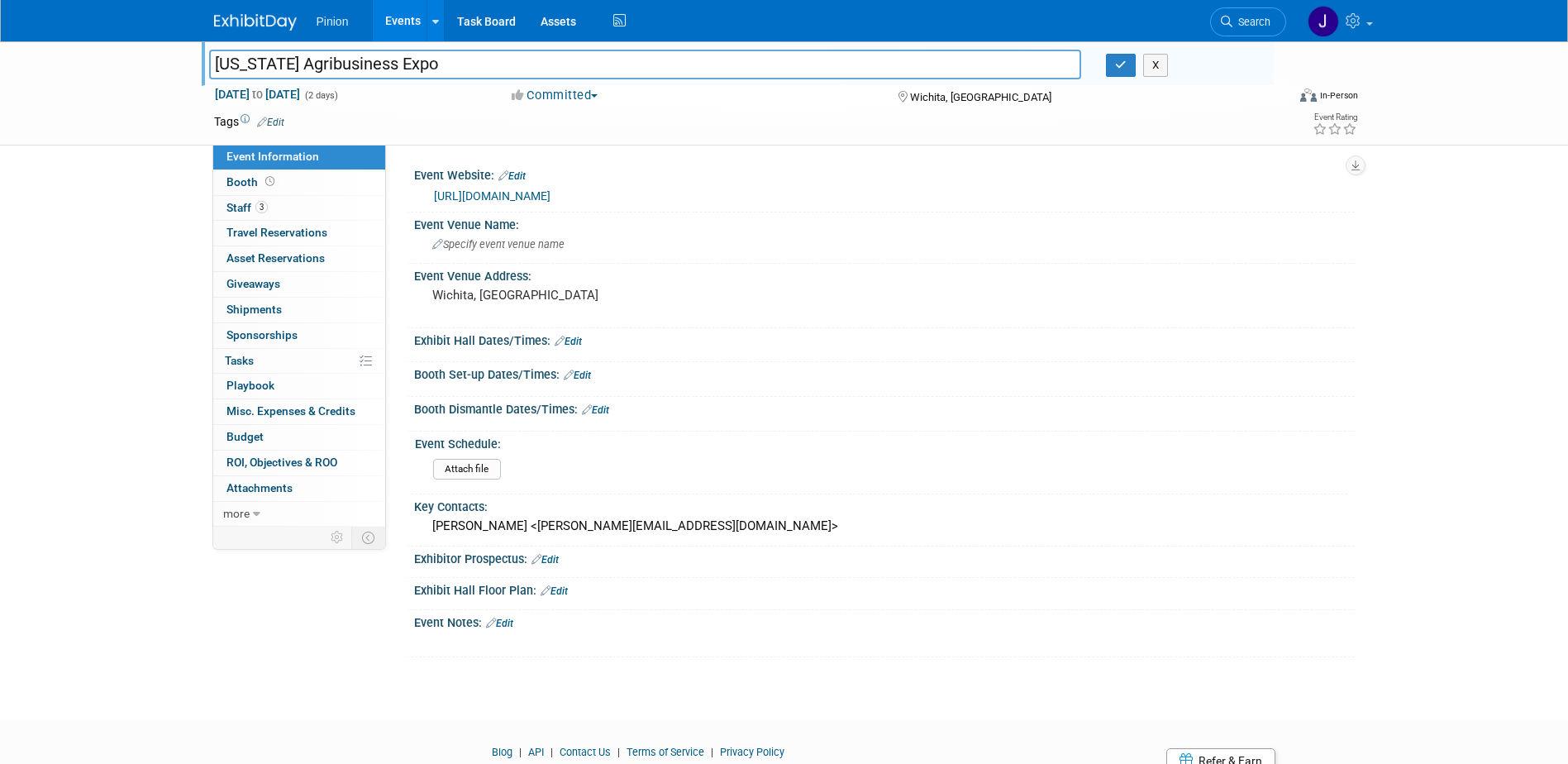
drag, startPoint x: 424, startPoint y: 65, endPoint x: 183, endPoint y: 19, distance: 245.4
click at [183, 19] on body "Pinion Events Add Event Bulk Upload Events Shareable Event Boards Recently View…" at bounding box center [784, 382] width 1568 height 764
click at [1133, 67] on button "button" at bounding box center [1120, 65] width 30 height 23
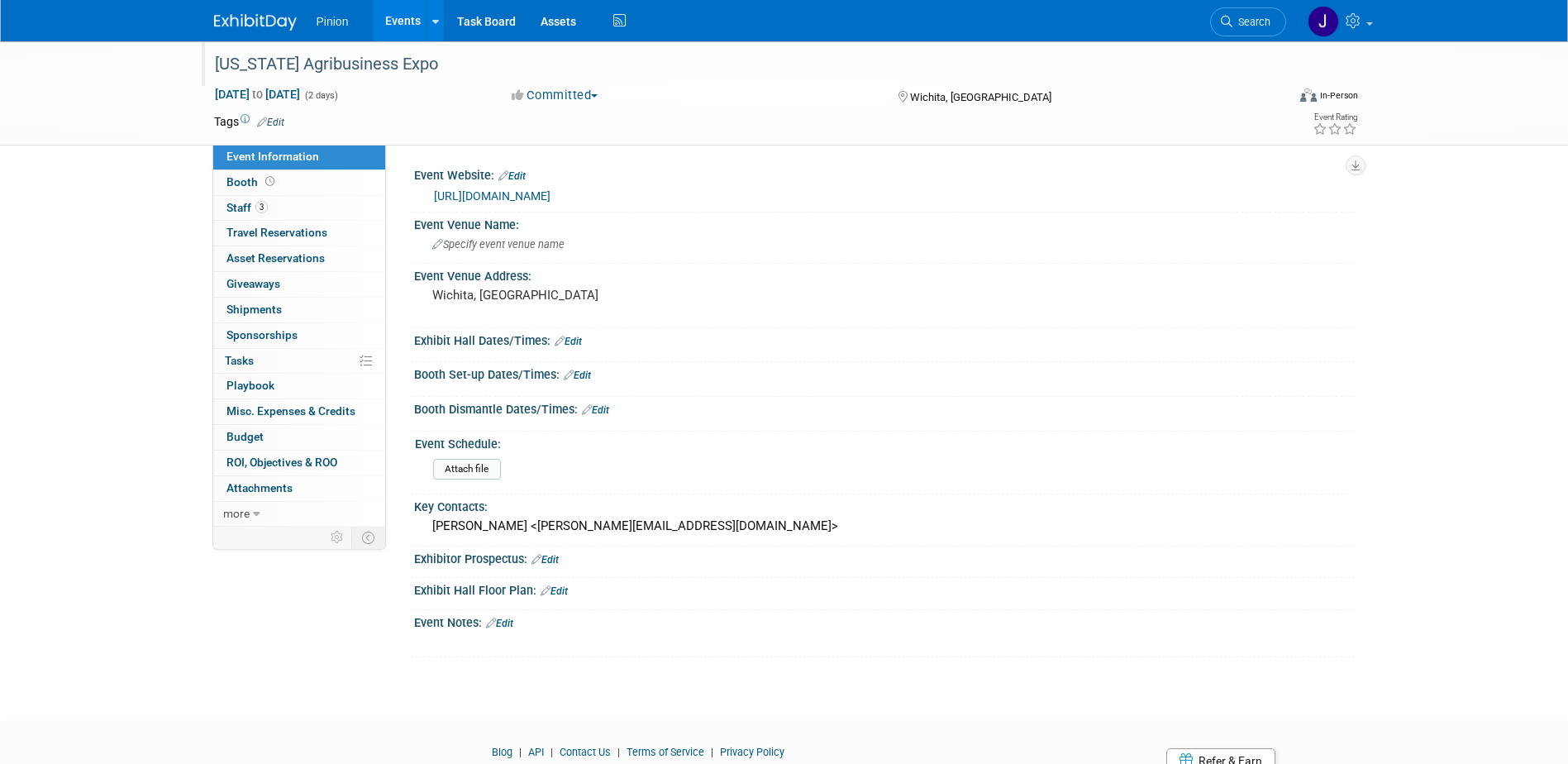
click at [260, 18] on img at bounding box center [255, 22] width 82 height 16
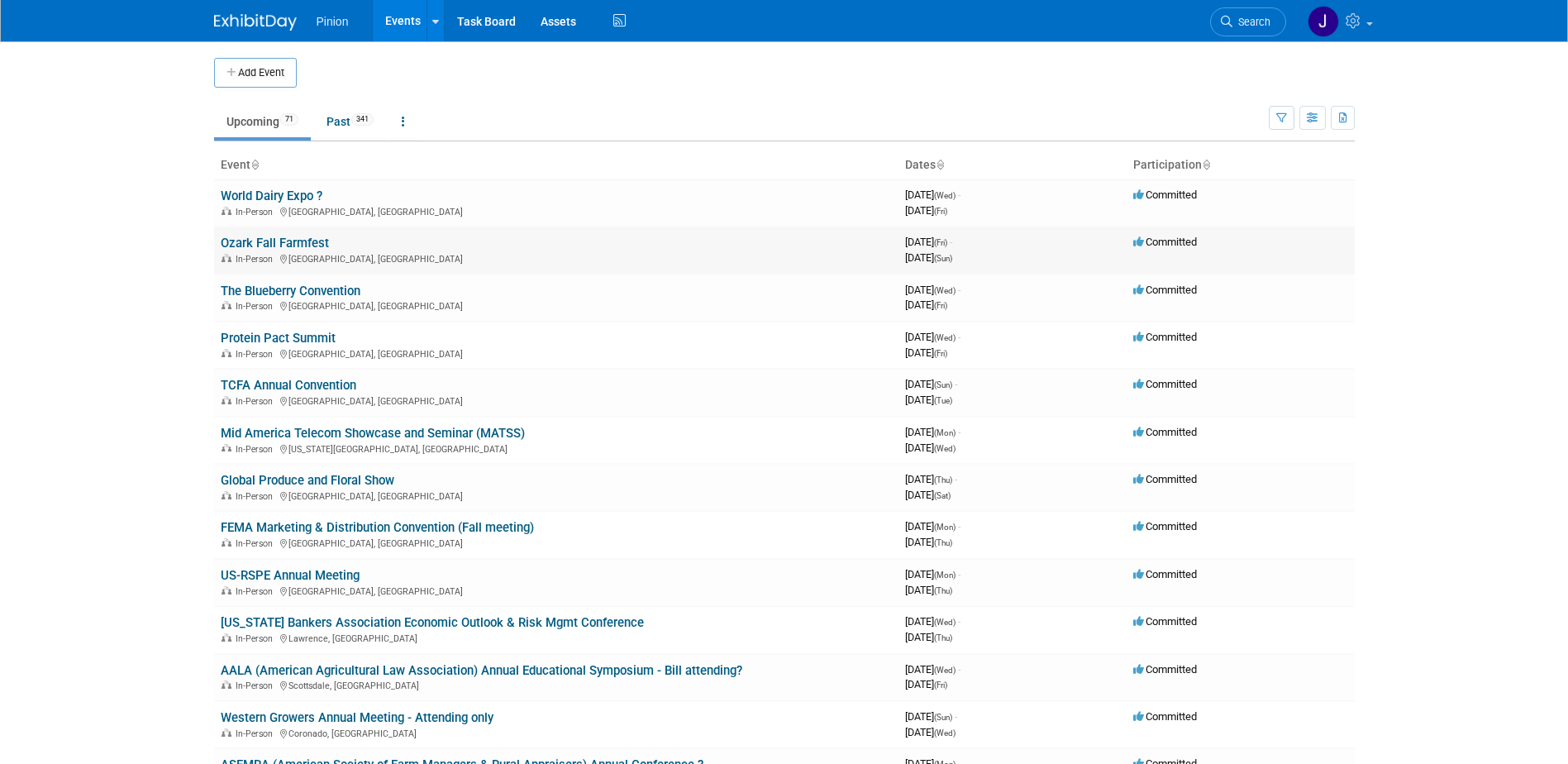
click at [256, 241] on link "Ozark Fall Farmfest" at bounding box center [275, 243] width 108 height 15
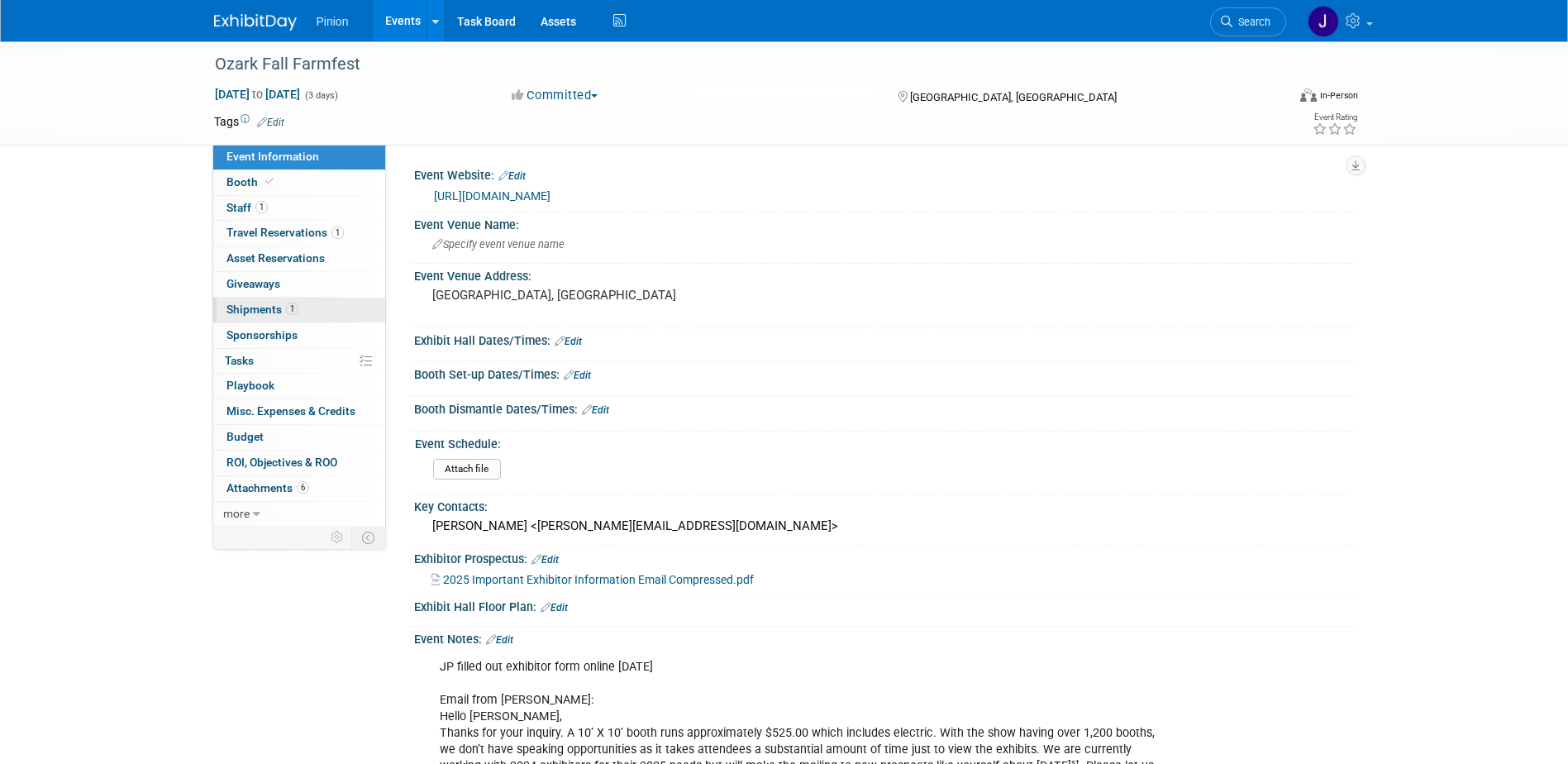
click at [275, 307] on span "Shipments 1" at bounding box center [262, 309] width 72 height 13
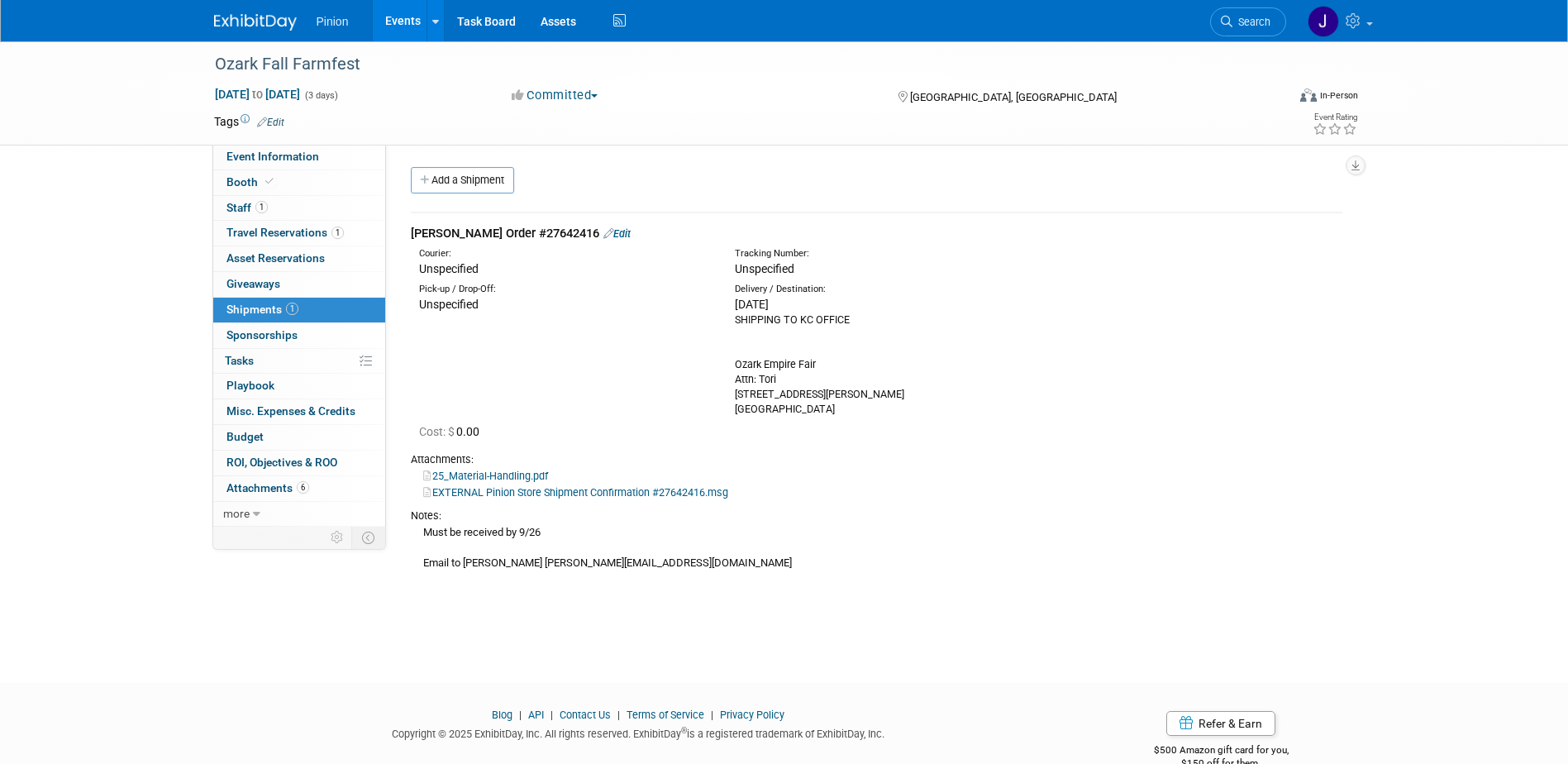
click at [604, 232] on link "Edit" at bounding box center [617, 233] width 28 height 12
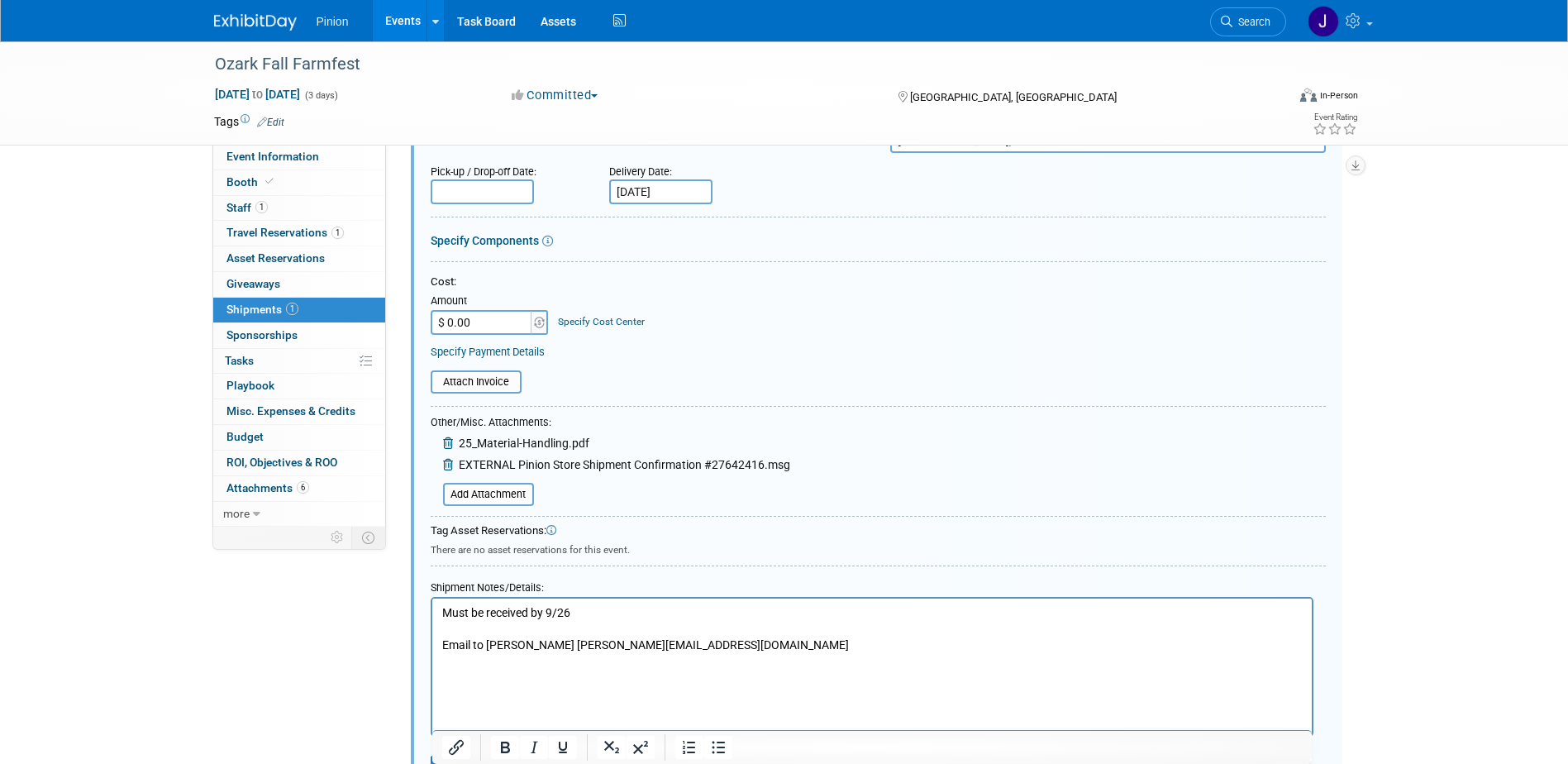
scroll to position [316, 0]
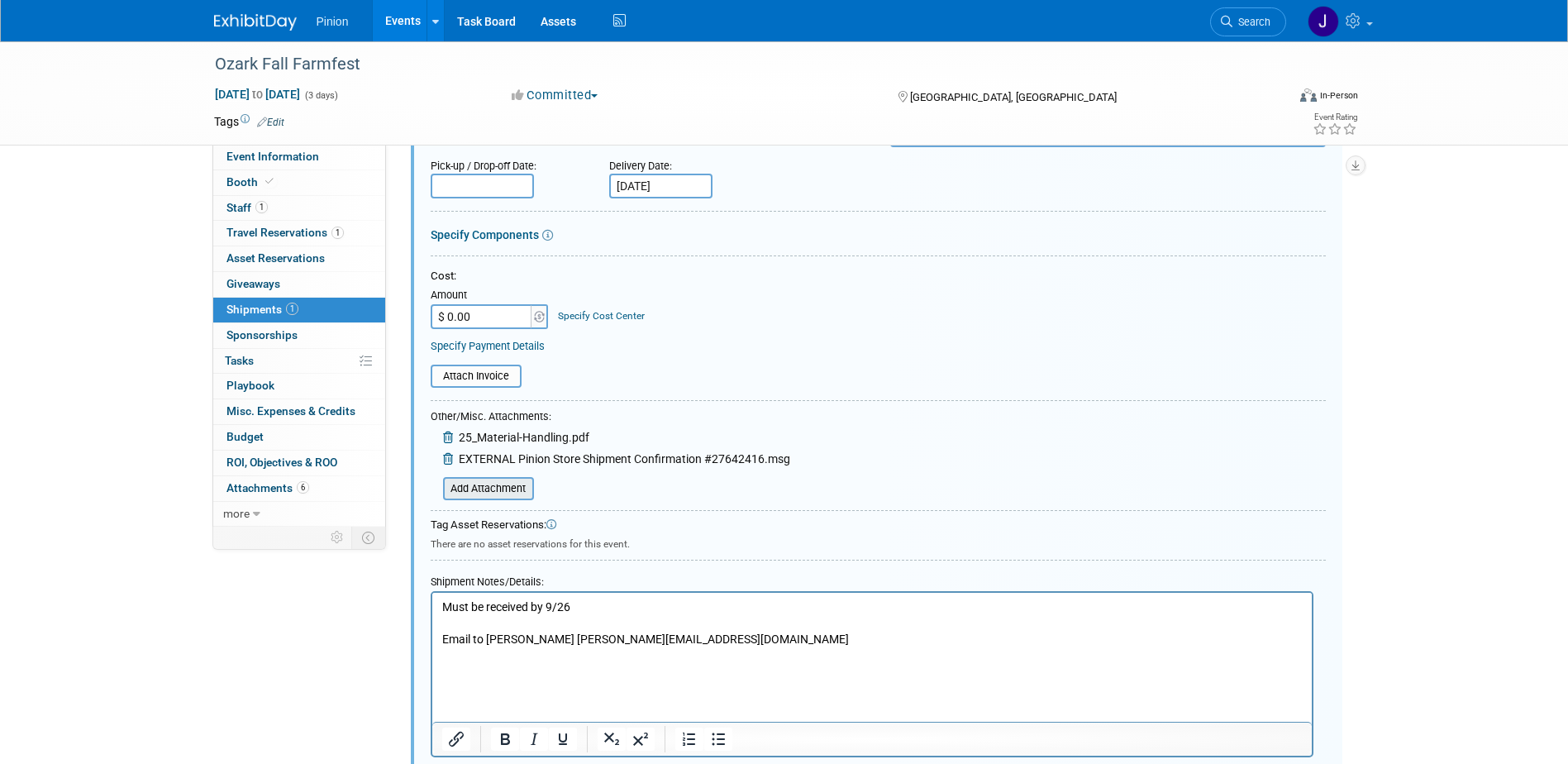
click at [497, 488] on input "file" at bounding box center [434, 488] width 197 height 20
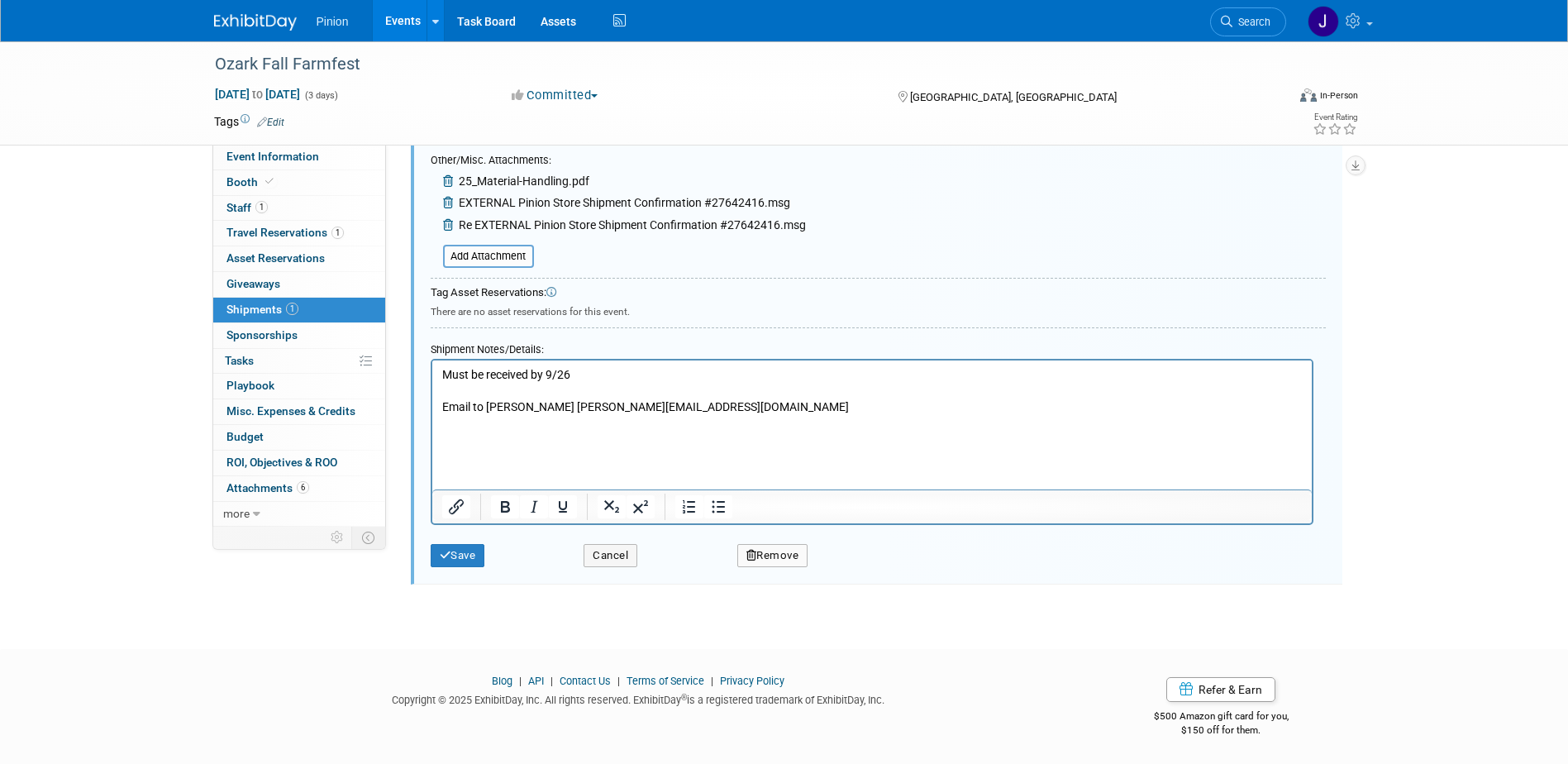
scroll to position [573, 0]
click at [465, 551] on button "Save" at bounding box center [457, 555] width 55 height 23
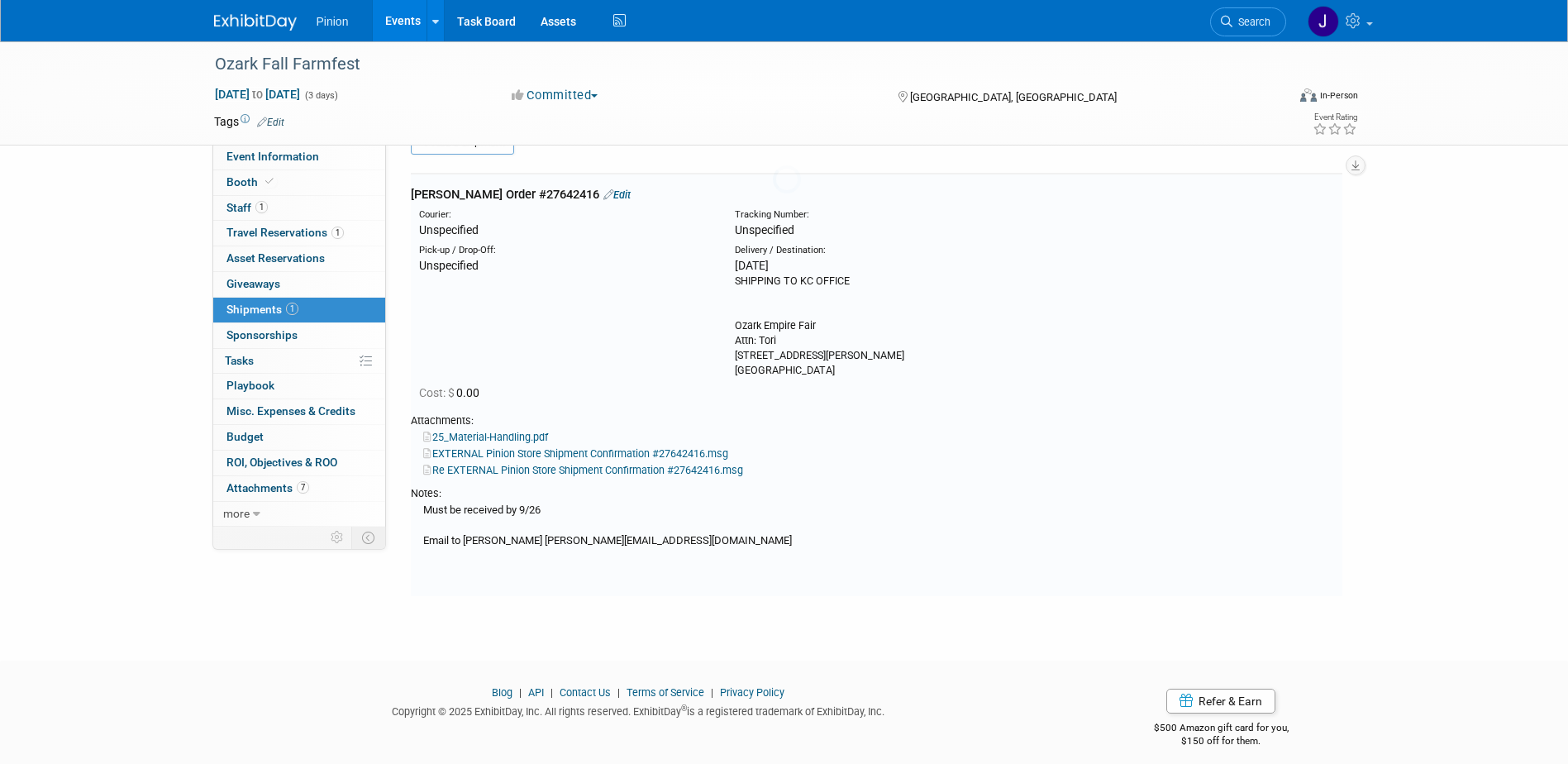
scroll to position [25, 0]
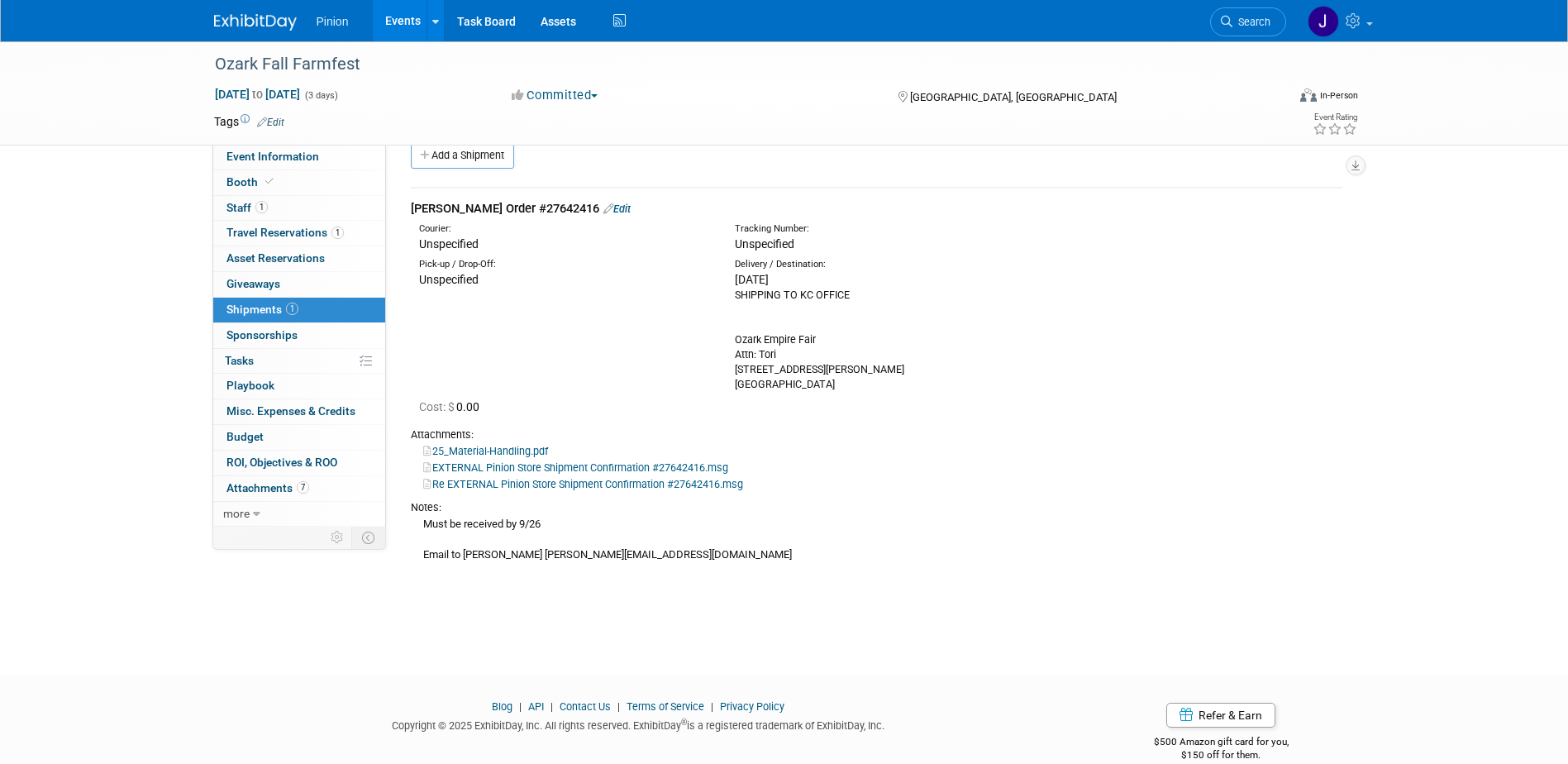
click at [235, 21] on img at bounding box center [255, 22] width 82 height 16
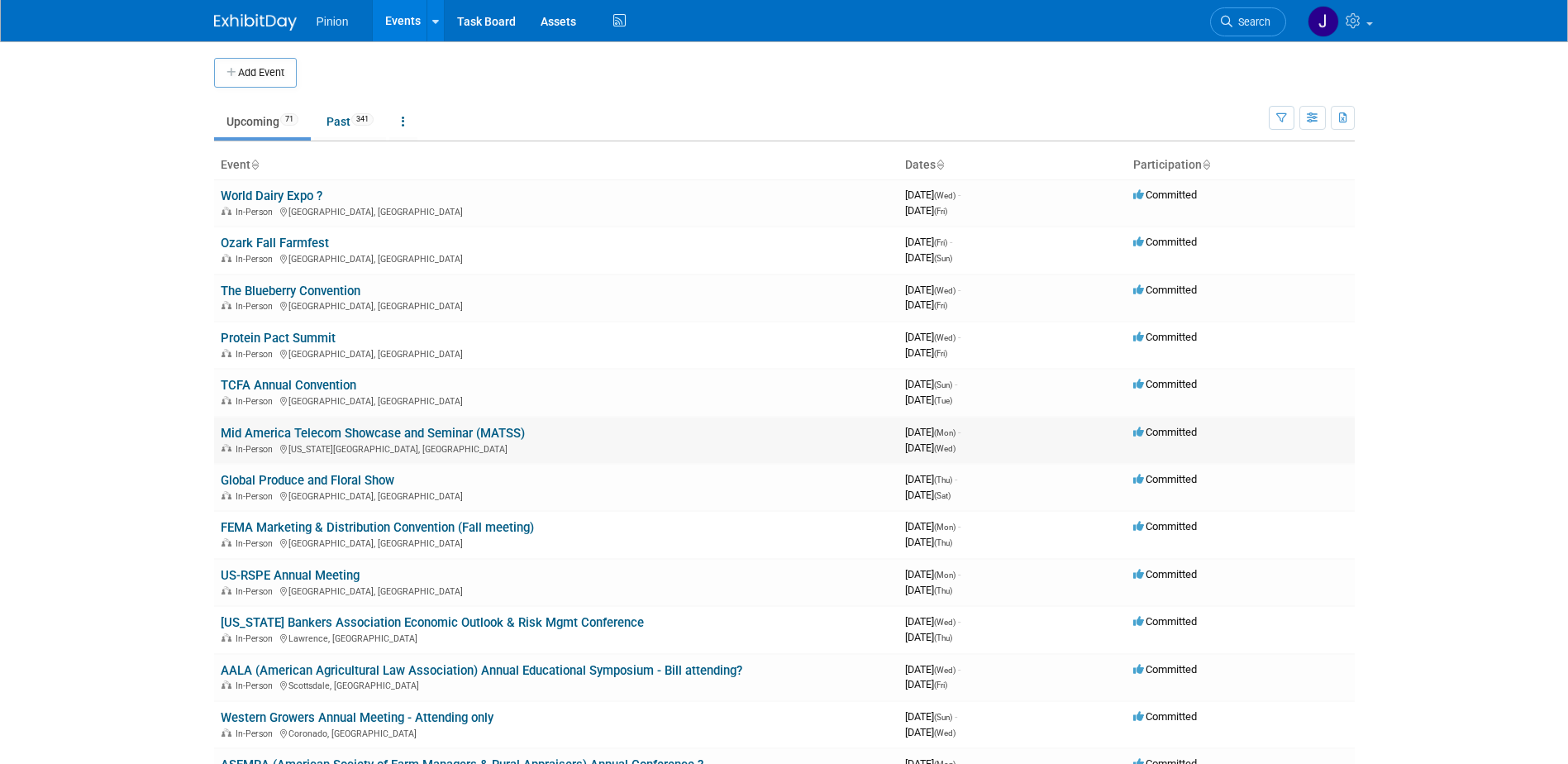
click at [314, 429] on link "Mid America Telecom Showcase and Seminar (MATSS)" at bounding box center [373, 433] width 304 height 15
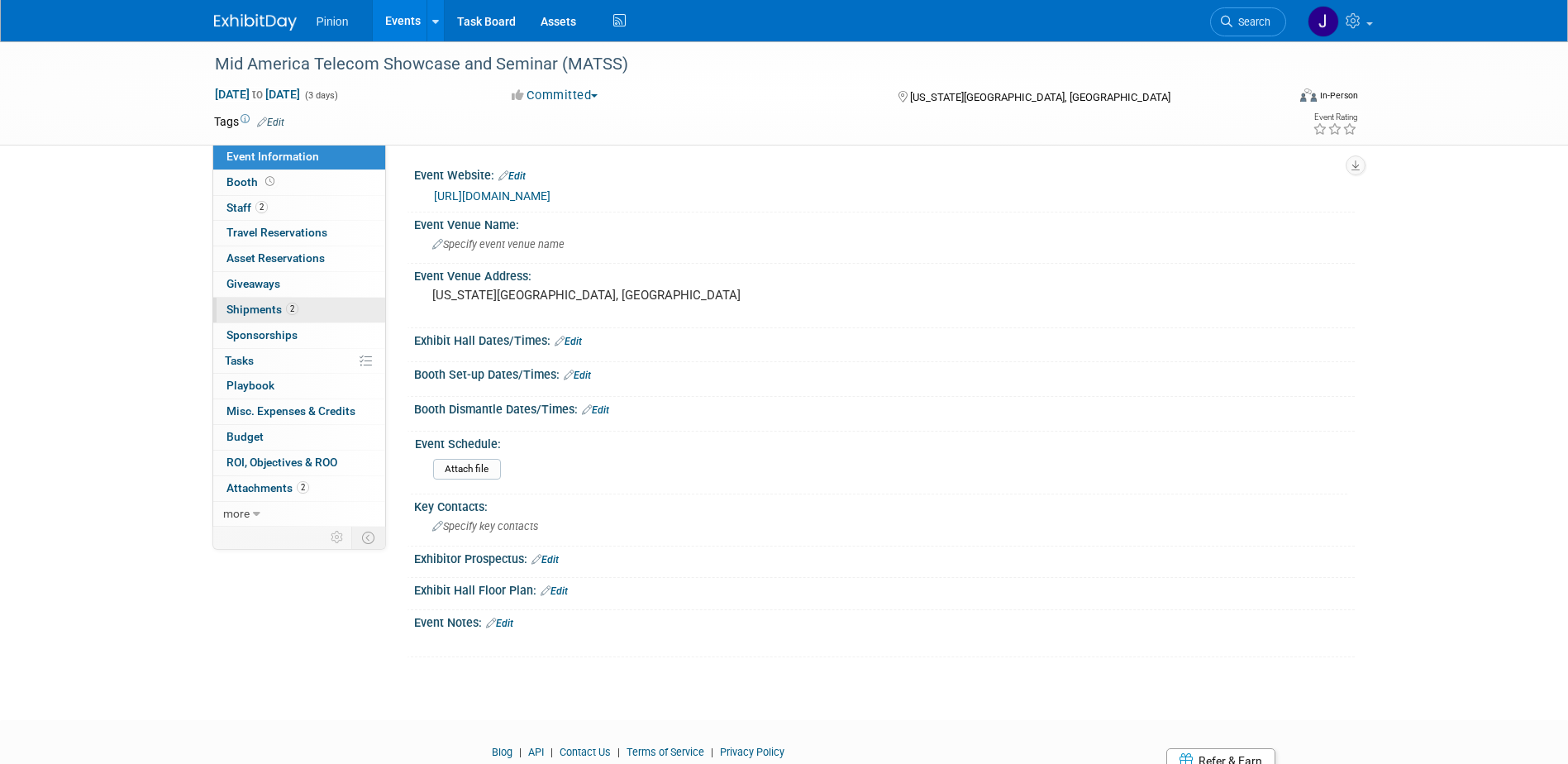
click at [255, 309] on span "Shipments 2" at bounding box center [262, 309] width 72 height 13
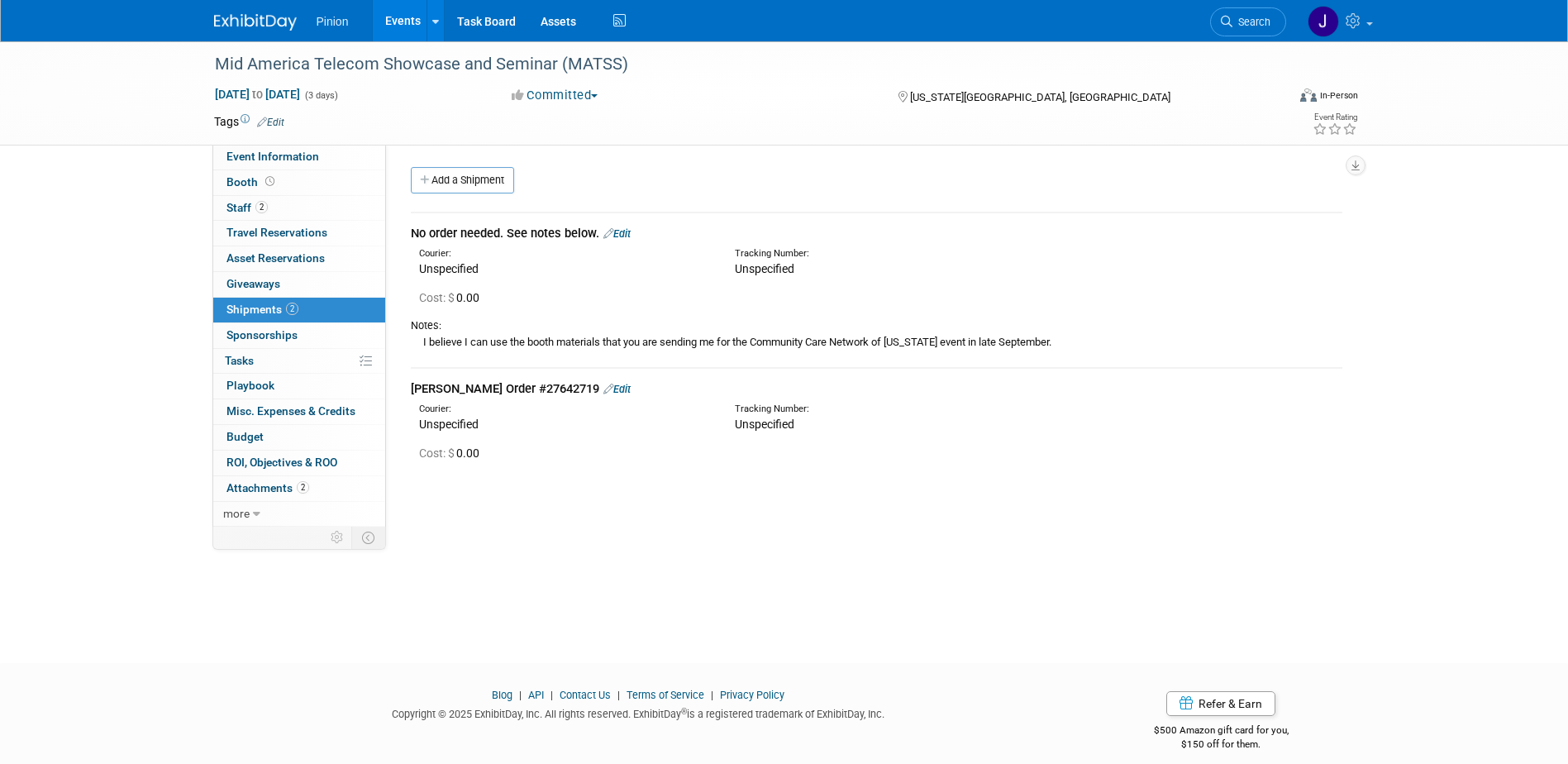
click at [604, 389] on link "Edit" at bounding box center [617, 388] width 28 height 12
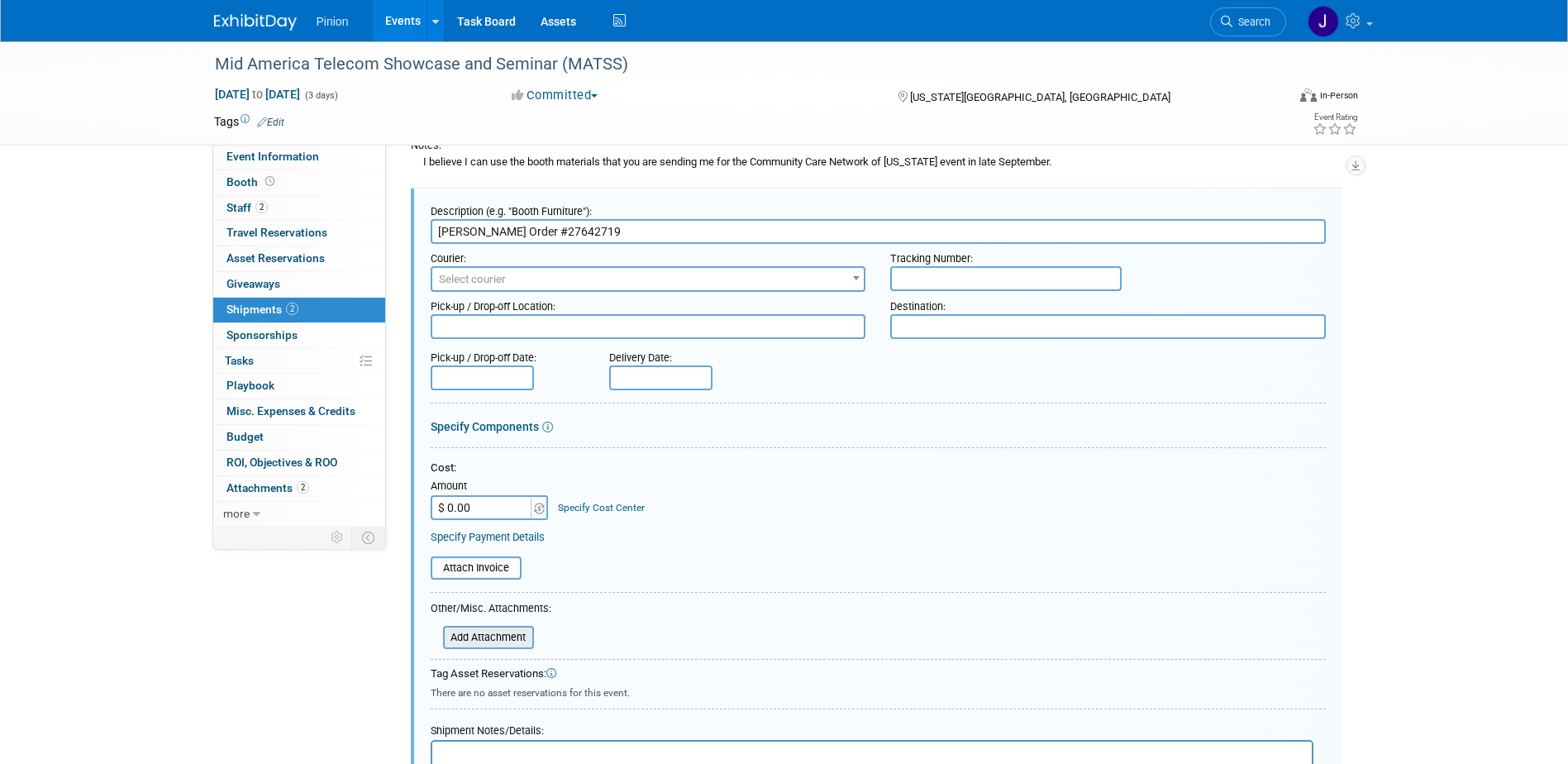
click at [490, 636] on input "file" at bounding box center [434, 637] width 197 height 20
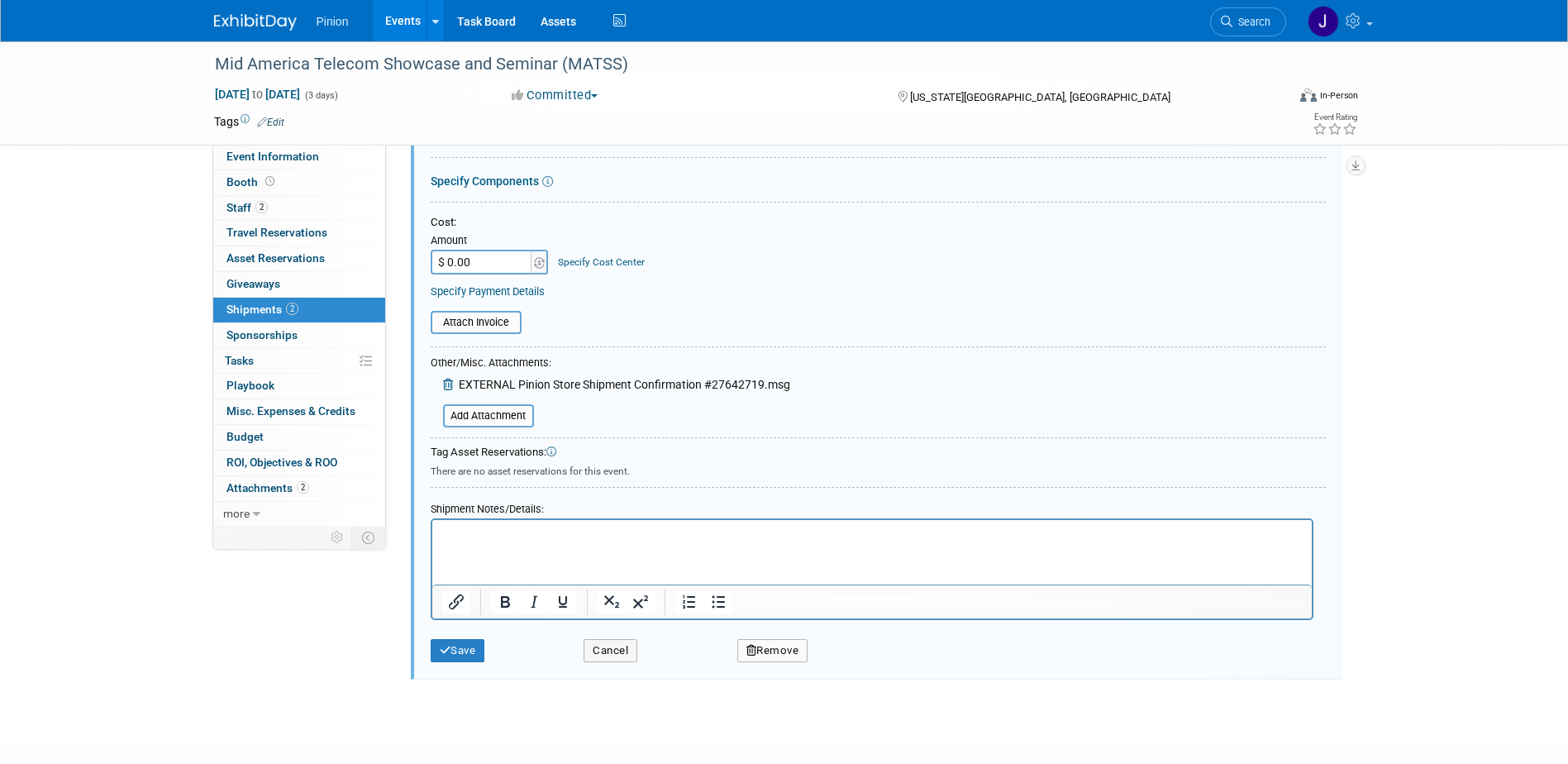
scroll to position [434, 0]
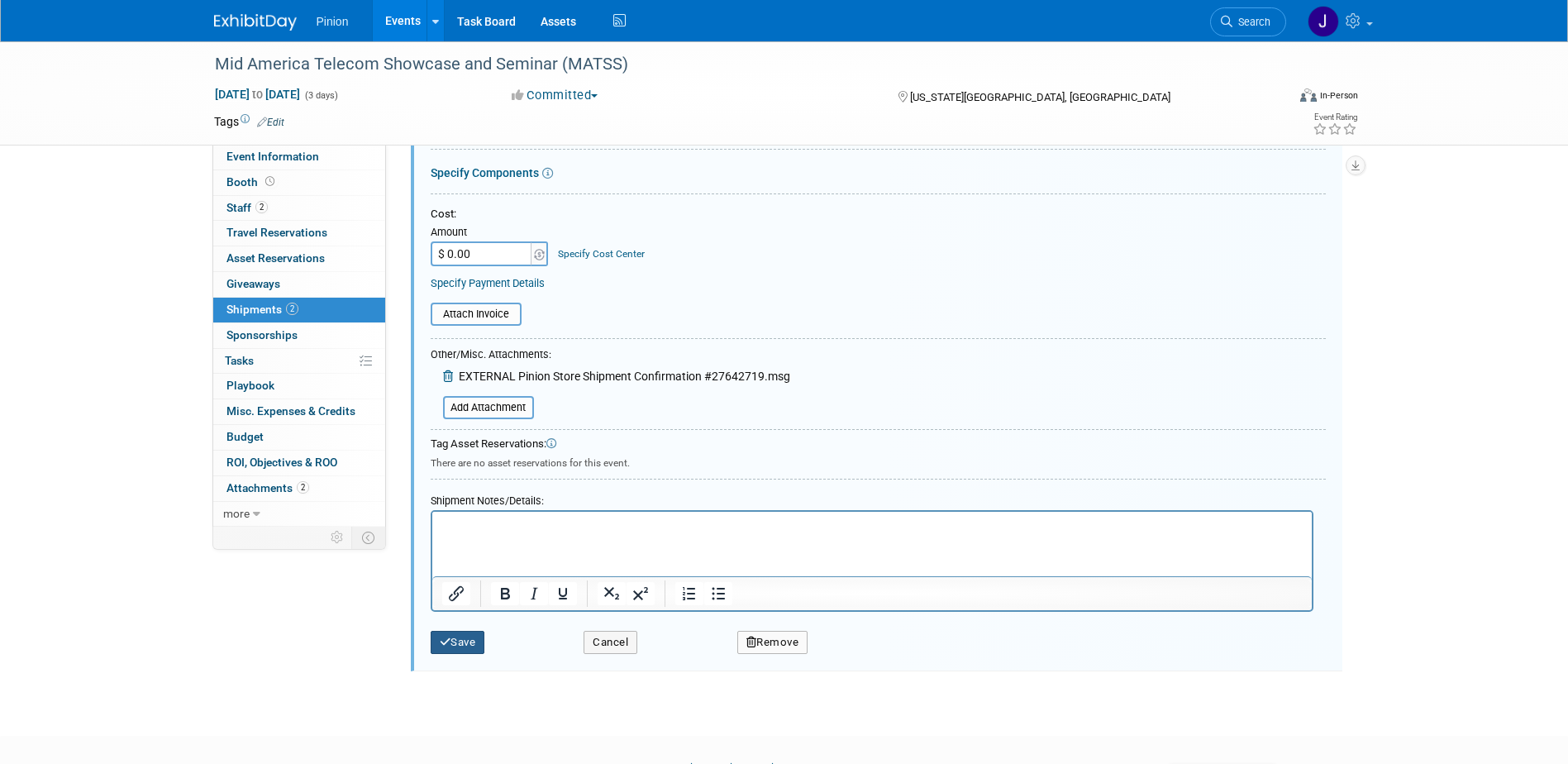
click at [460, 645] on button "Save" at bounding box center [457, 642] width 55 height 23
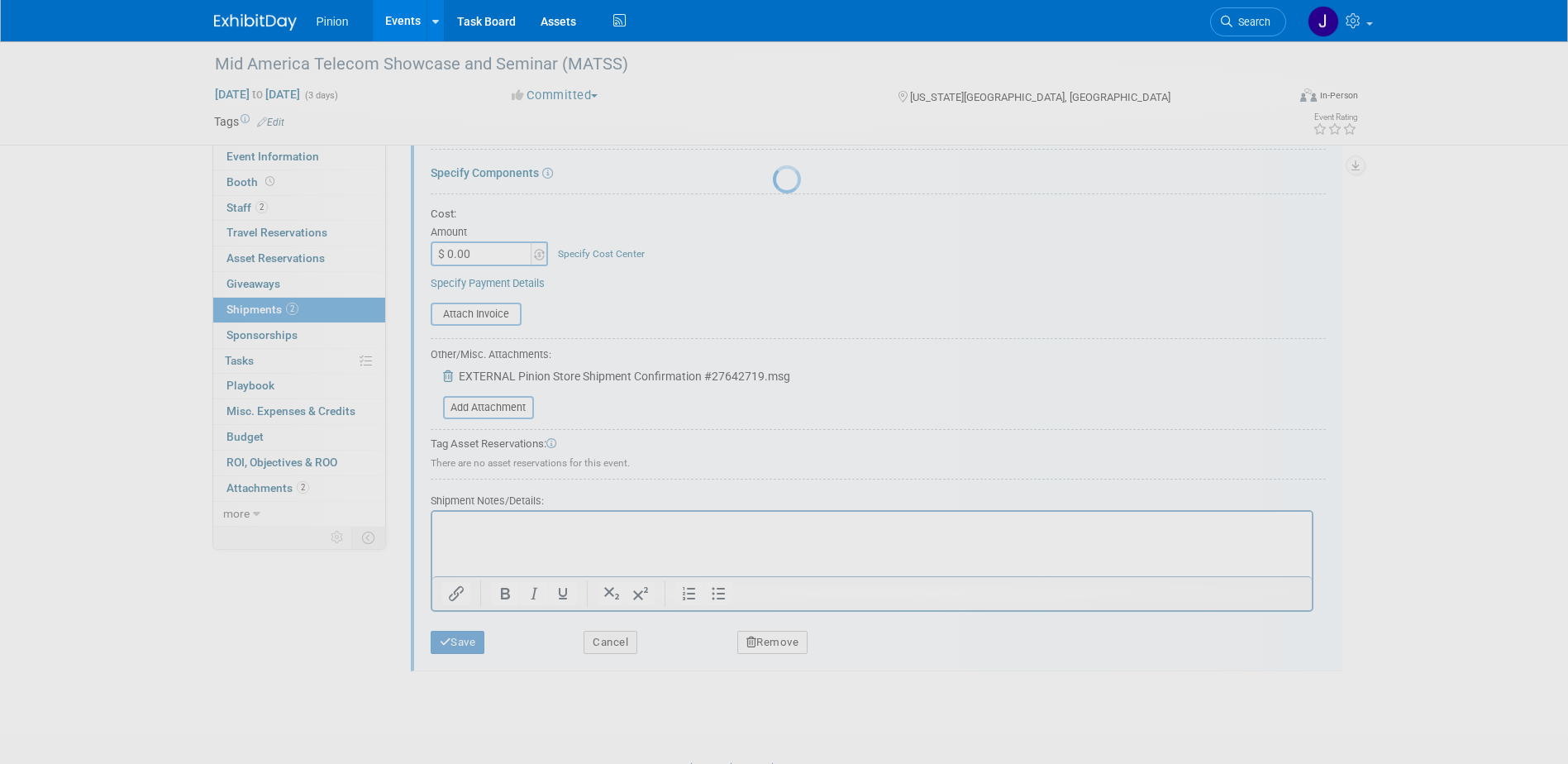
scroll to position [15, 0]
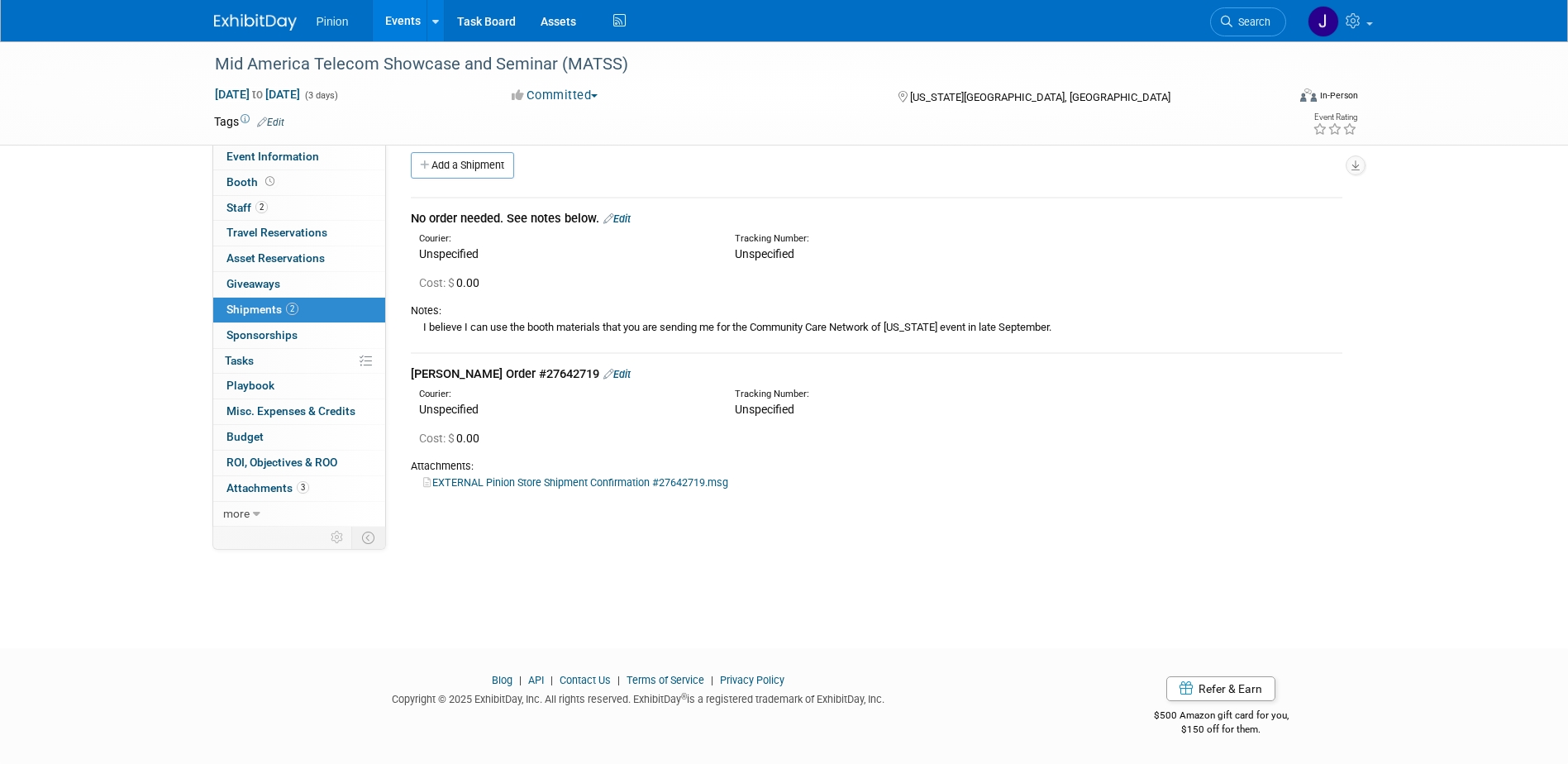
click at [254, 21] on img at bounding box center [255, 22] width 82 height 16
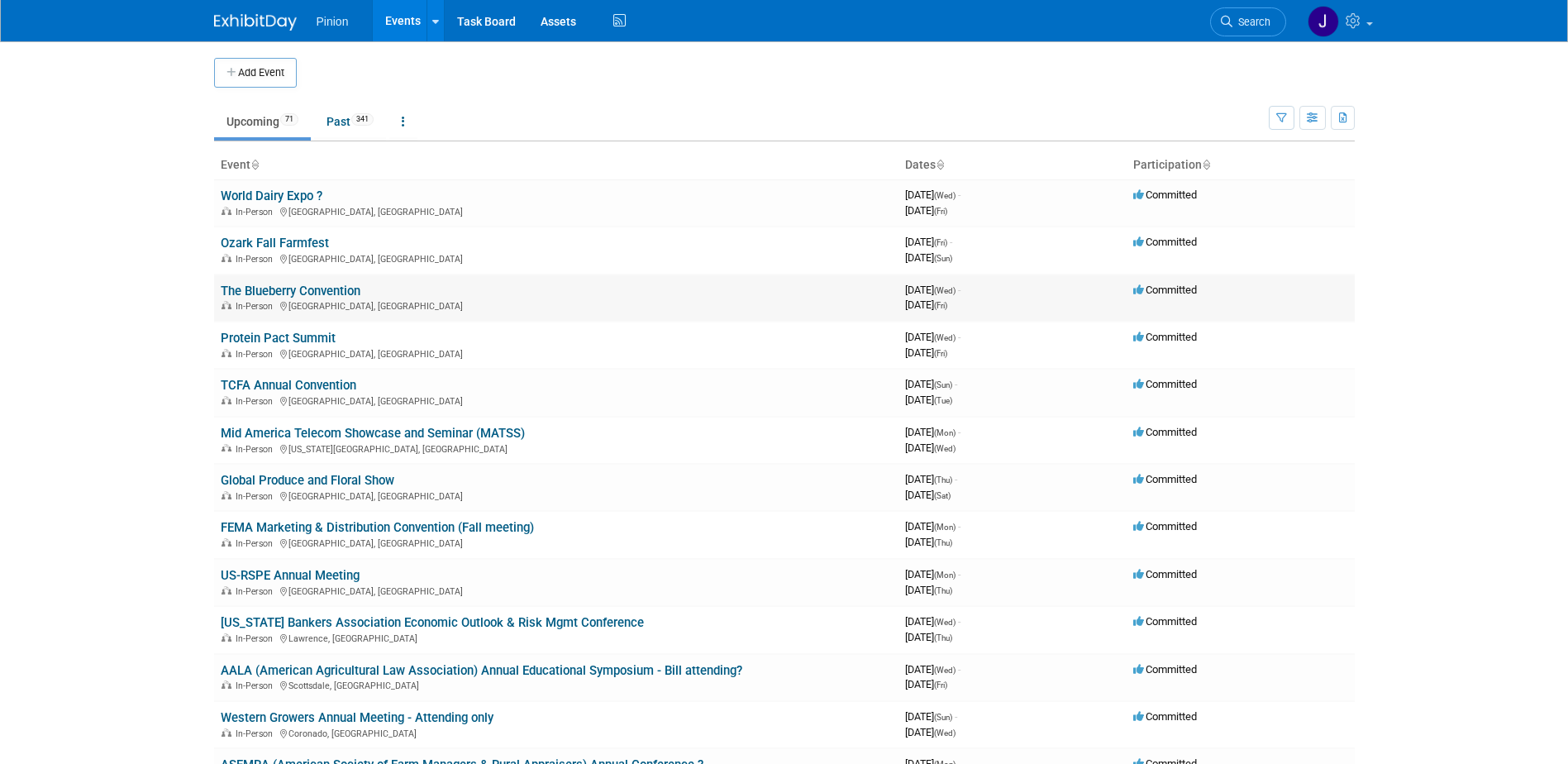
click at [289, 292] on link "The Blueberry Convention" at bounding box center [291, 291] width 140 height 15
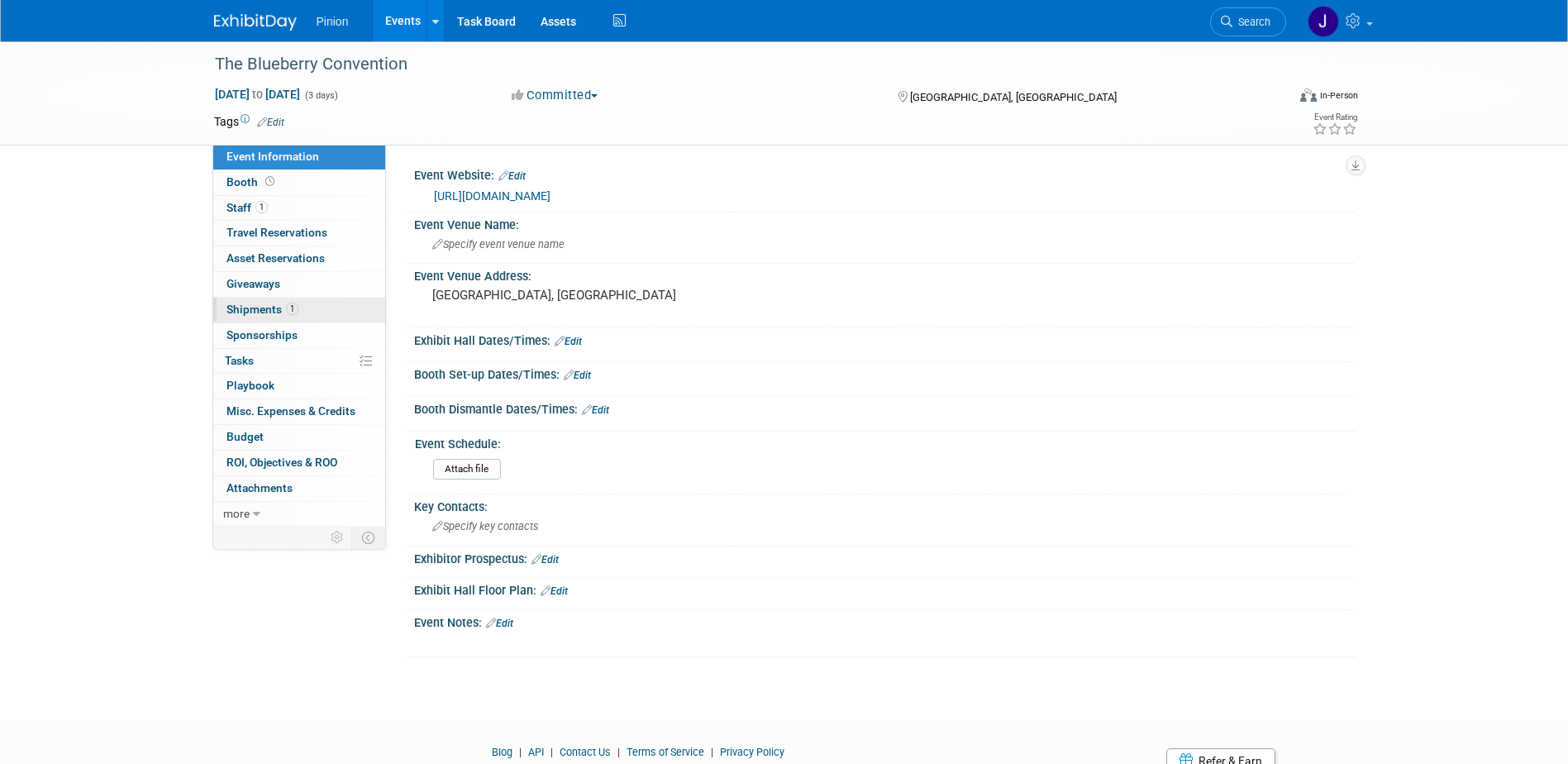
click at [250, 308] on span "Shipments 1" at bounding box center [262, 309] width 72 height 13
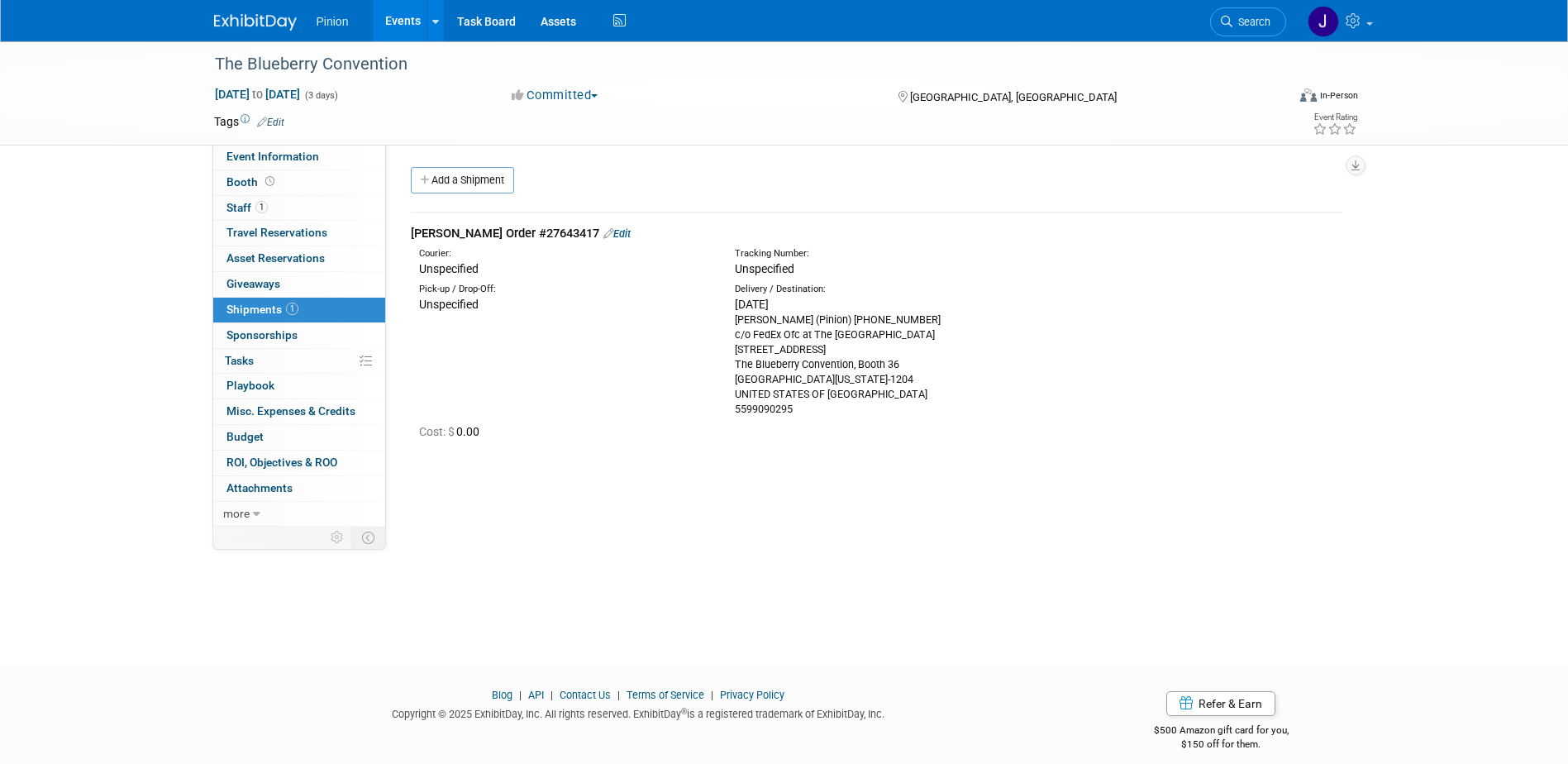
click at [604, 234] on link "Edit" at bounding box center [617, 233] width 28 height 12
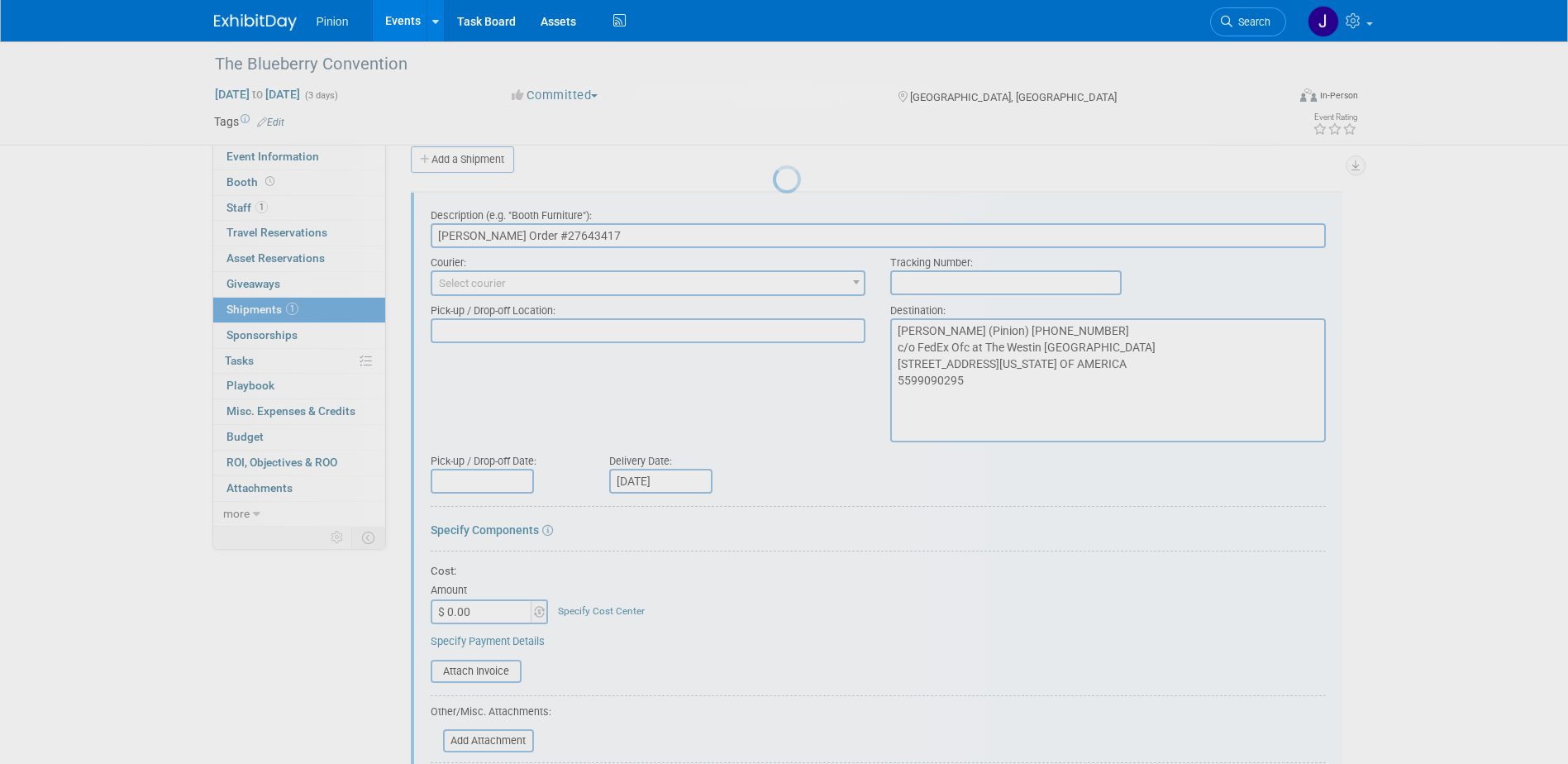
scroll to position [25, 0]
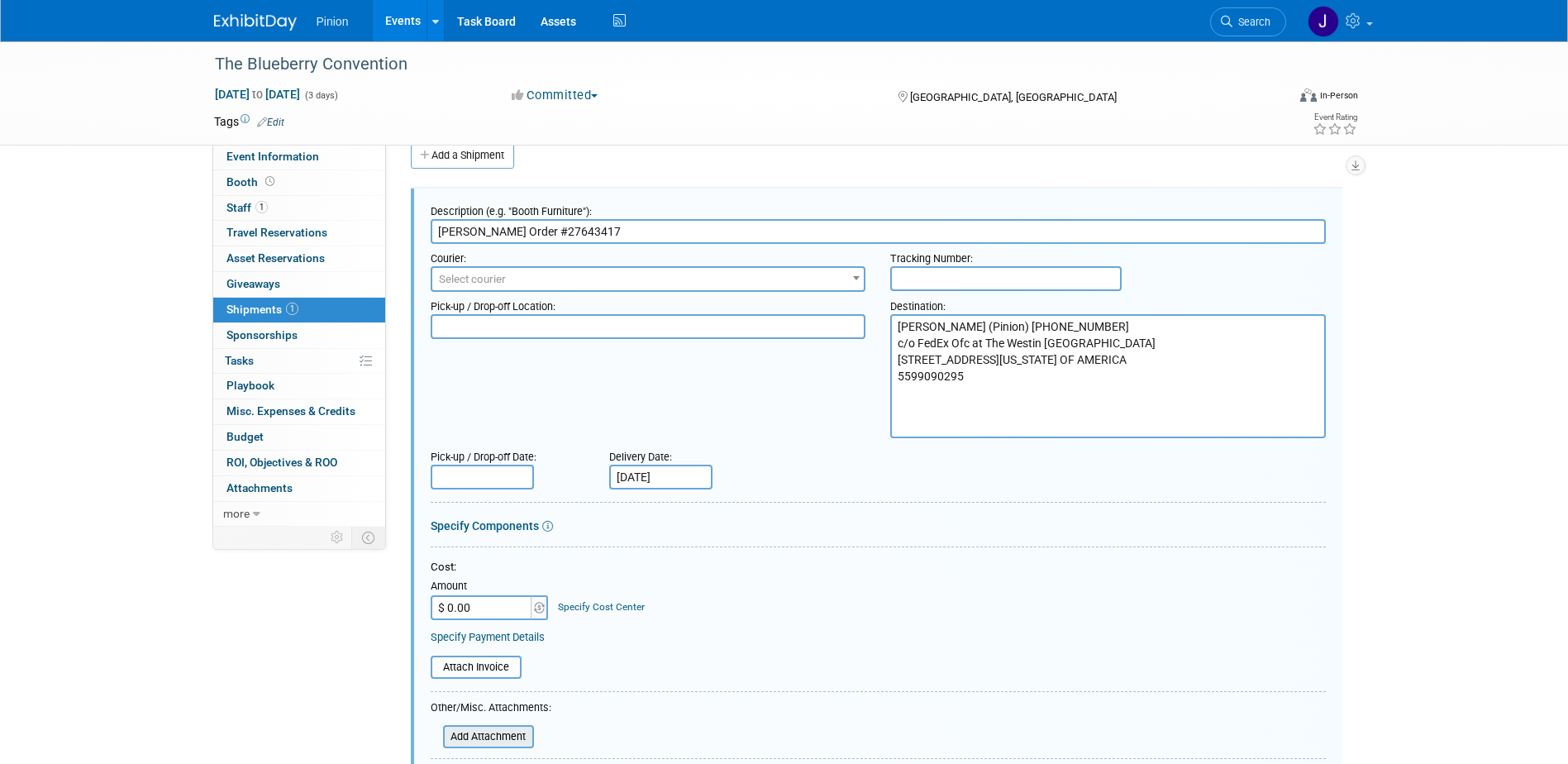
click at [497, 739] on input "file" at bounding box center [434, 736] width 197 height 20
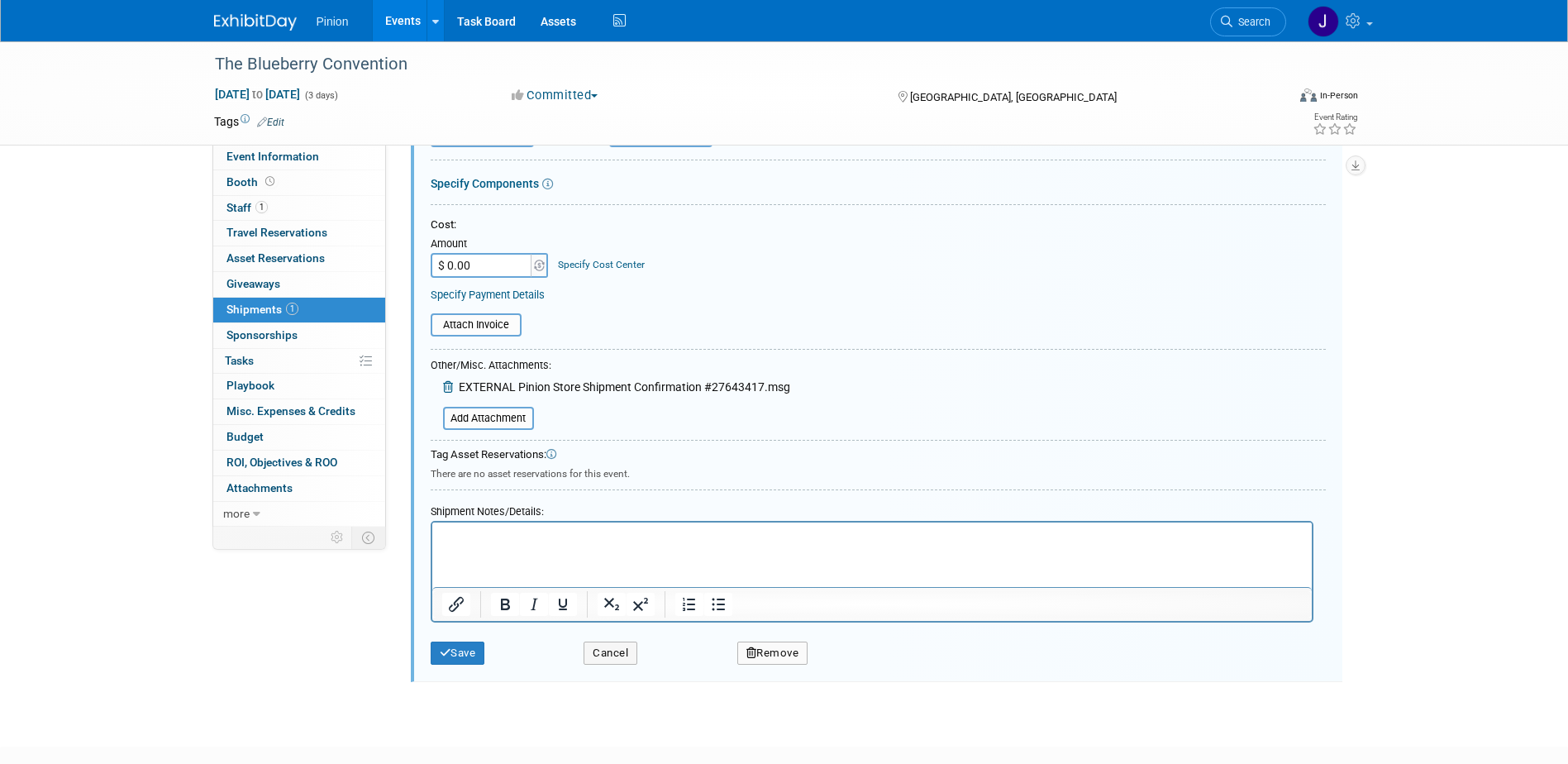
scroll to position [375, 0]
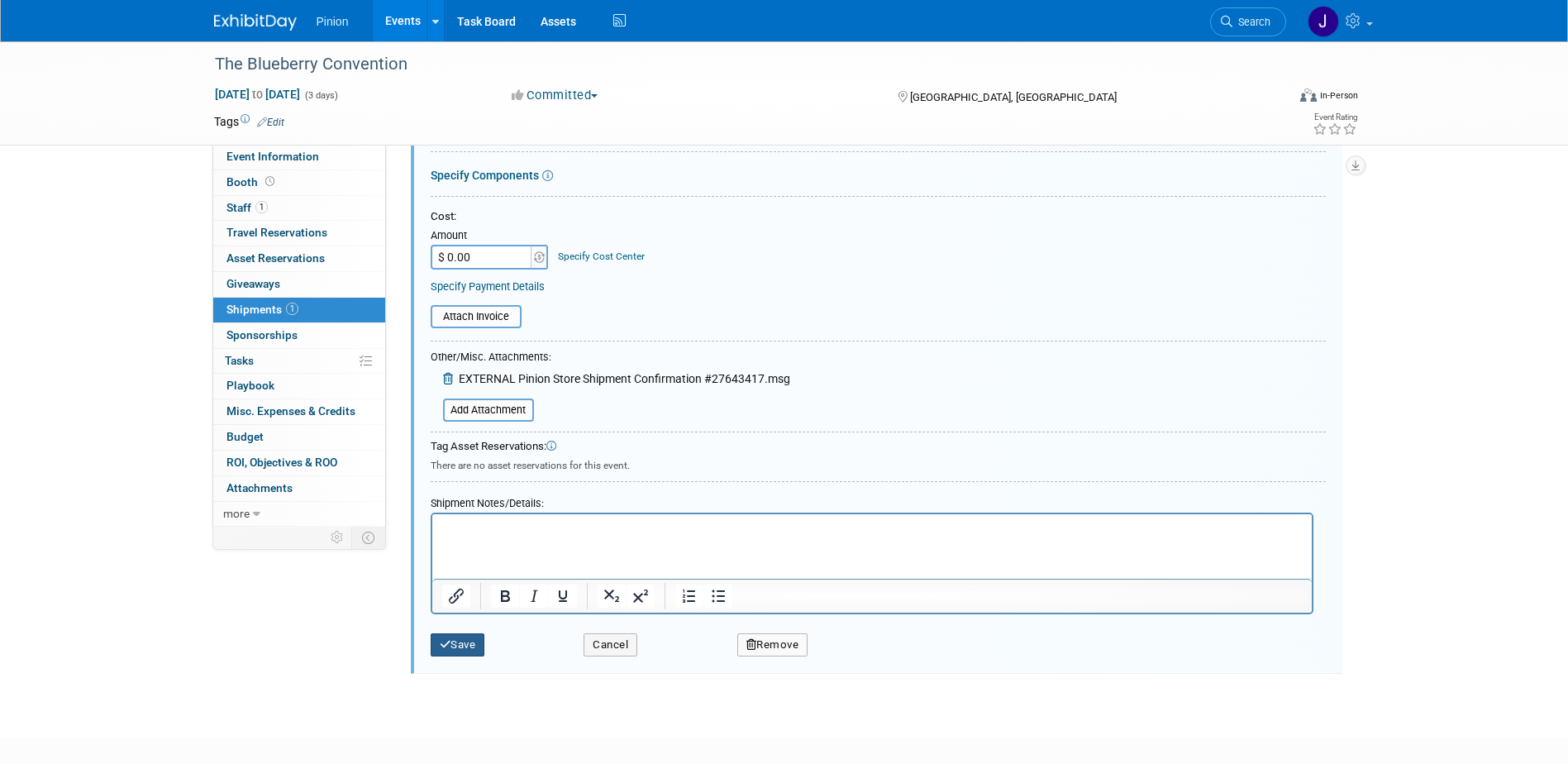
click at [475, 646] on button "Save" at bounding box center [457, 644] width 55 height 23
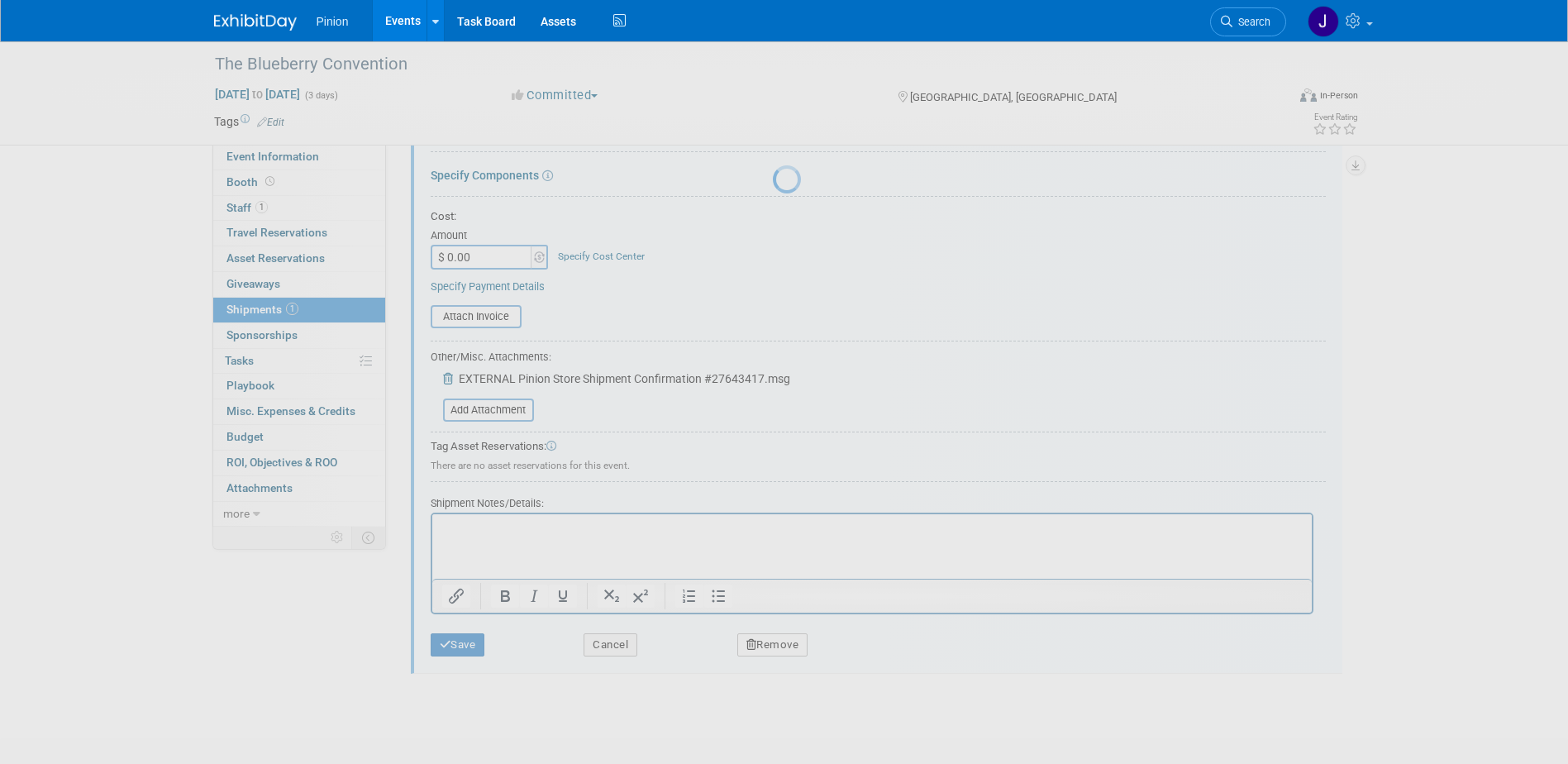
scroll to position [15, 0]
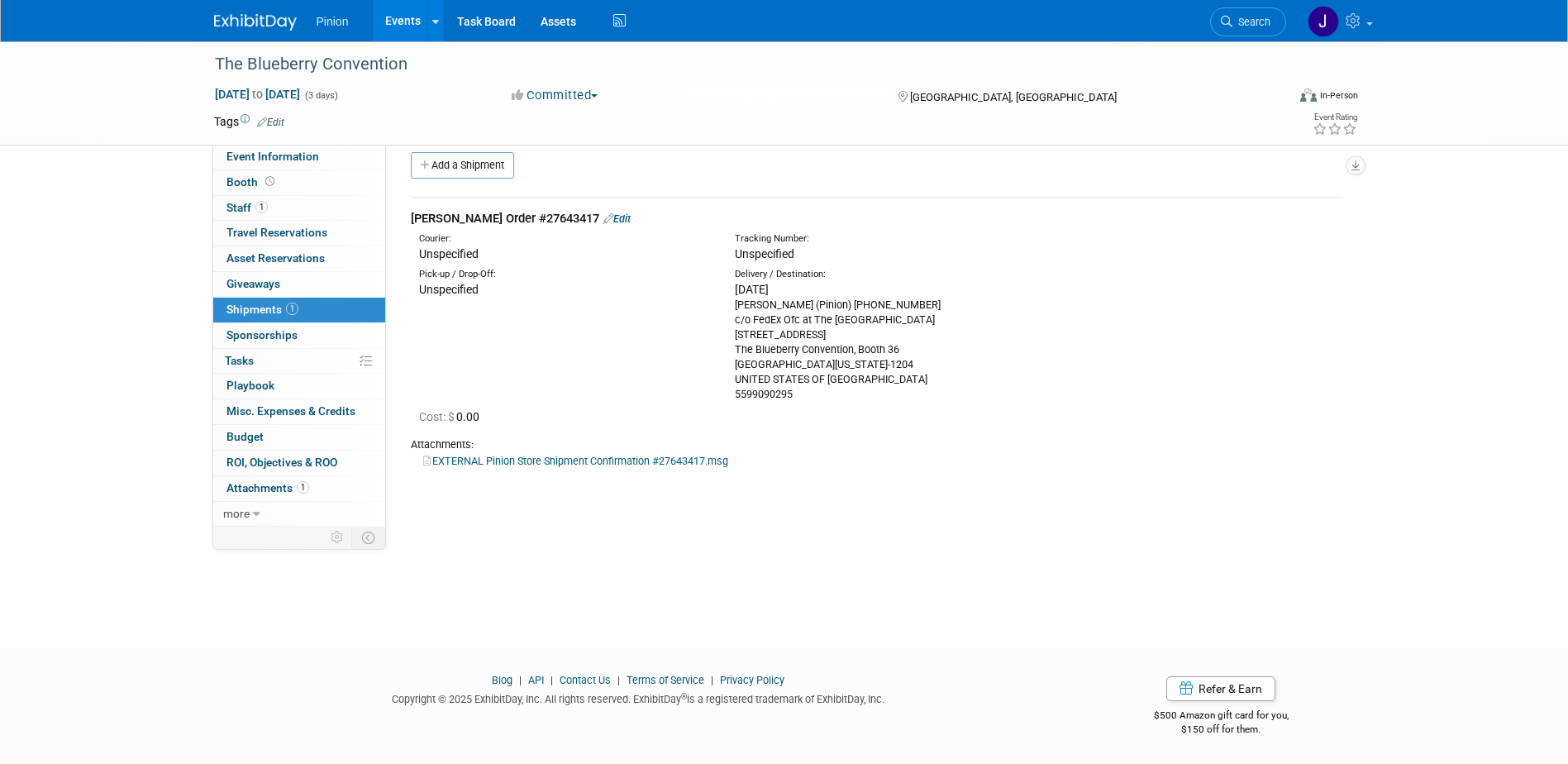
click at [265, 12] on link at bounding box center [265, 14] width 102 height 13
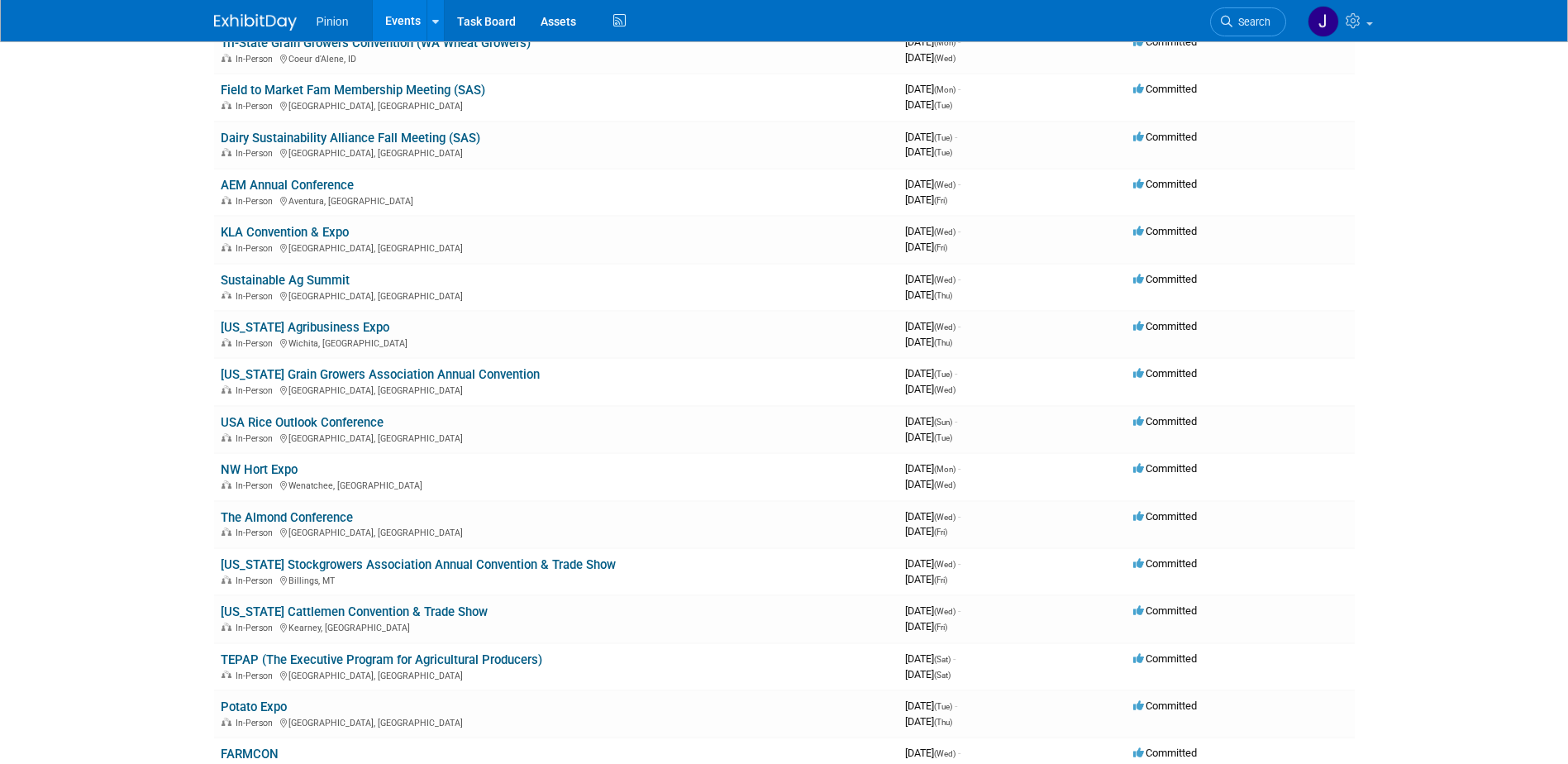
scroll to position [907, 0]
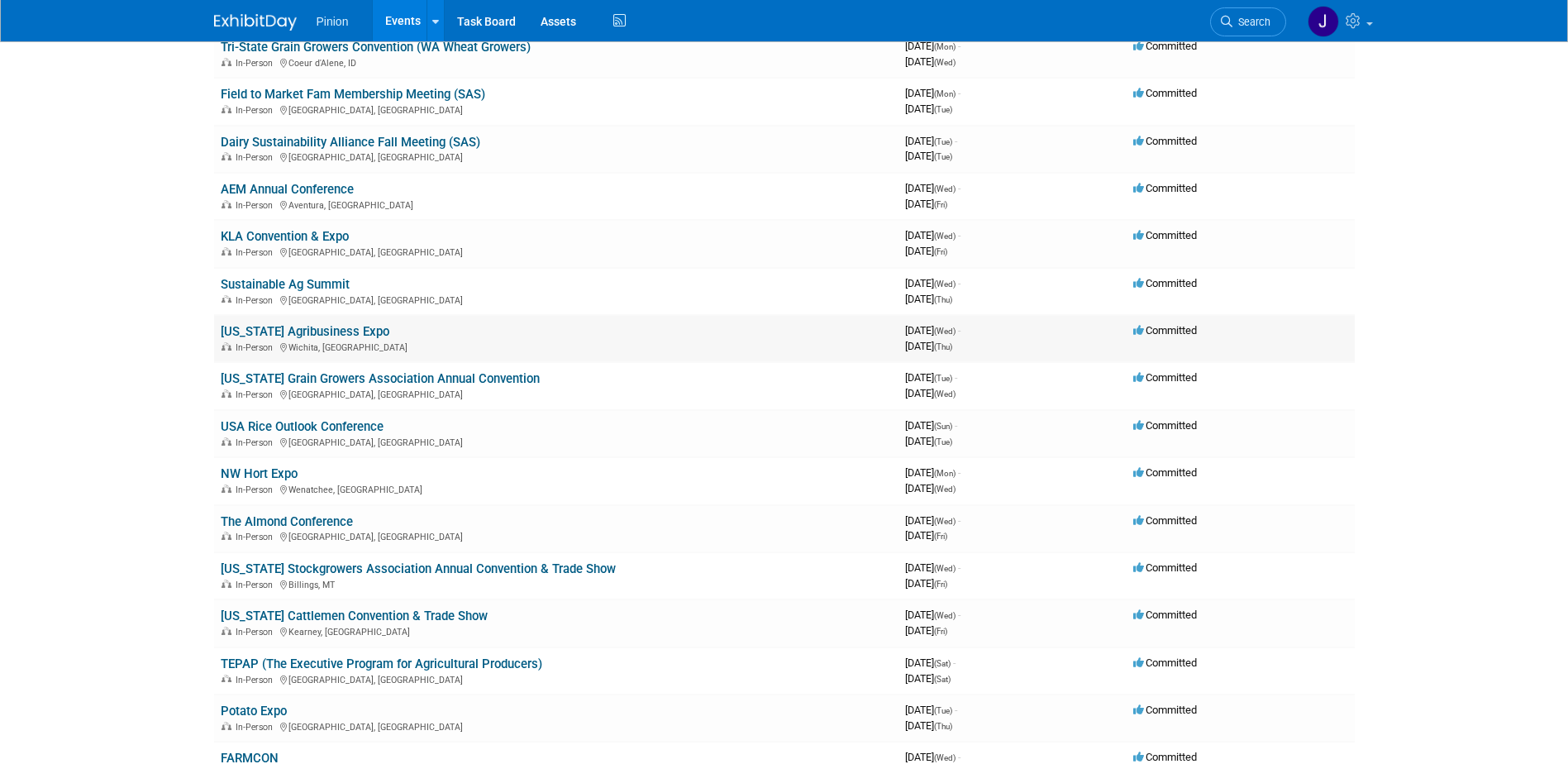
click at [298, 332] on link "[US_STATE] Agribusiness Expo" at bounding box center [305, 332] width 168 height 15
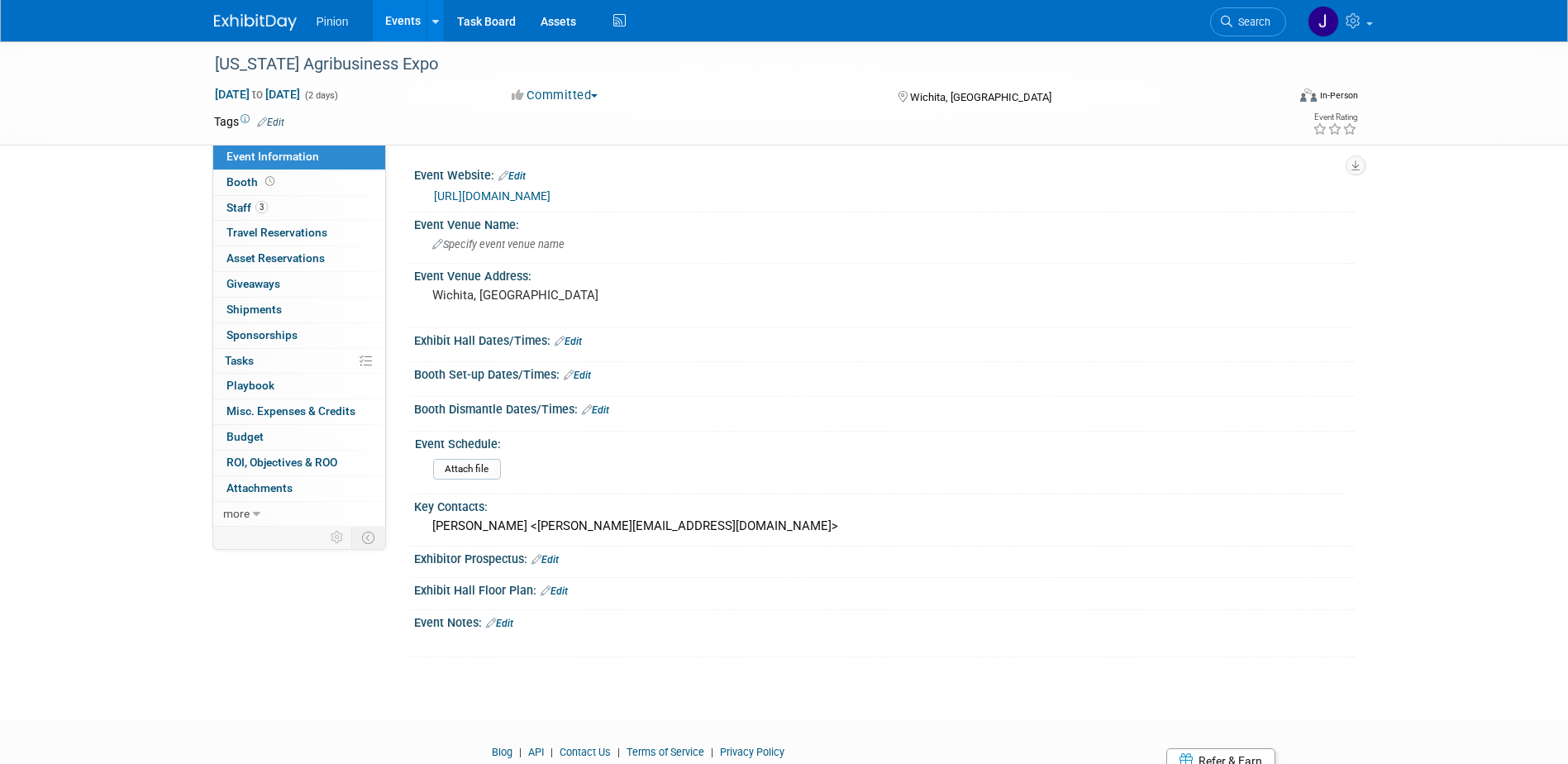
click at [507, 623] on link "Edit" at bounding box center [499, 623] width 28 height 11
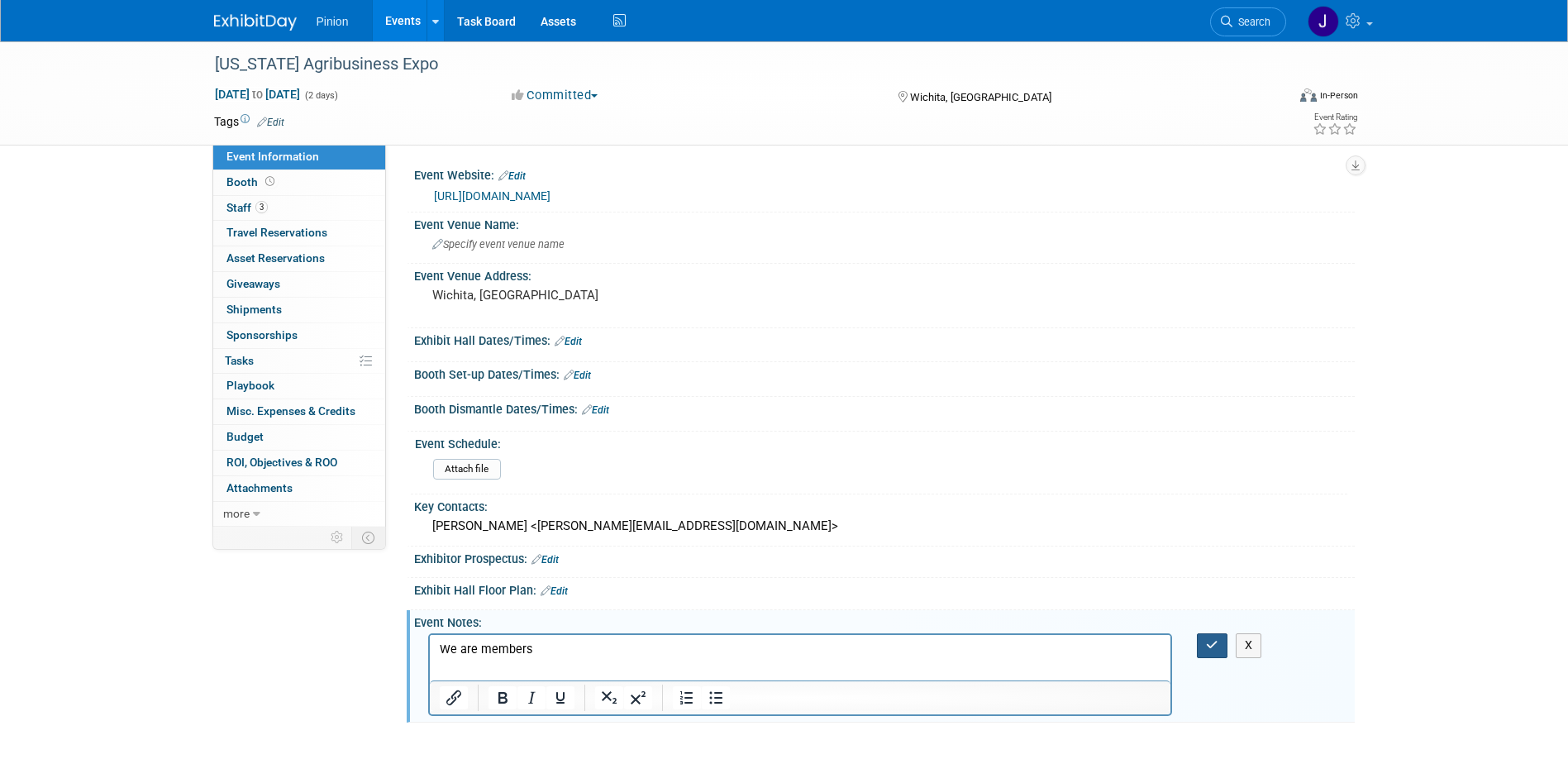
click at [1215, 644] on icon "button" at bounding box center [1212, 644] width 12 height 11
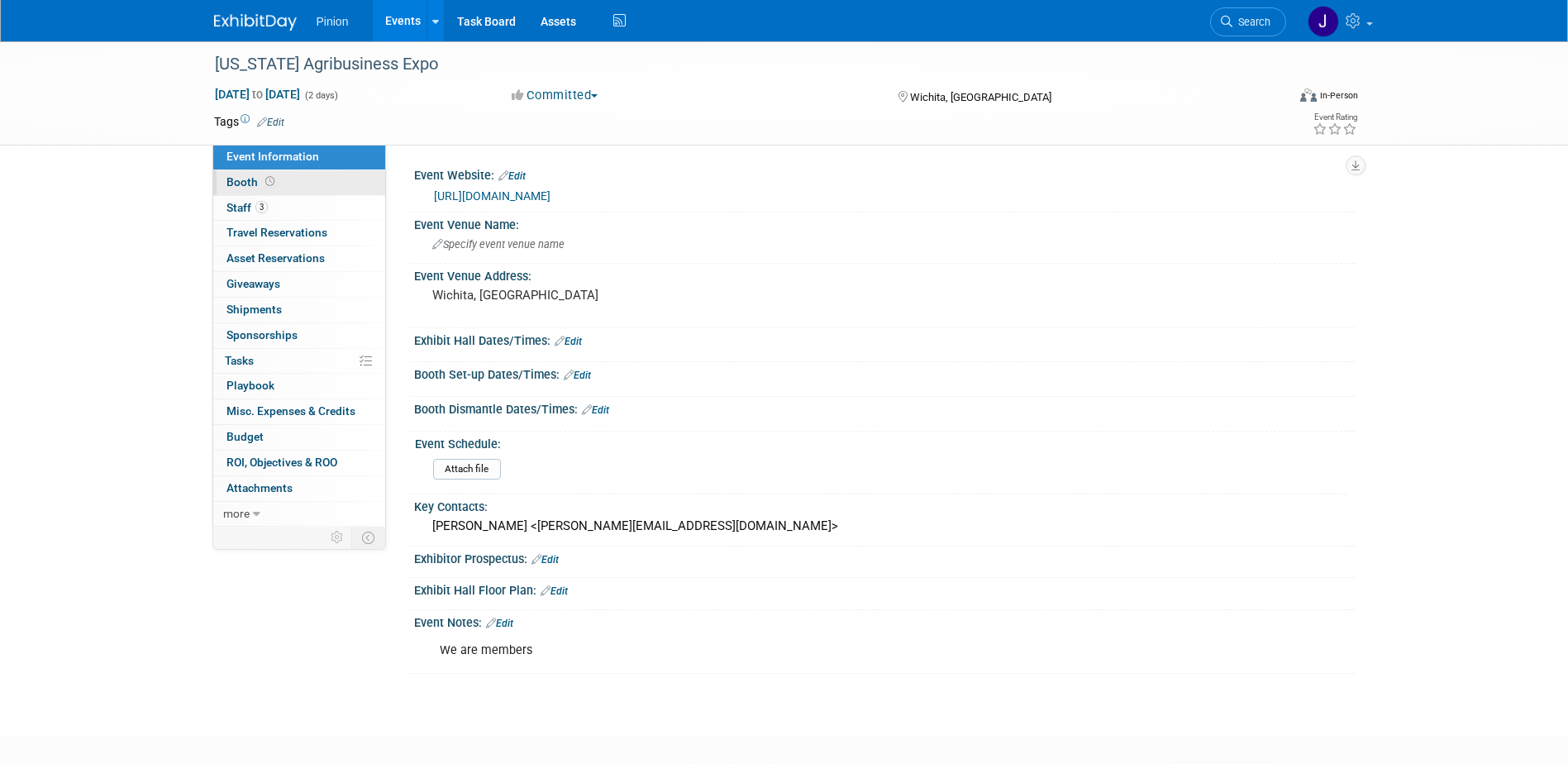
click at [247, 183] on span "Booth" at bounding box center [253, 182] width 52 height 13
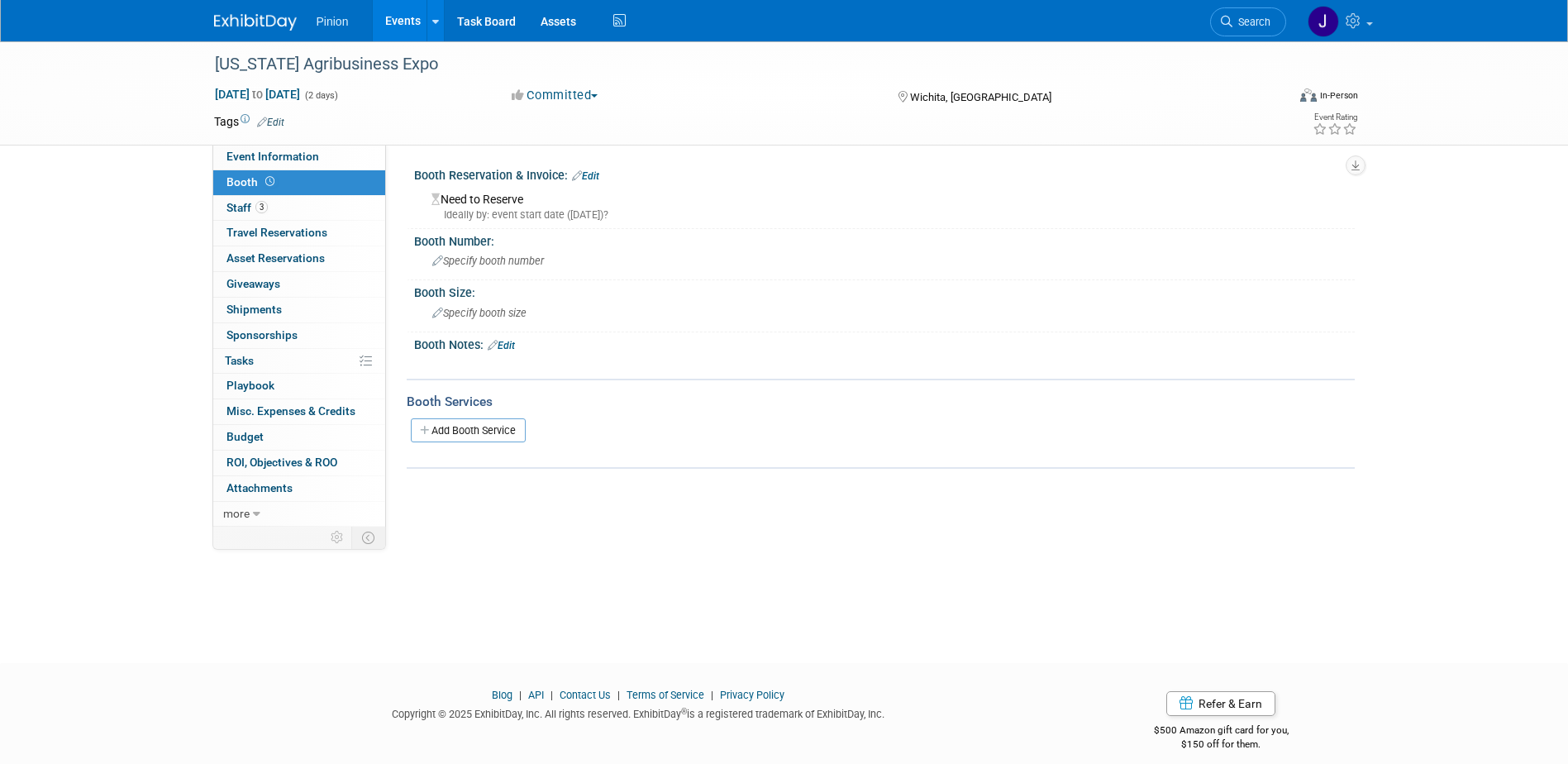
click at [508, 344] on link "Edit" at bounding box center [501, 345] width 28 height 11
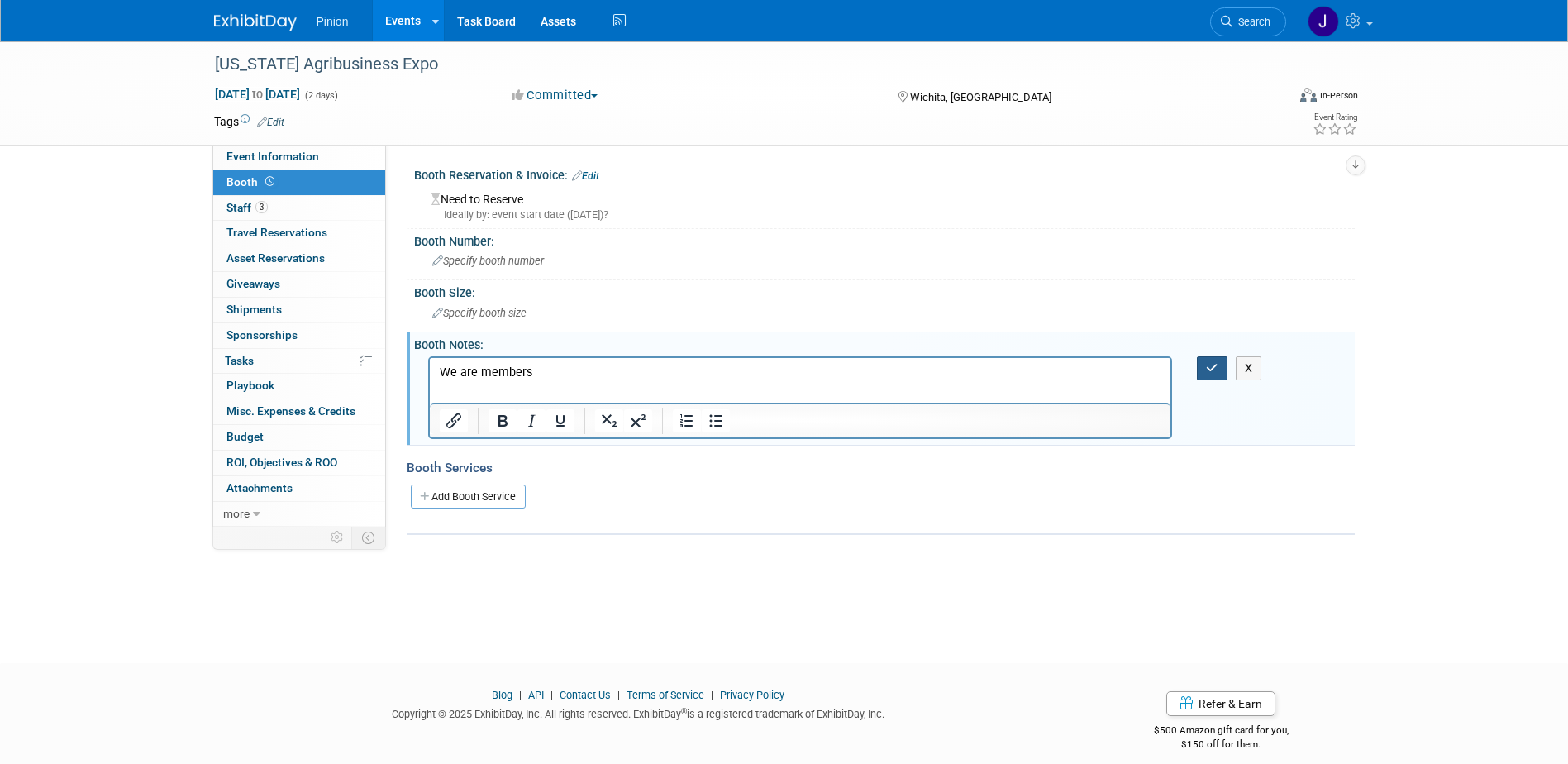
click at [1204, 362] on button "button" at bounding box center [1212, 367] width 31 height 24
